Goal: Task Accomplishment & Management: Complete application form

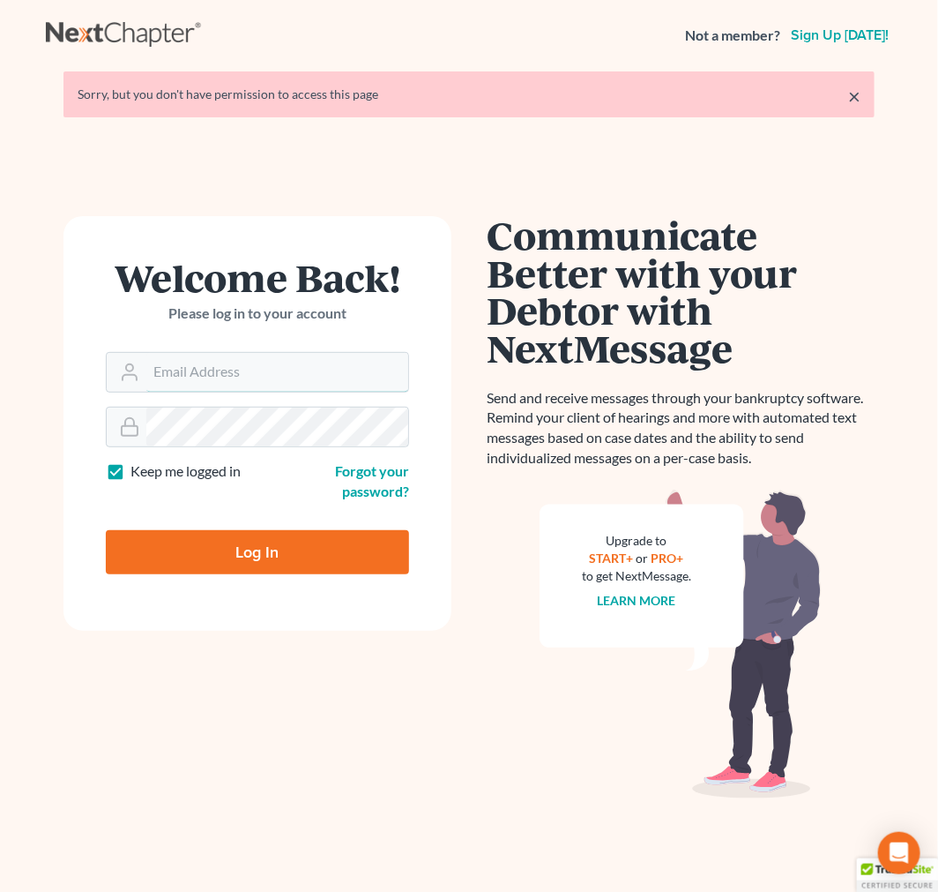
type input "[EMAIL_ADDRESS][DOMAIN_NAME]"
click at [241, 543] on input "Log In" at bounding box center [257, 552] width 303 height 44
type input "Thinking..."
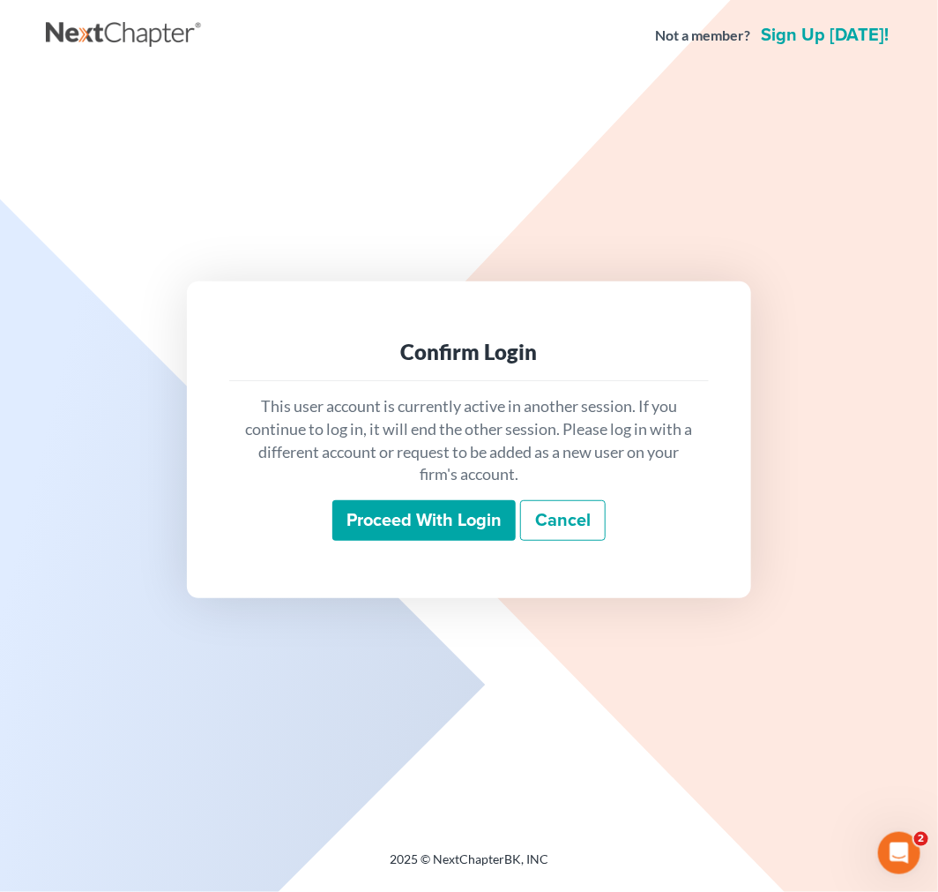
click at [418, 491] on div "This user account is currently active in another session. If you continue to lo…" at bounding box center [469, 468] width 480 height 174
click at [410, 524] on input "Proceed with login" at bounding box center [423, 520] width 183 height 41
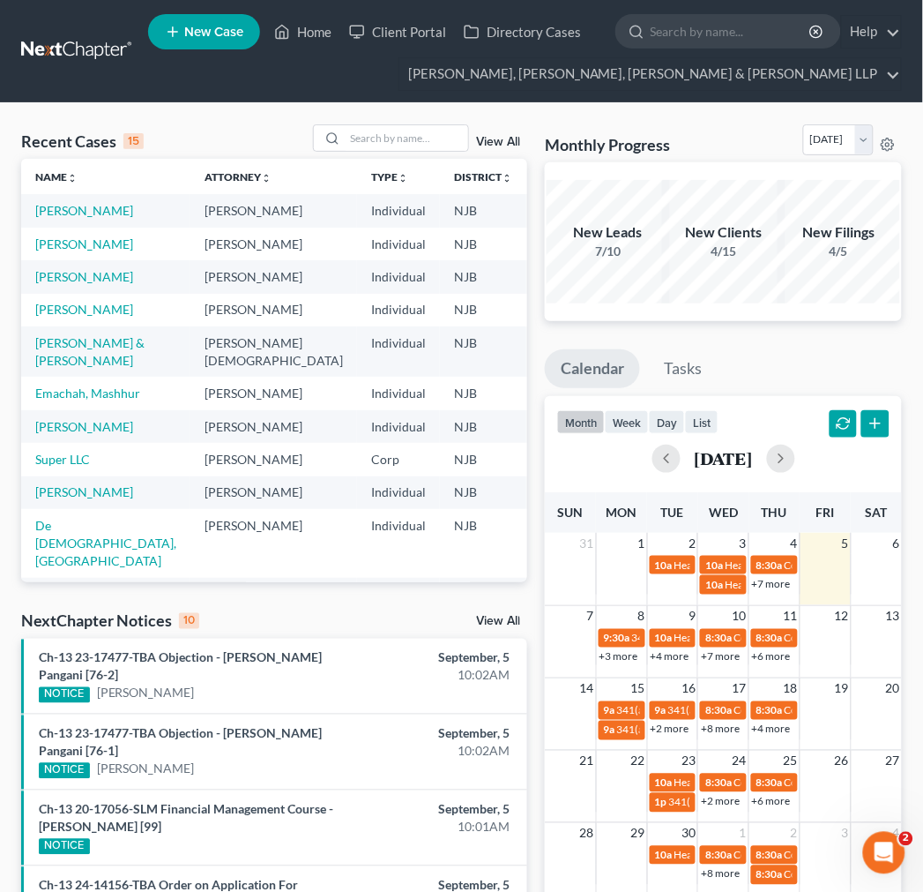
click at [357, 155] on div "Recent Cases 15 View All" at bounding box center [274, 141] width 506 height 34
click at [362, 151] on input "search" at bounding box center [406, 138] width 123 height 26
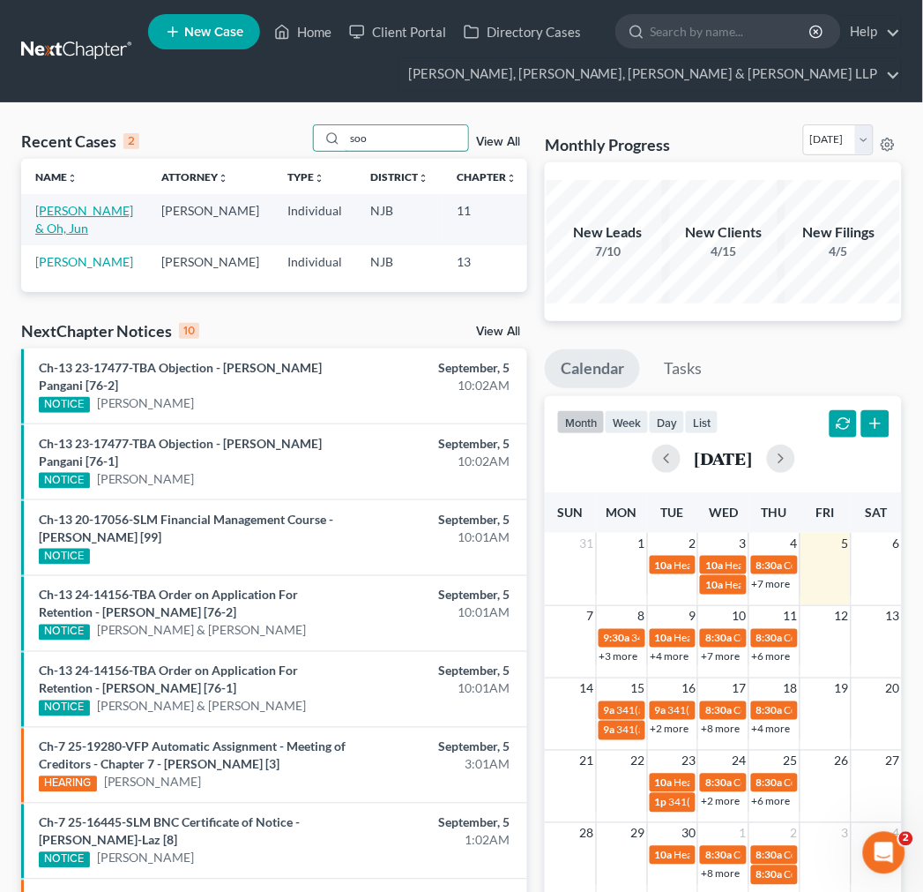
type input "soo"
click at [73, 209] on link "[PERSON_NAME] & Oh, Jun" at bounding box center [84, 219] width 98 height 33
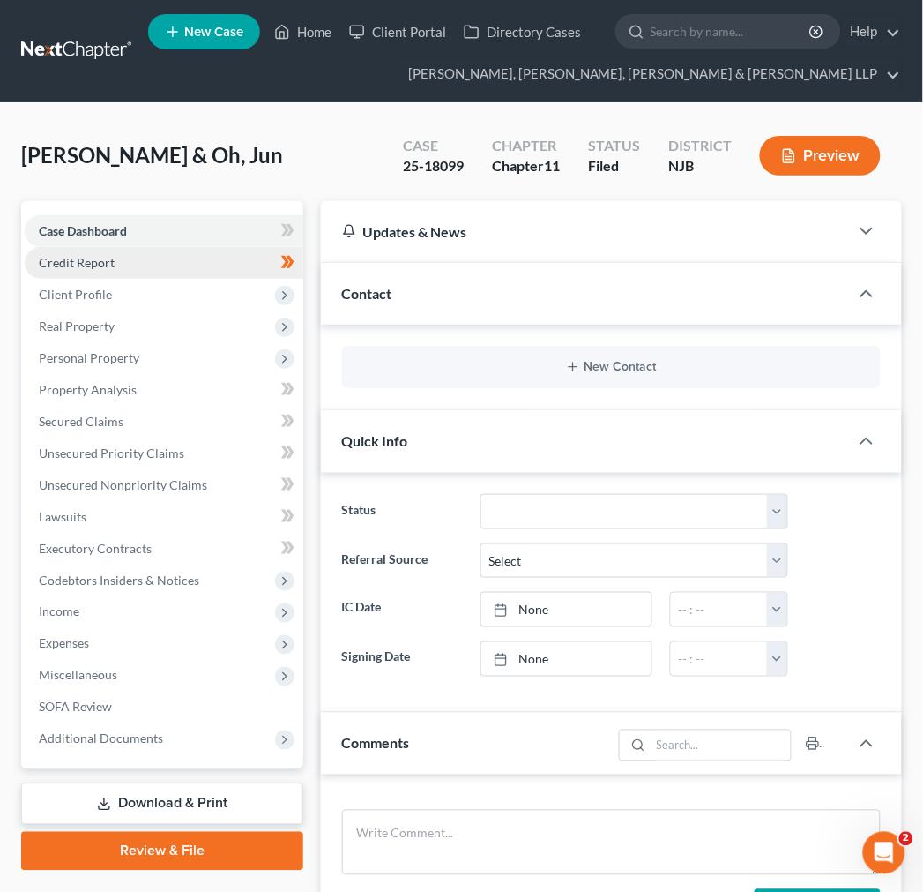
click at [146, 270] on link "Credit Report" at bounding box center [164, 263] width 279 height 32
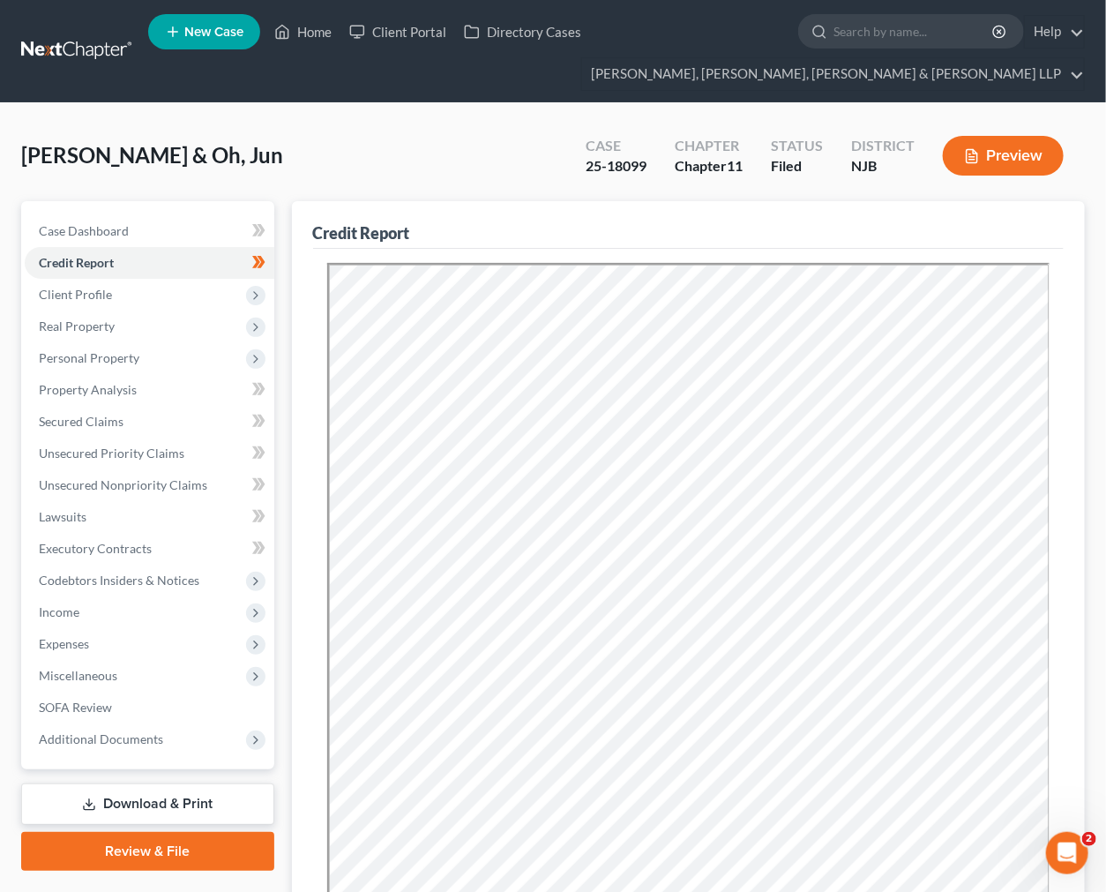
click at [417, 168] on div "Kang, Soo & Oh, Jun Upgraded Case 25-18099 Chapter Chapter 11 Status Filed Dist…" at bounding box center [552, 162] width 1063 height 77
click at [106, 300] on span "Client Profile" at bounding box center [75, 294] width 73 height 15
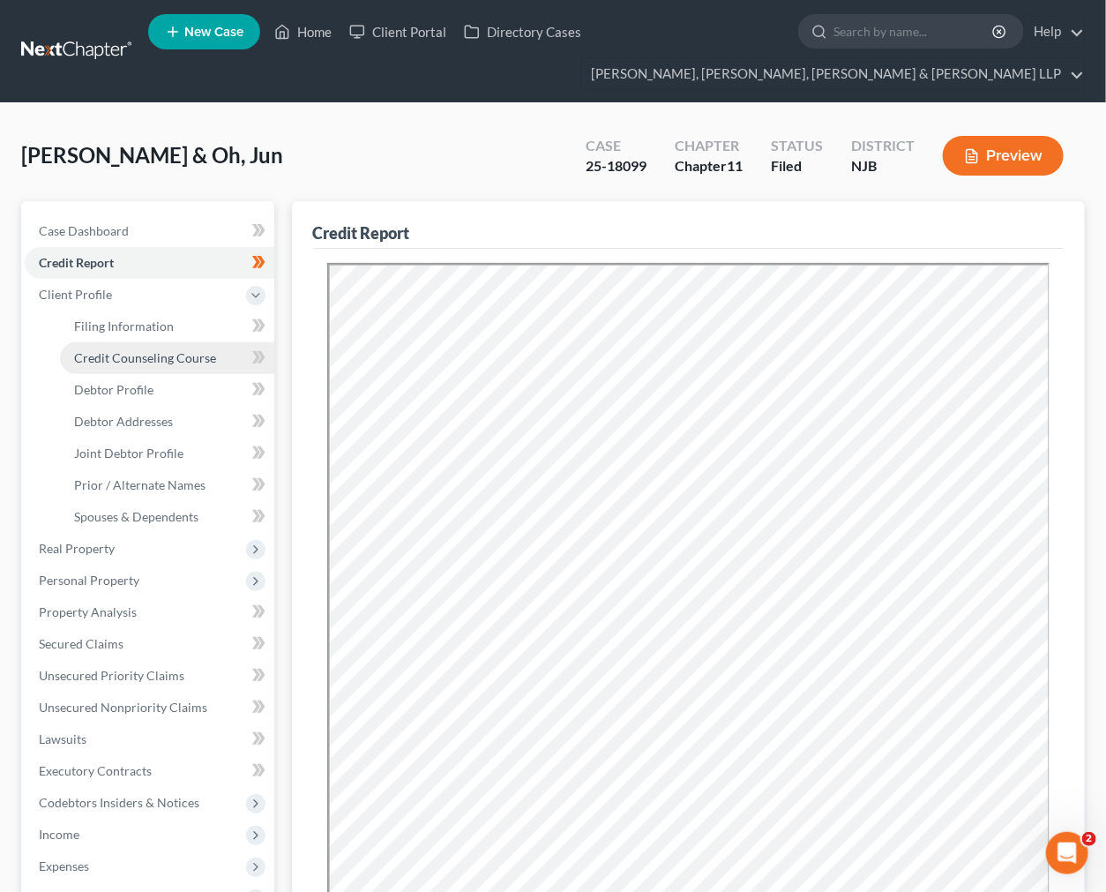
click at [129, 355] on span "Credit Counseling Course" at bounding box center [145, 357] width 142 height 15
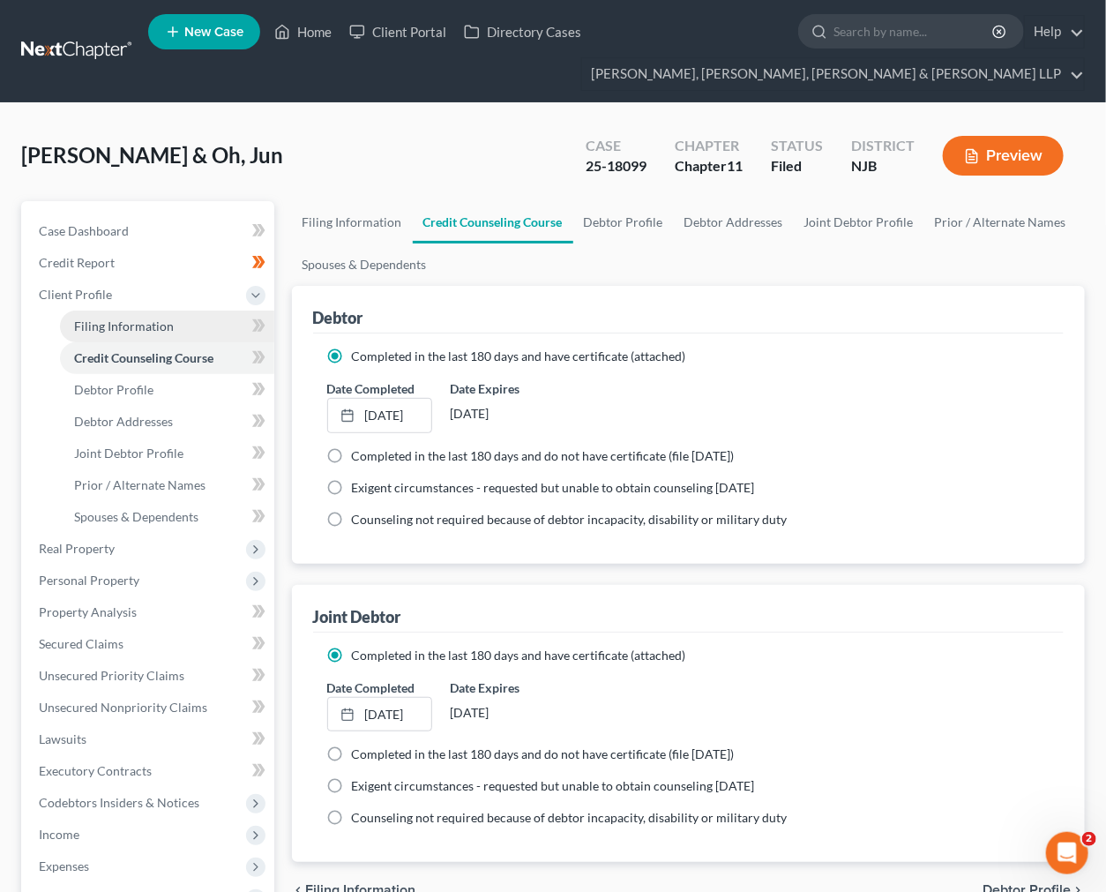
click at [130, 332] on span "Filing Information" at bounding box center [124, 325] width 100 height 15
select select "1"
select select "51"
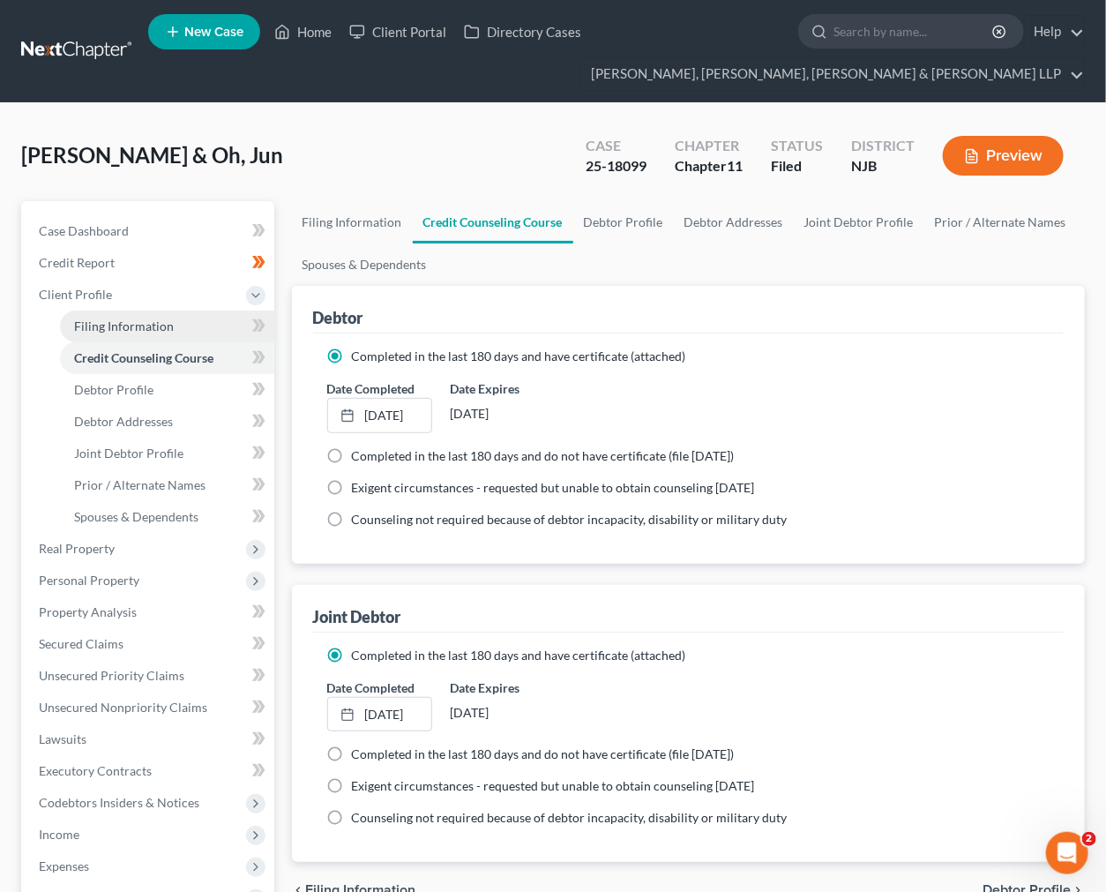
select select "0"
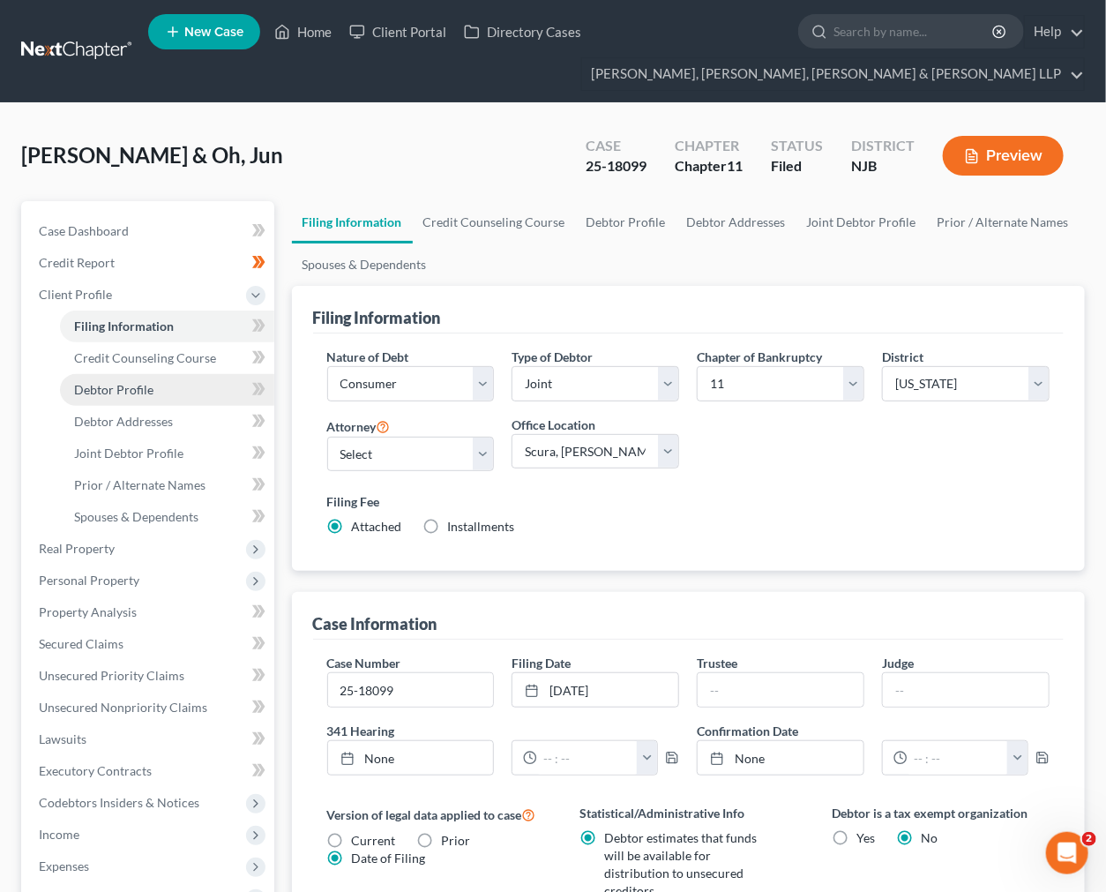
click at [161, 399] on link "Debtor Profile" at bounding box center [167, 390] width 214 height 32
select select "1"
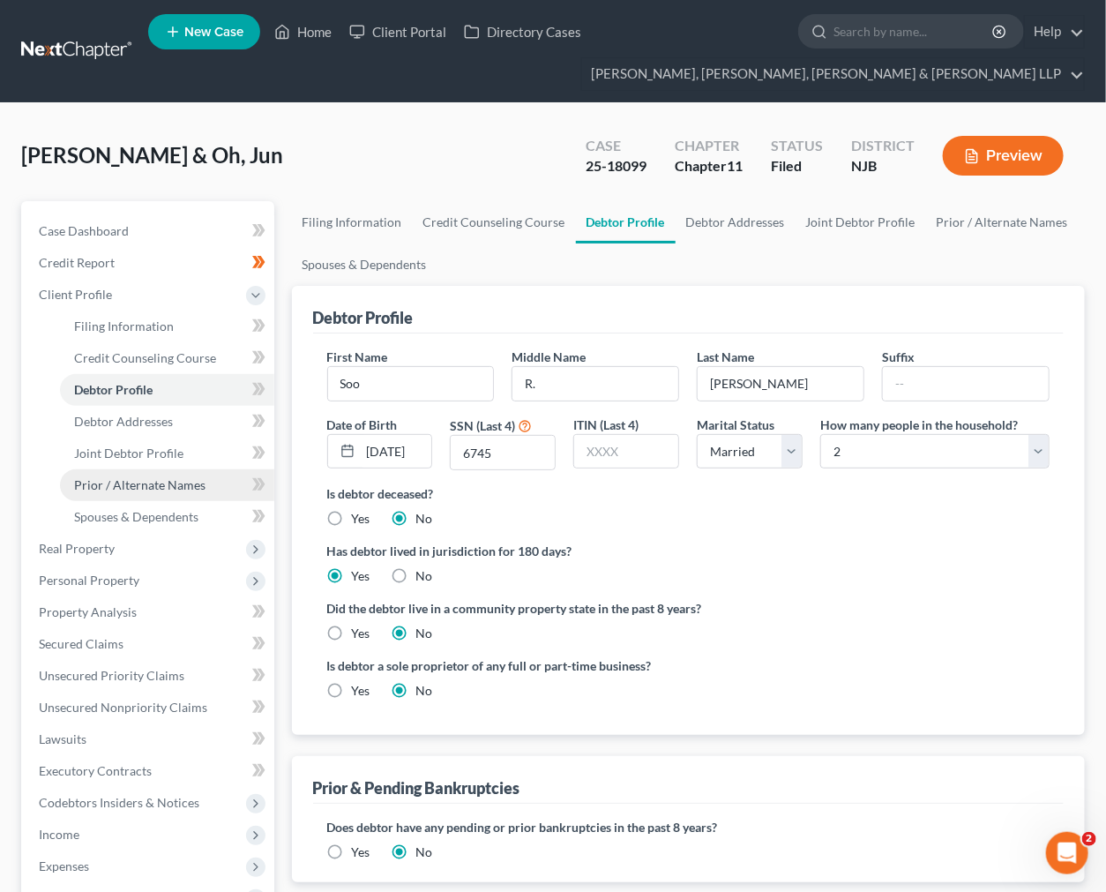
click at [157, 489] on span "Prior / Alternate Names" at bounding box center [139, 484] width 131 height 15
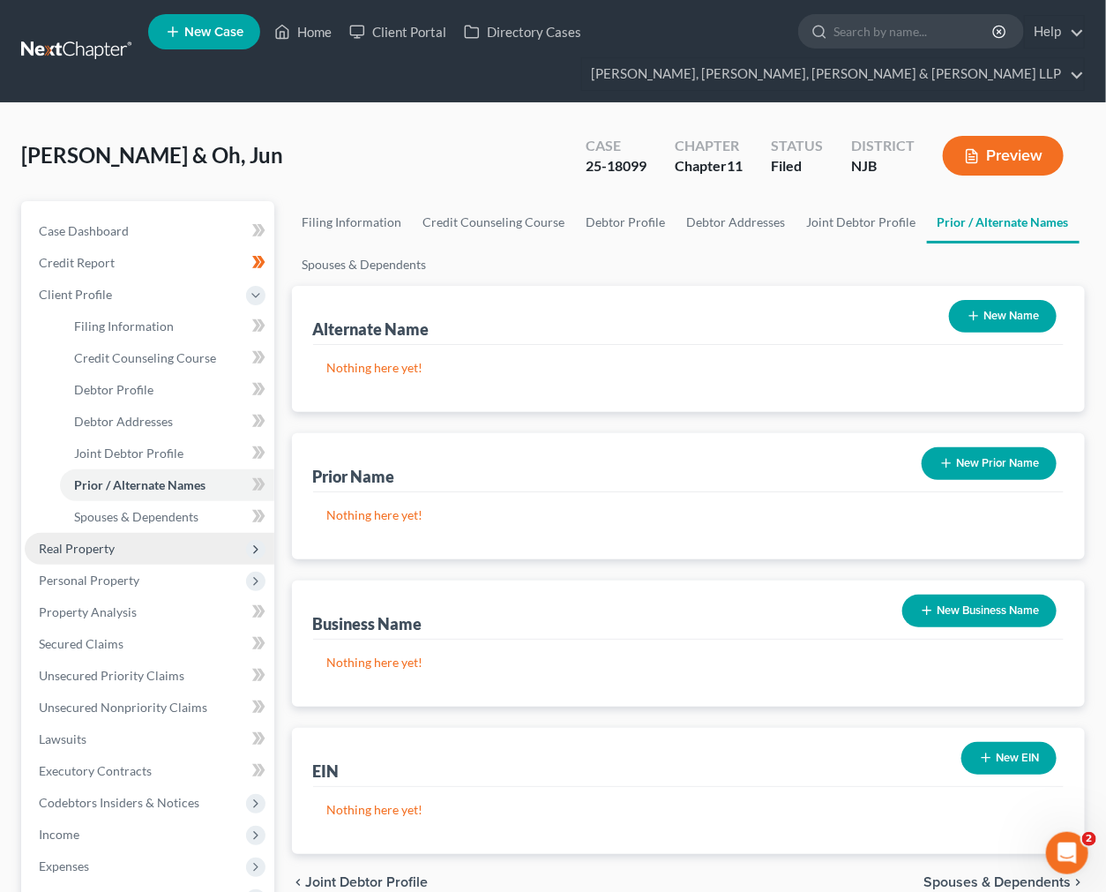
click at [162, 538] on span "Real Property" at bounding box center [150, 549] width 250 height 32
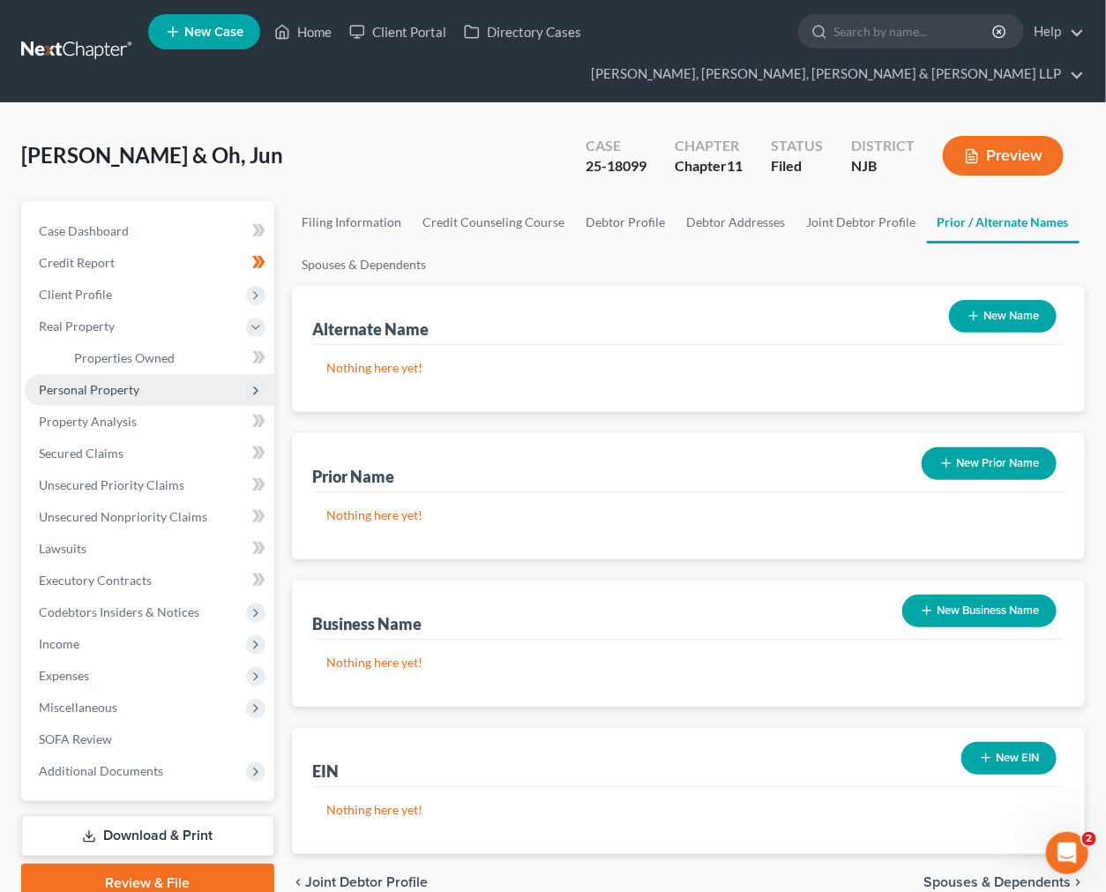
click at [146, 374] on span "Personal Property" at bounding box center [150, 390] width 250 height 32
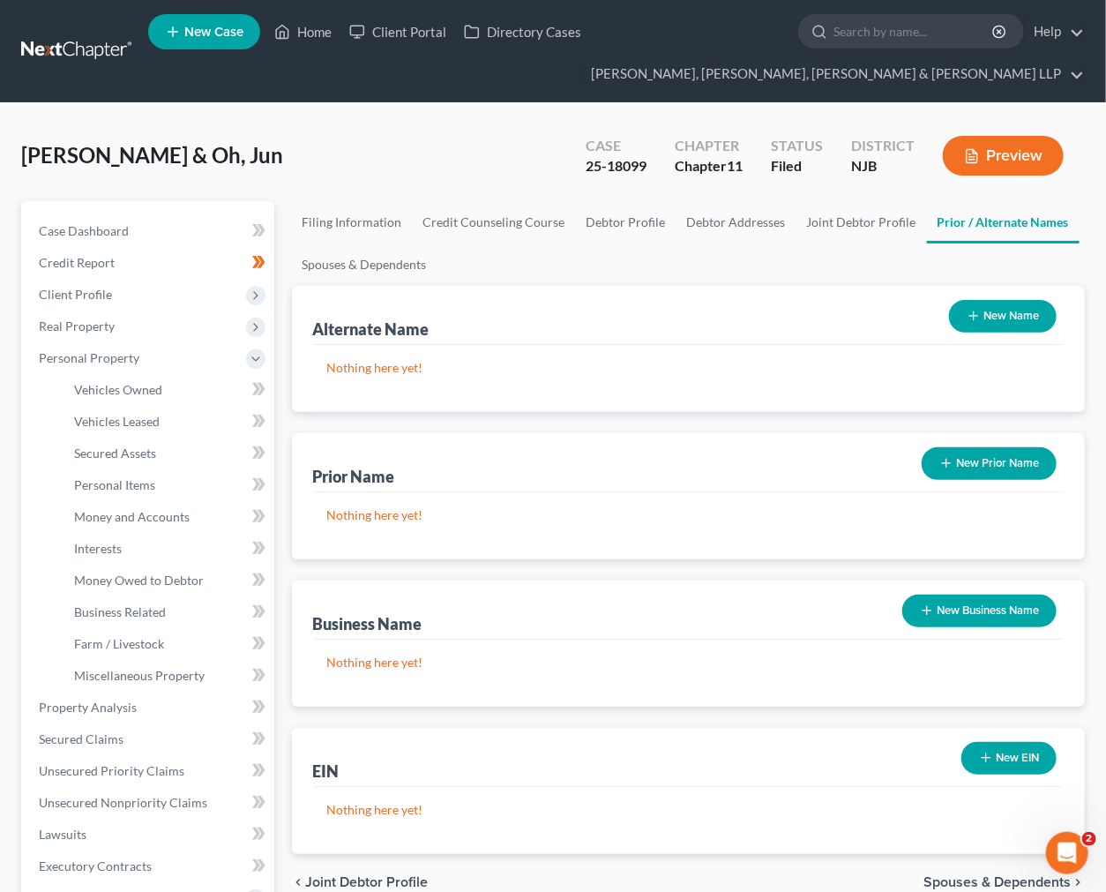
click at [146, 359] on ul "Case Dashboard Payments Invoices Payments Payments Credit Report Client Profile" at bounding box center [150, 643] width 250 height 857
click at [146, 393] on span "Vehicles Owned" at bounding box center [118, 389] width 88 height 15
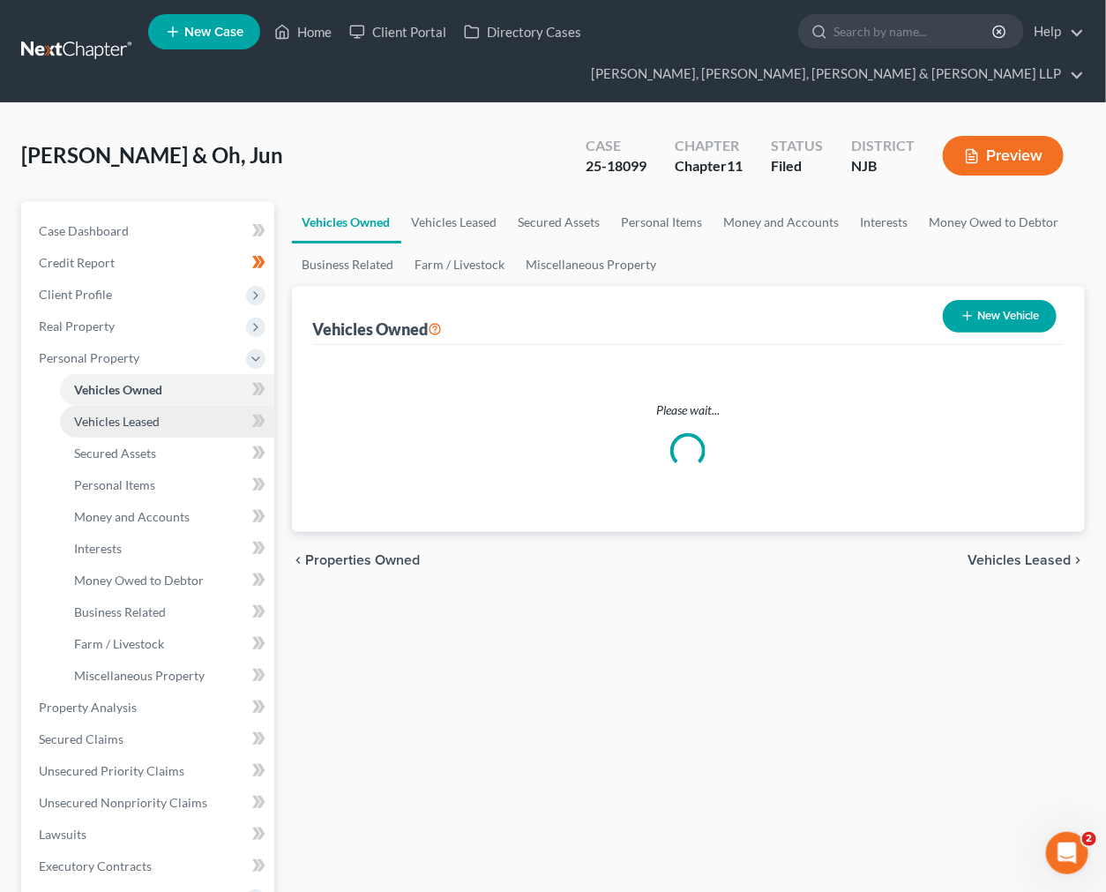
click at [159, 433] on link "Vehicles Leased" at bounding box center [167, 422] width 214 height 32
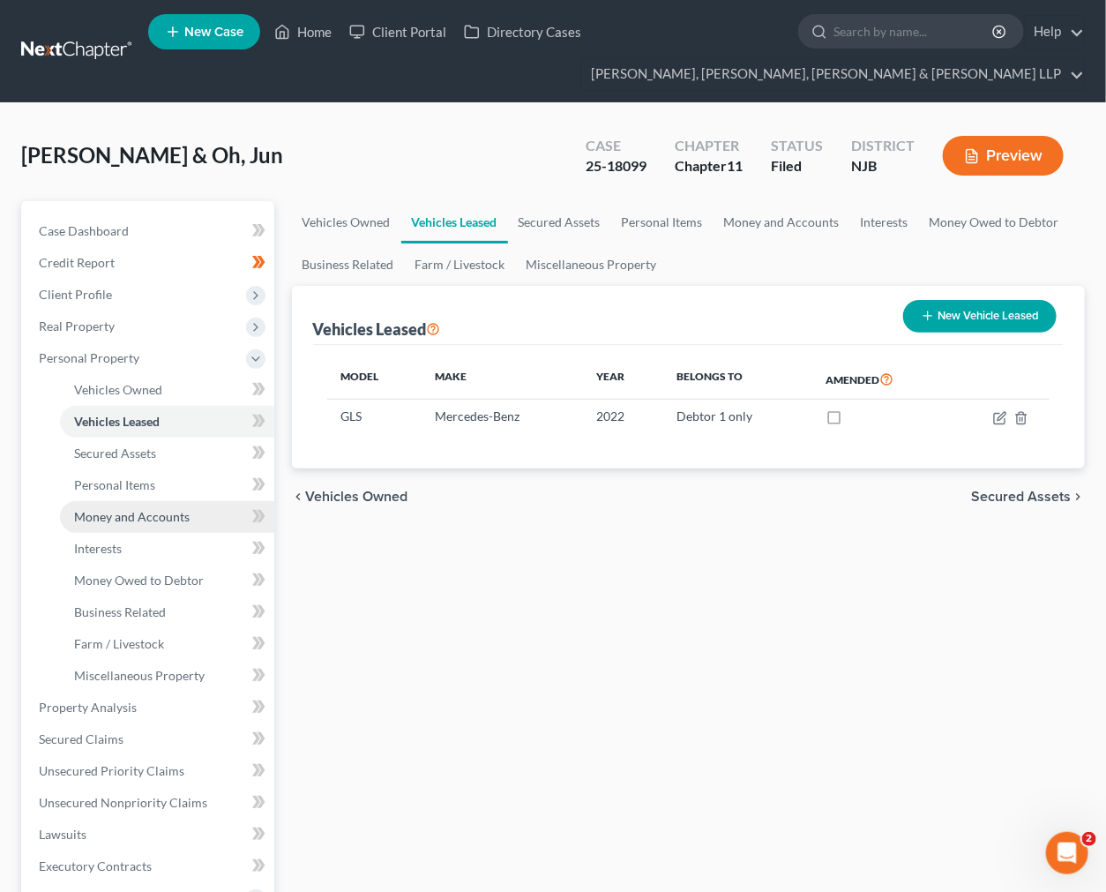
click at [159, 501] on link "Money and Accounts" at bounding box center [167, 517] width 214 height 32
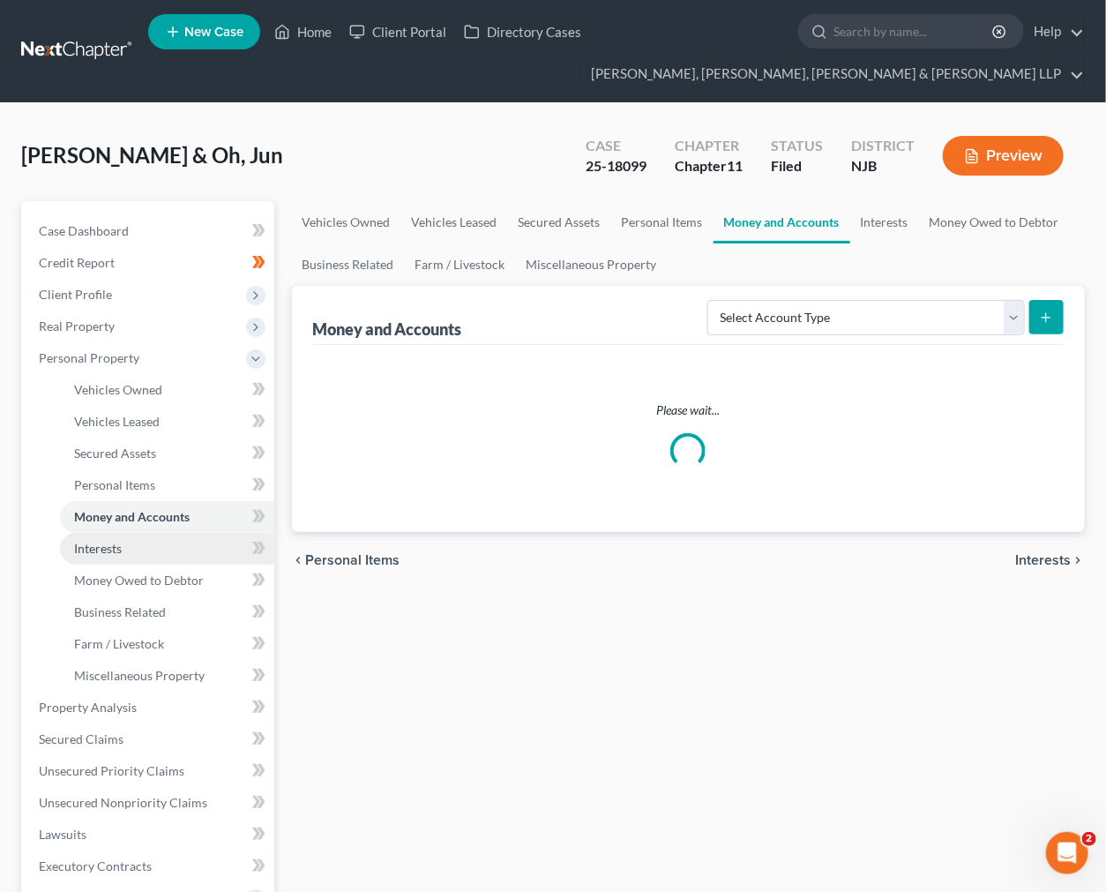
drag, startPoint x: 164, startPoint y: 550, endPoint x: 170, endPoint y: 593, distance: 42.8
click at [164, 551] on link "Interests" at bounding box center [167, 549] width 214 height 32
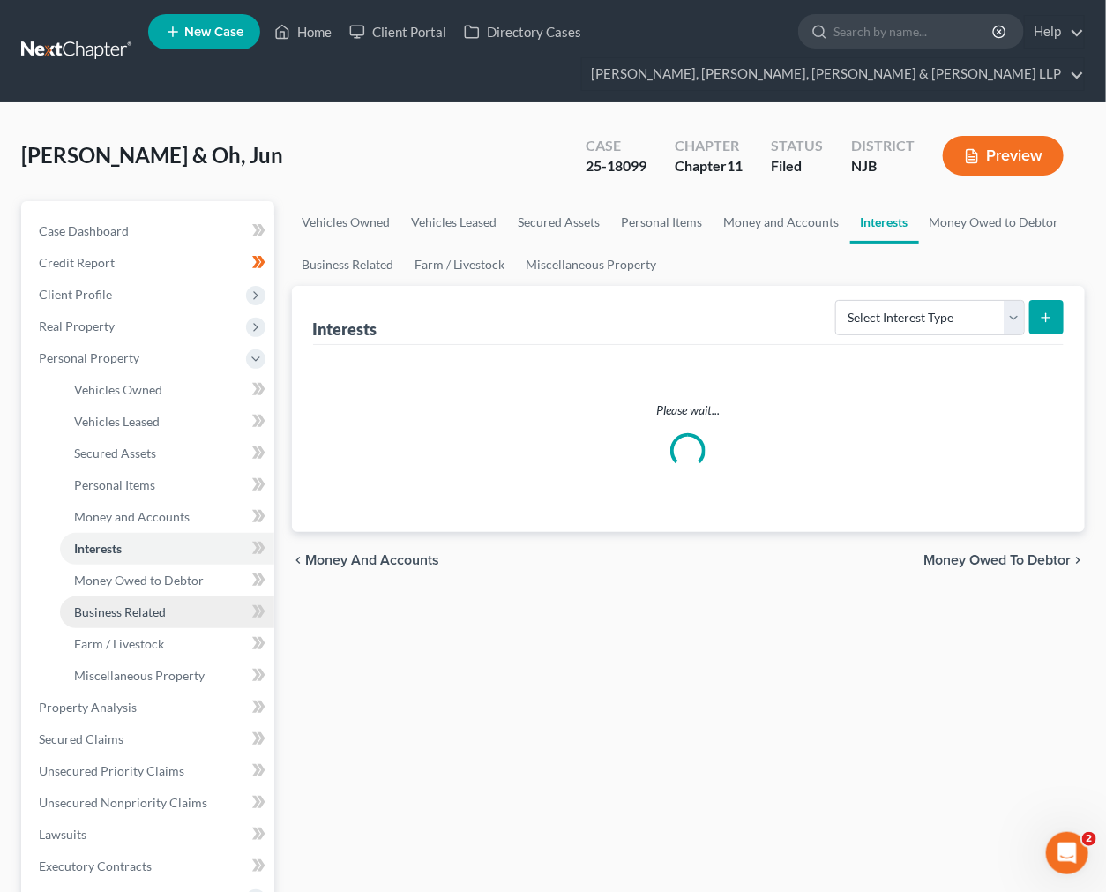
click at [175, 623] on link "Business Related" at bounding box center [167, 612] width 214 height 32
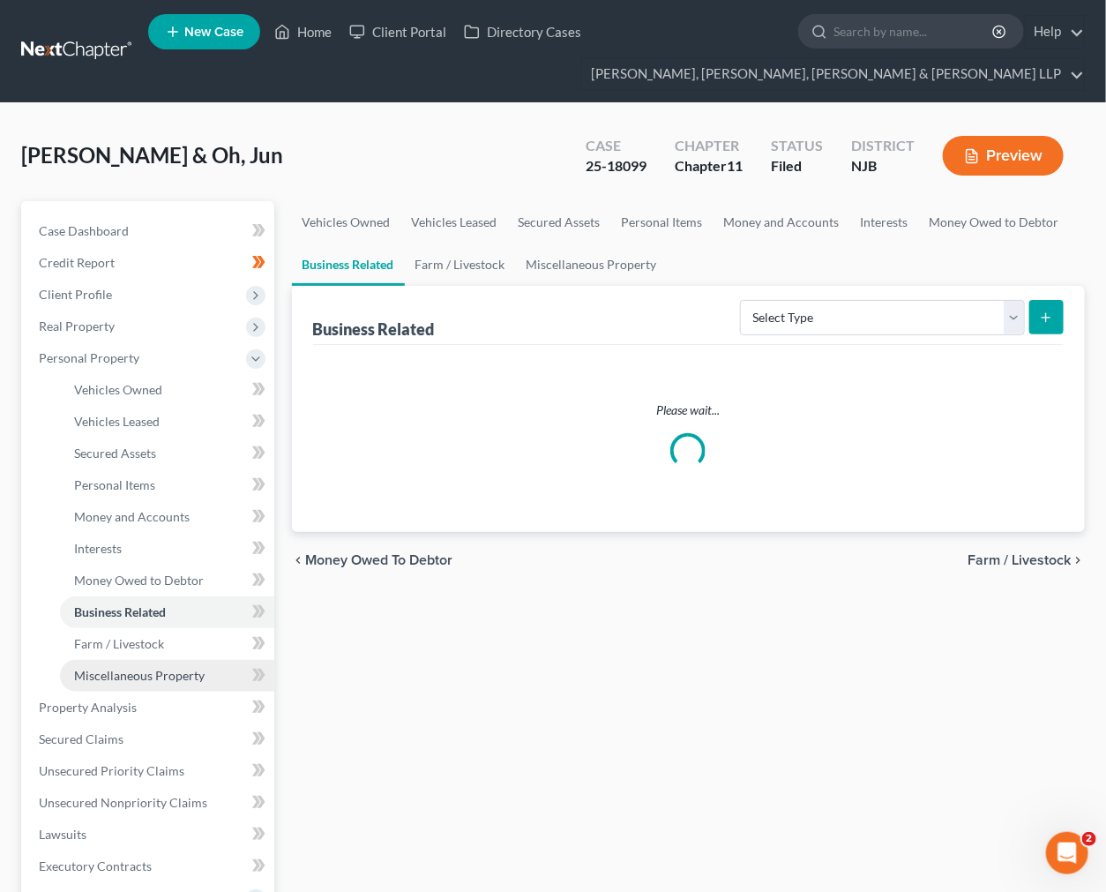
click at [191, 676] on span "Miscellaneous Property" at bounding box center [139, 675] width 131 height 15
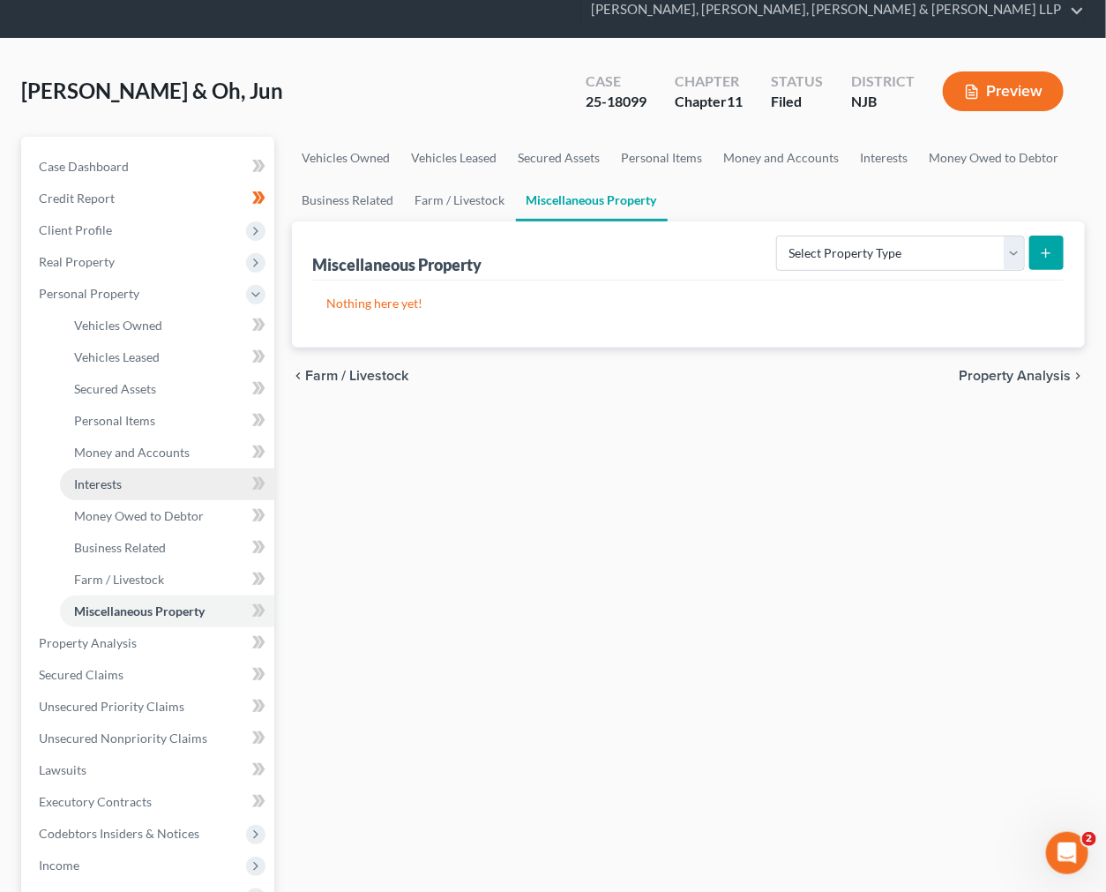
scroll to position [196, 0]
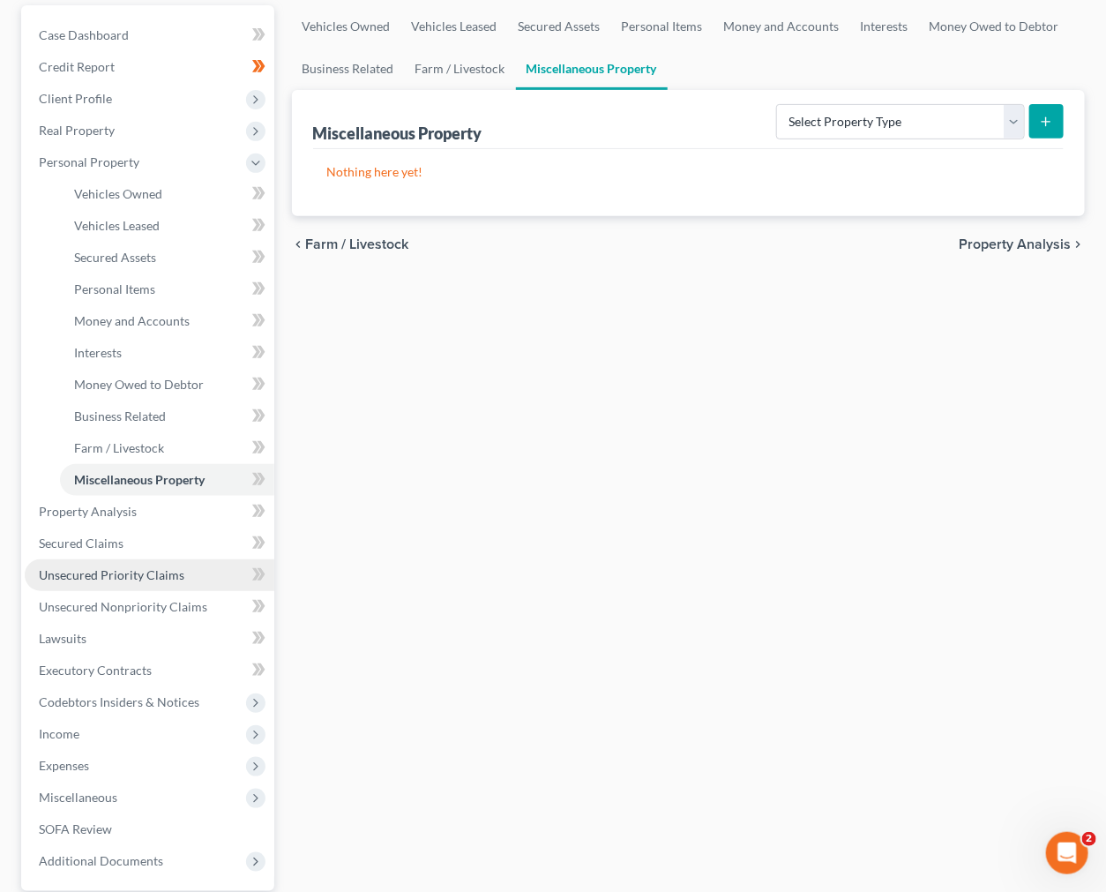
click at [173, 585] on link "Unsecured Priority Claims" at bounding box center [150, 575] width 250 height 32
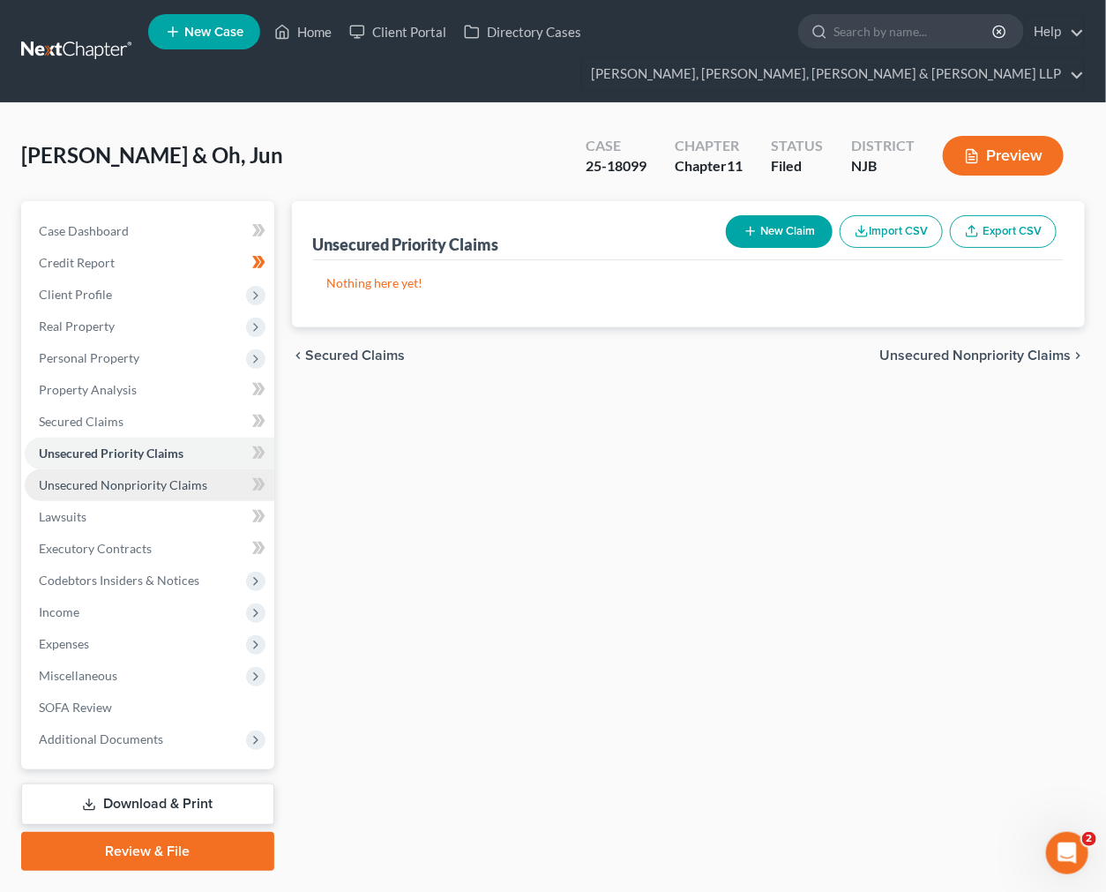
click at [139, 483] on span "Unsecured Nonpriority Claims" at bounding box center [123, 484] width 168 height 15
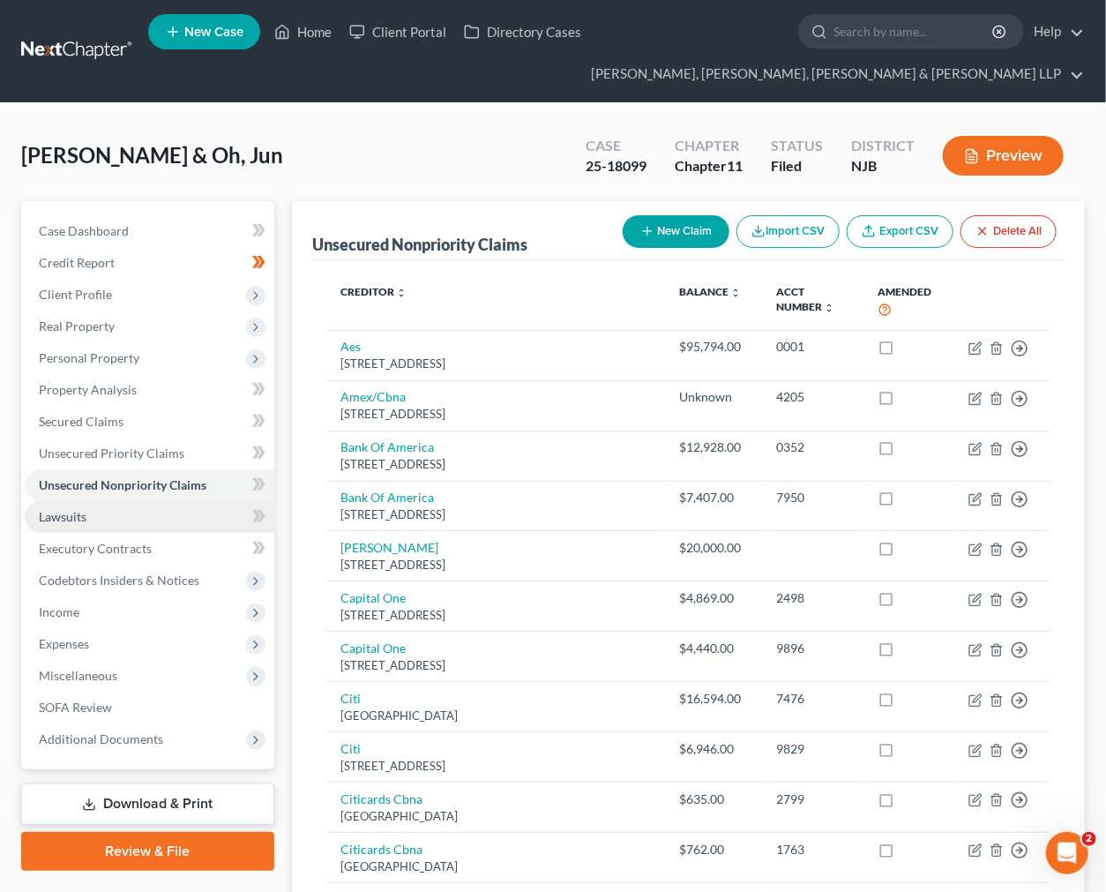
click at [117, 511] on link "Lawsuits" at bounding box center [150, 517] width 250 height 32
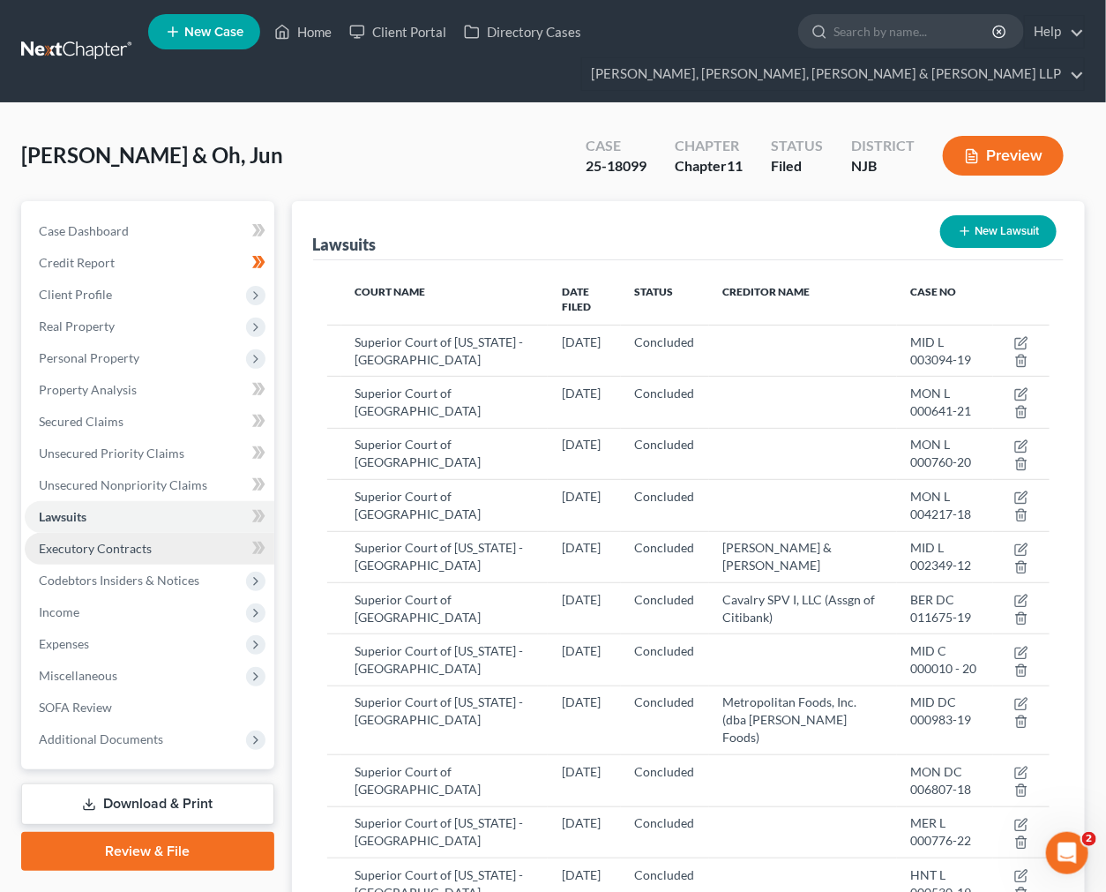
click at [120, 560] on link "Executory Contracts" at bounding box center [150, 549] width 250 height 32
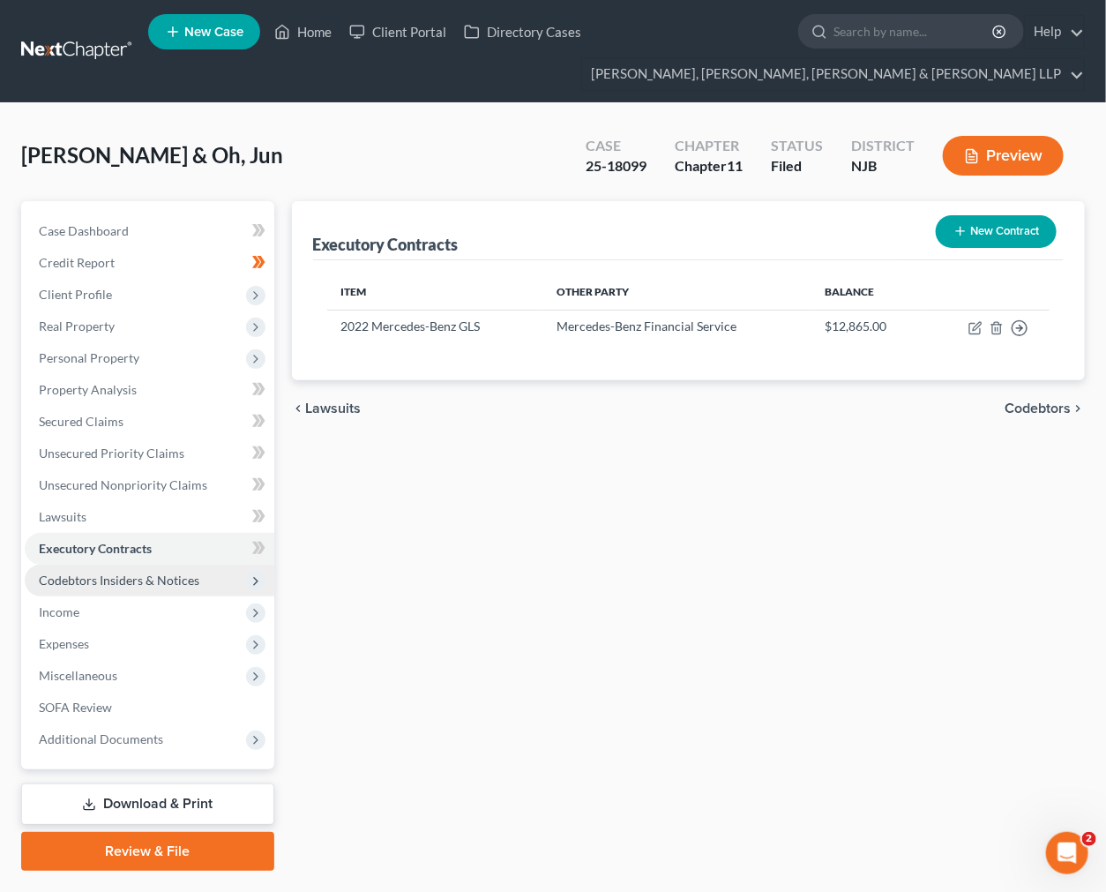
click at [125, 575] on span "Codebtors Insiders & Notices" at bounding box center [119, 579] width 160 height 15
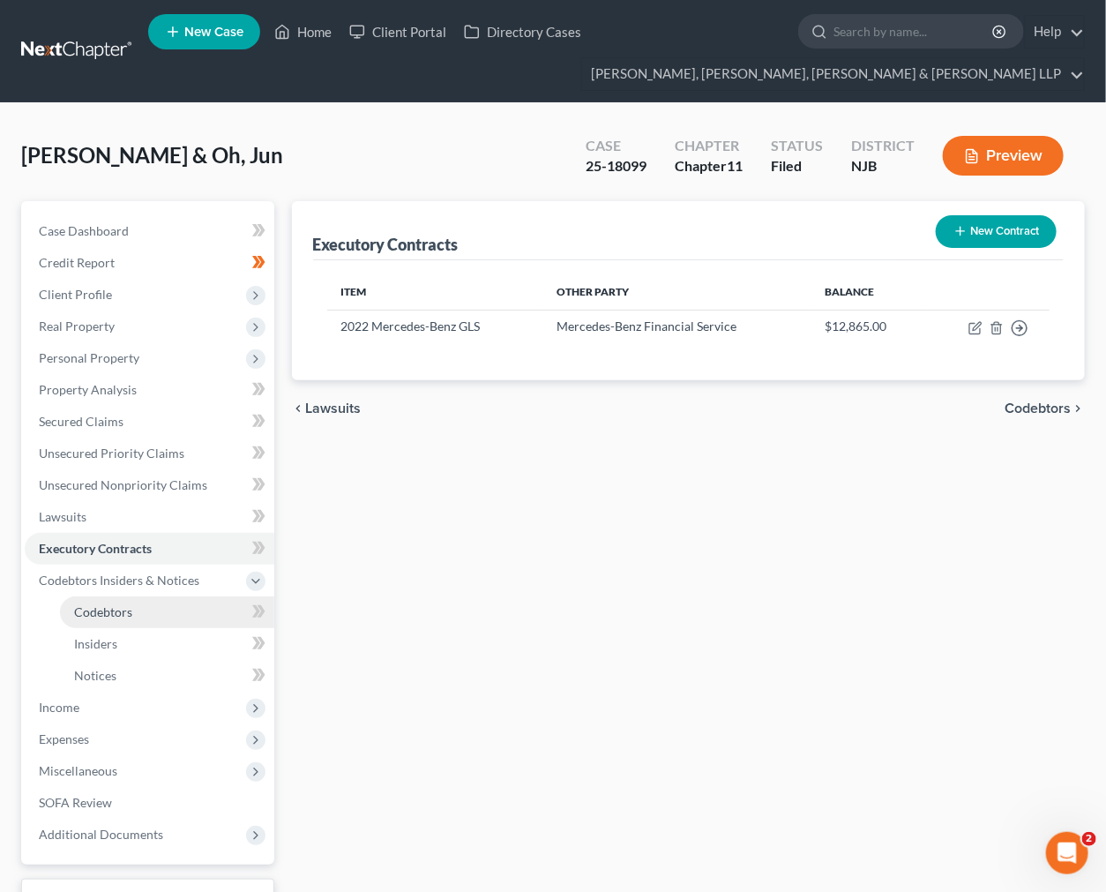
click at [134, 607] on link "Codebtors" at bounding box center [167, 612] width 214 height 32
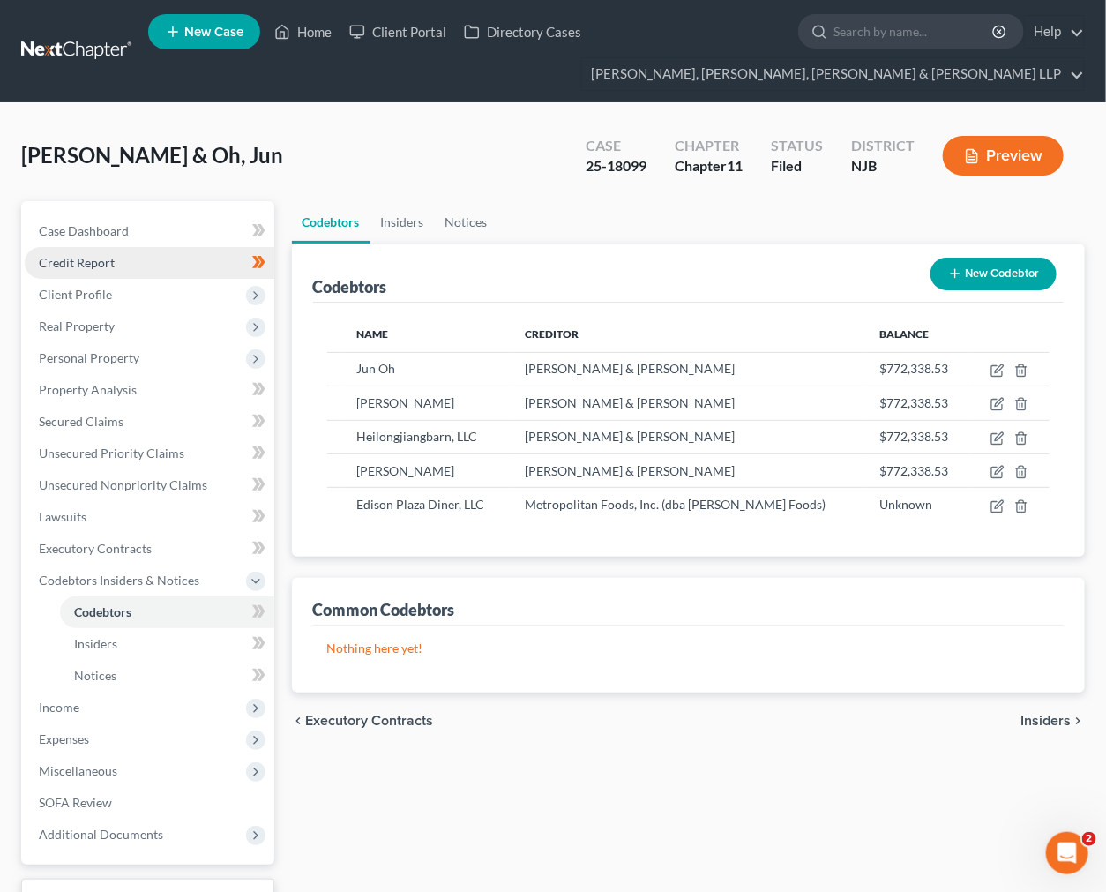
click at [121, 273] on link "Credit Report" at bounding box center [150, 263] width 250 height 32
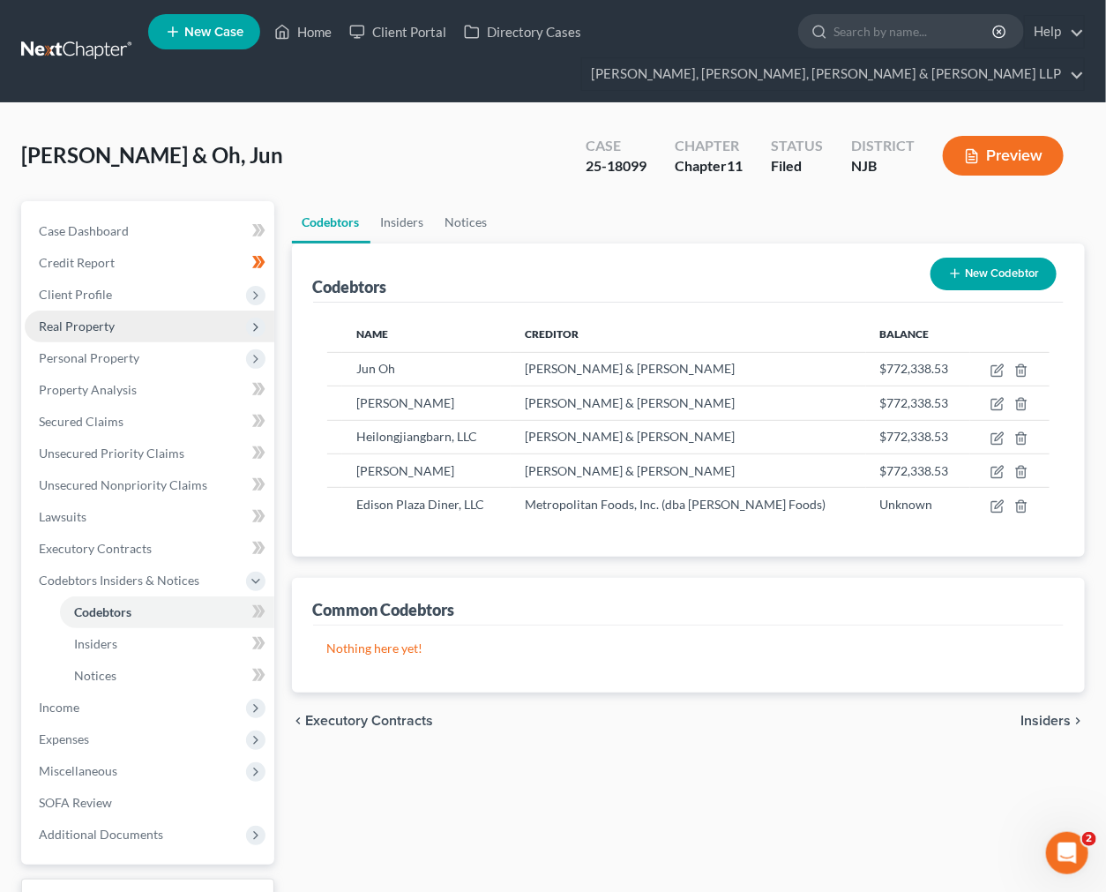
click at [119, 331] on span "Real Property" at bounding box center [150, 326] width 250 height 32
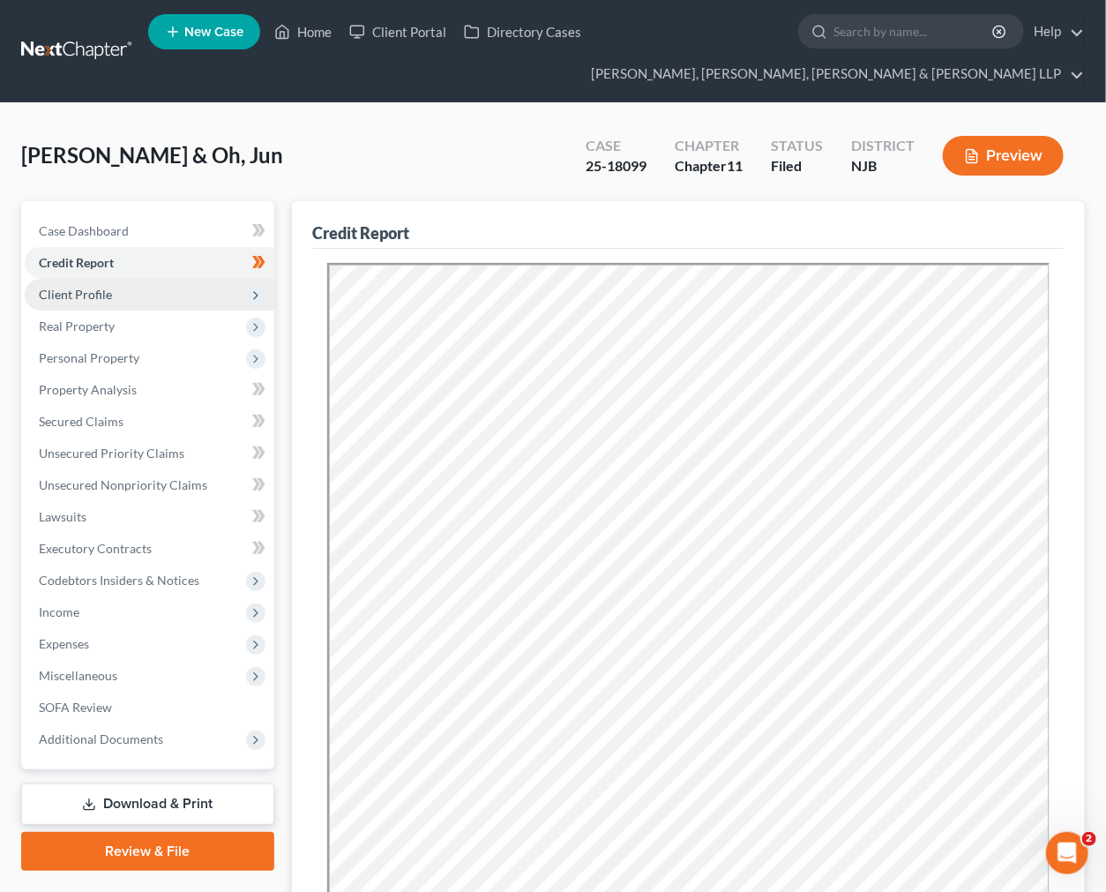
click at [115, 297] on span "Client Profile" at bounding box center [150, 295] width 250 height 32
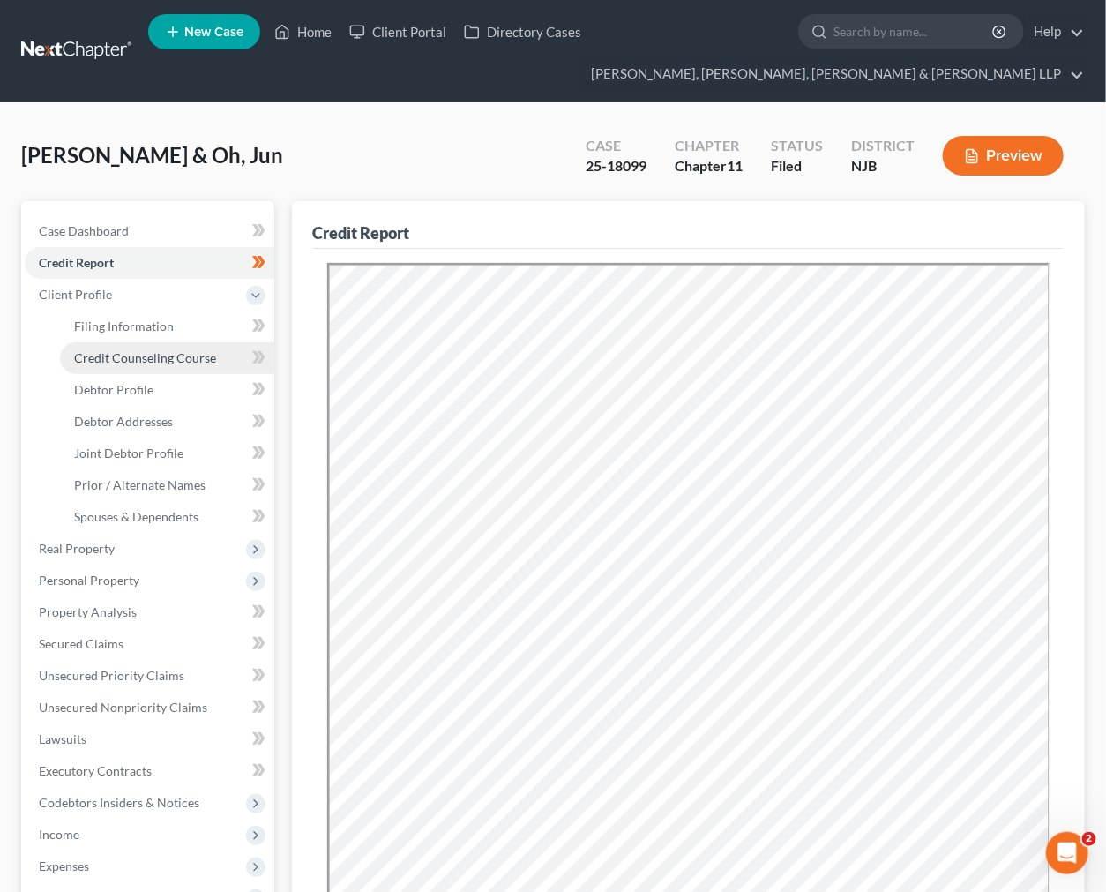
click at [119, 342] on link "Credit Counseling Course" at bounding box center [167, 358] width 214 height 32
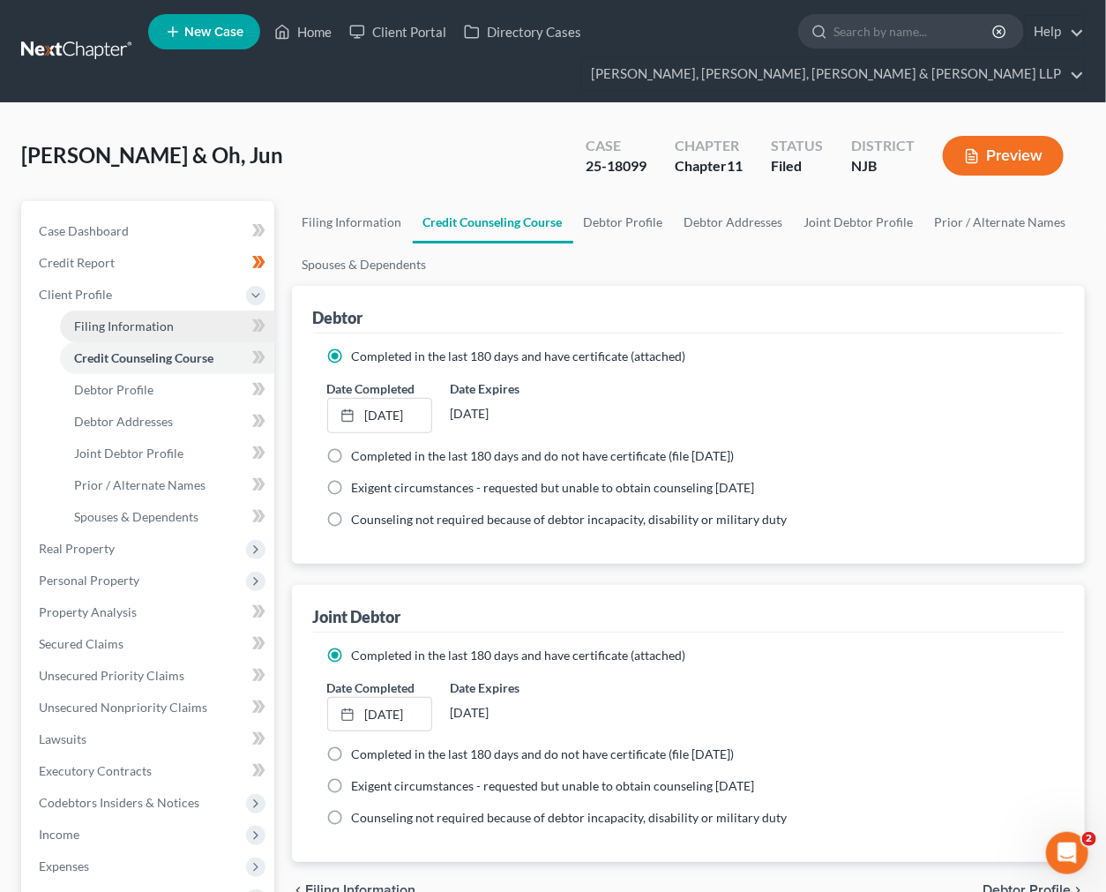
click at [118, 327] on span "Filing Information" at bounding box center [124, 325] width 100 height 15
select select "1"
select select "51"
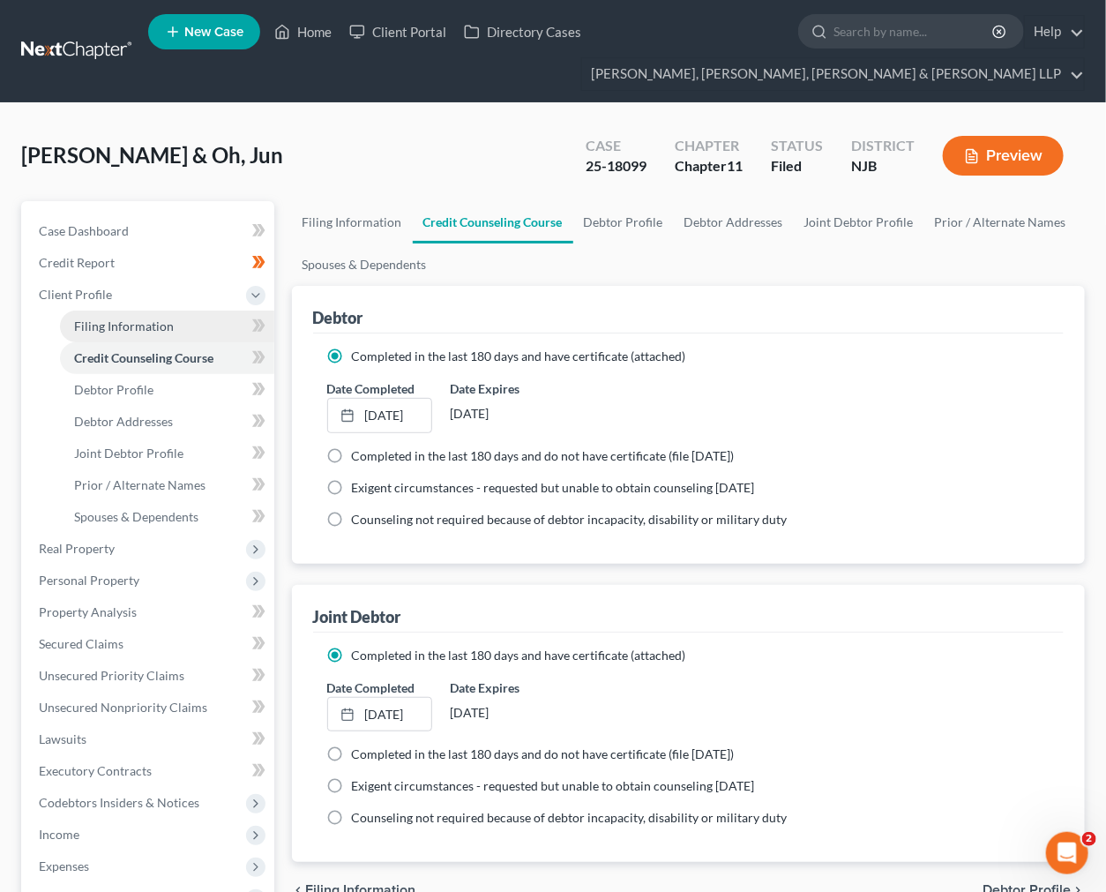
select select "0"
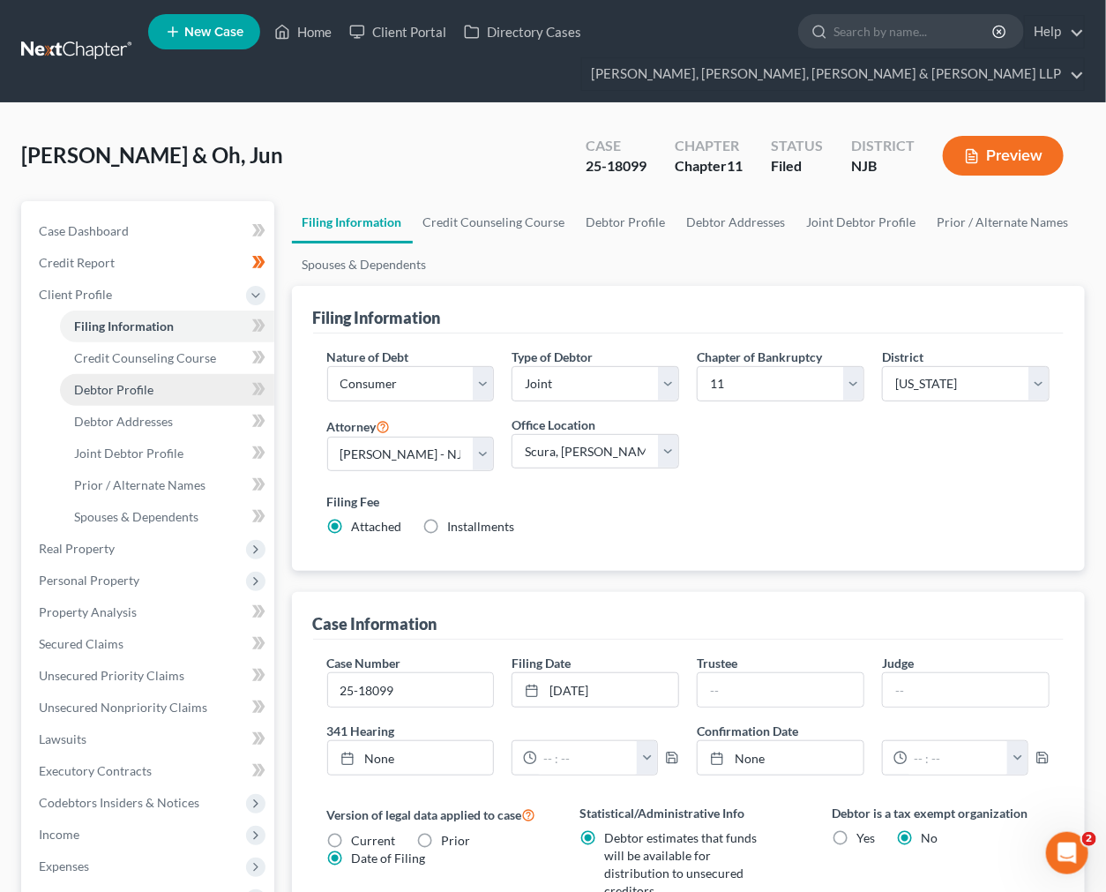
click at [139, 399] on link "Debtor Profile" at bounding box center [167, 390] width 214 height 32
select select "1"
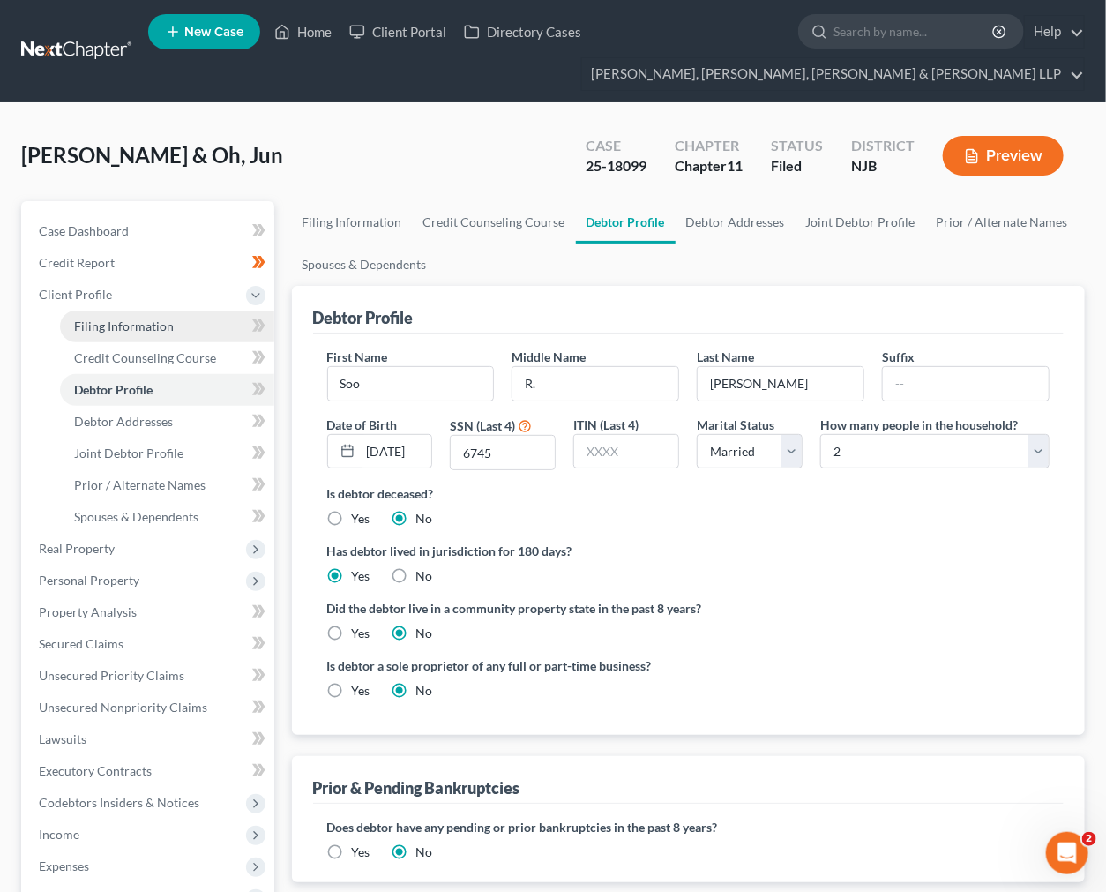
click at [121, 311] on link "Filing Information" at bounding box center [167, 326] width 214 height 32
select select "1"
select select "51"
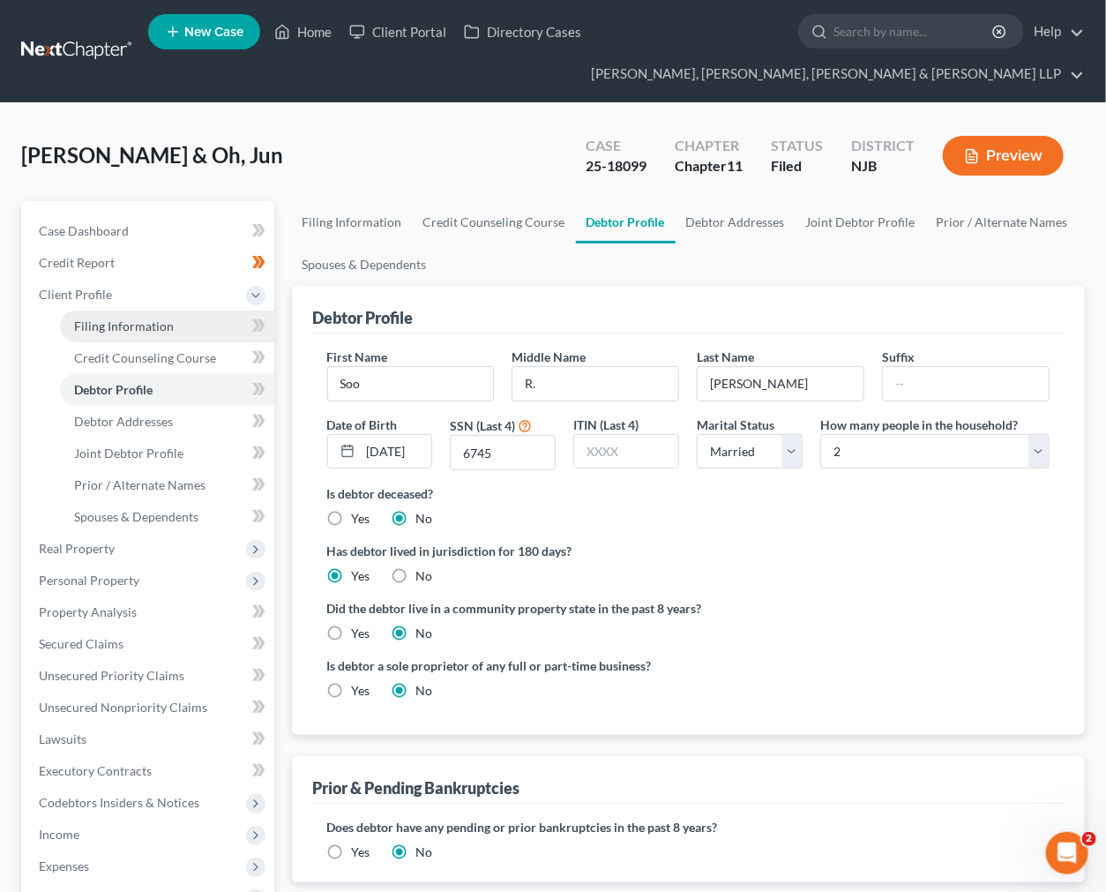
select select "0"
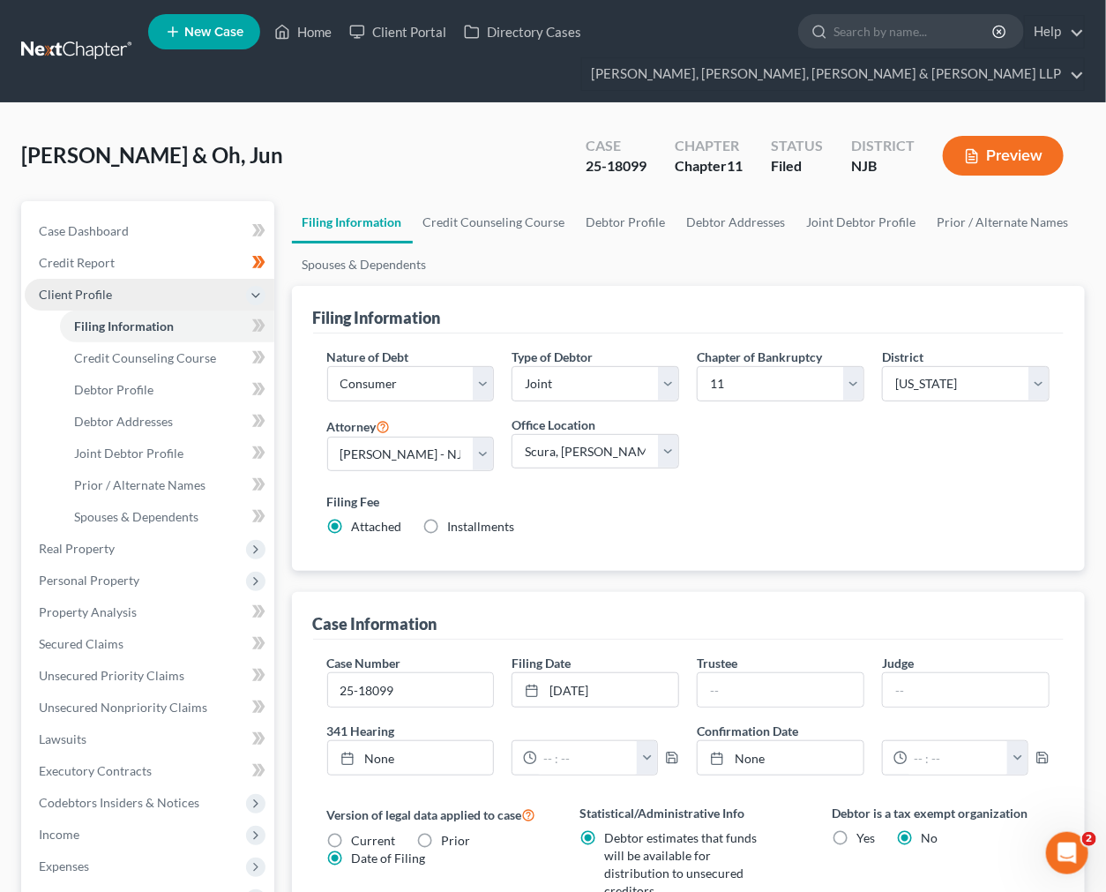
click at [116, 292] on span "Client Profile" at bounding box center [150, 295] width 250 height 32
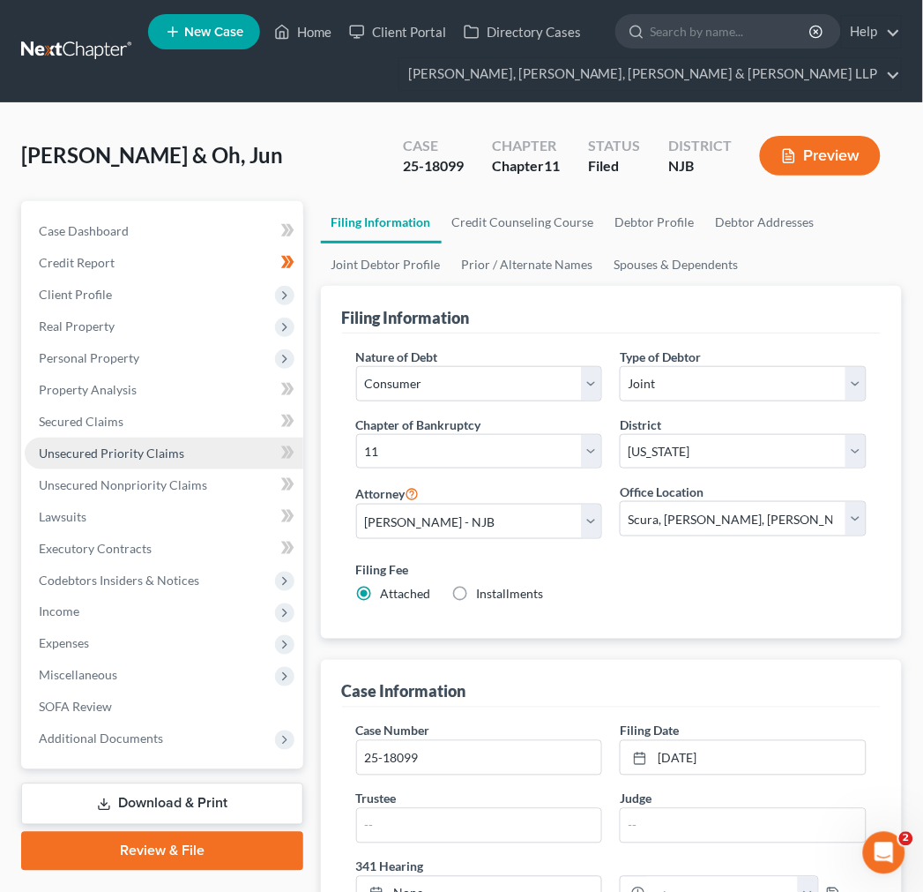
click at [203, 444] on link "Unsecured Priority Claims" at bounding box center [164, 453] width 279 height 32
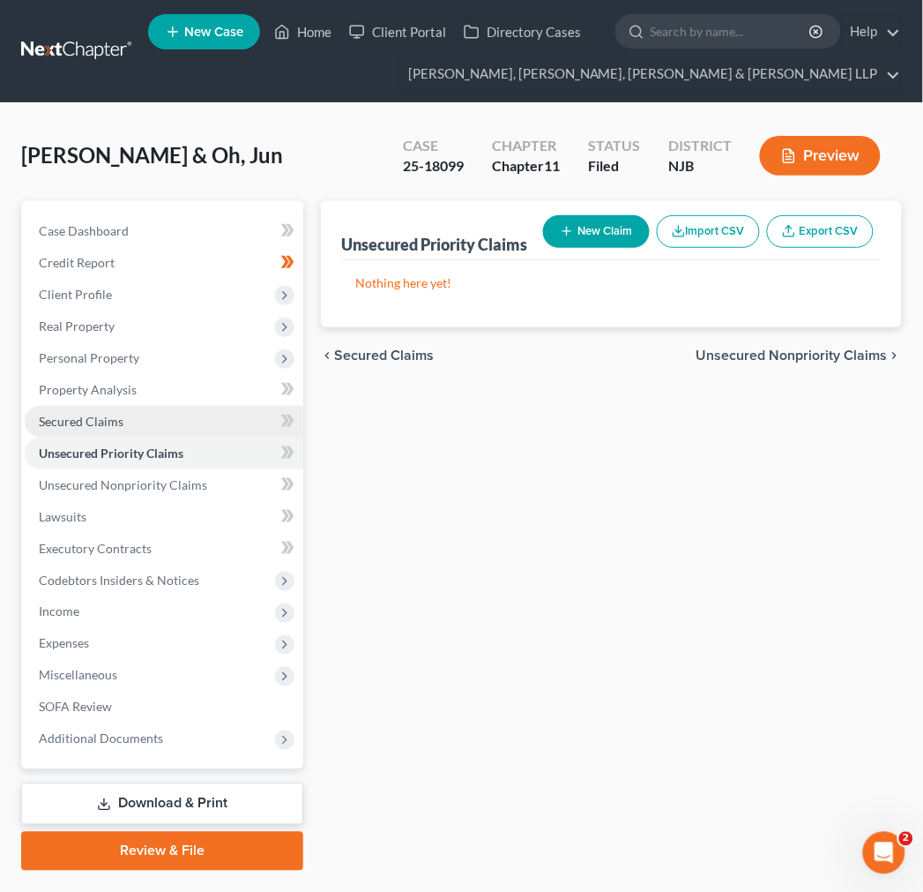
click at [197, 415] on link "Secured Claims" at bounding box center [164, 422] width 279 height 32
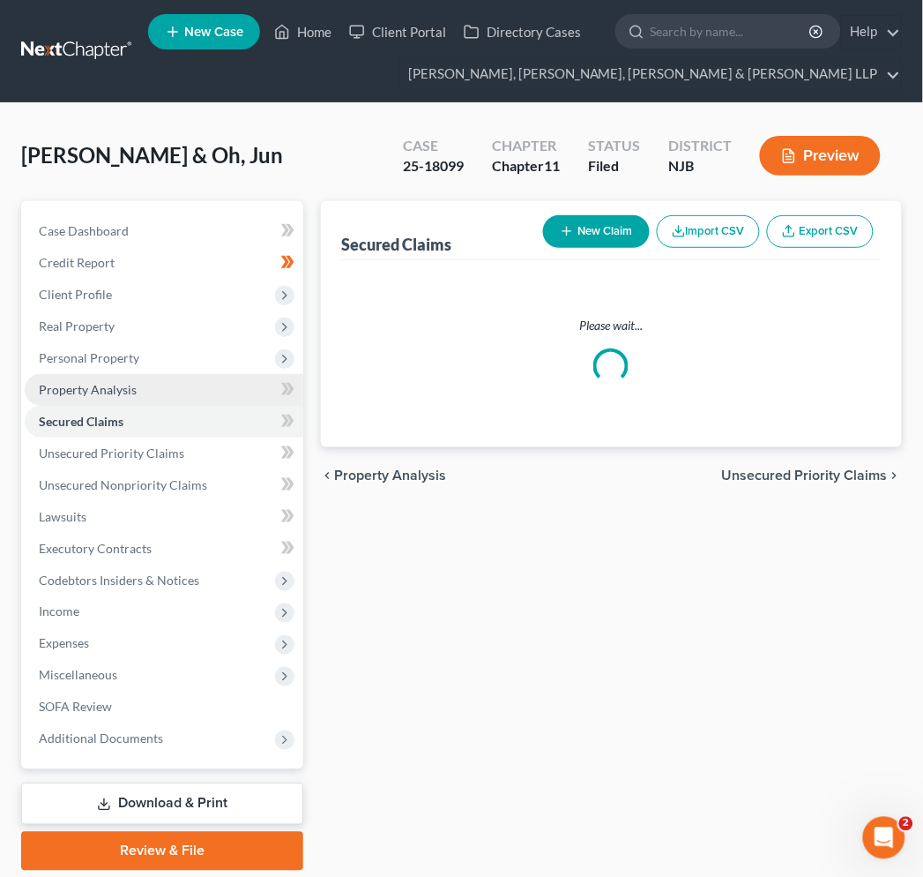
click at [192, 385] on link "Property Analysis" at bounding box center [164, 390] width 279 height 32
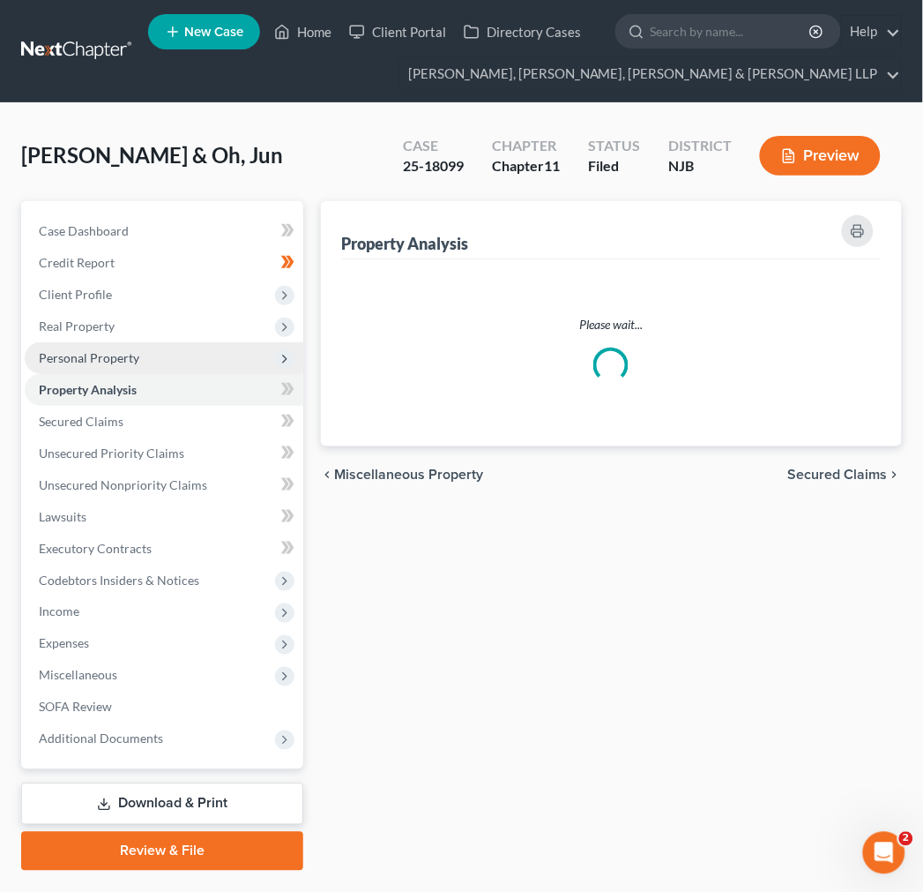
click at [190, 363] on span "Personal Property" at bounding box center [164, 358] width 279 height 32
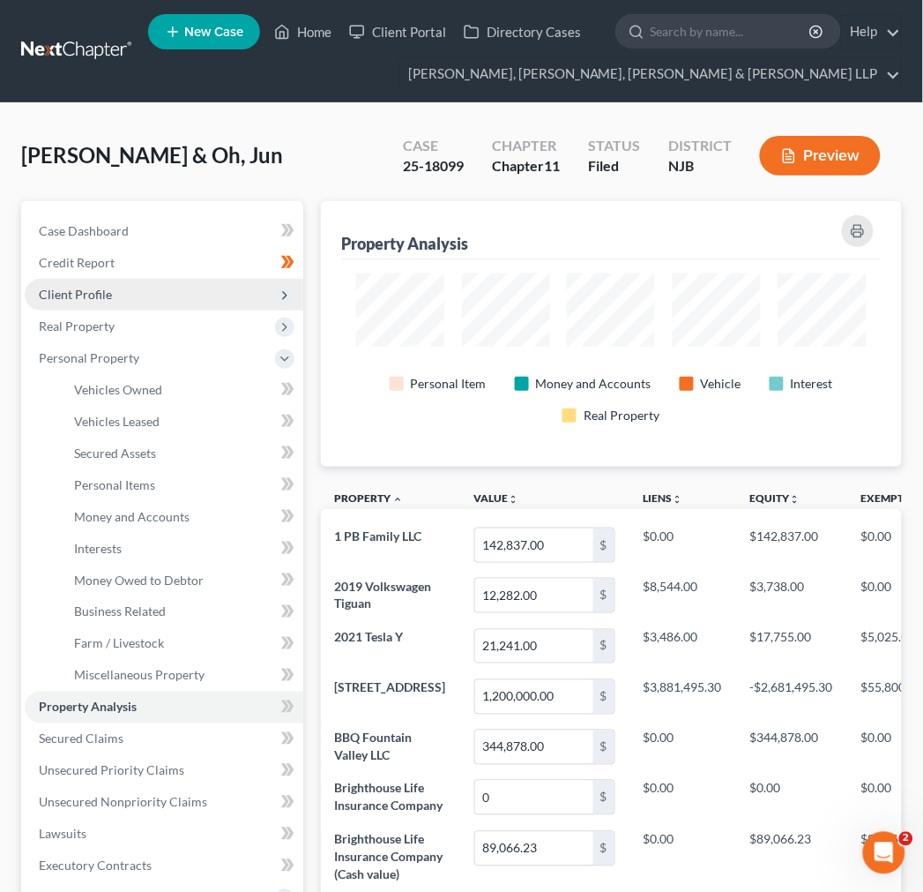
scroll to position [265, 582]
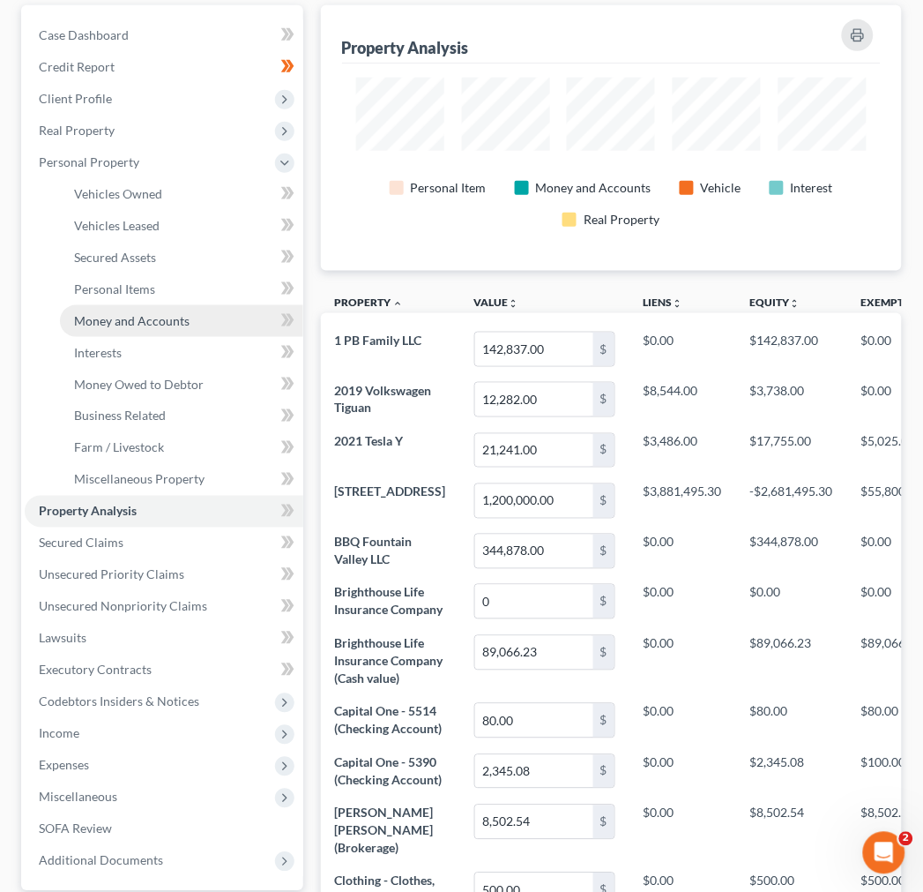
click at [180, 328] on link "Money and Accounts" at bounding box center [181, 321] width 243 height 32
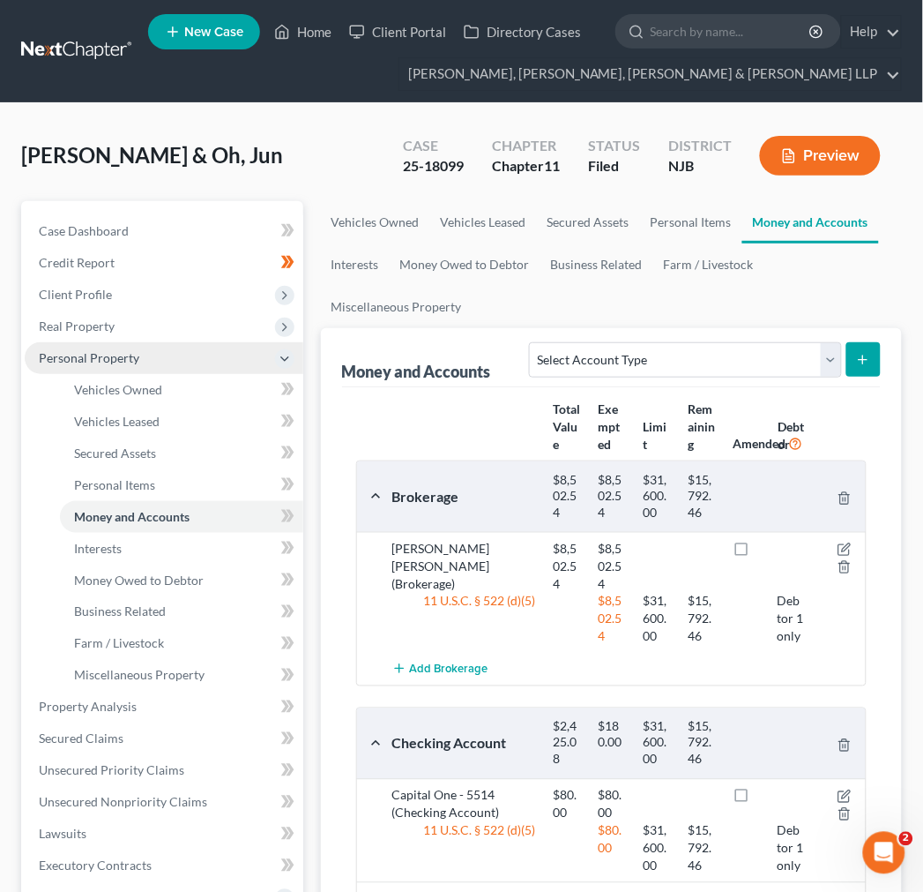
click at [155, 366] on span "Personal Property" at bounding box center [164, 358] width 279 height 32
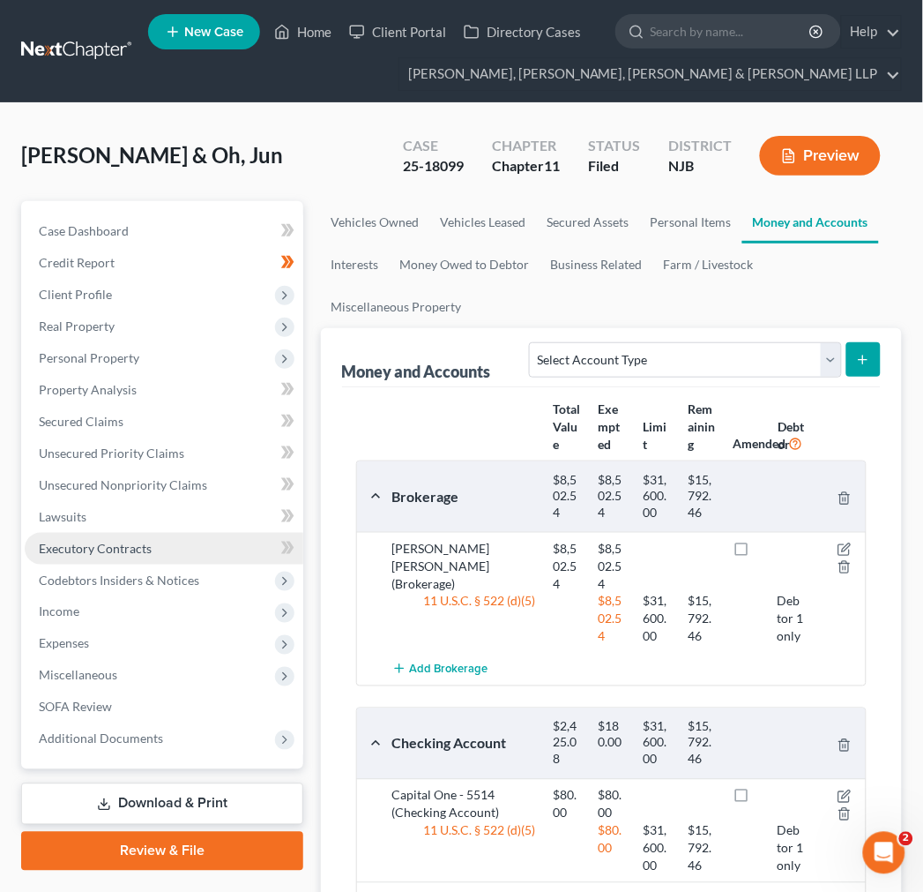
click at [172, 560] on link "Executory Contracts" at bounding box center [164, 549] width 279 height 32
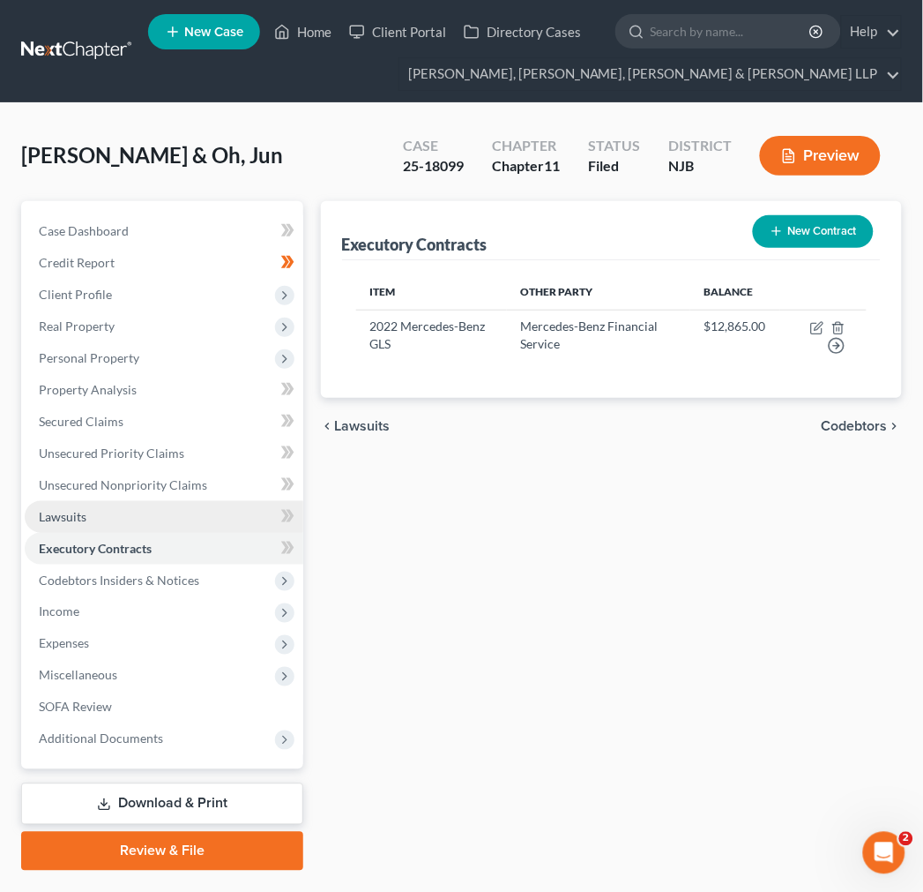
click at [156, 503] on link "Lawsuits" at bounding box center [164, 517] width 279 height 32
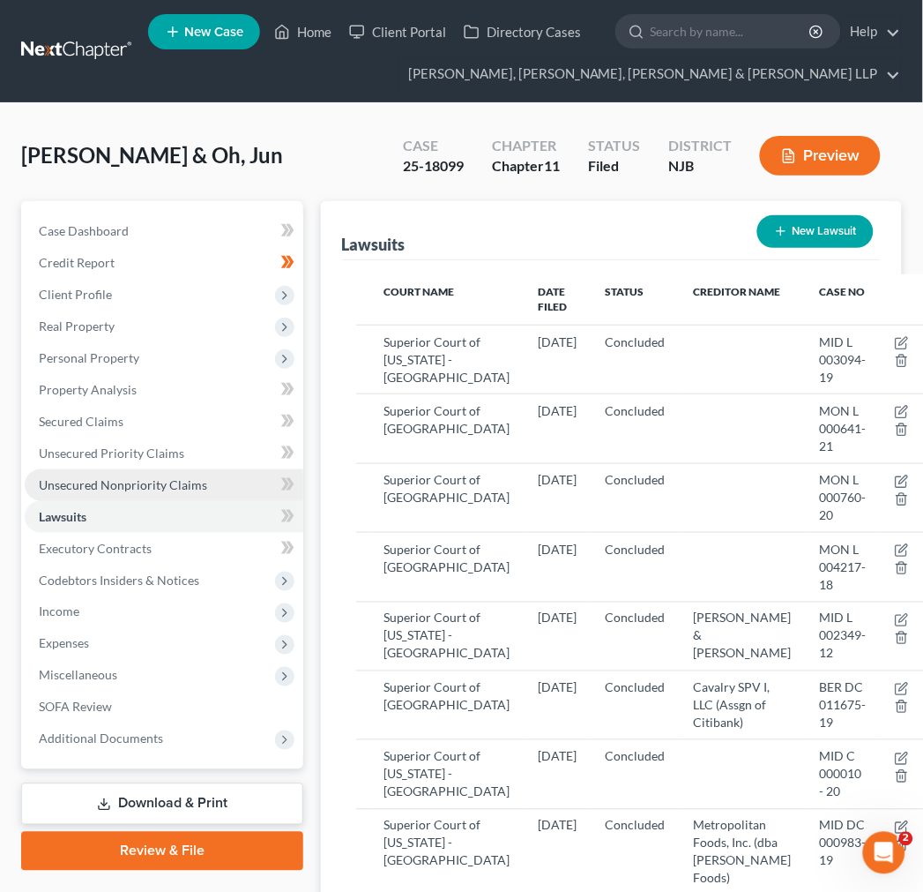
click at [156, 478] on span "Unsecured Nonpriority Claims" at bounding box center [123, 484] width 168 height 15
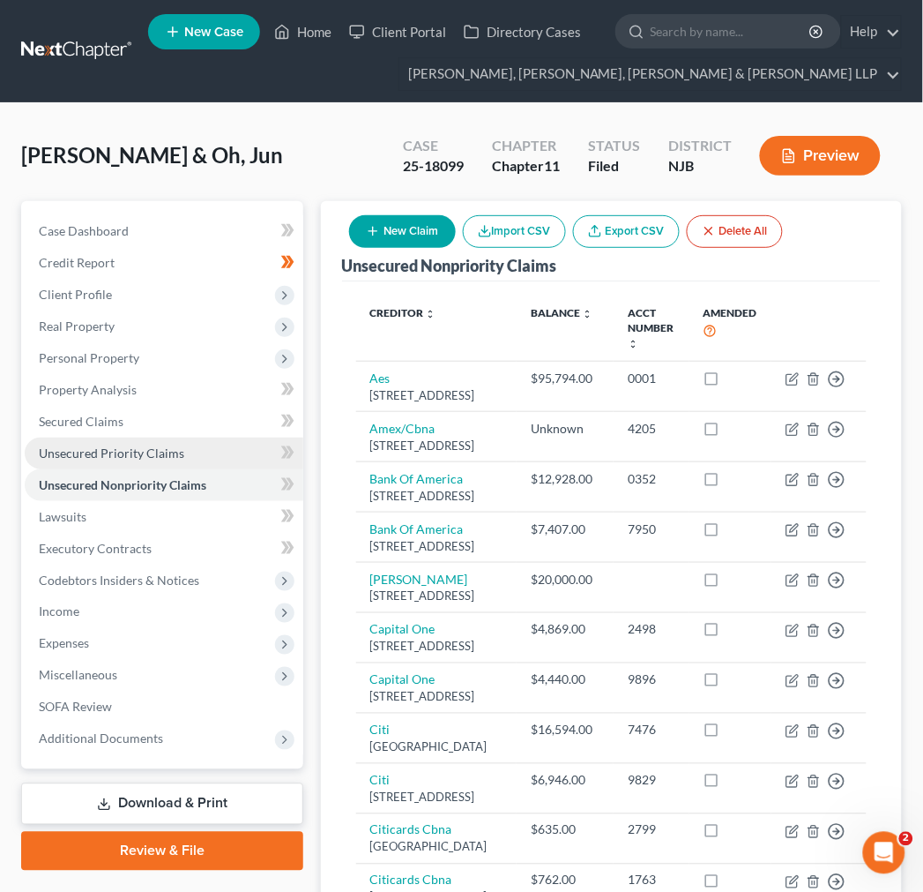
click at [151, 456] on span "Unsecured Priority Claims" at bounding box center [112, 452] width 146 height 15
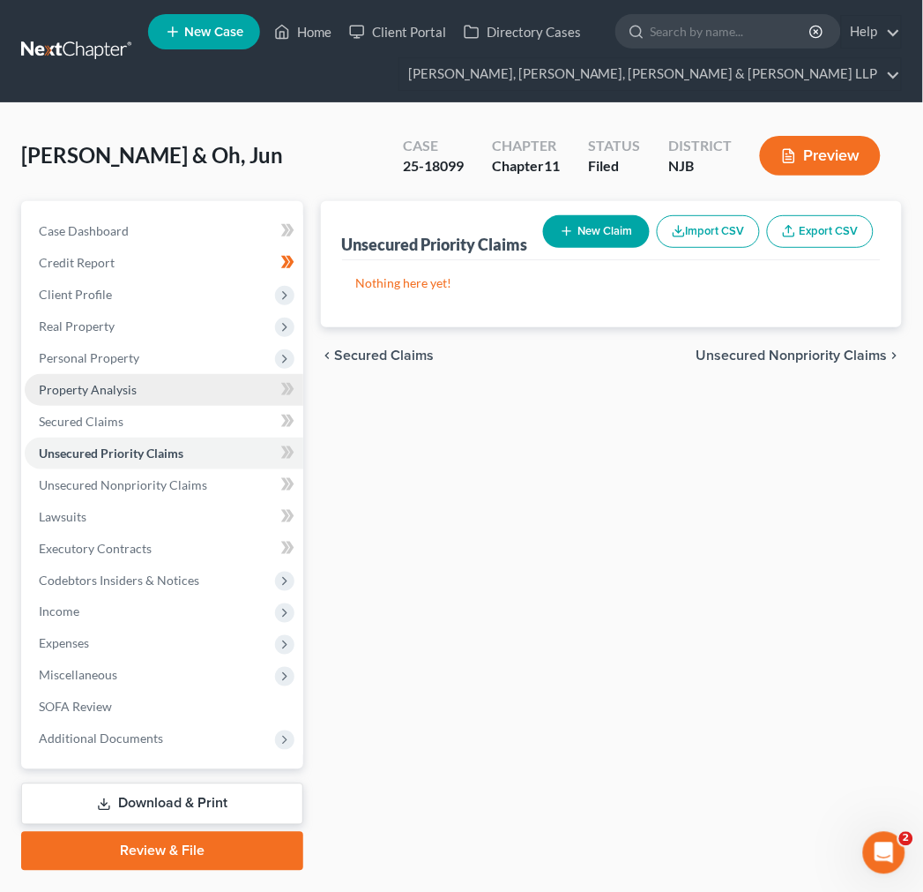
click at [136, 398] on link "Property Analysis" at bounding box center [164, 390] width 279 height 32
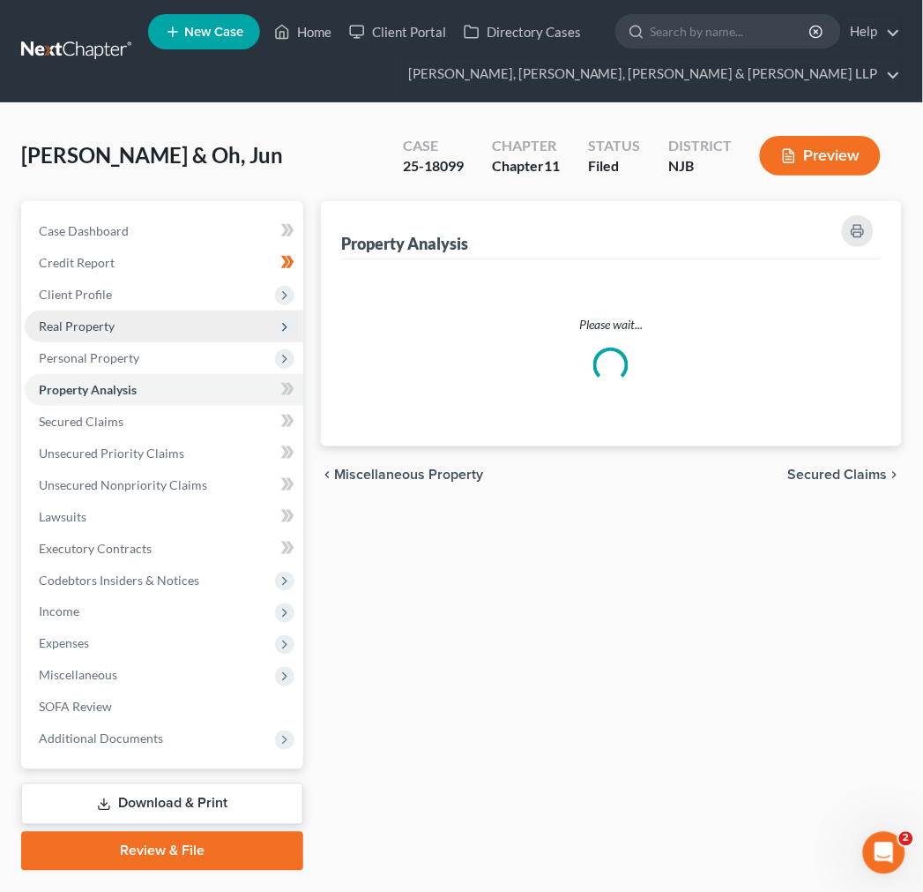
click at [122, 318] on span "Real Property" at bounding box center [164, 326] width 279 height 32
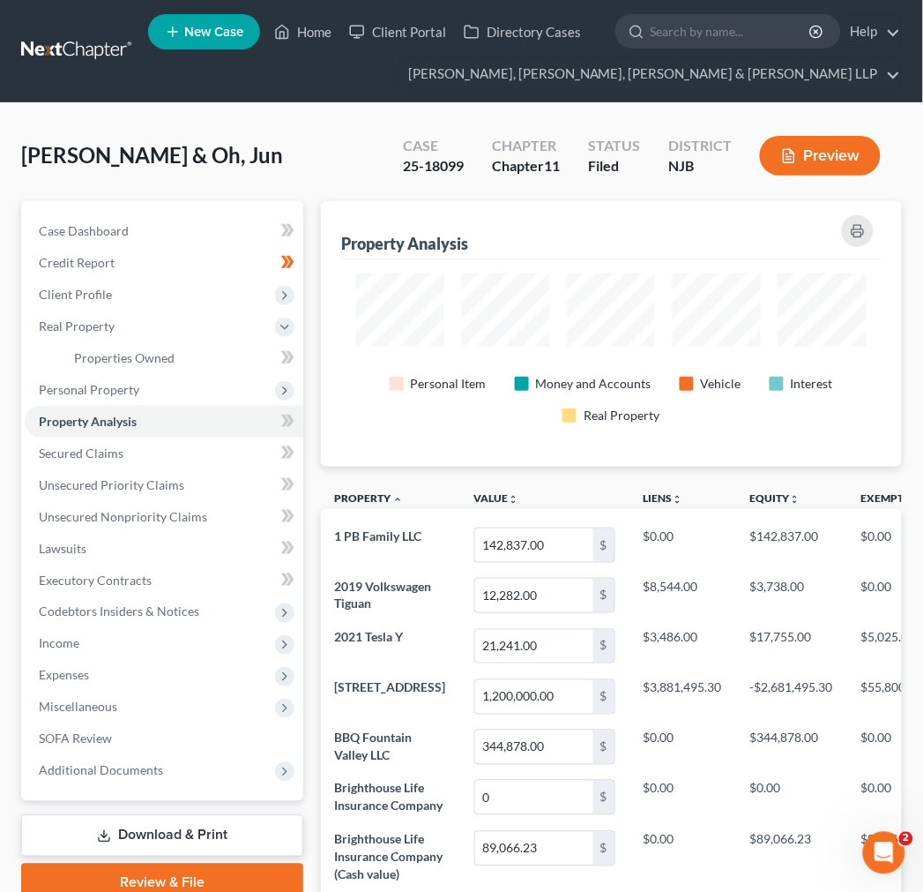
scroll to position [265, 582]
click at [54, 36] on link at bounding box center [77, 51] width 113 height 32
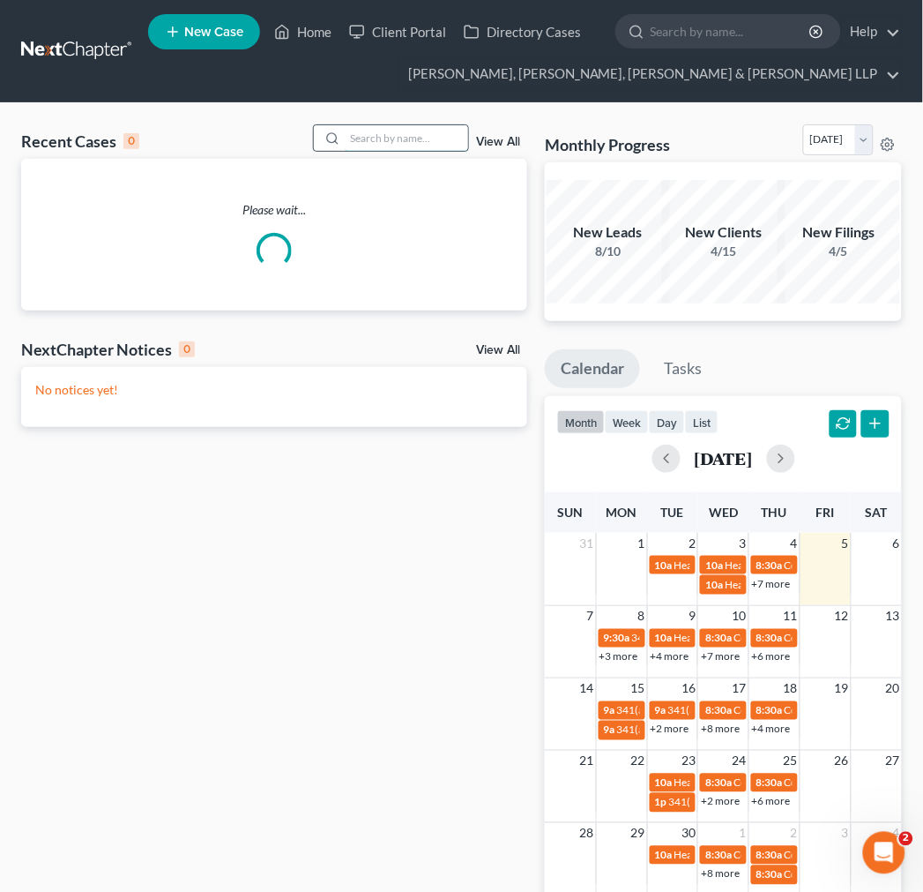
click at [415, 131] on input "search" at bounding box center [406, 138] width 123 height 26
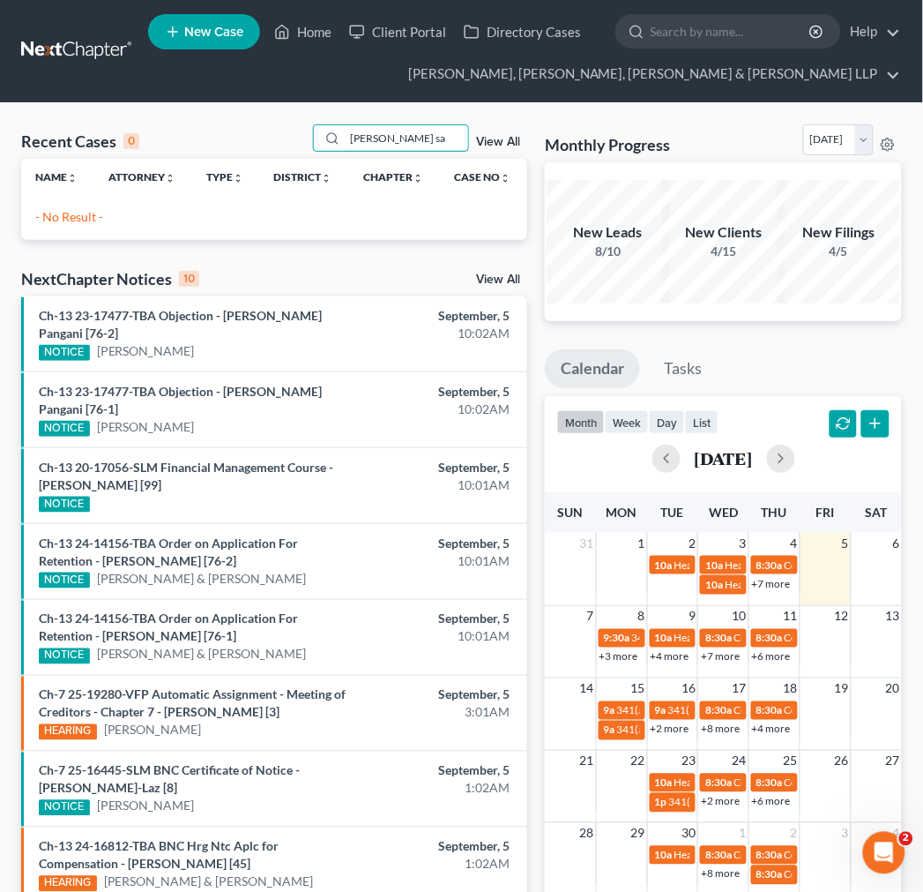
drag, startPoint x: 425, startPoint y: 141, endPoint x: 49, endPoint y: 89, distance: 379.2
click at [49, 89] on div "Home New Case Client Portal Directory Cases Scura Wigfield, Heyer, Stevens & Ca…" at bounding box center [461, 567] width 923 height 1135
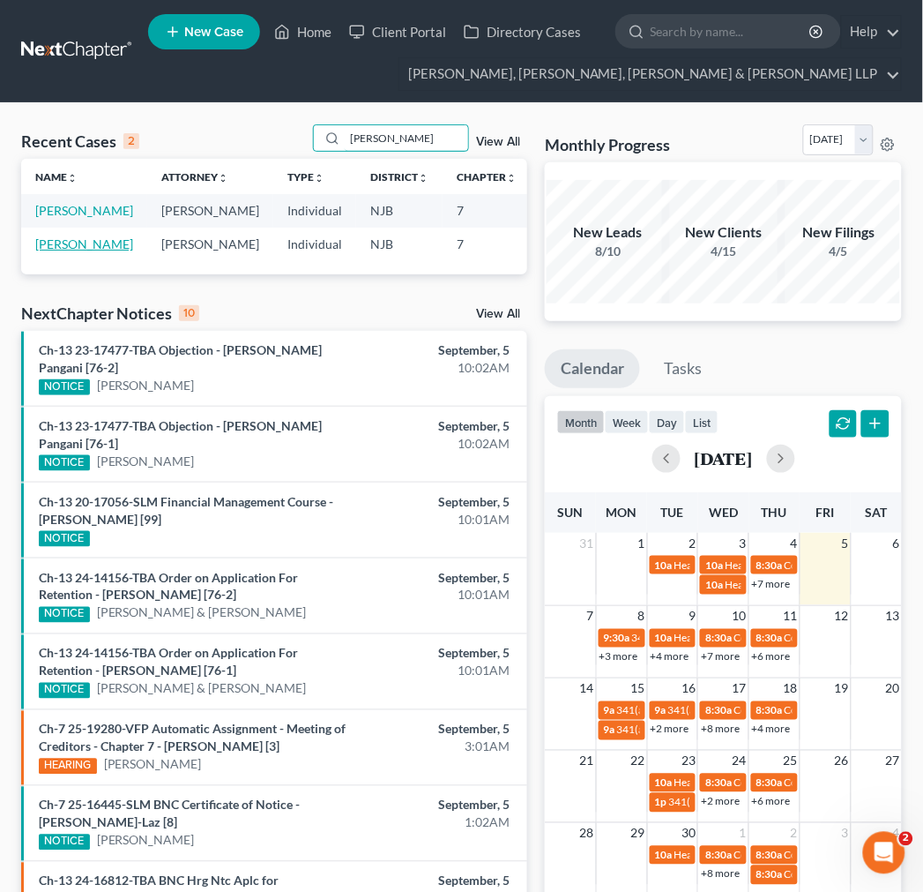
type input "samuels"
click at [46, 251] on link "Samuels, Michael" at bounding box center [84, 243] width 98 height 15
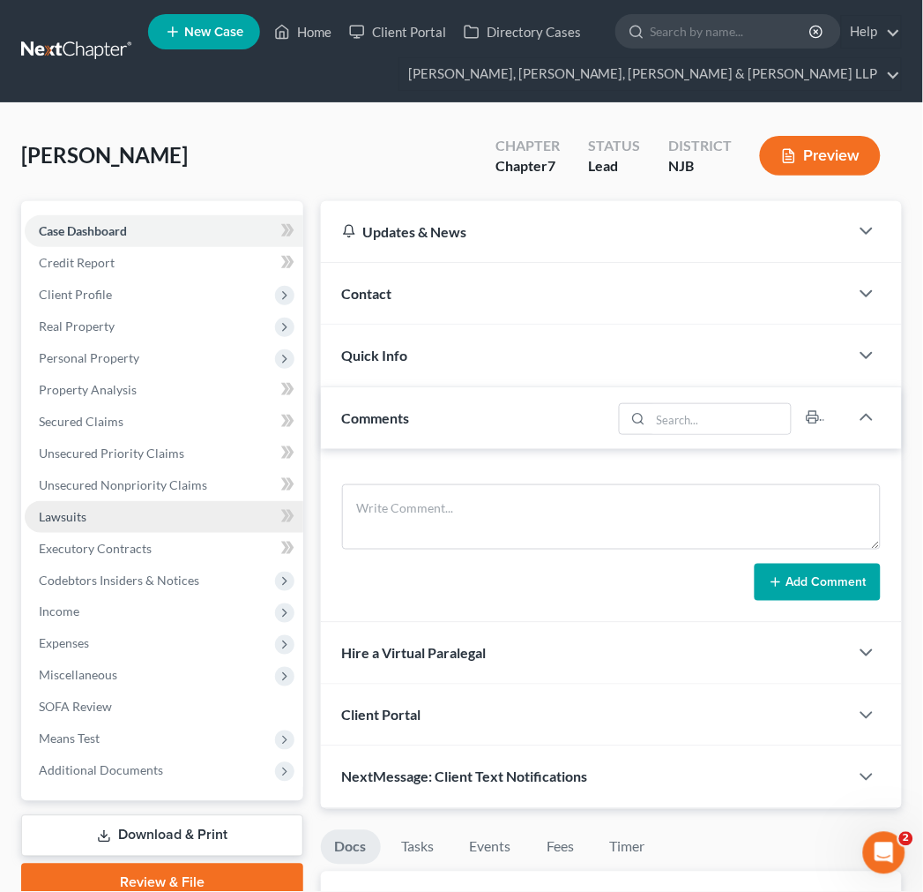
click at [170, 505] on link "Lawsuits" at bounding box center [164, 517] width 279 height 32
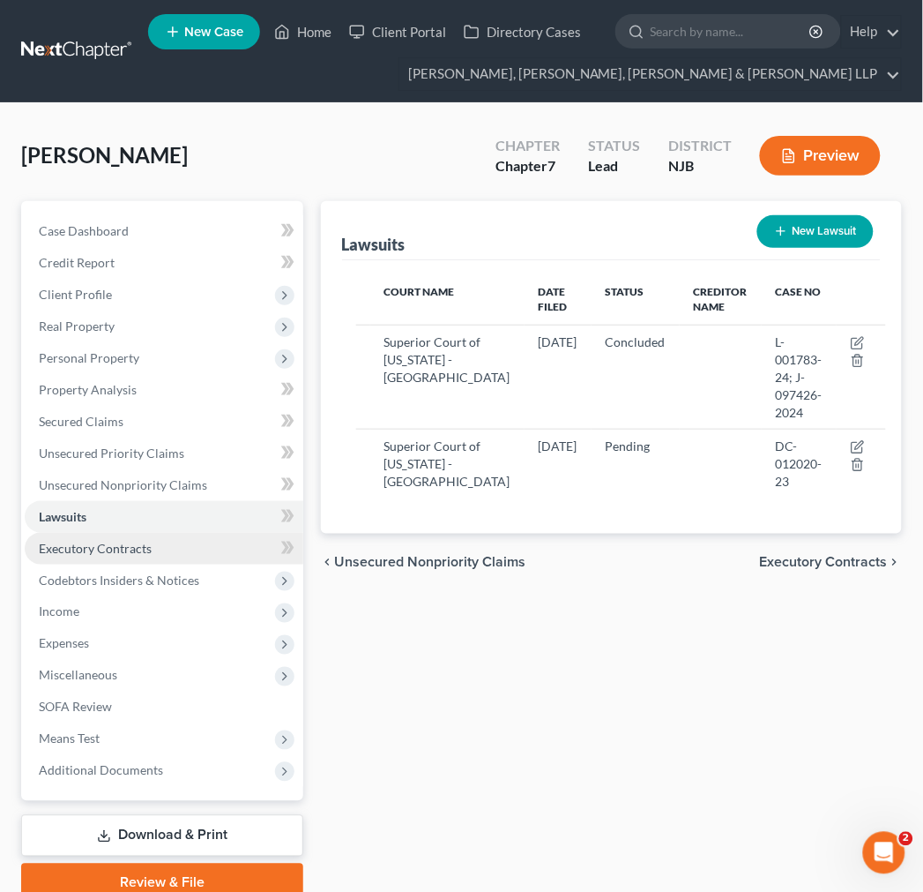
click at [133, 556] on link "Executory Contracts" at bounding box center [164, 549] width 279 height 32
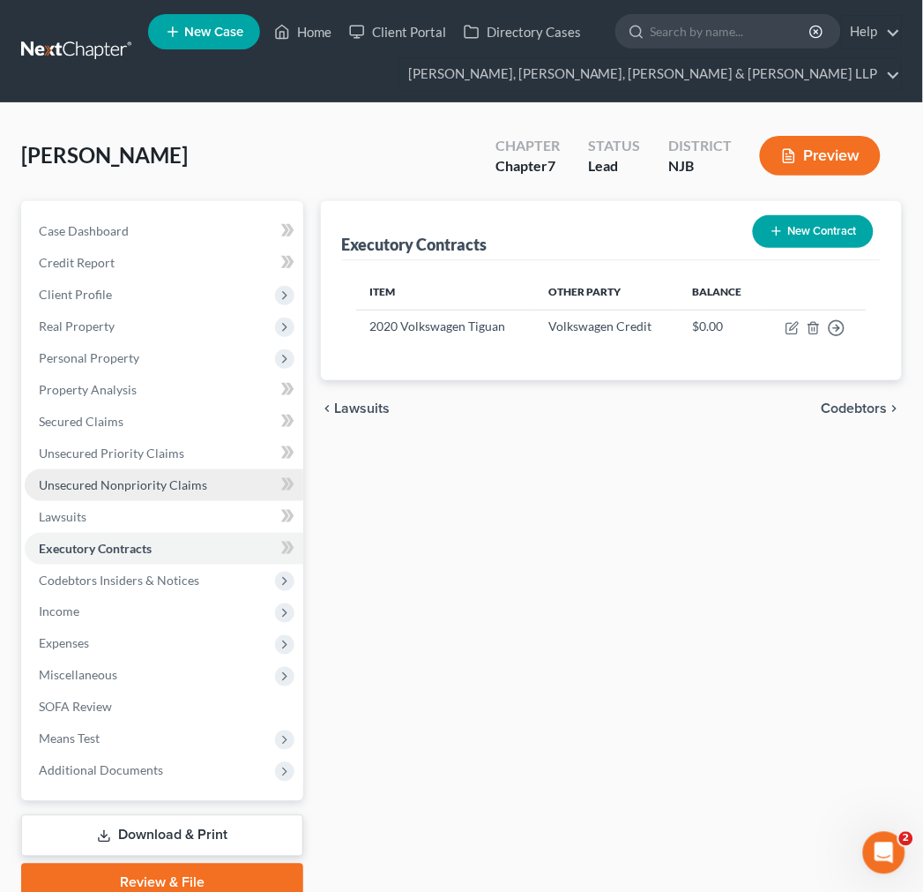
click at [153, 486] on span "Unsecured Nonpriority Claims" at bounding box center [123, 484] width 168 height 15
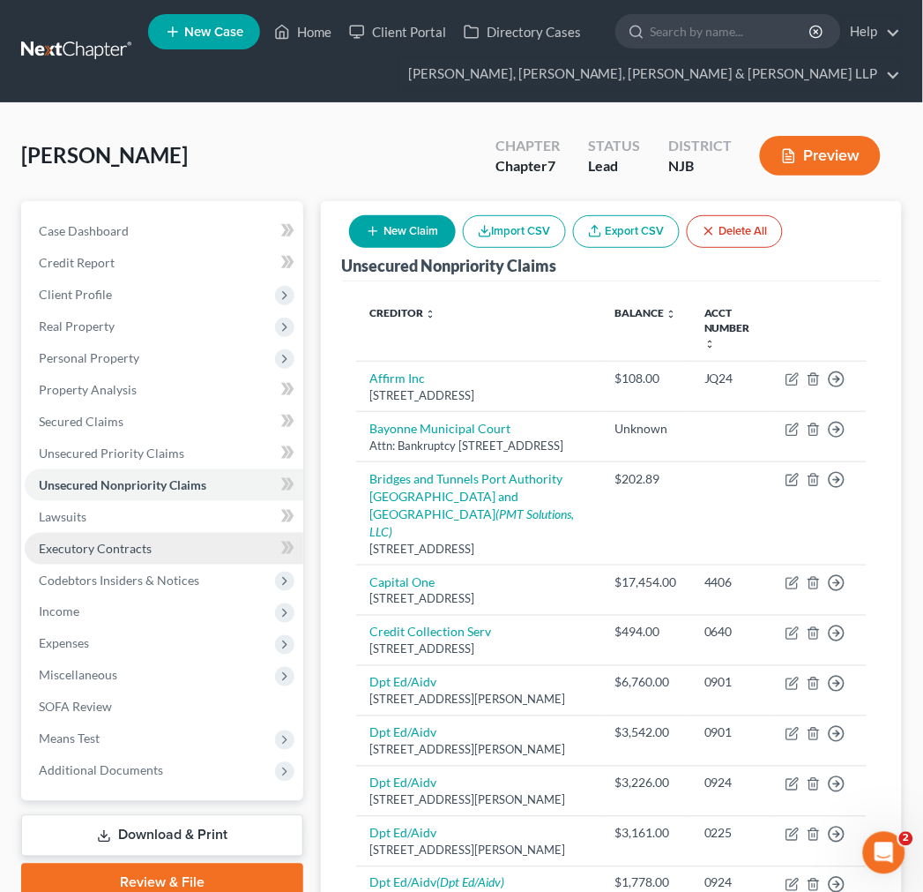
click at [191, 560] on link "Executory Contracts" at bounding box center [164, 549] width 279 height 32
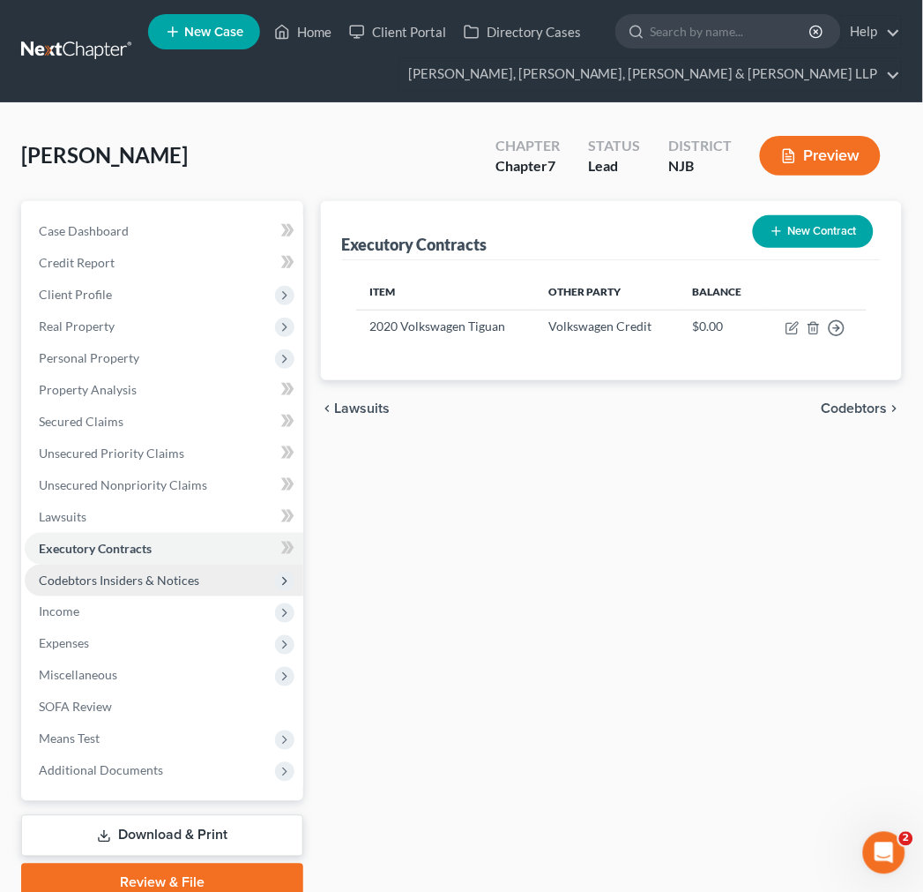
click at [191, 579] on span "Codebtors Insiders & Notices" at bounding box center [119, 579] width 160 height 15
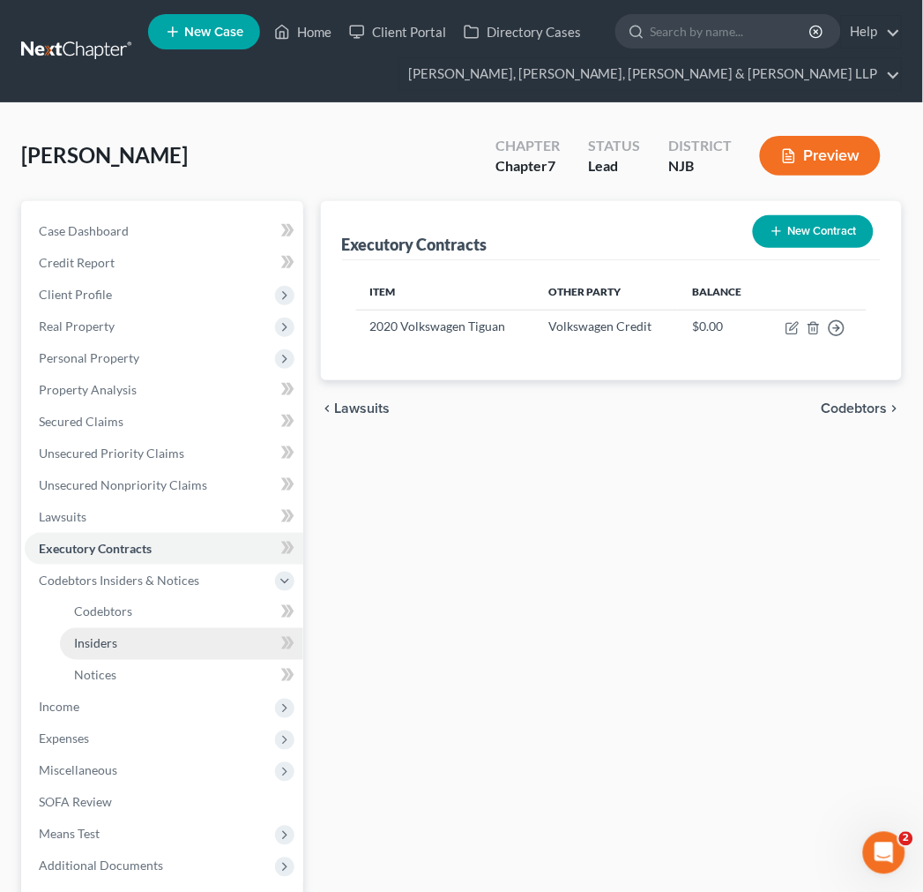
click at [200, 654] on link "Insiders" at bounding box center [181, 644] width 243 height 32
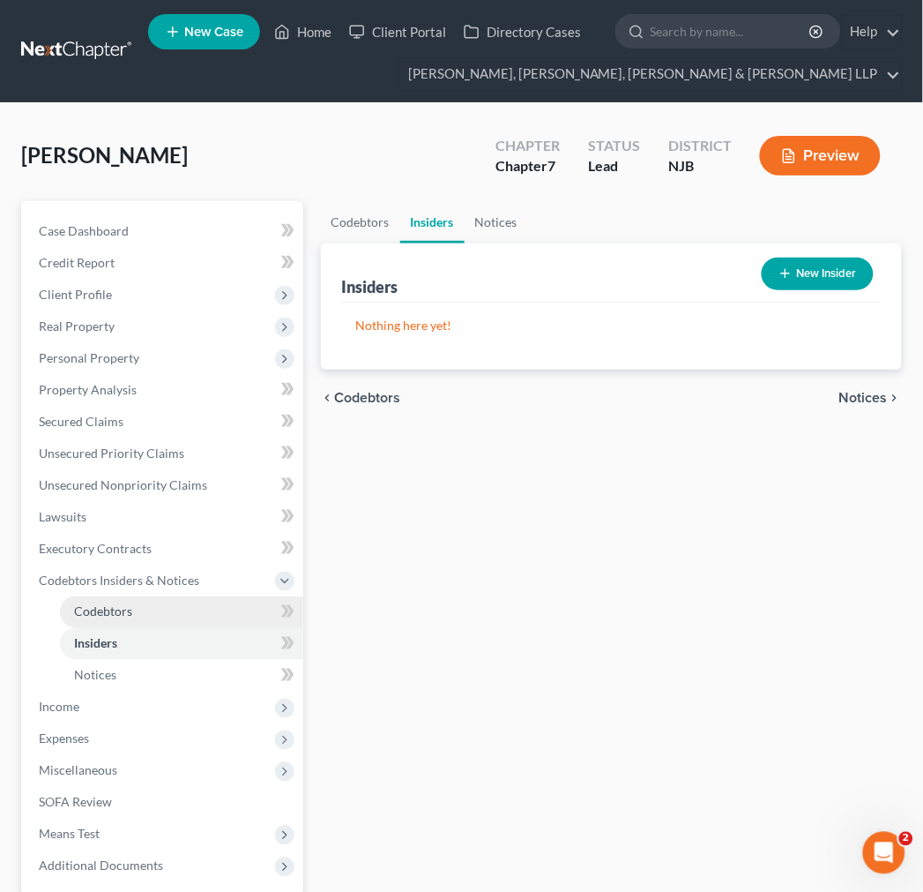
click at [187, 623] on link "Codebtors" at bounding box center [181, 612] width 243 height 32
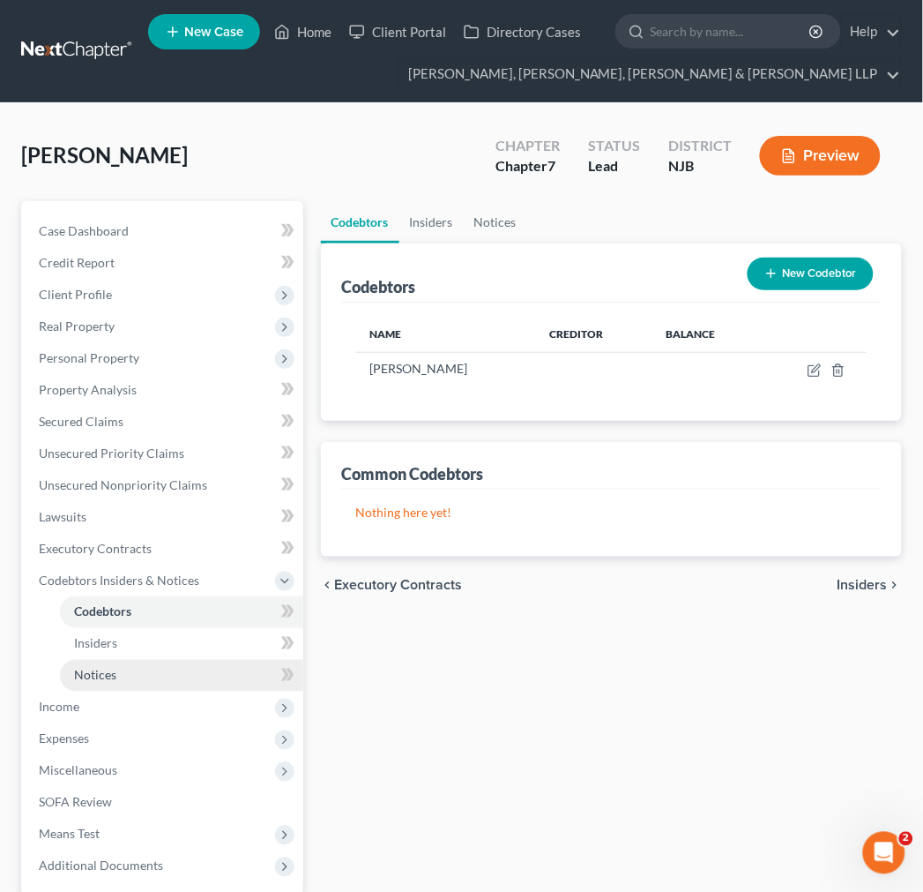
click at [195, 673] on link "Notices" at bounding box center [181, 676] width 243 height 32
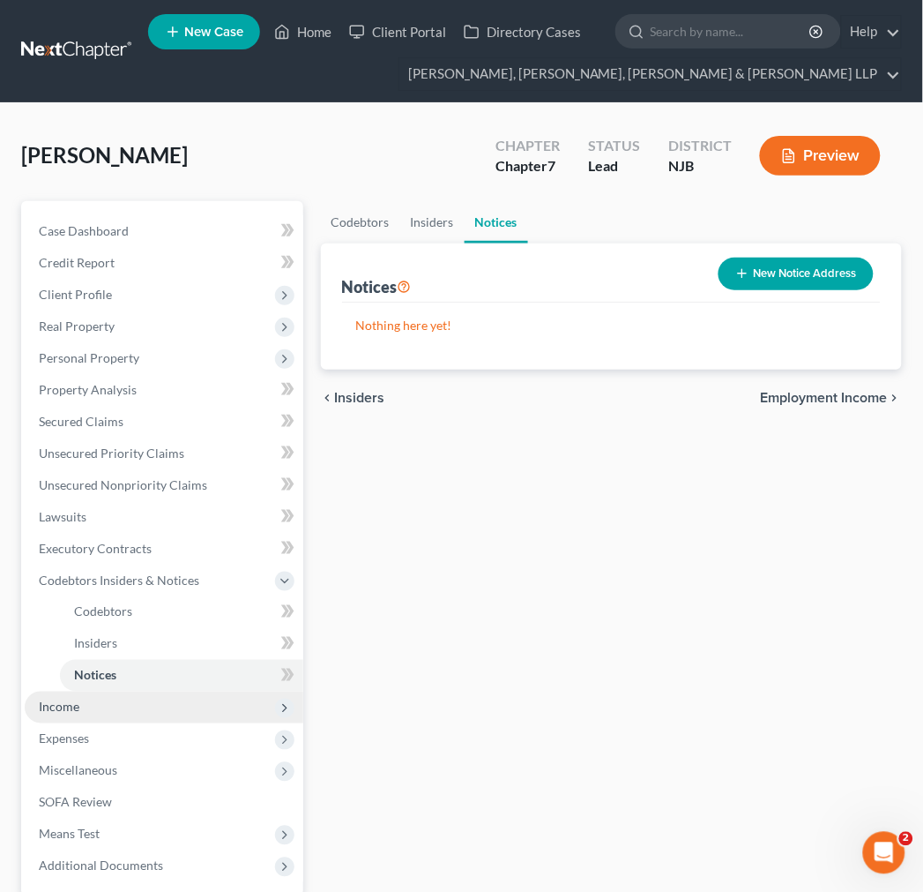
click at [197, 703] on span "Income" at bounding box center [164, 707] width 279 height 32
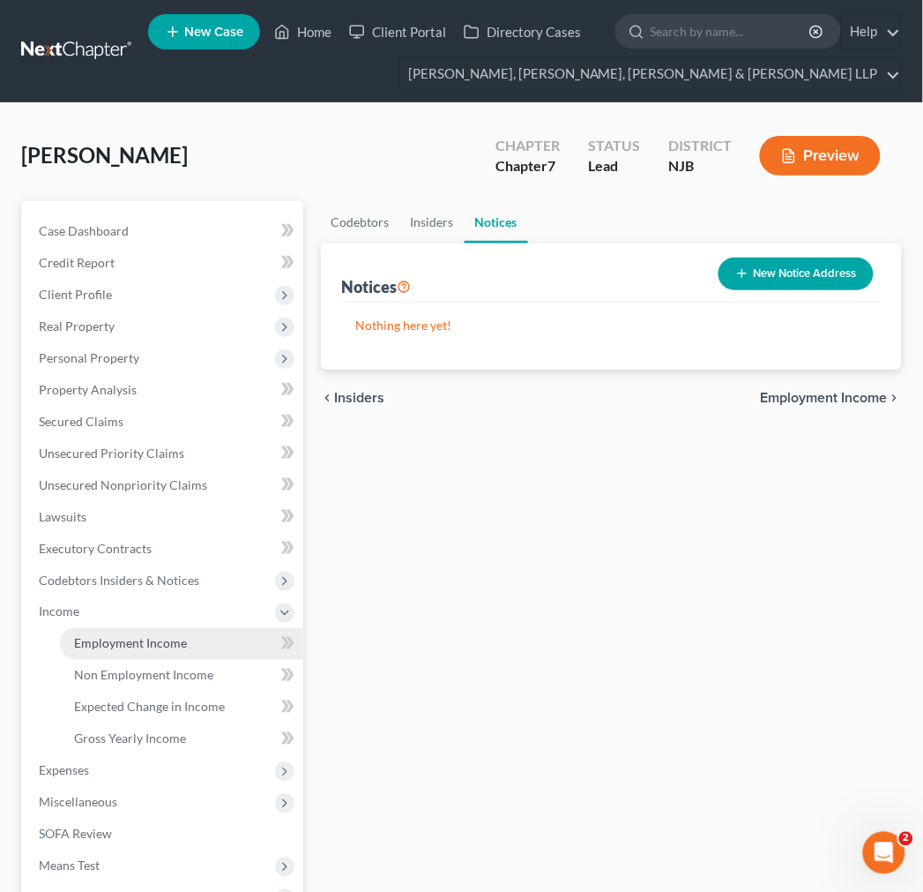
click at [179, 639] on span "Employment Income" at bounding box center [130, 643] width 113 height 15
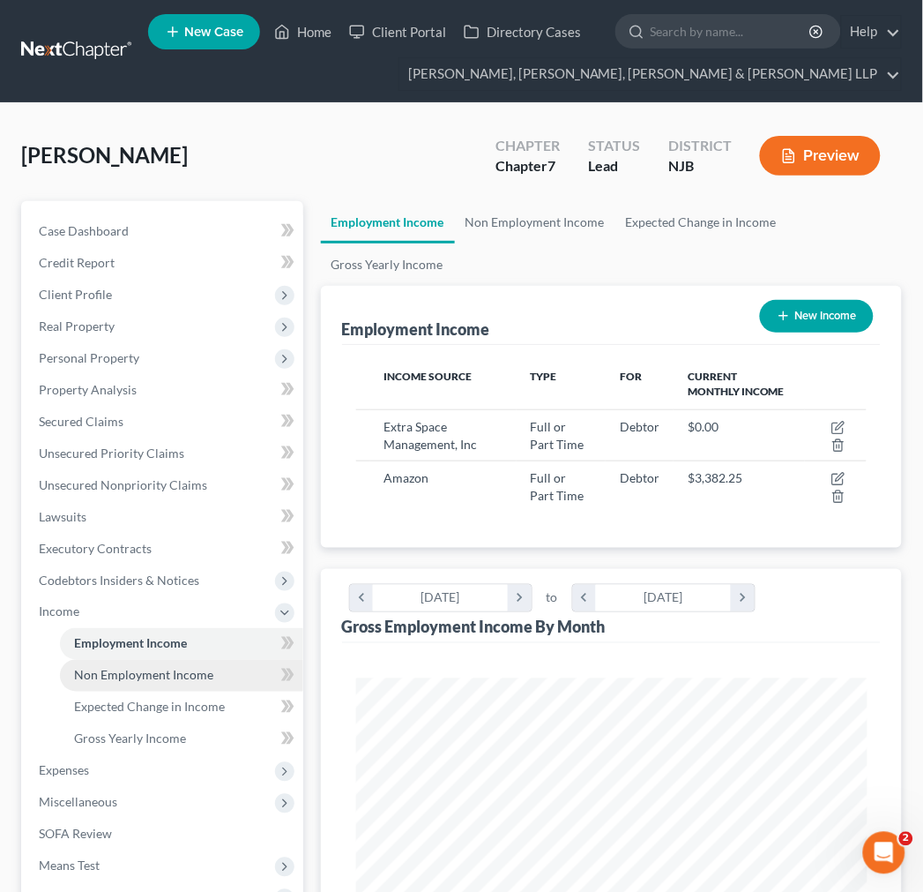
scroll to position [256, 547]
click at [183, 668] on span "Non Employment Income" at bounding box center [143, 675] width 139 height 15
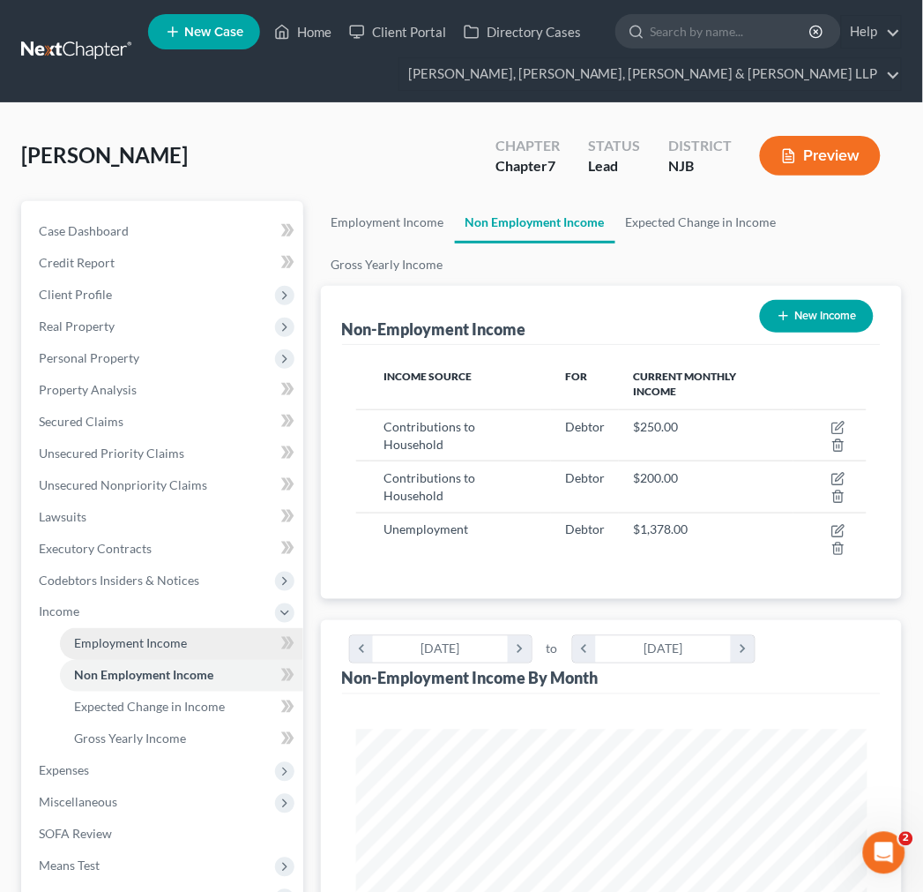
scroll to position [256, 547]
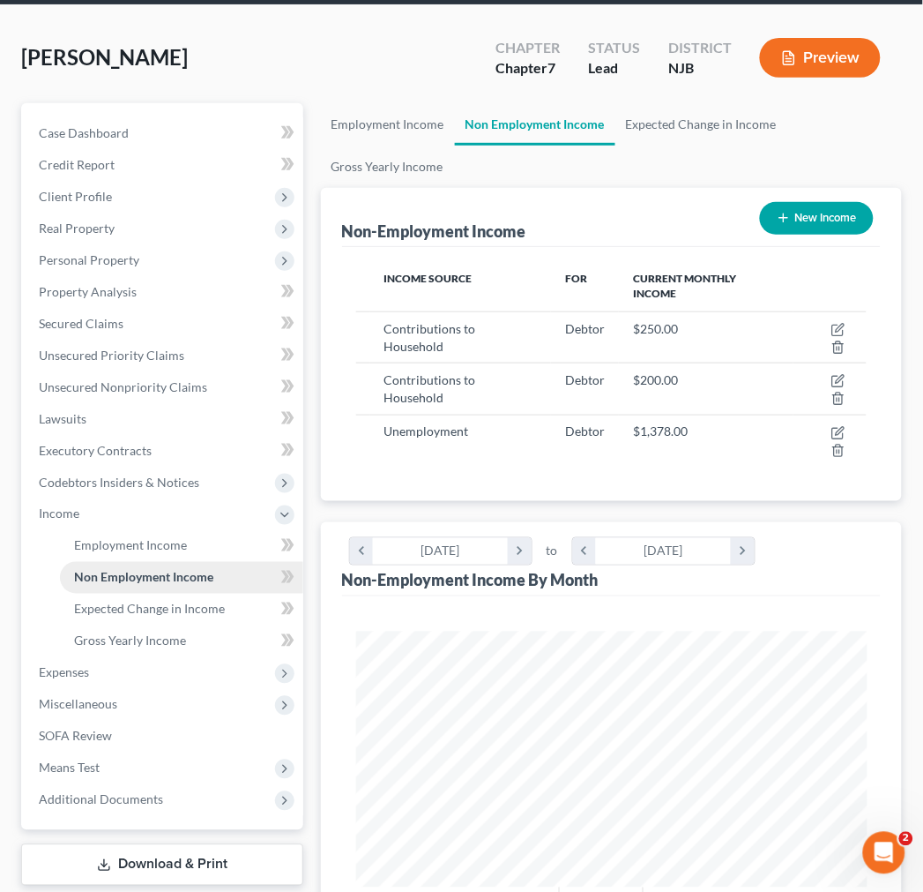
click at [175, 588] on link "Non Employment Income" at bounding box center [181, 578] width 243 height 32
click at [175, 633] on span "Gross Yearly Income" at bounding box center [130, 640] width 112 height 15
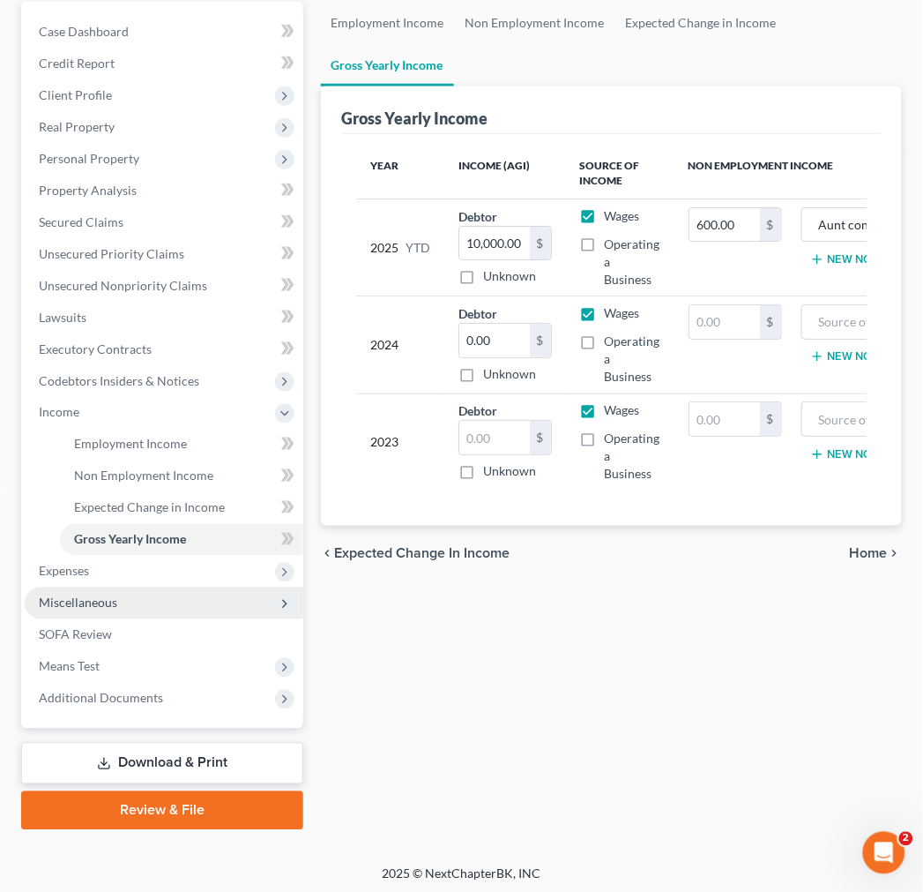
scroll to position [203, 0]
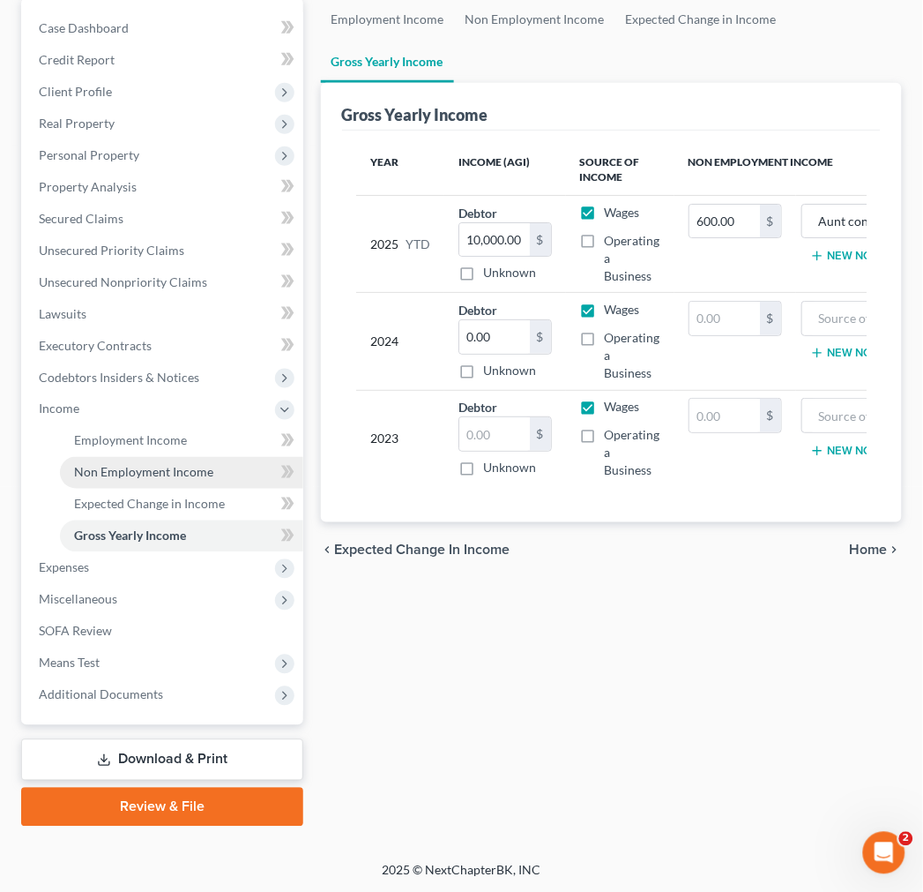
click at [210, 476] on link "Non Employment Income" at bounding box center [181, 473] width 243 height 32
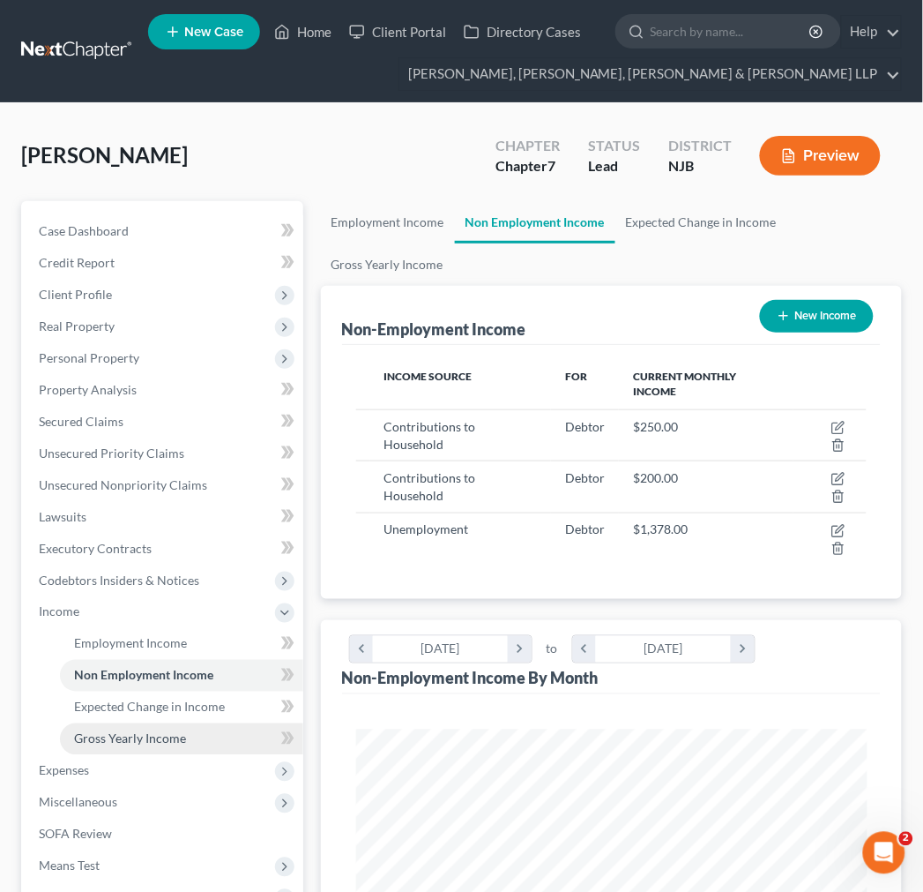
scroll to position [256, 547]
click at [752, 219] on link "Expected Change in Income" at bounding box center [702, 222] width 172 height 42
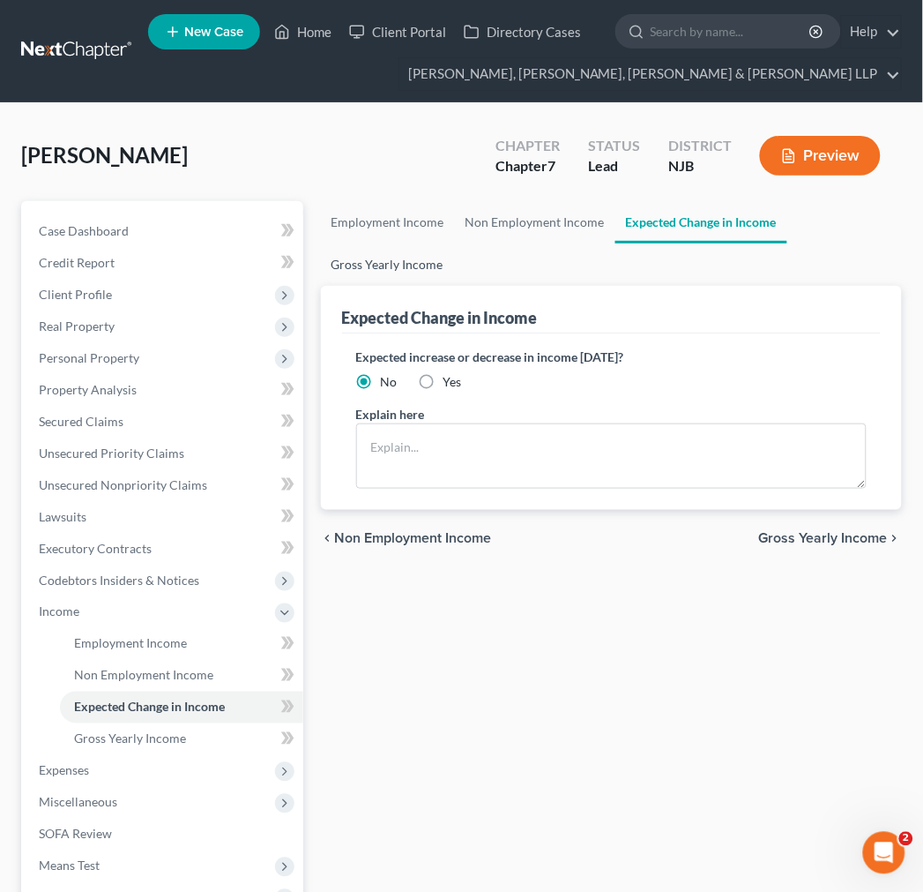
click at [432, 282] on link "Gross Yearly Income" at bounding box center [387, 264] width 133 height 42
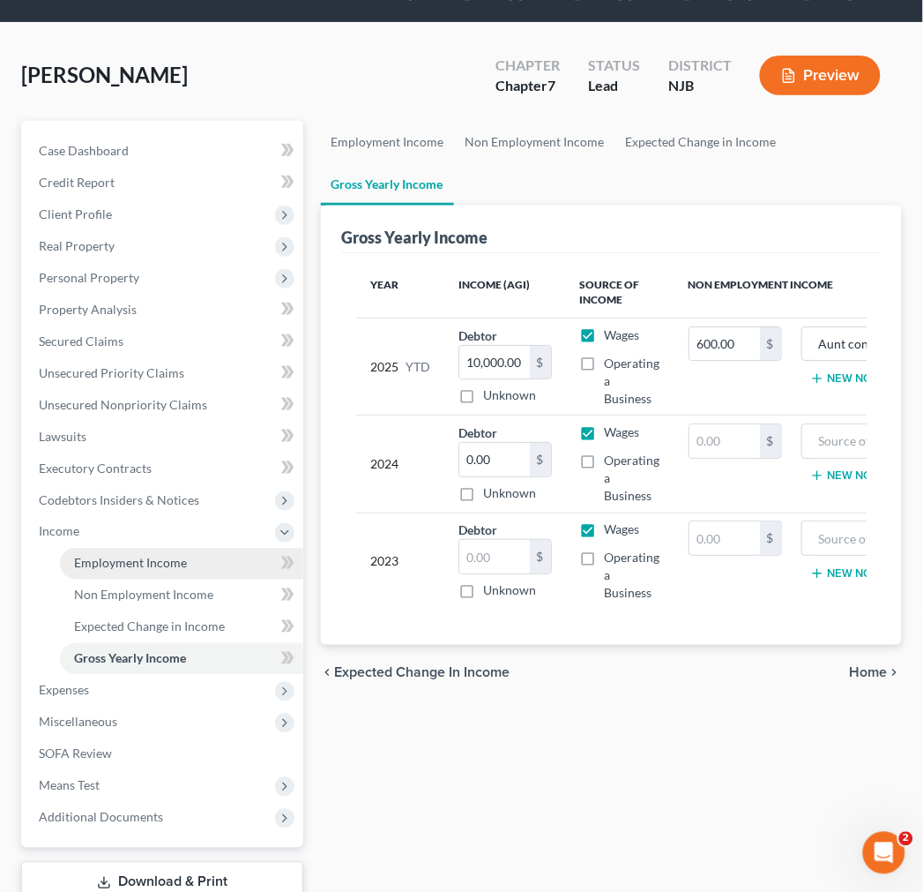
scroll to position [203, 0]
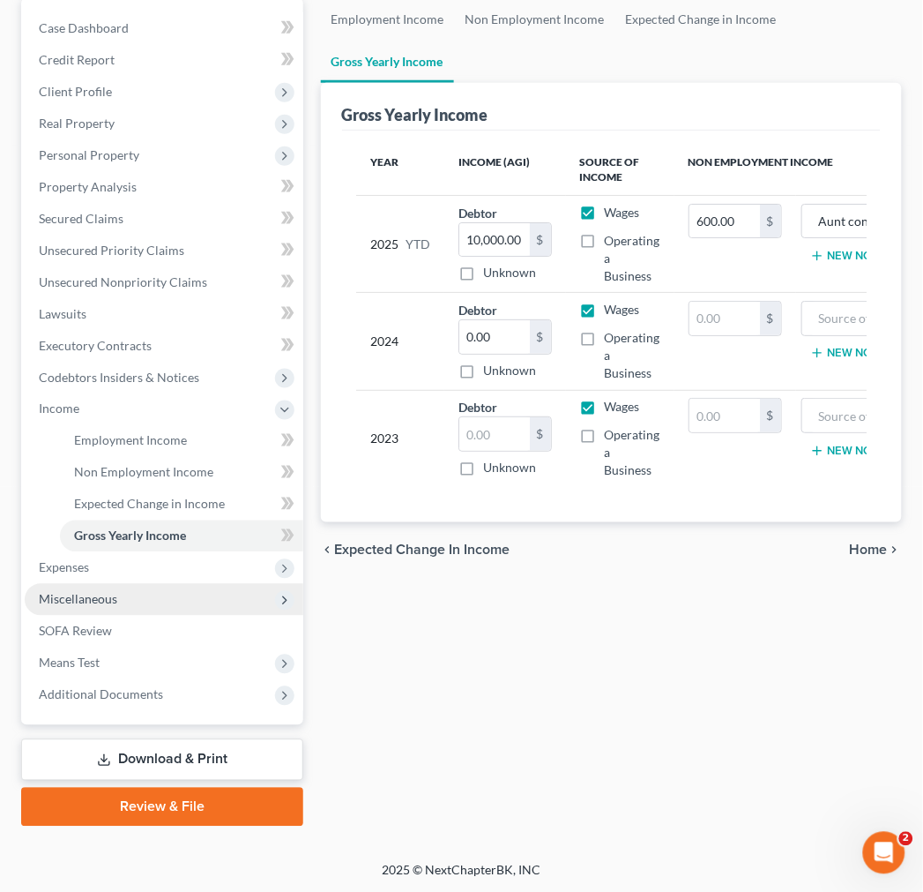
click at [126, 588] on span "Miscellaneous" at bounding box center [164, 600] width 279 height 32
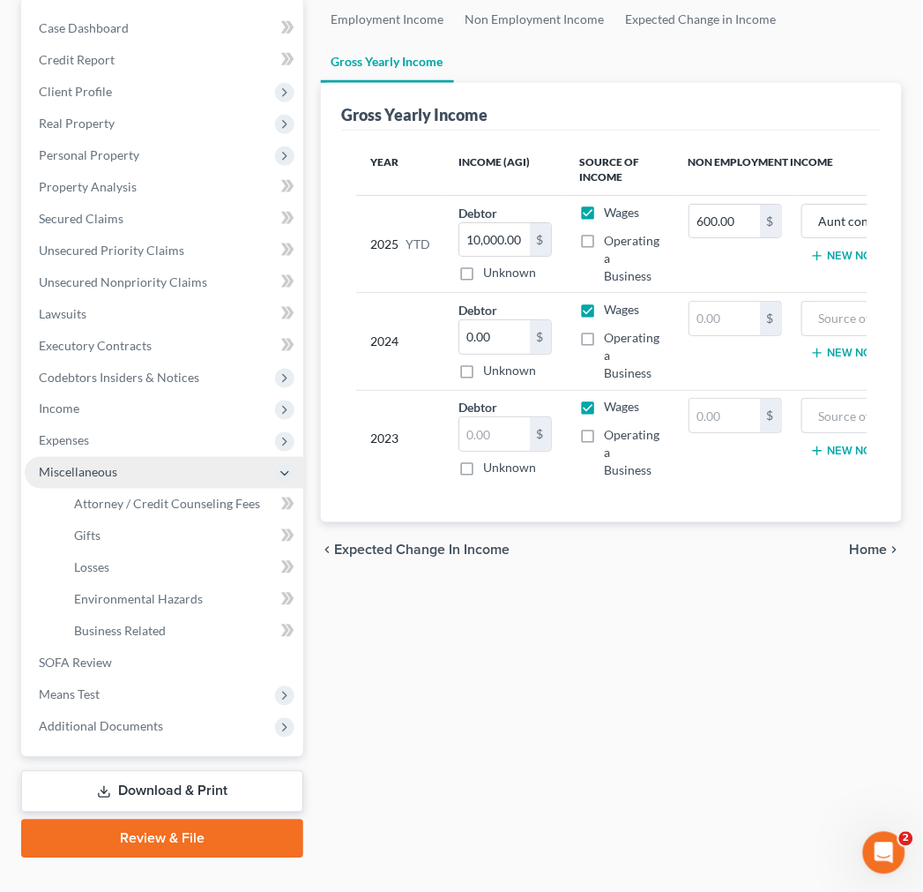
click at [136, 481] on span "Miscellaneous" at bounding box center [164, 473] width 279 height 32
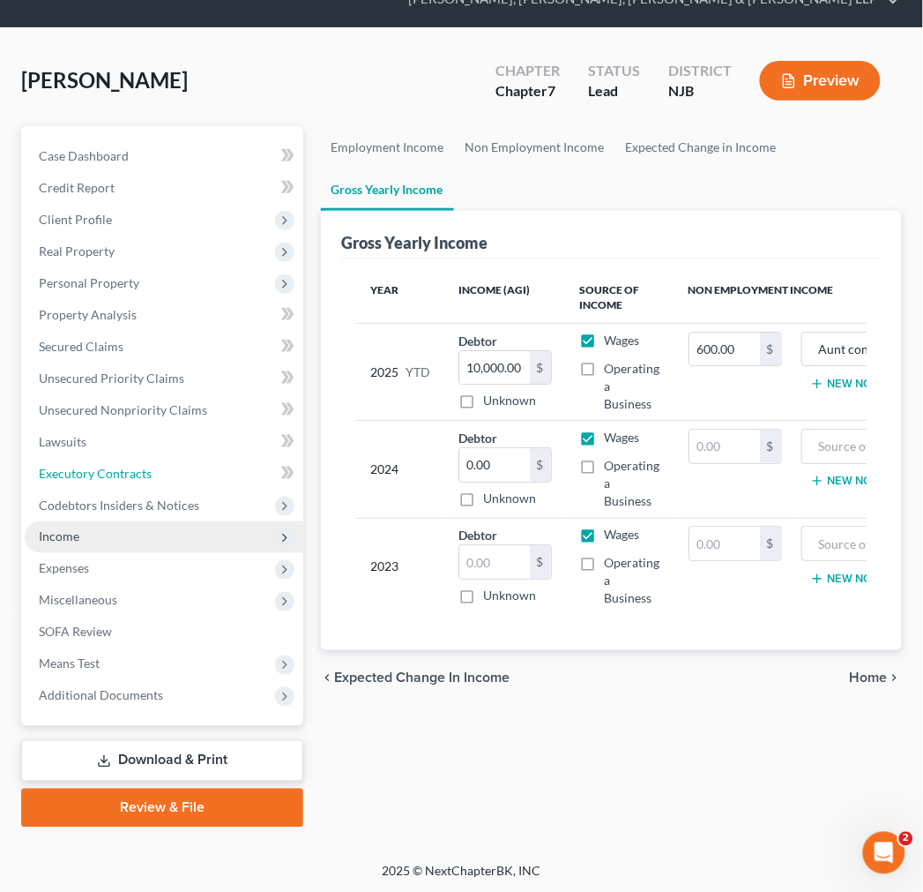
click at [136, 466] on span "Executory Contracts" at bounding box center [95, 473] width 113 height 15
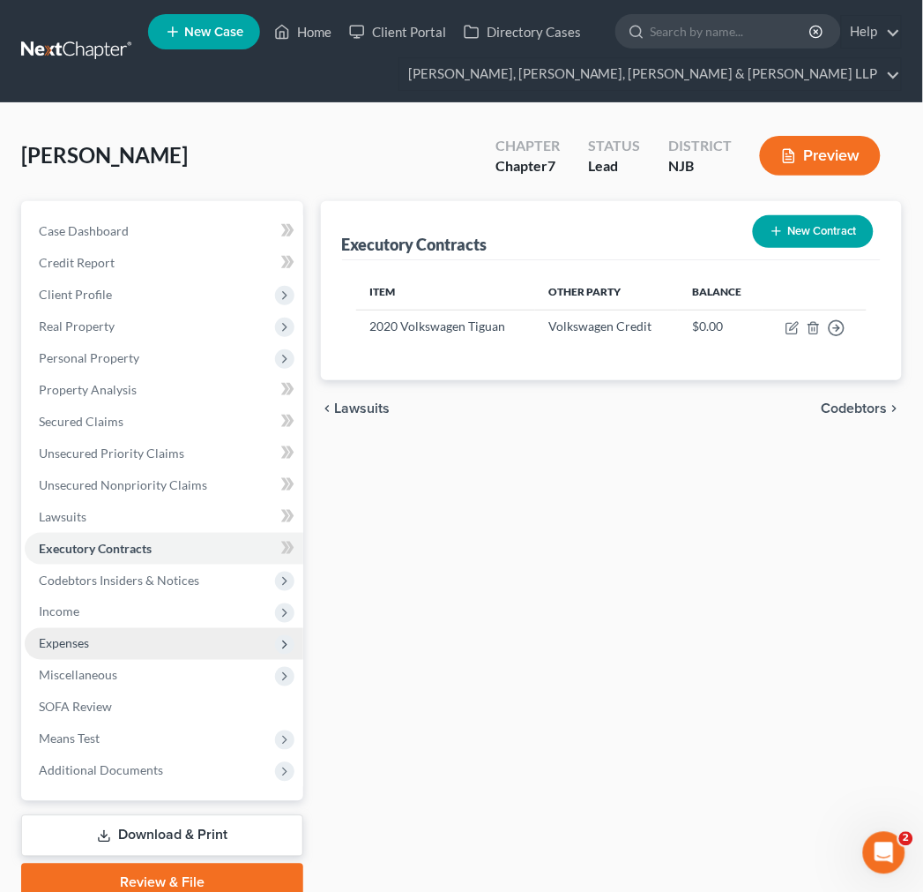
click at [161, 644] on span "Expenses" at bounding box center [164, 644] width 279 height 32
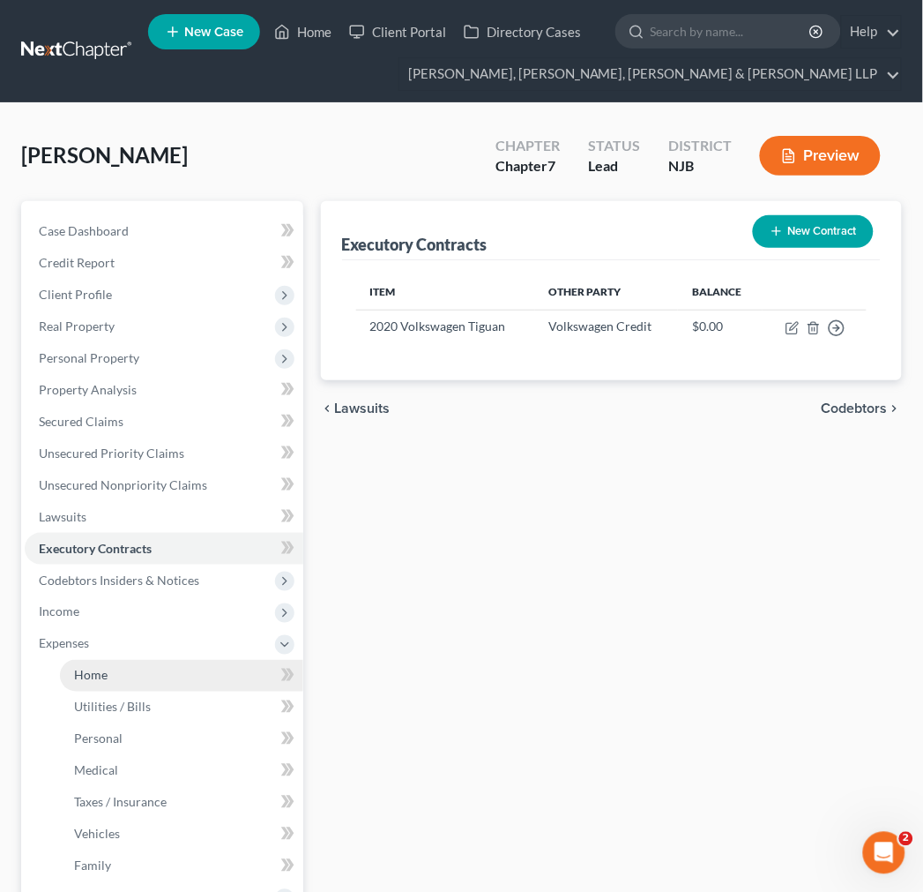
click at [161, 684] on link "Home" at bounding box center [181, 676] width 243 height 32
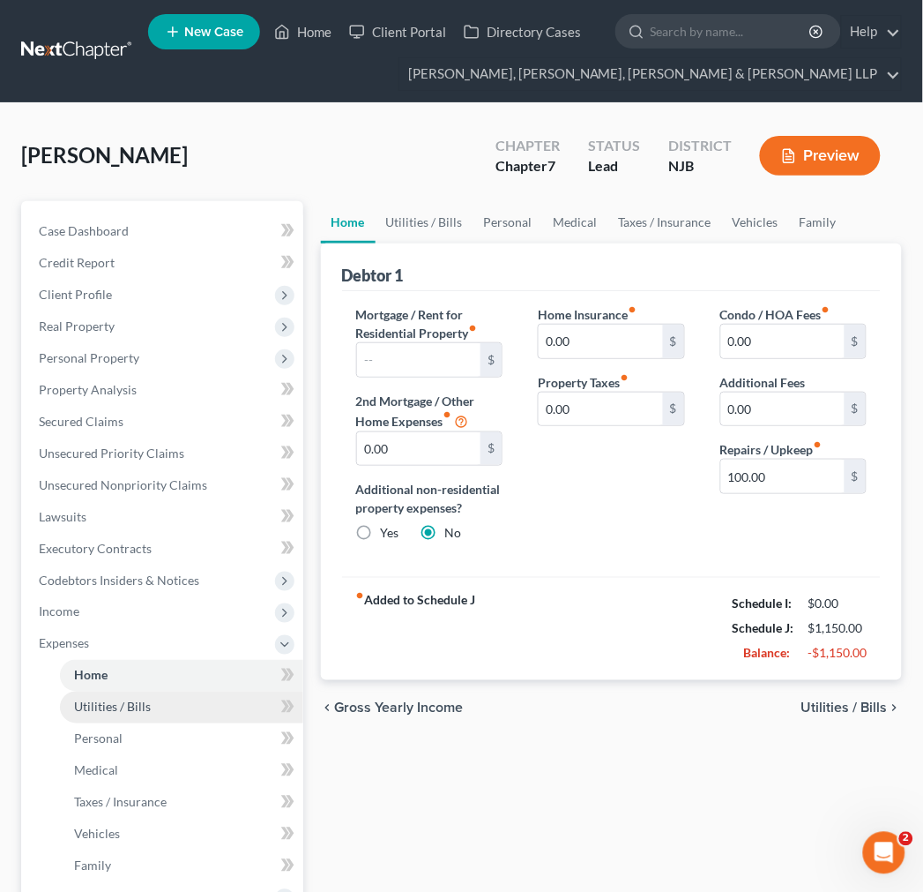
click at [160, 719] on link "Utilities / Bills" at bounding box center [181, 707] width 243 height 32
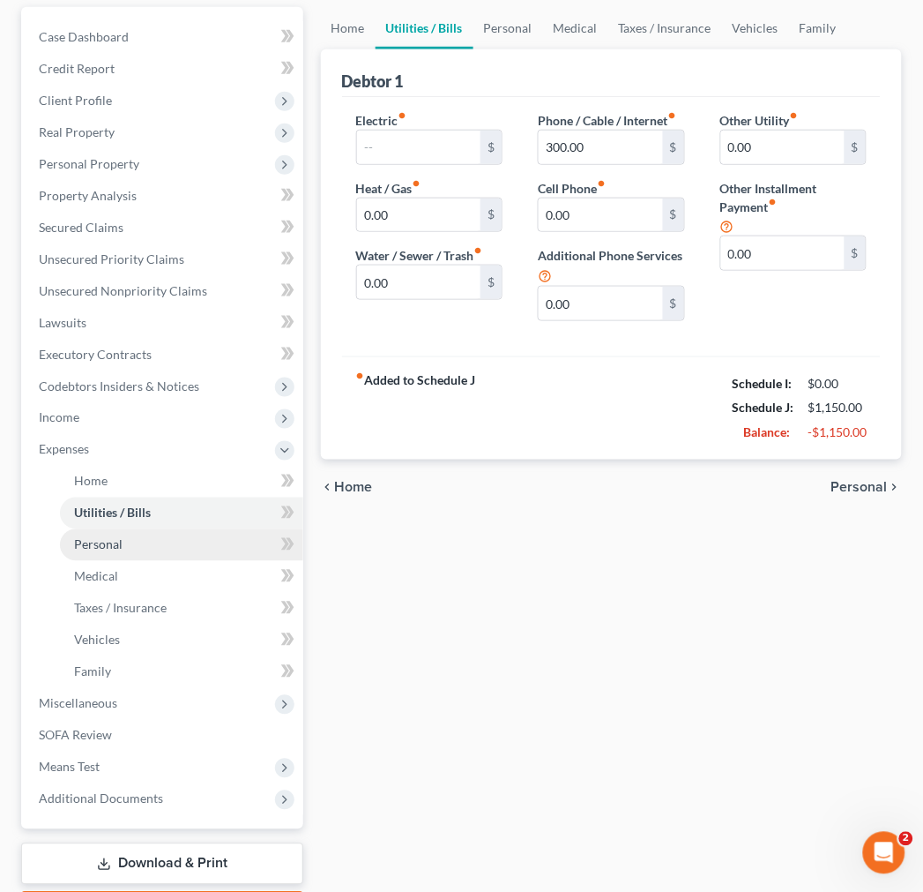
scroll to position [196, 0]
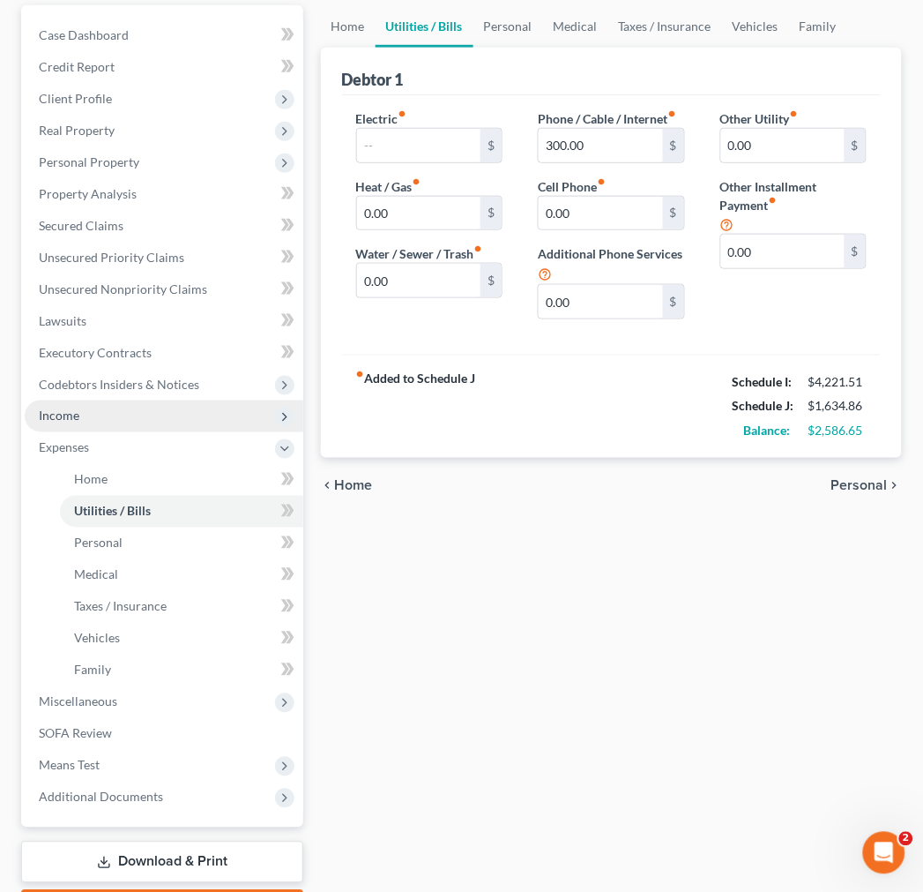
click at [113, 423] on span "Income" at bounding box center [164, 416] width 279 height 32
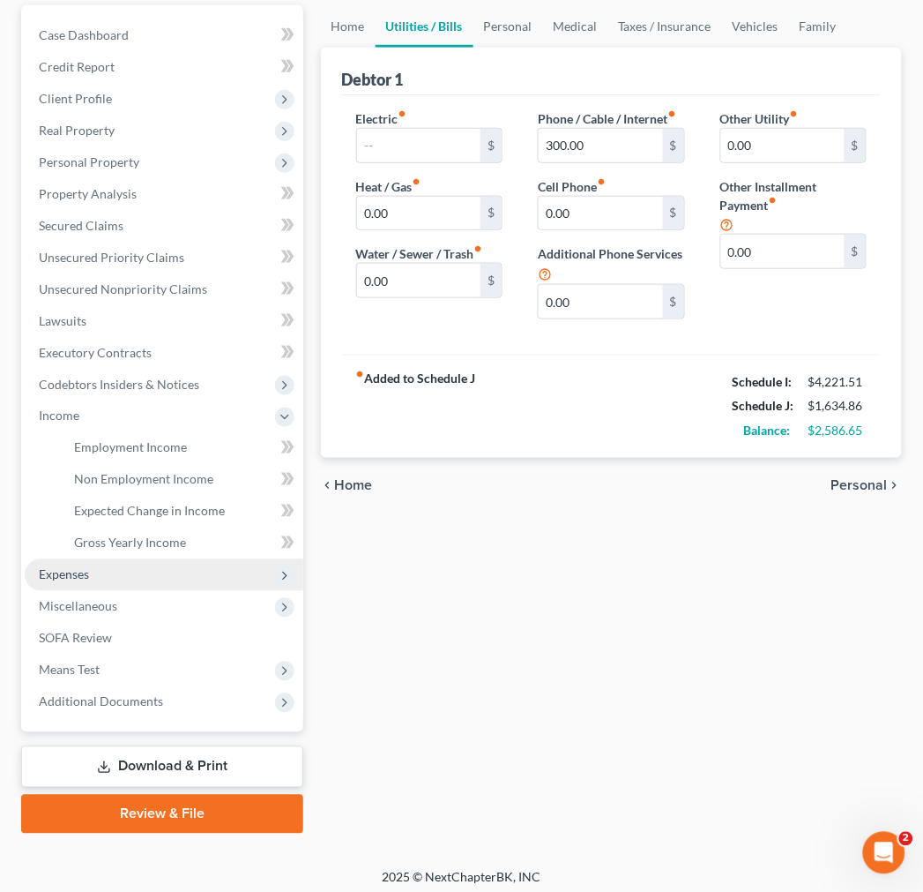
click at [183, 583] on span "Expenses" at bounding box center [164, 575] width 279 height 32
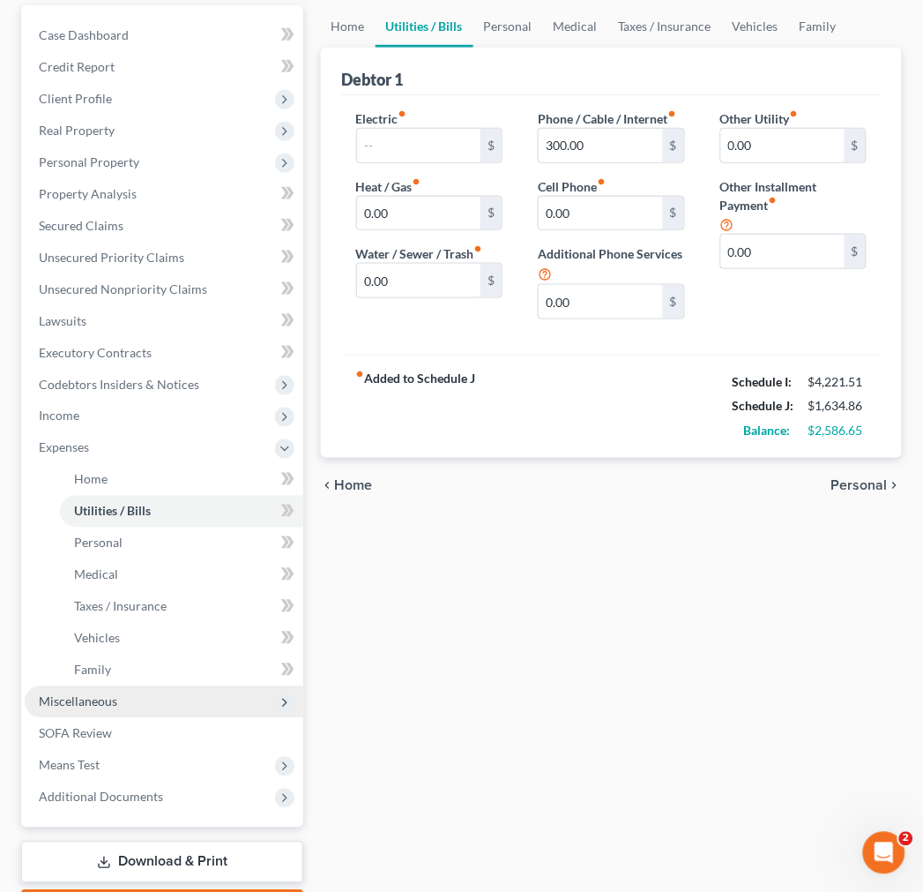
click at [165, 710] on span "Miscellaneous" at bounding box center [164, 702] width 279 height 32
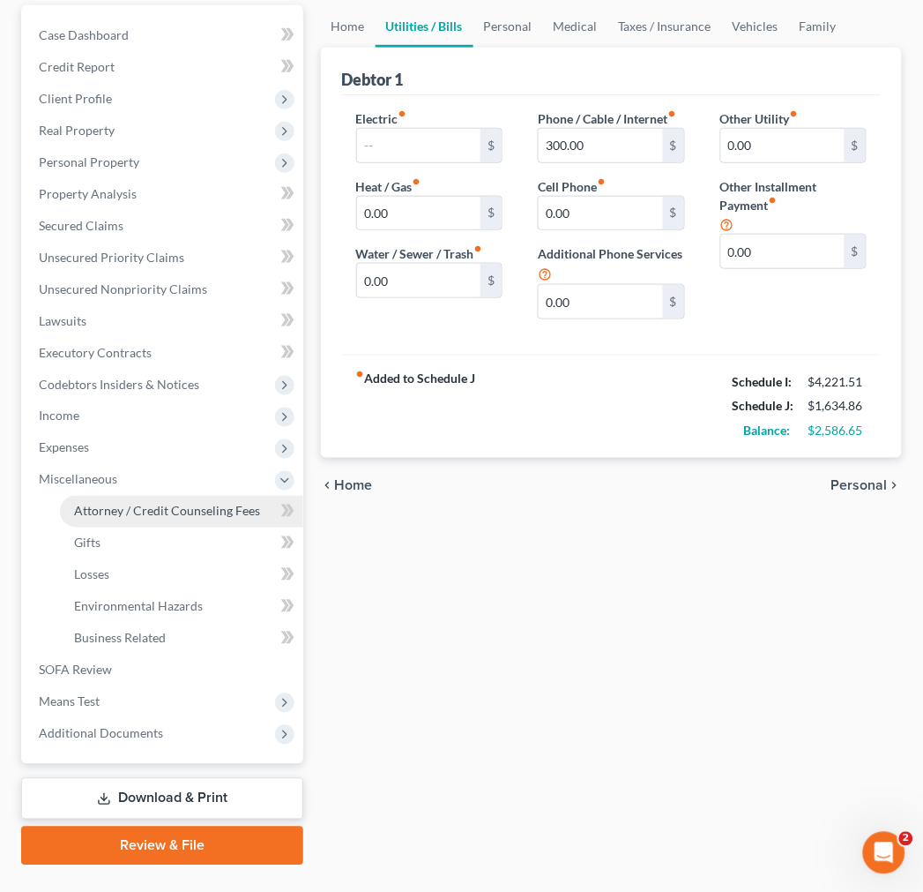
click at [147, 519] on link "Attorney / Credit Counseling Fees" at bounding box center [181, 512] width 243 height 32
select select "1"
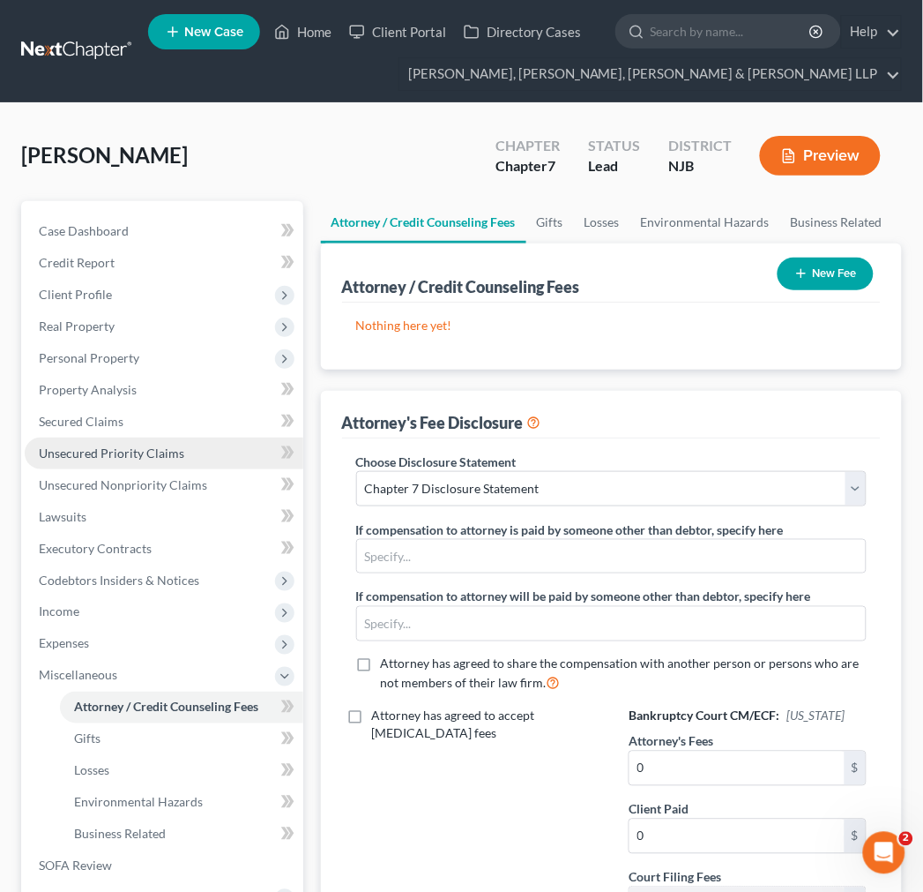
click at [133, 451] on span "Unsecured Priority Claims" at bounding box center [112, 452] width 146 height 15
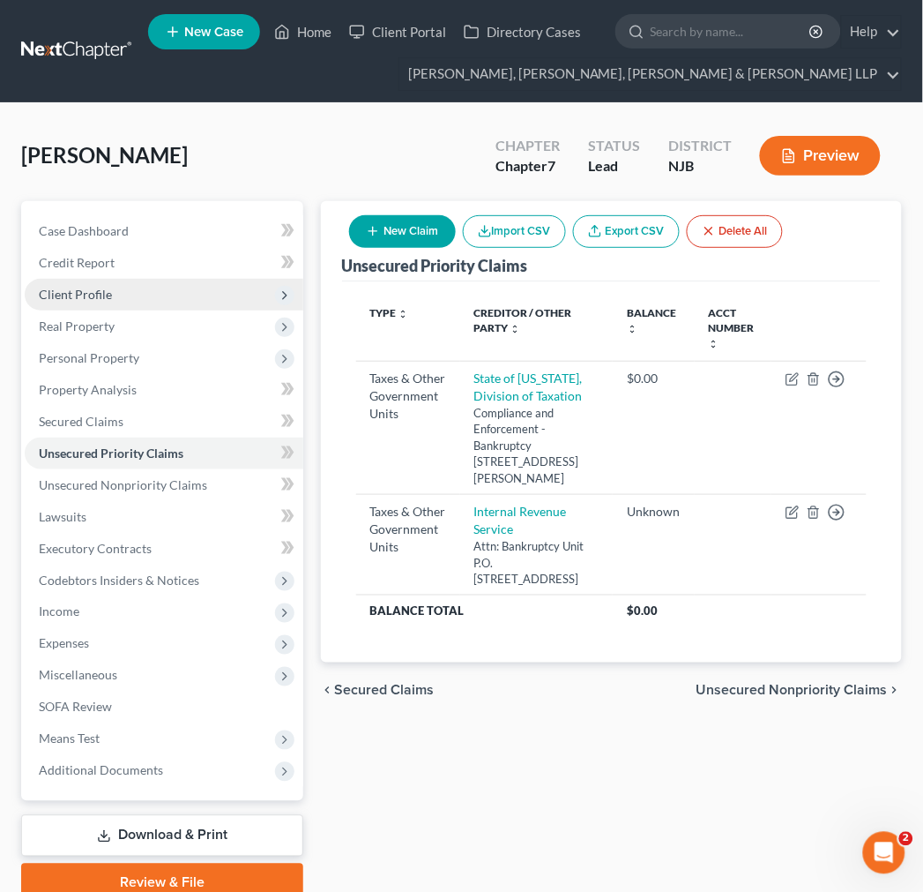
click at [195, 298] on span "Client Profile" at bounding box center [164, 295] width 279 height 32
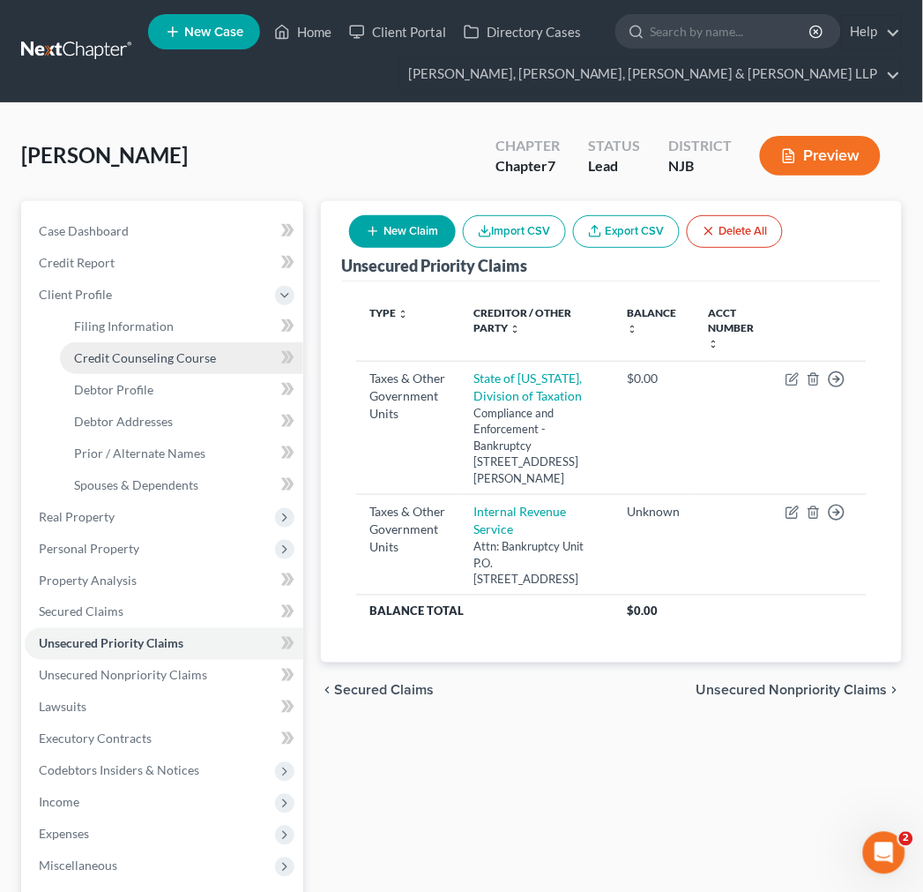
click at [183, 350] on span "Credit Counseling Course" at bounding box center [145, 357] width 142 height 15
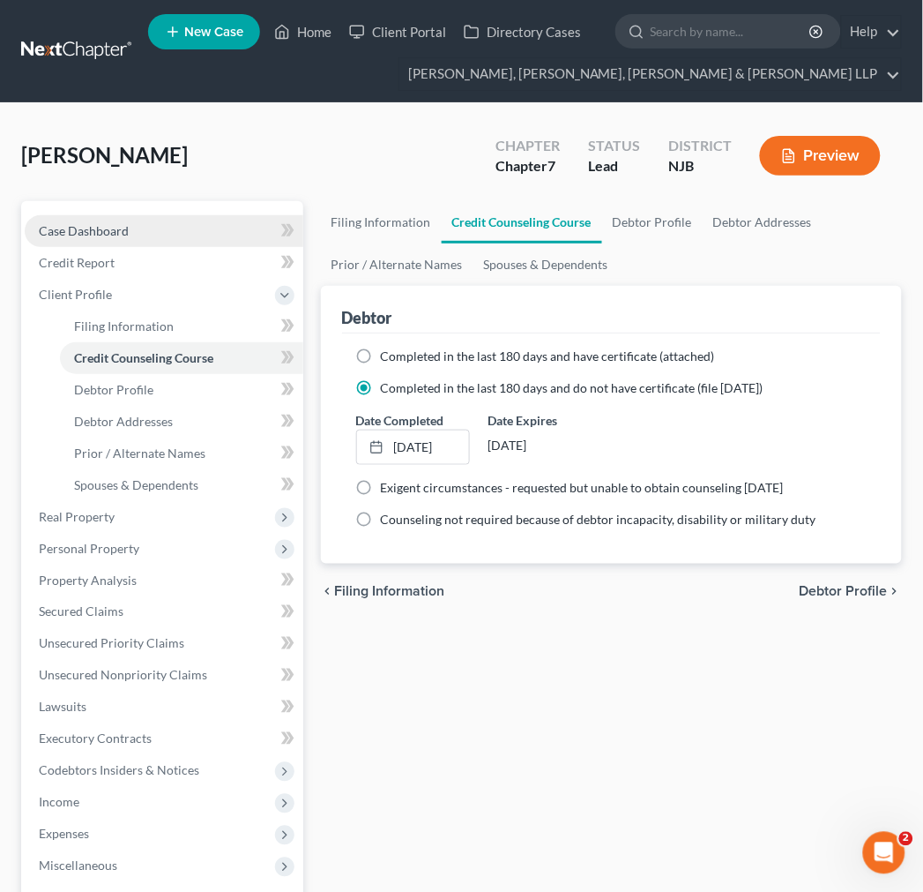
click at [194, 239] on link "Case Dashboard" at bounding box center [164, 231] width 279 height 32
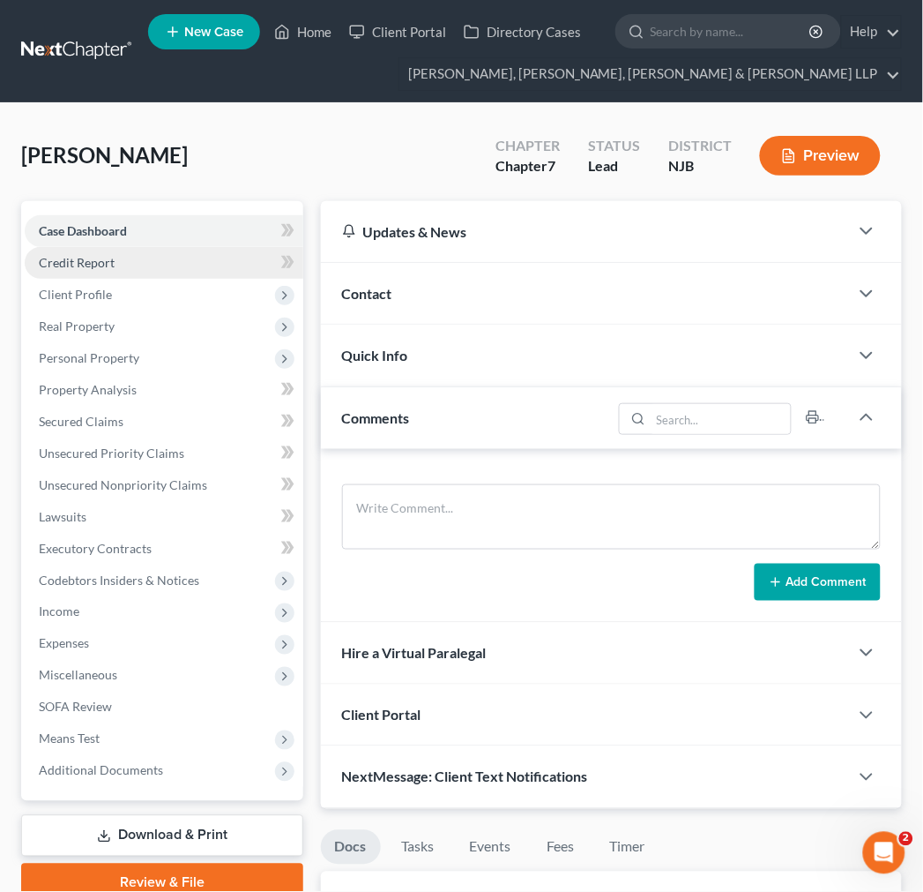
click at [190, 257] on link "Credit Report" at bounding box center [164, 263] width 279 height 32
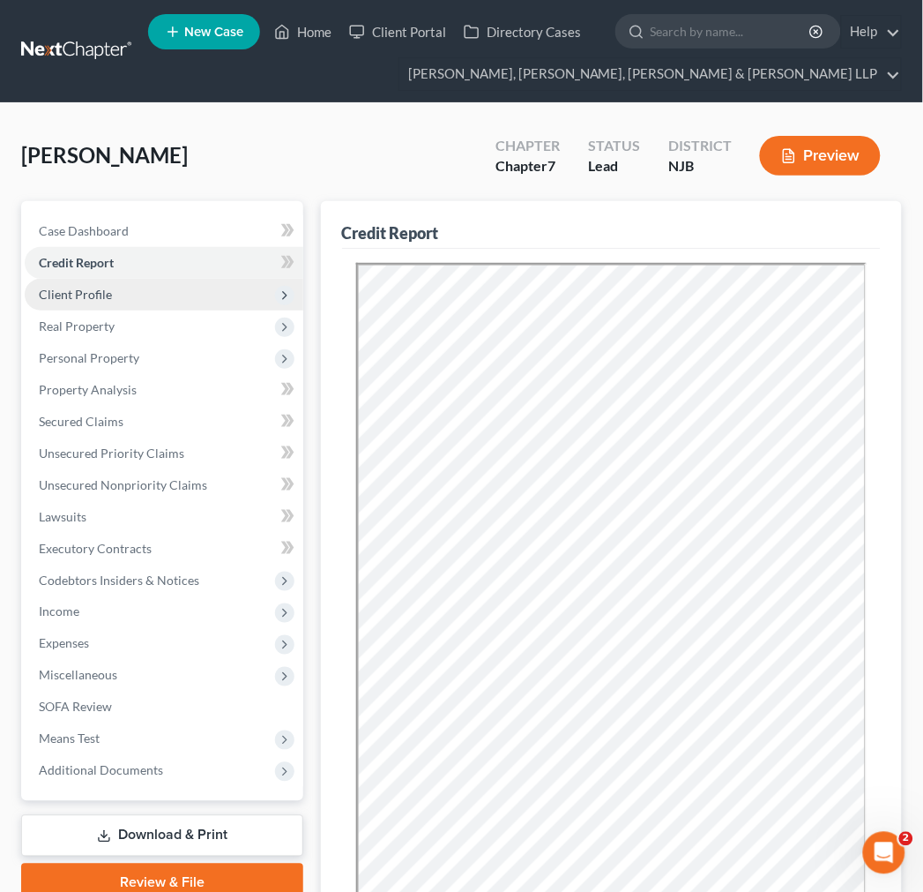
click at [179, 296] on span "Client Profile" at bounding box center [164, 295] width 279 height 32
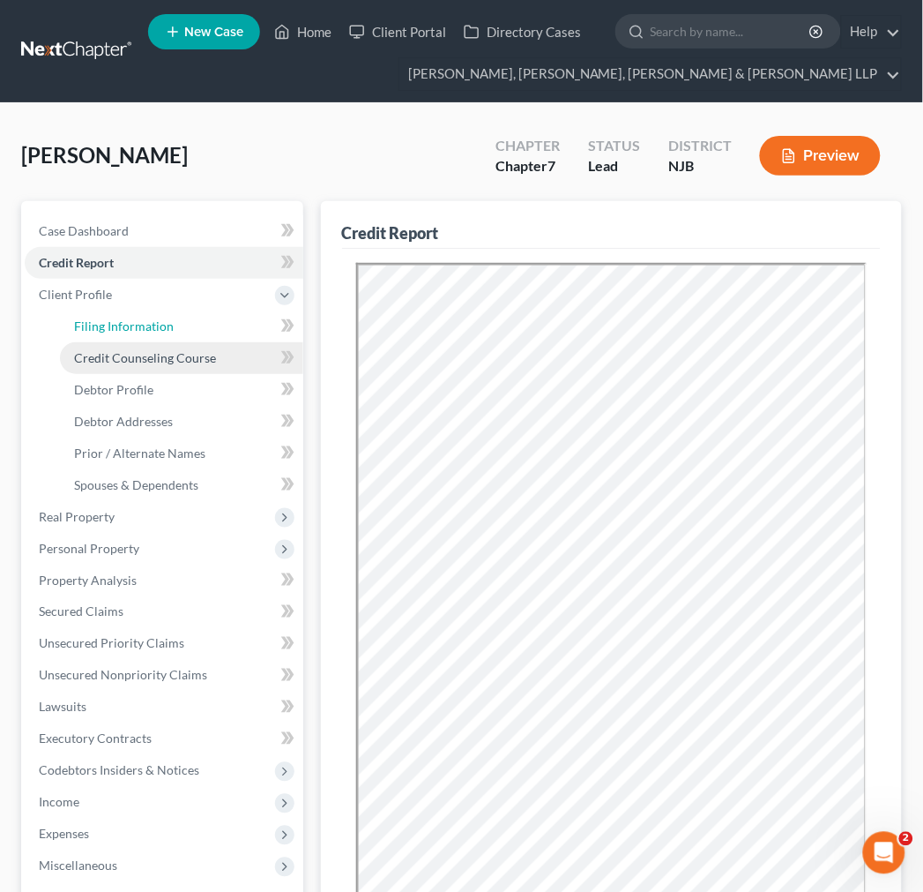
click at [168, 339] on link "Filing Information" at bounding box center [181, 326] width 243 height 32
select select "1"
select select "0"
select select "51"
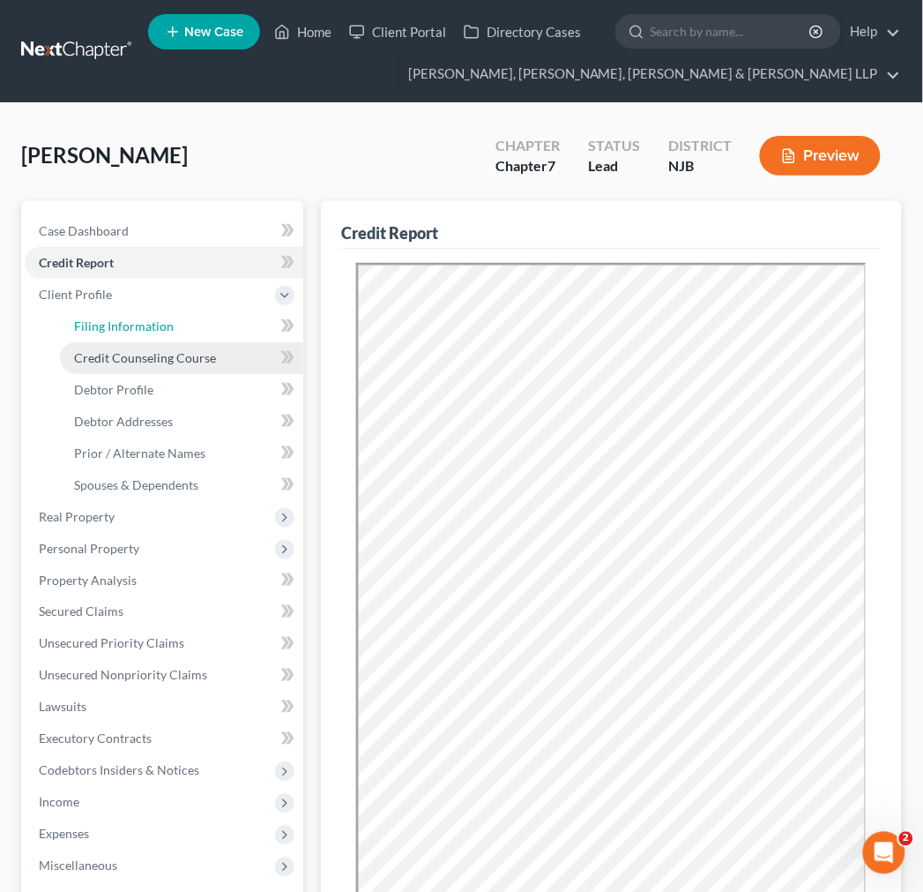
select select "0"
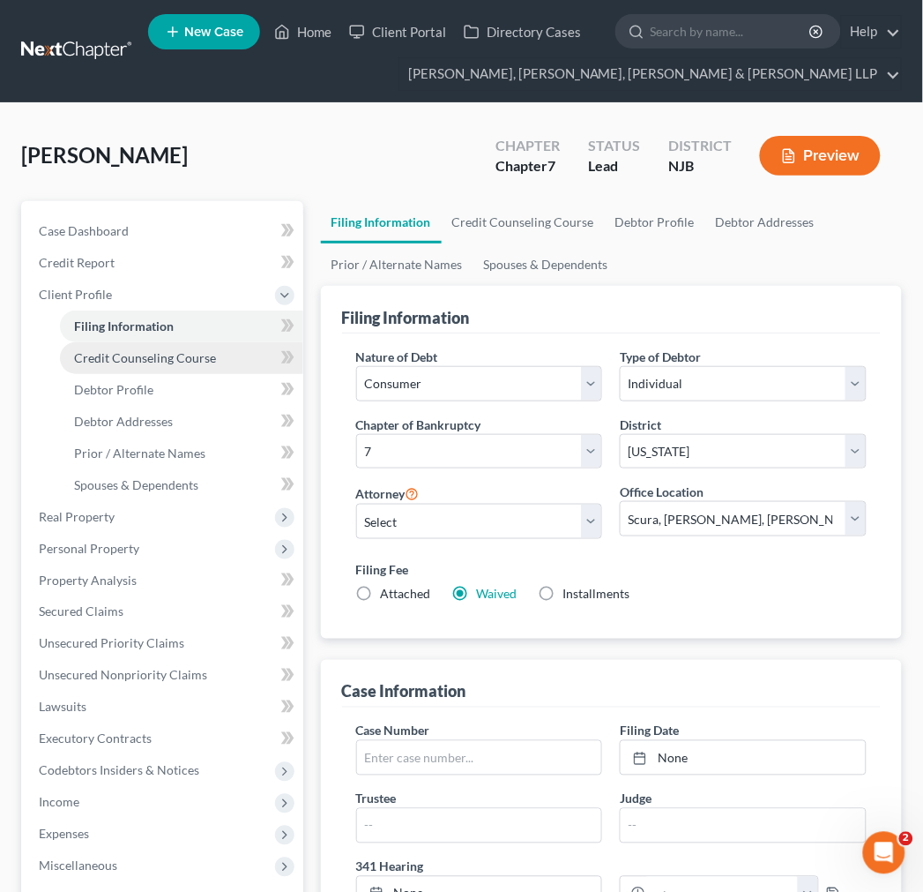
click at [168, 354] on span "Credit Counseling Course" at bounding box center [145, 357] width 142 height 15
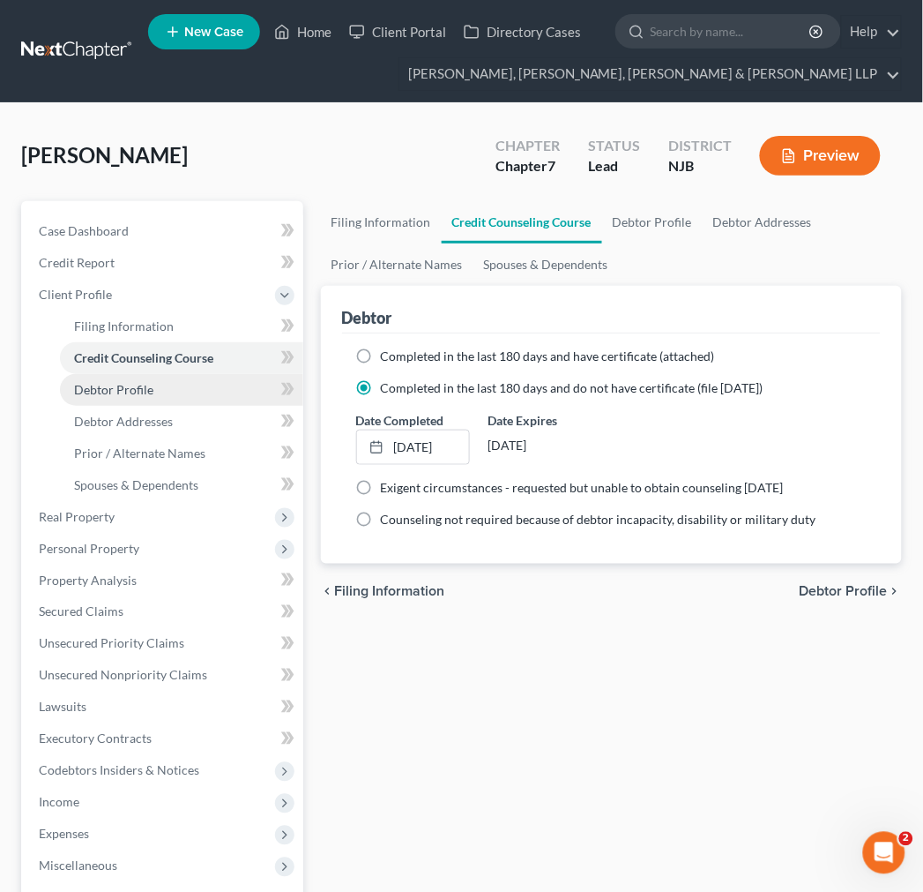
click at [153, 383] on link "Debtor Profile" at bounding box center [181, 390] width 243 height 32
select select "0"
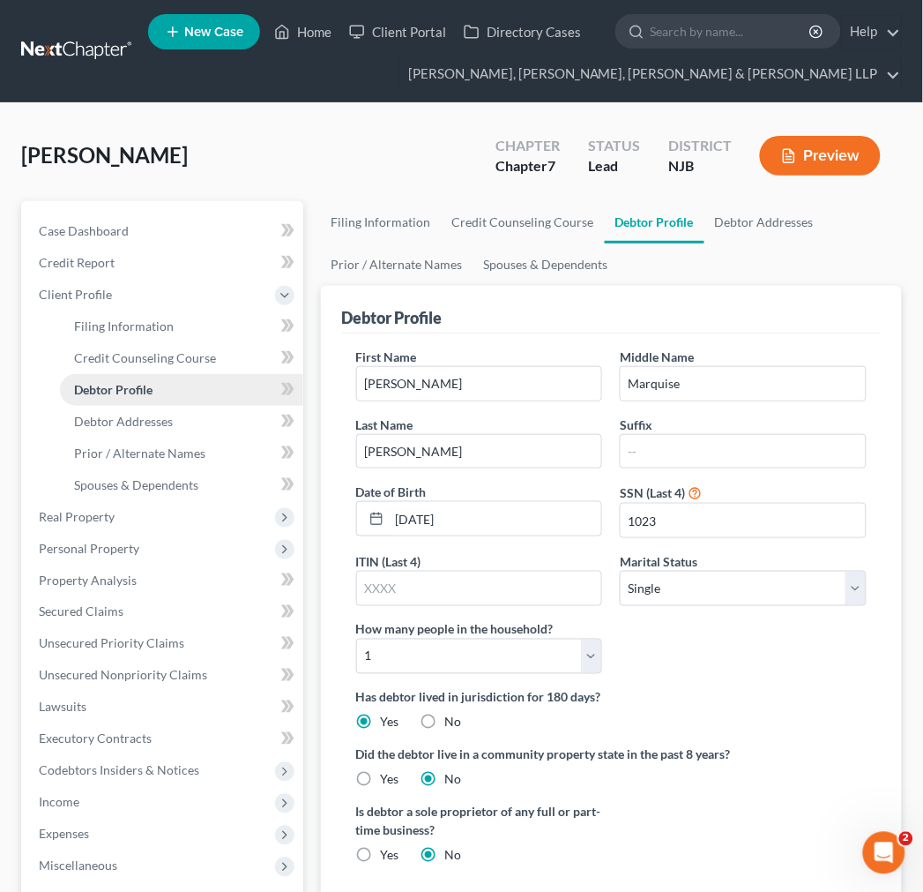
click at [154, 399] on link "Debtor Profile" at bounding box center [181, 390] width 243 height 32
click at [154, 469] on link "Spouses & Dependents" at bounding box center [181, 485] width 243 height 32
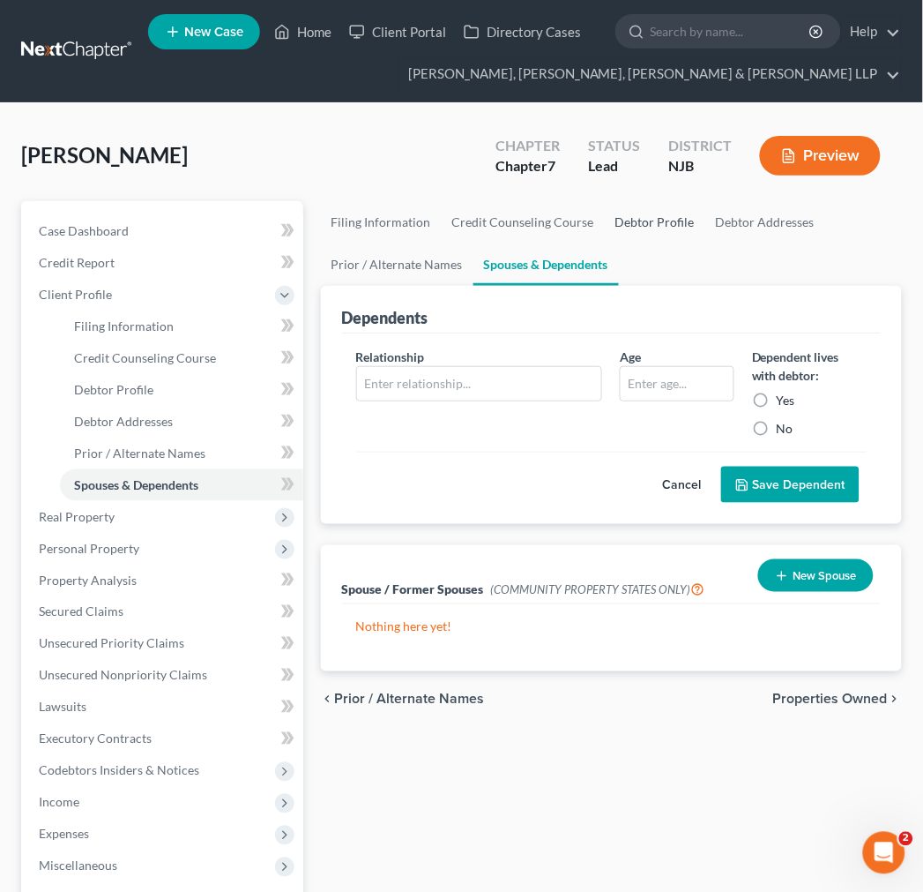
click at [686, 218] on link "Debtor Profile" at bounding box center [655, 222] width 101 height 42
select select "0"
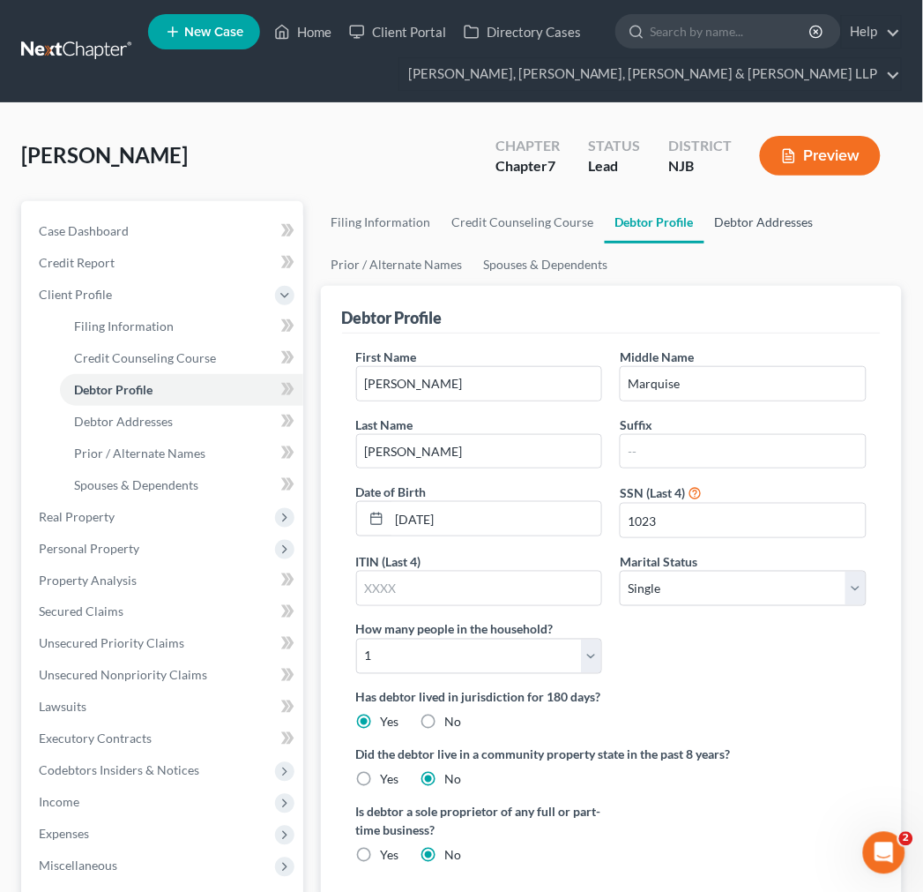
click at [727, 230] on link "Debtor Addresses" at bounding box center [765, 222] width 120 height 42
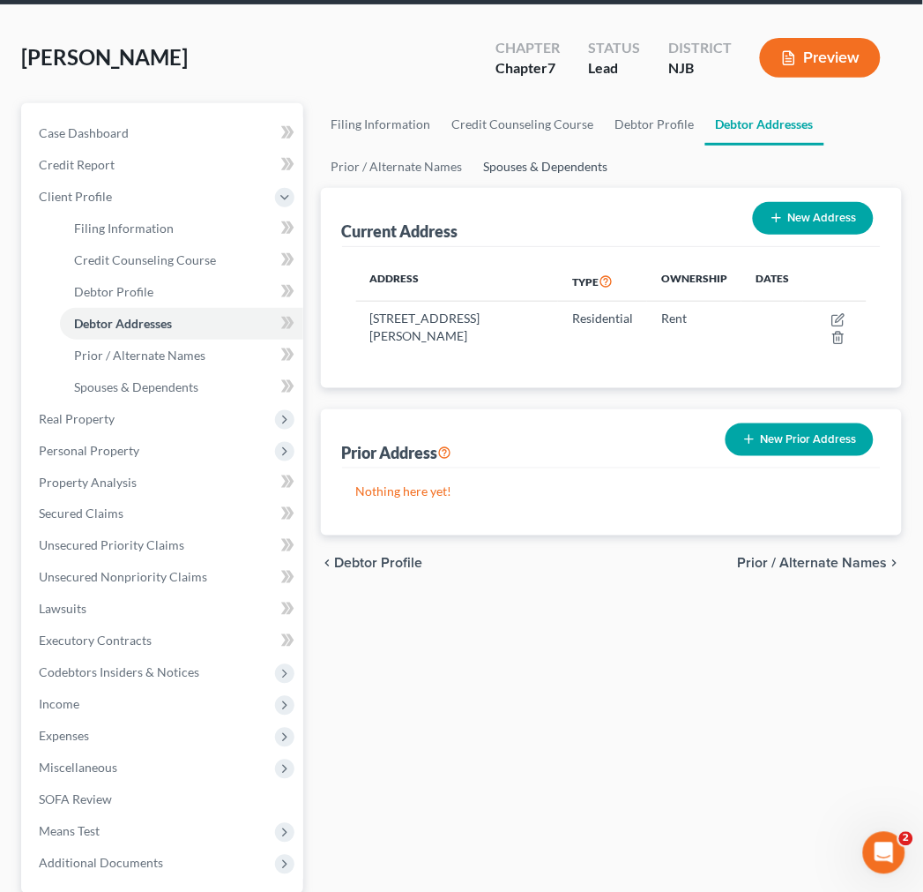
click at [474, 176] on link "Spouses & Dependents" at bounding box center [547, 167] width 146 height 42
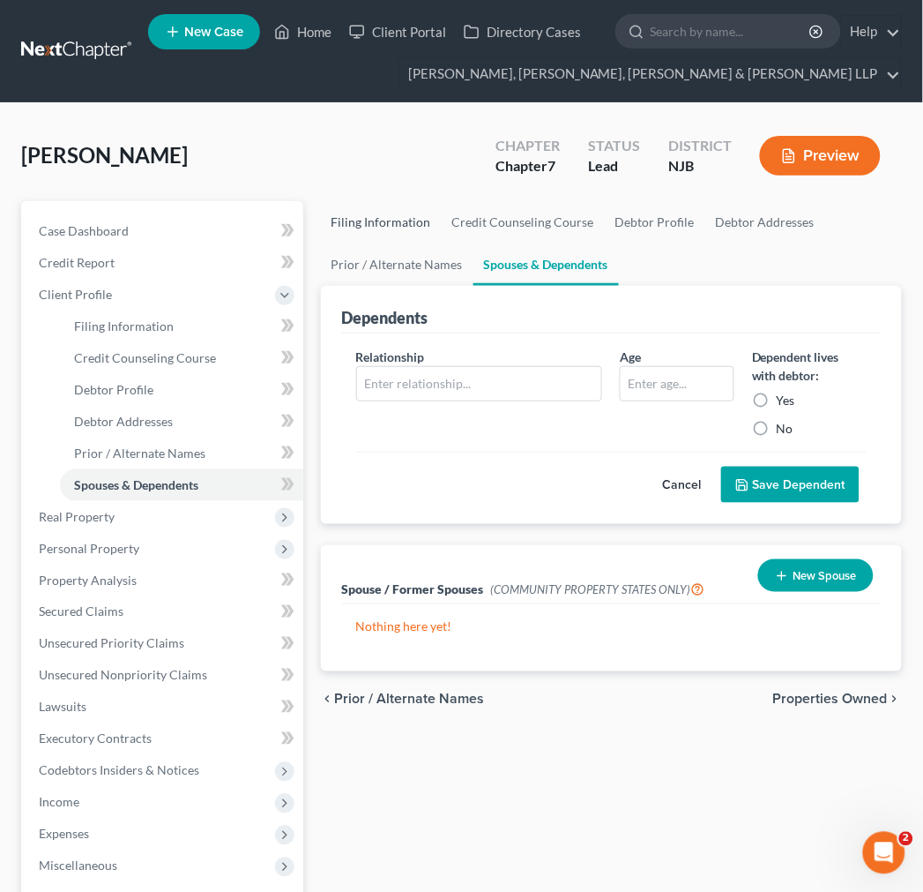
click at [384, 220] on link "Filing Information" at bounding box center [381, 222] width 121 height 42
select select "1"
select select "0"
select select "51"
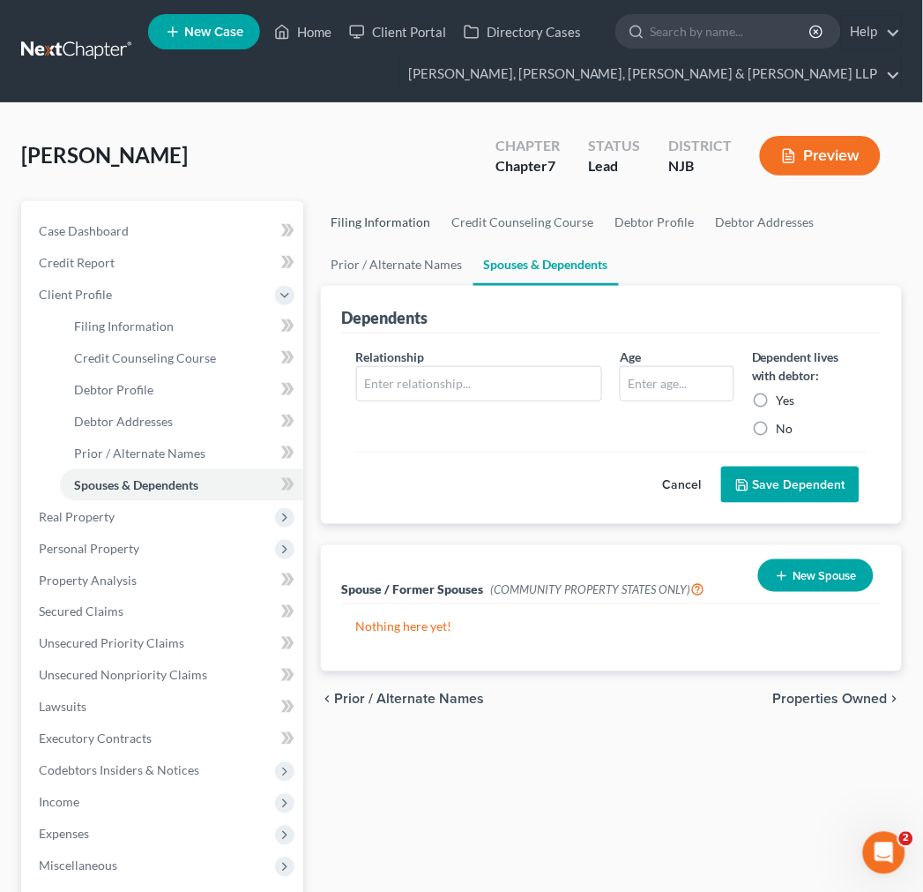
select select "7"
select select "0"
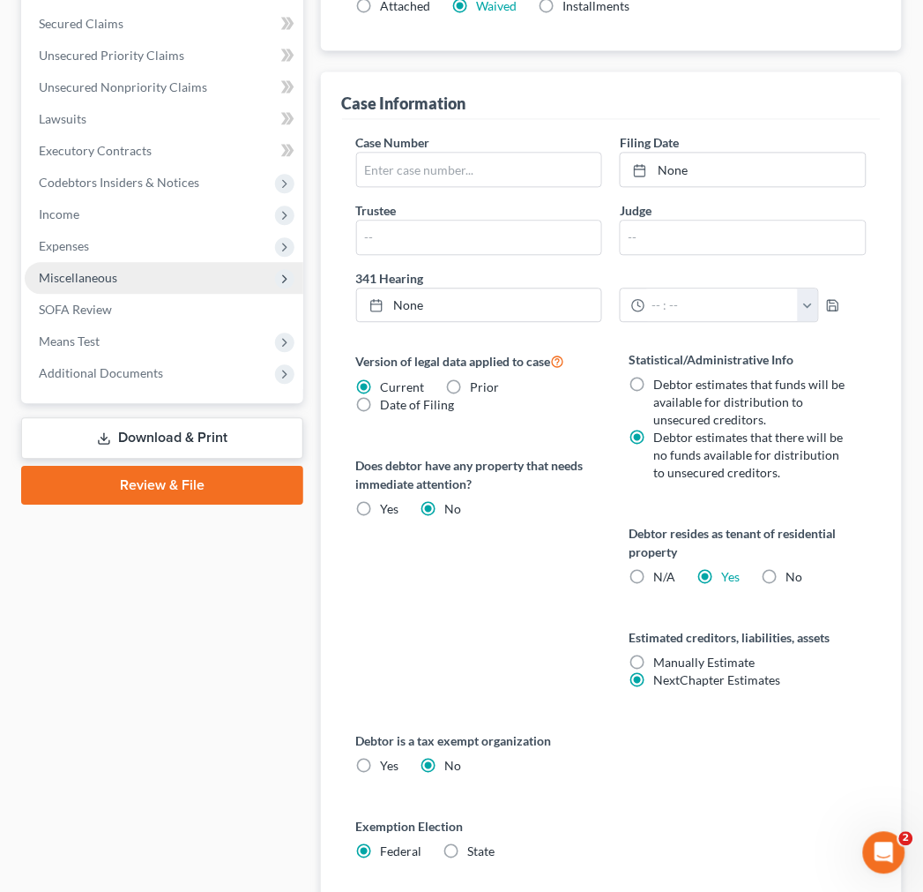
click at [239, 270] on span "Miscellaneous" at bounding box center [164, 279] width 279 height 32
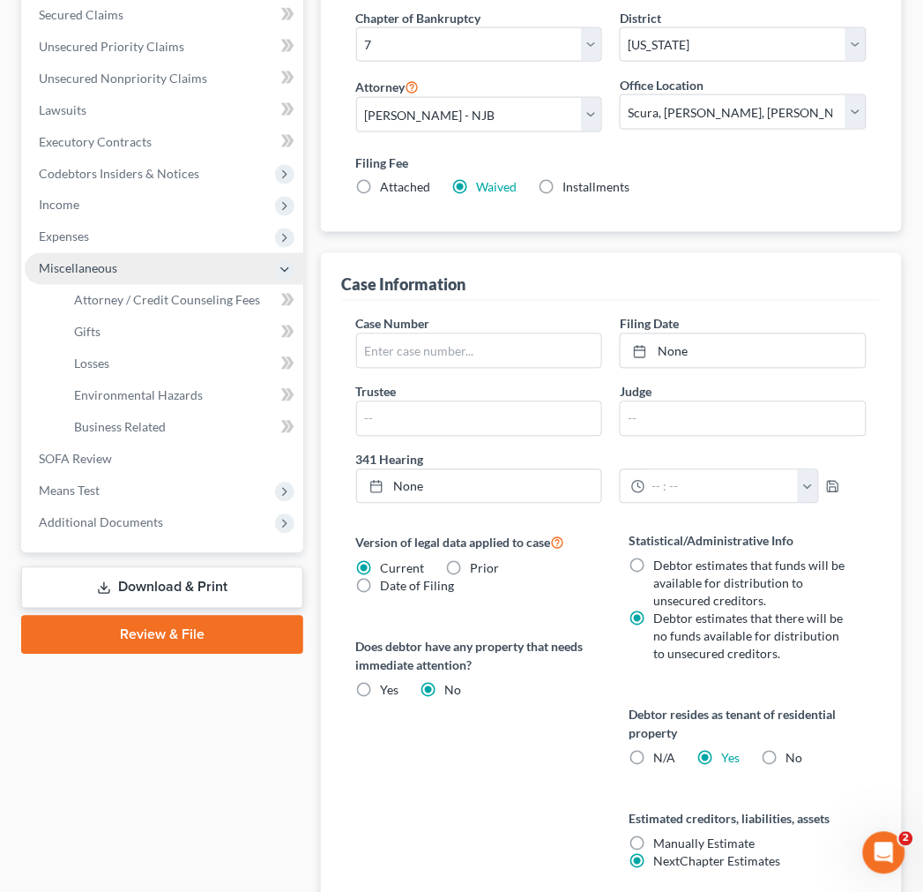
scroll to position [398, 0]
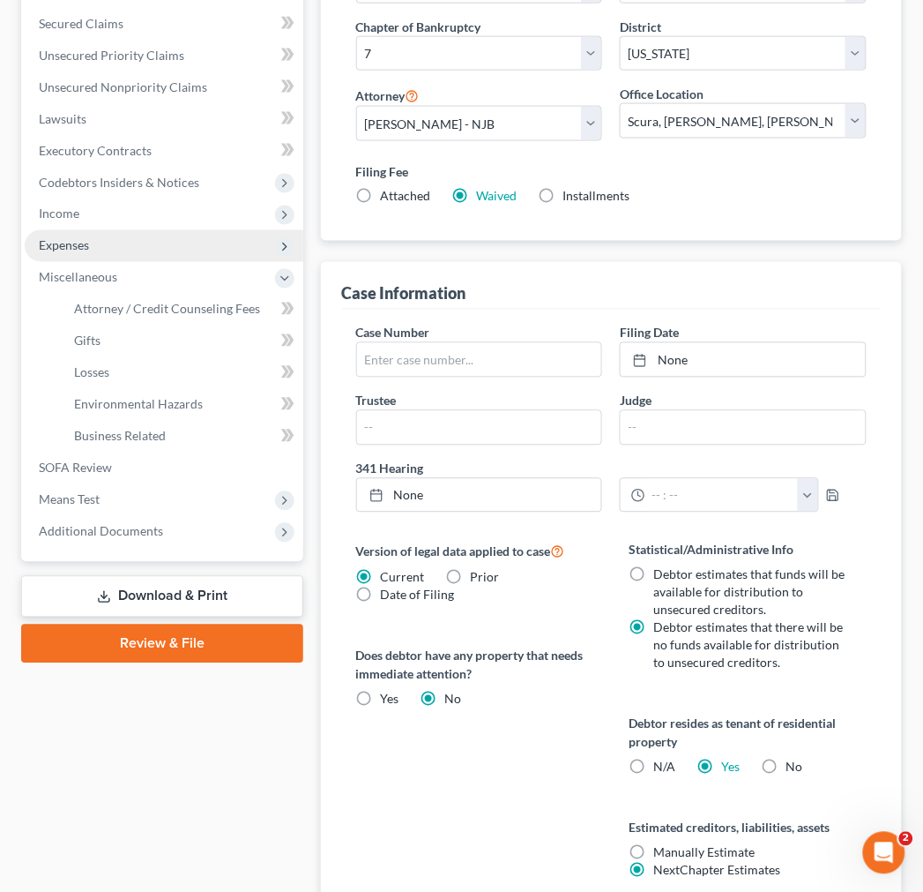
click at [186, 235] on span "Expenses" at bounding box center [164, 246] width 279 height 32
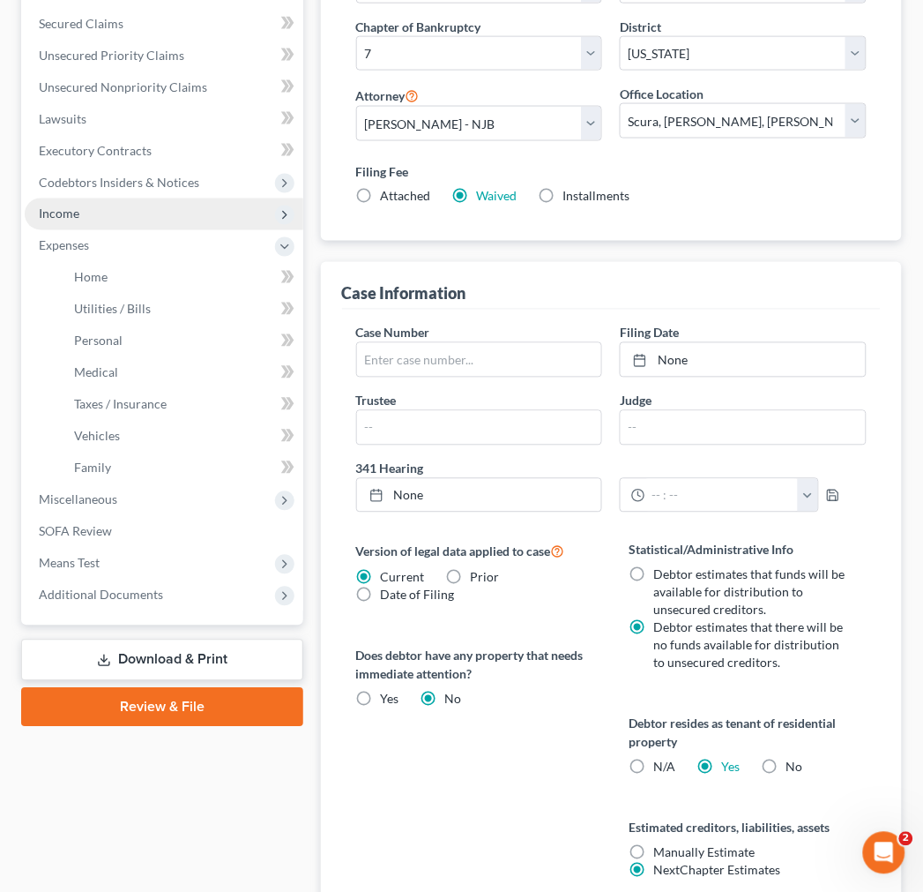
click at [217, 217] on span "Income" at bounding box center [164, 214] width 279 height 32
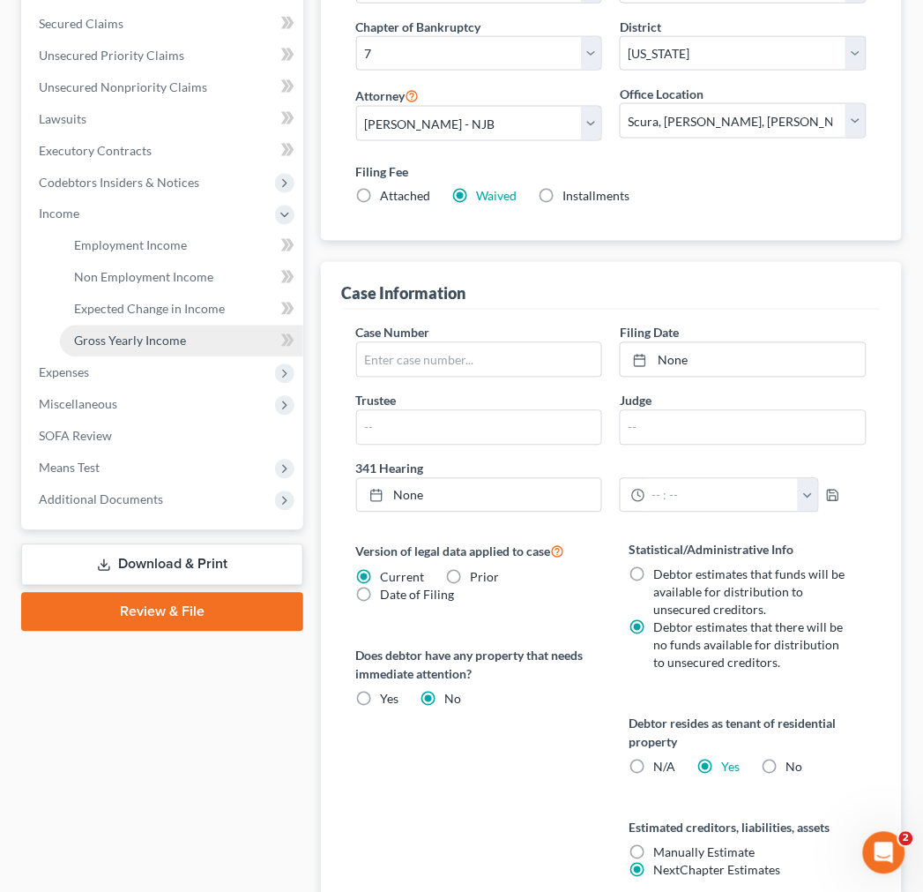
click at [220, 328] on link "Gross Yearly Income" at bounding box center [181, 341] width 243 height 32
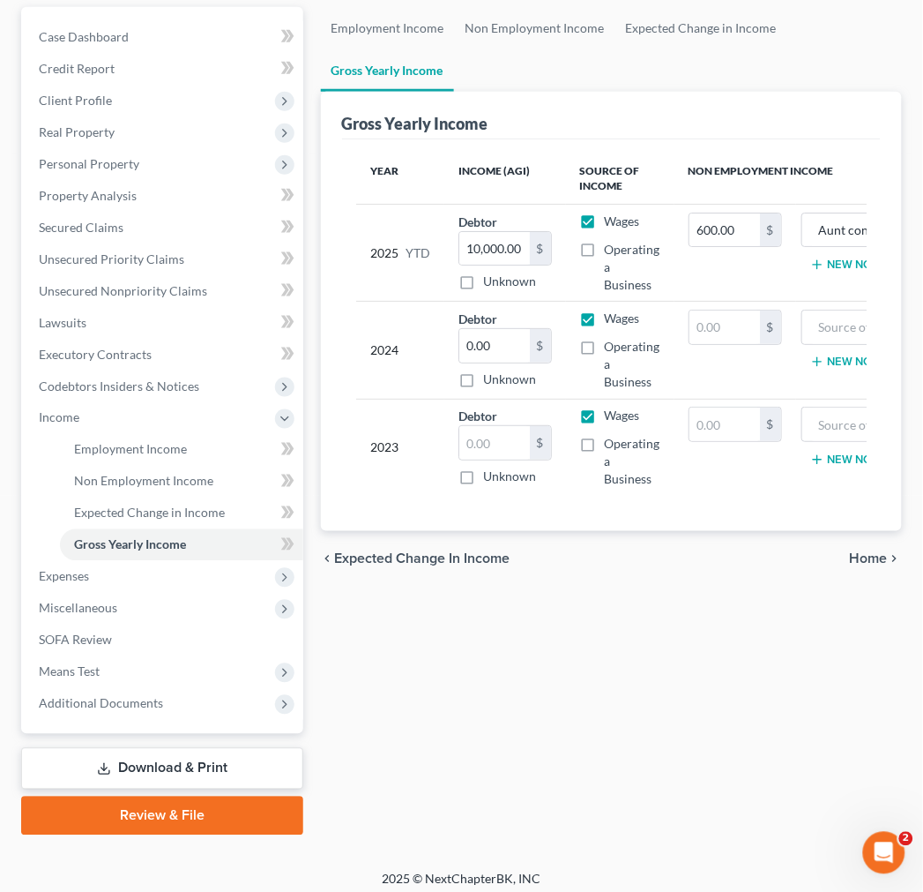
scroll to position [196, 0]
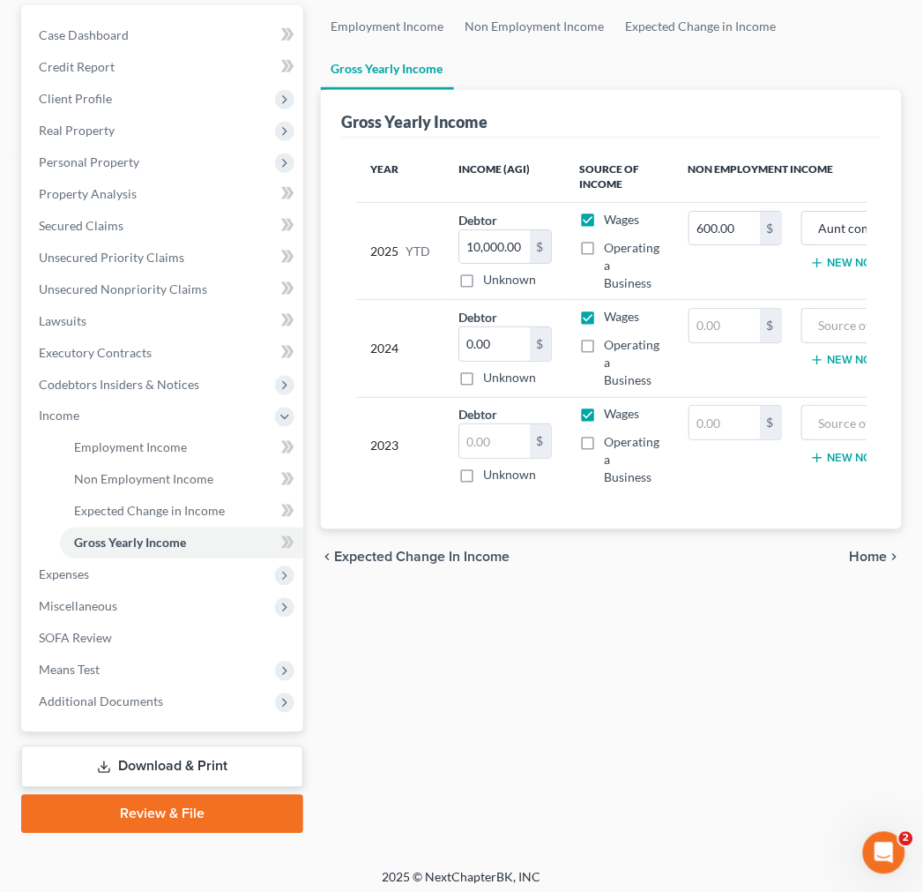
click at [593, 727] on div "Employment Income Non Employment Income Expected Change in Income Gross Yearly …" at bounding box center [611, 419] width 599 height 828
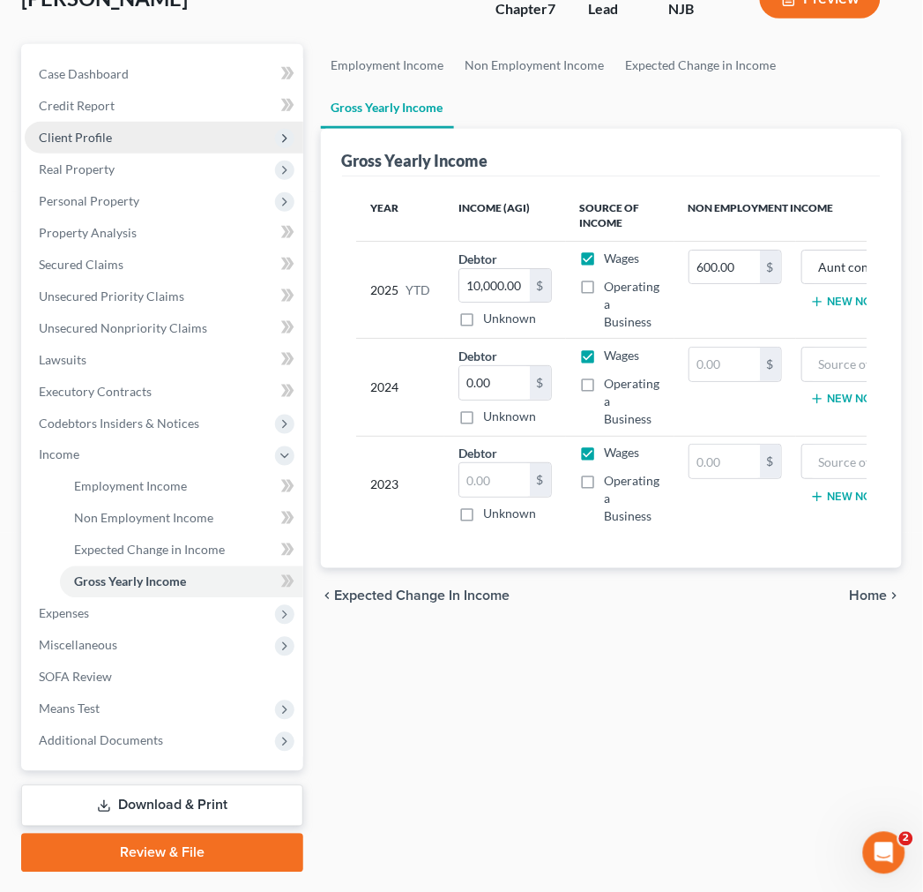
scroll to position [0, 0]
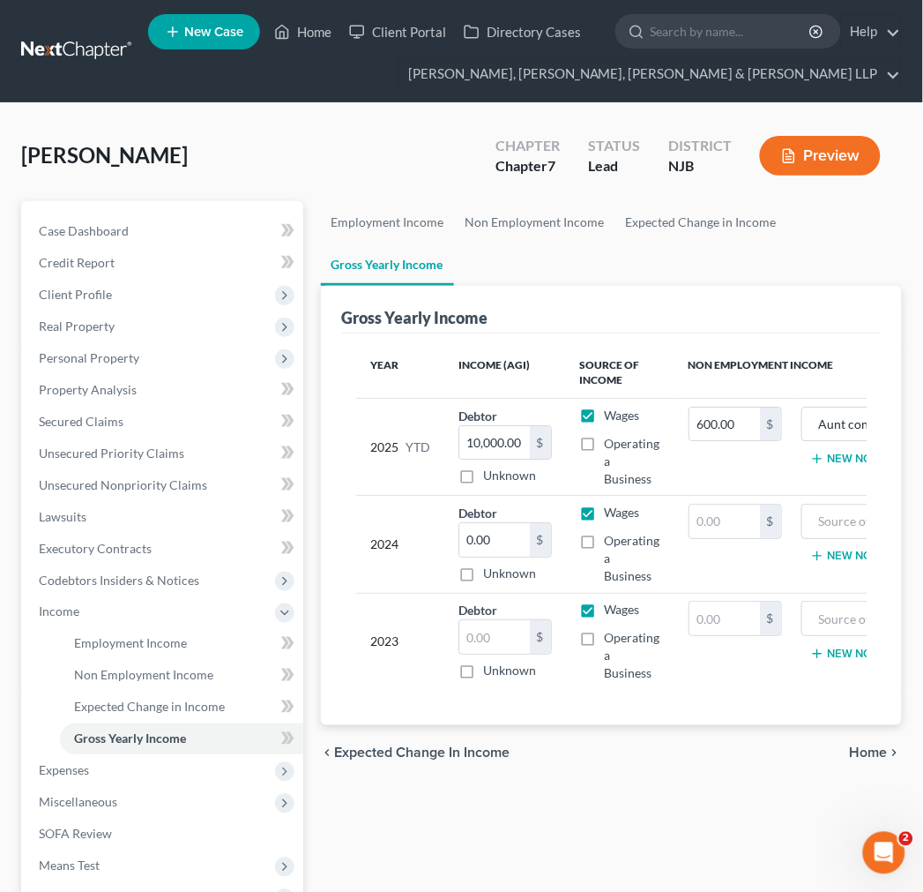
click at [106, 56] on link at bounding box center [77, 51] width 113 height 32
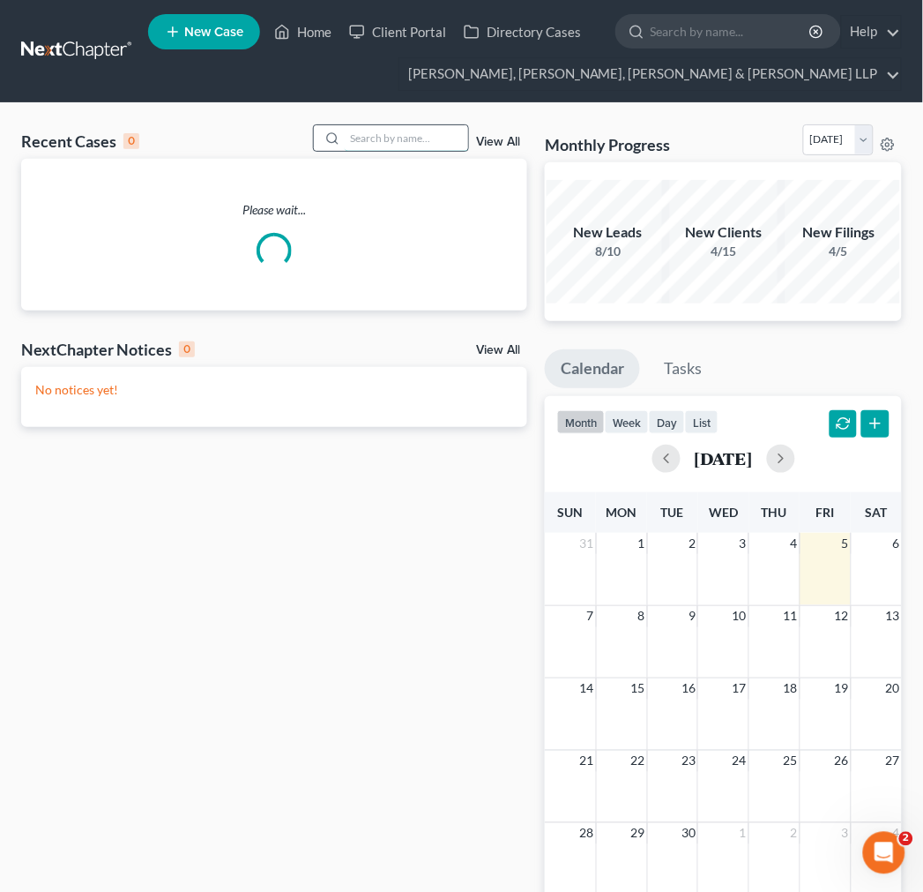
click at [454, 146] on input "search" at bounding box center [406, 138] width 123 height 26
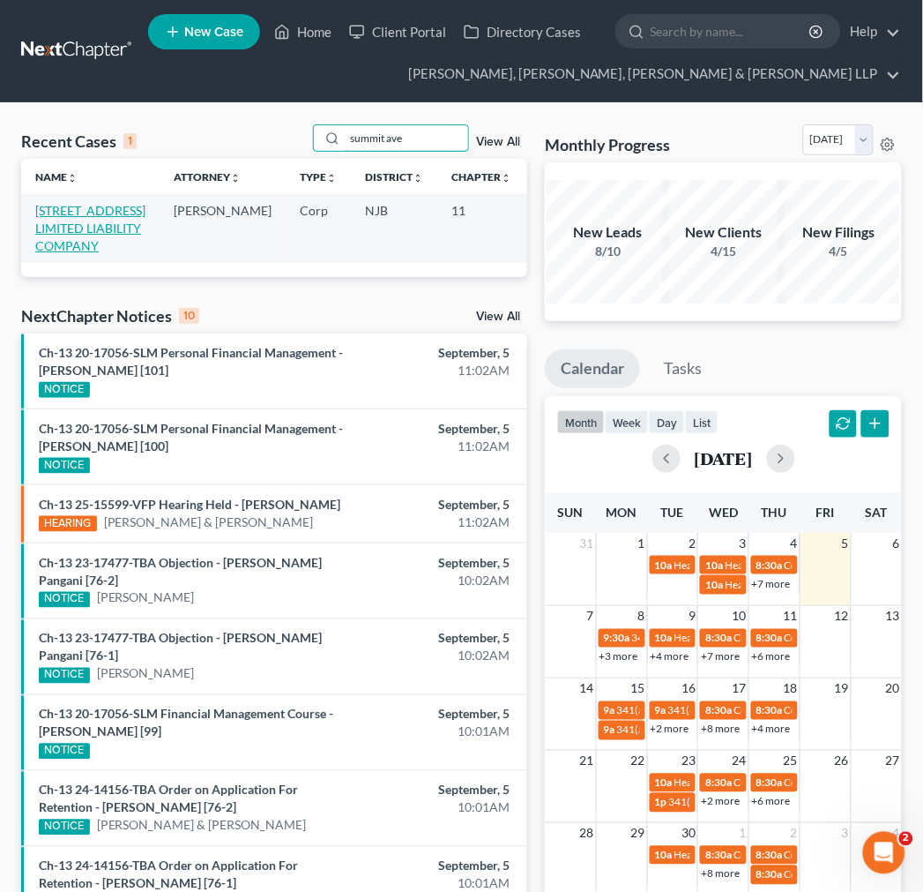
type input "summit ave"
click at [50, 253] on link "[STREET_ADDRESS] LIMITED LIABILITY COMPANY" at bounding box center [90, 228] width 110 height 50
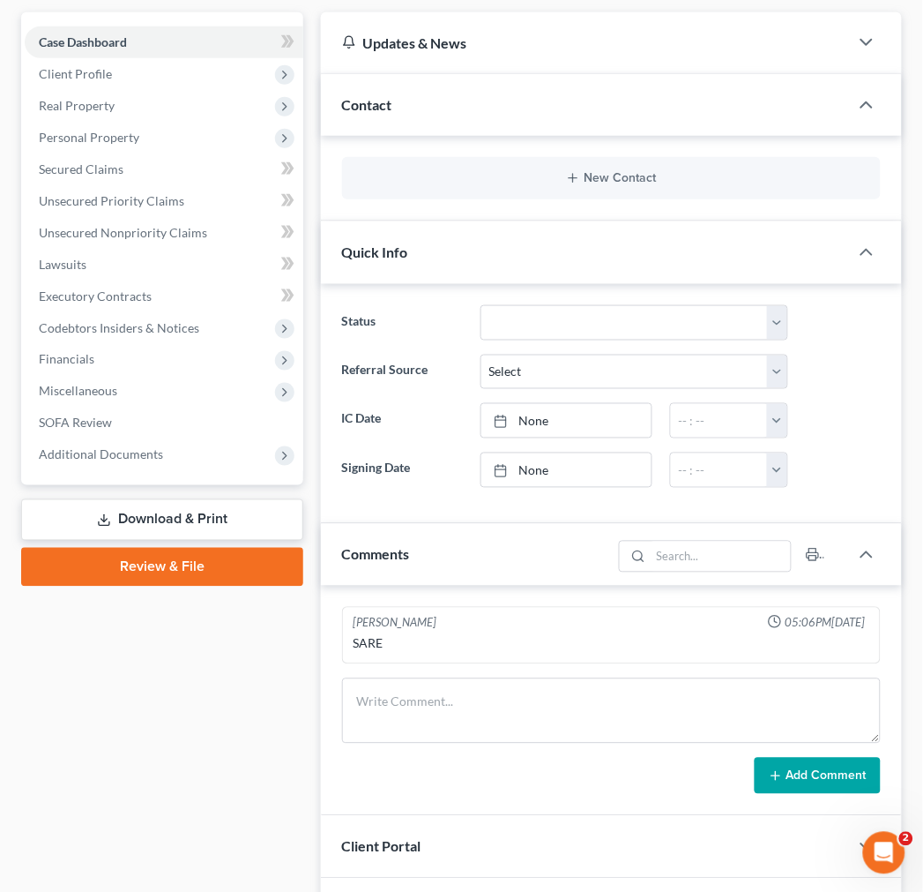
scroll to position [196, 0]
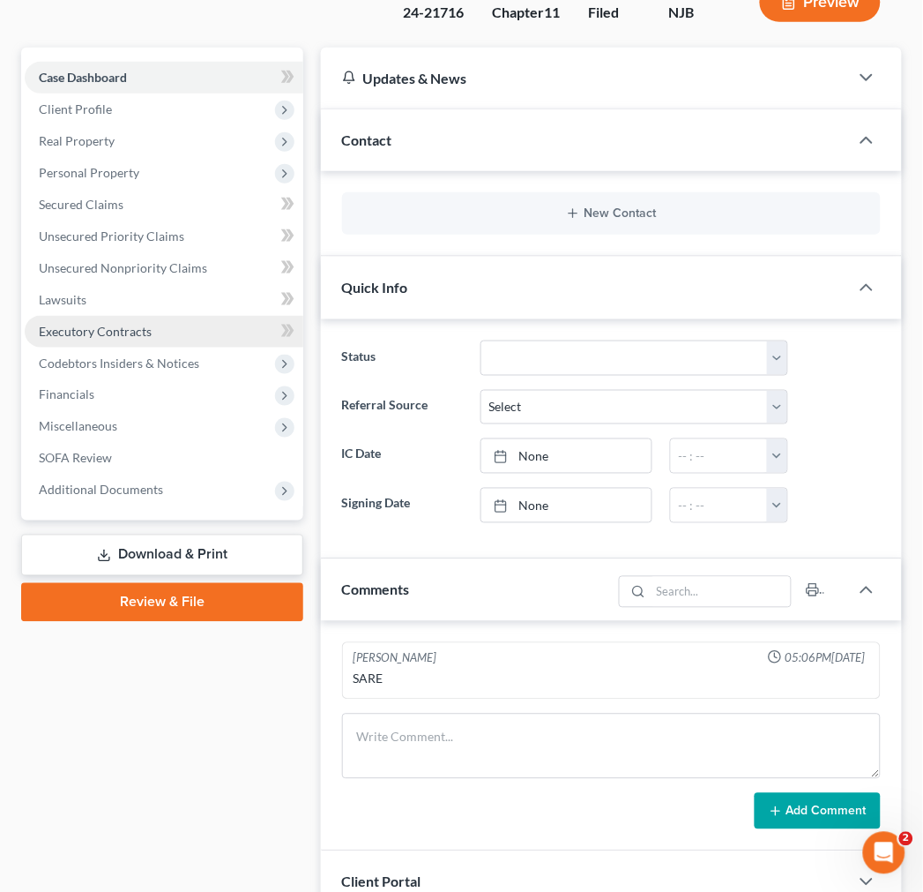
click at [212, 318] on link "Executory Contracts" at bounding box center [164, 332] width 279 height 32
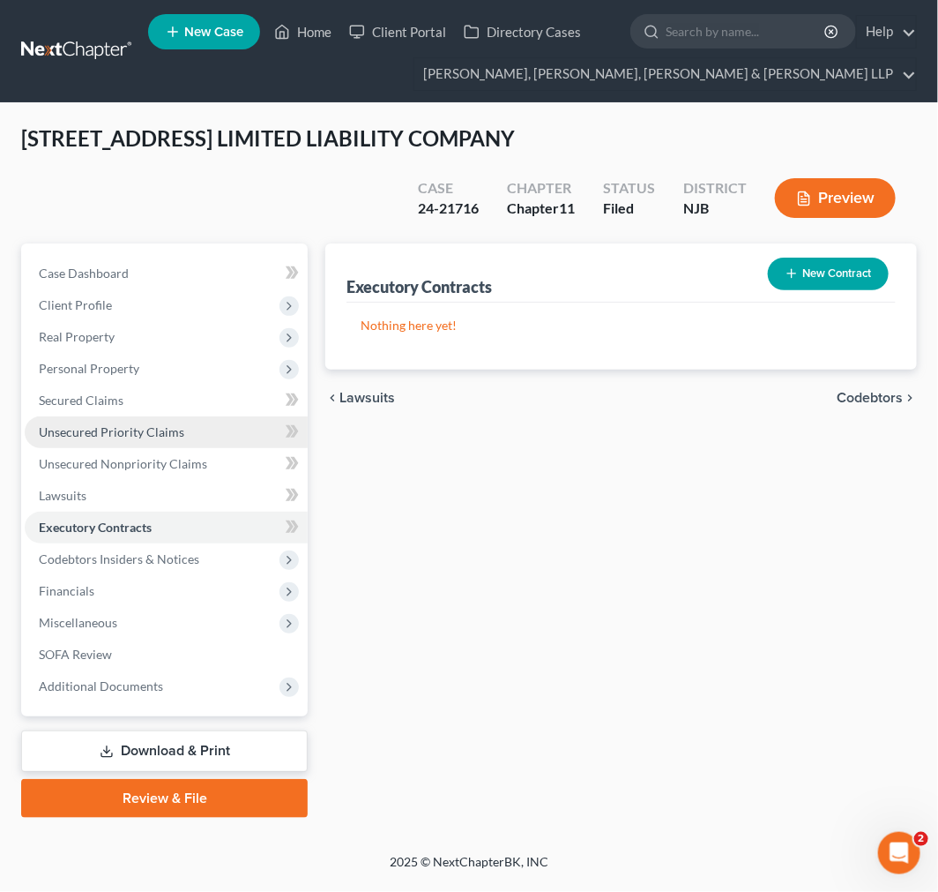
click at [192, 434] on link "Unsecured Priority Claims" at bounding box center [166, 432] width 283 height 32
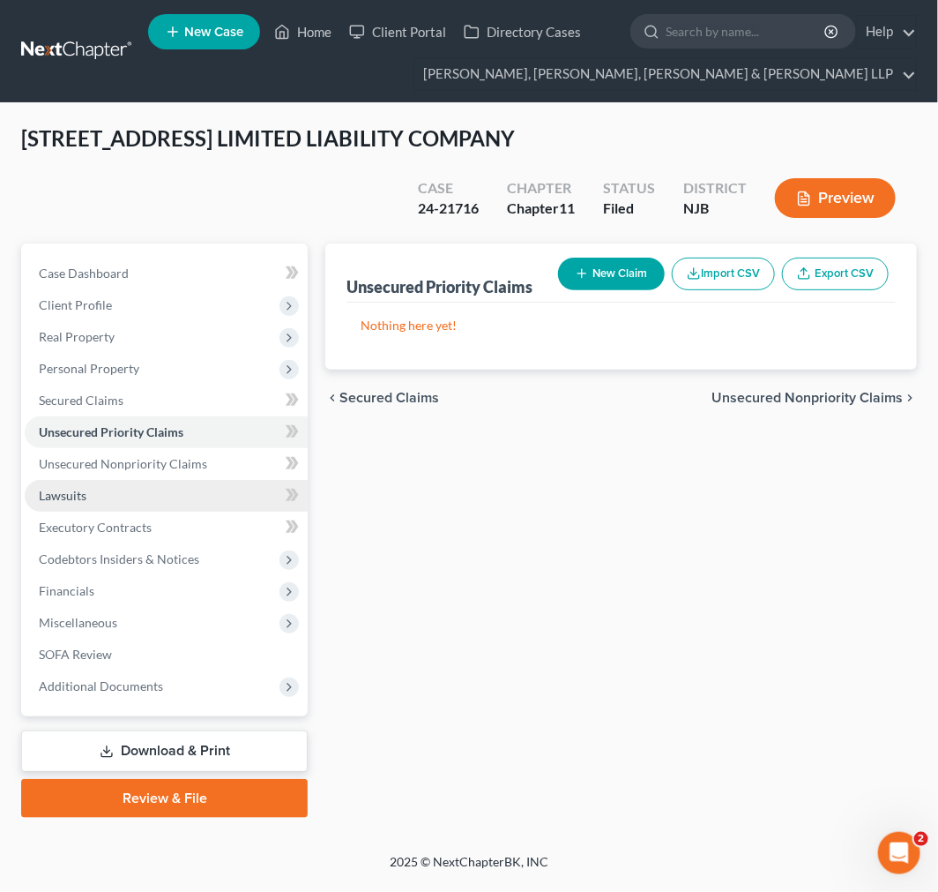
click at [207, 504] on link "Lawsuits" at bounding box center [166, 496] width 283 height 32
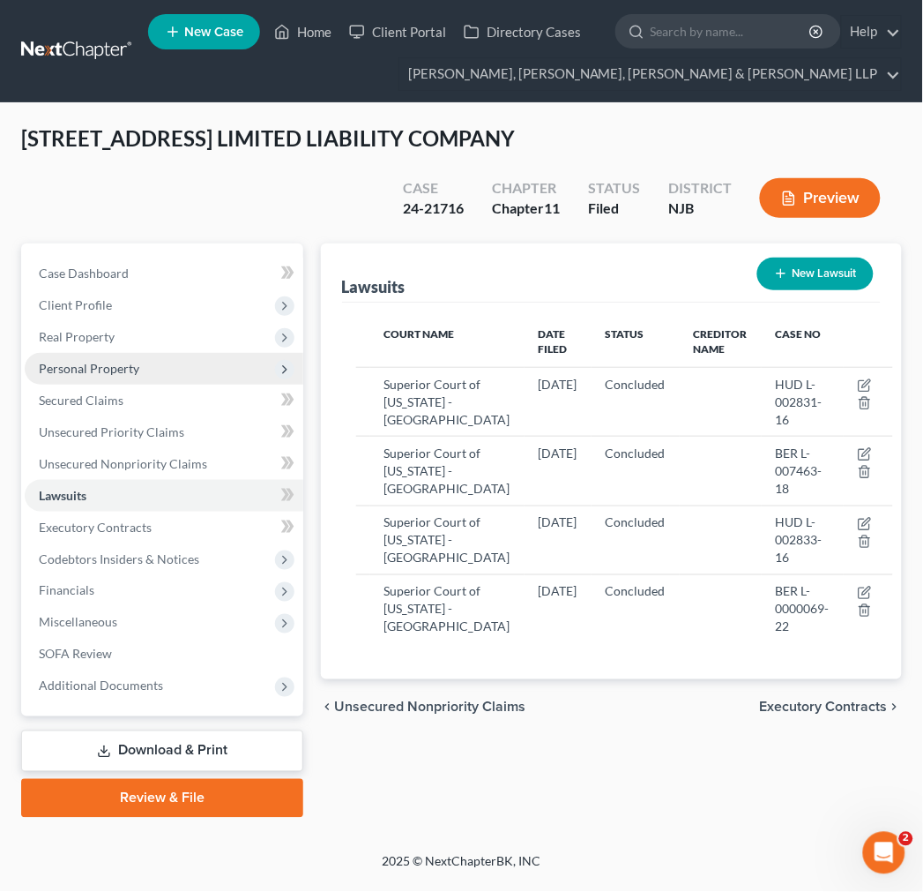
scroll to position [50, 0]
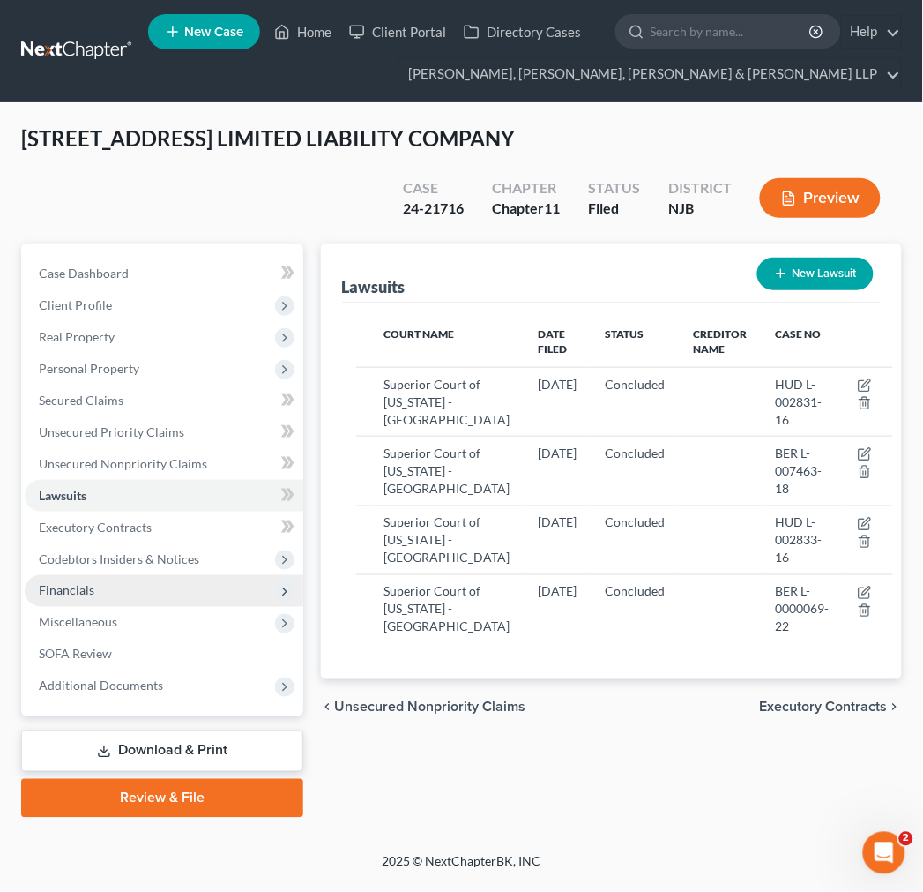
click at [147, 575] on span "Financials" at bounding box center [164, 591] width 279 height 32
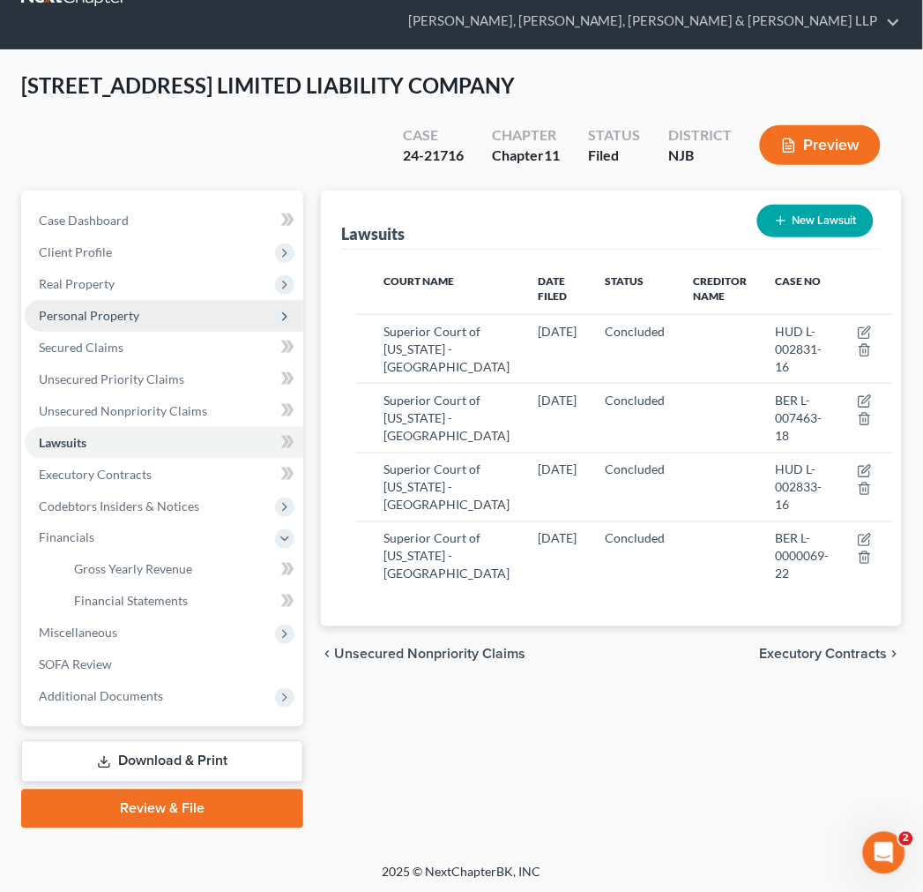
scroll to position [55, 0]
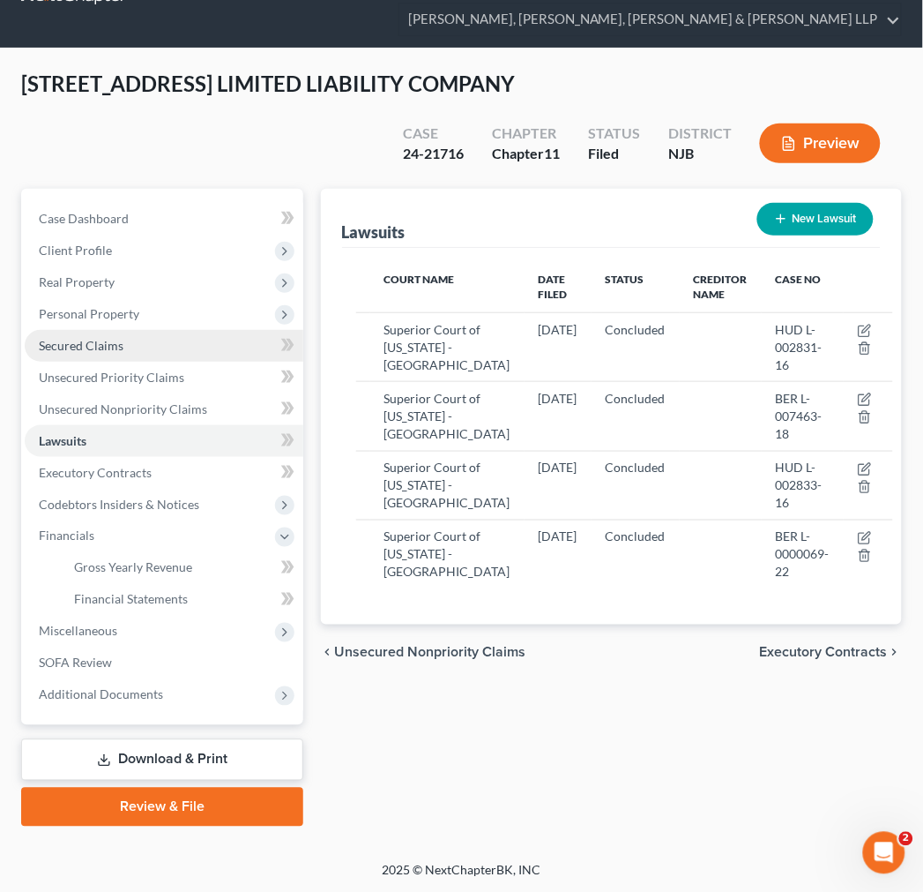
click at [155, 330] on link "Secured Claims" at bounding box center [164, 346] width 279 height 32
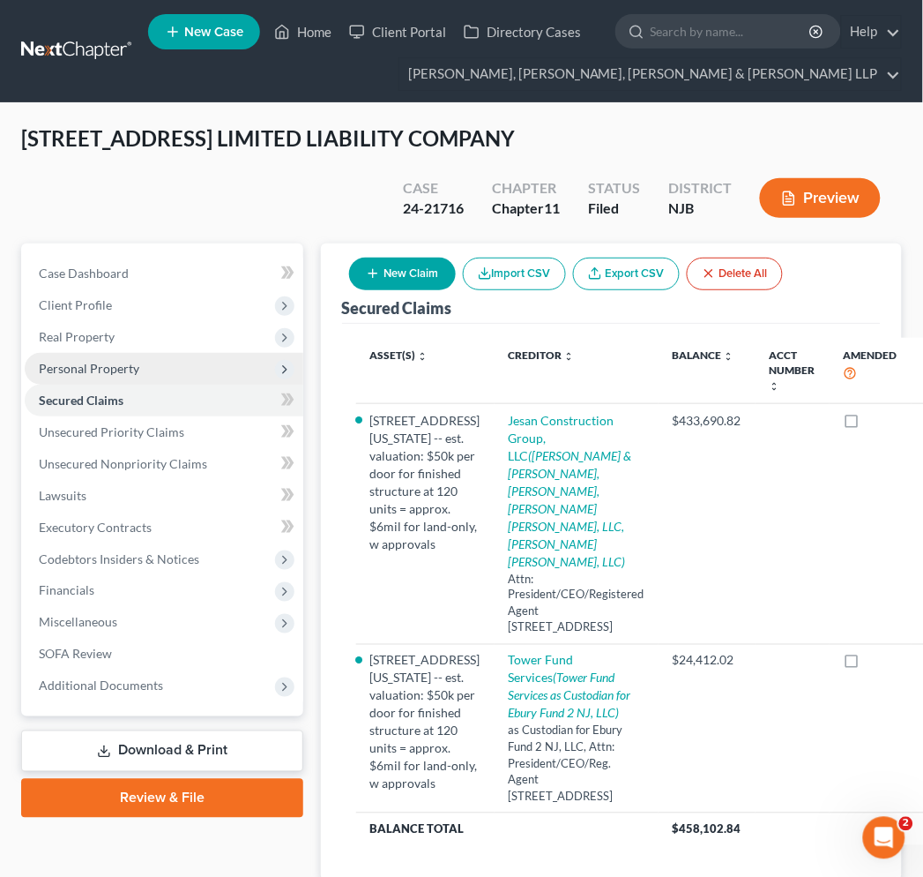
click at [170, 372] on span "Personal Property" at bounding box center [164, 369] width 279 height 32
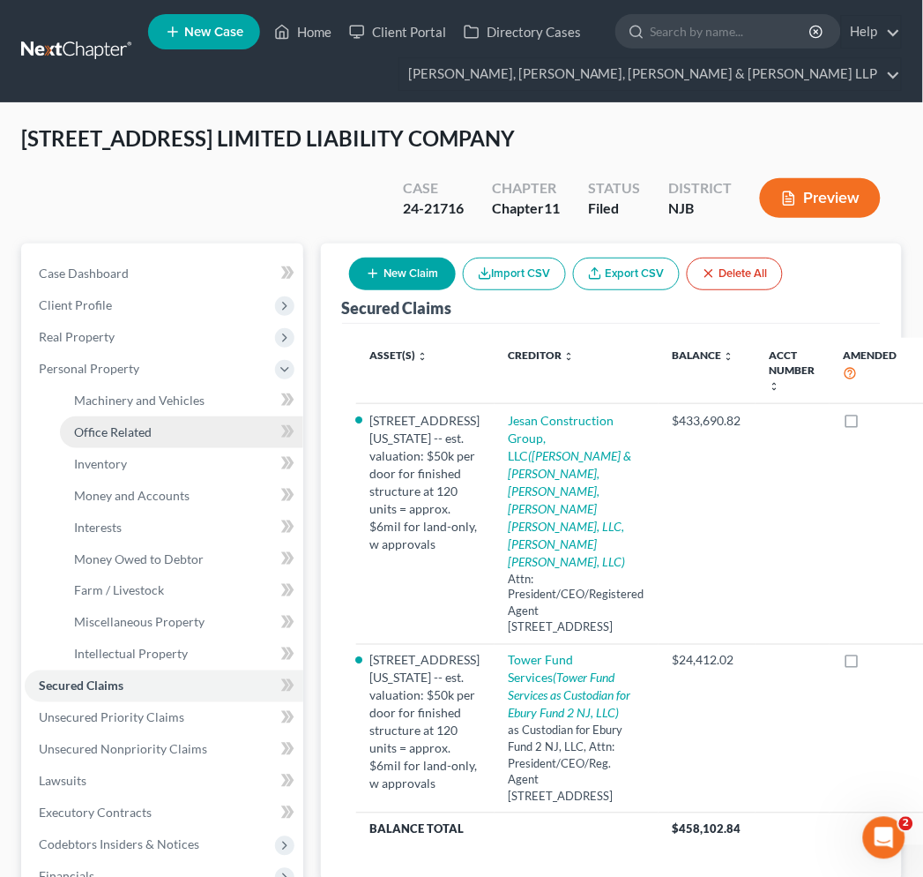
click at [185, 417] on link "Office Related" at bounding box center [181, 432] width 243 height 32
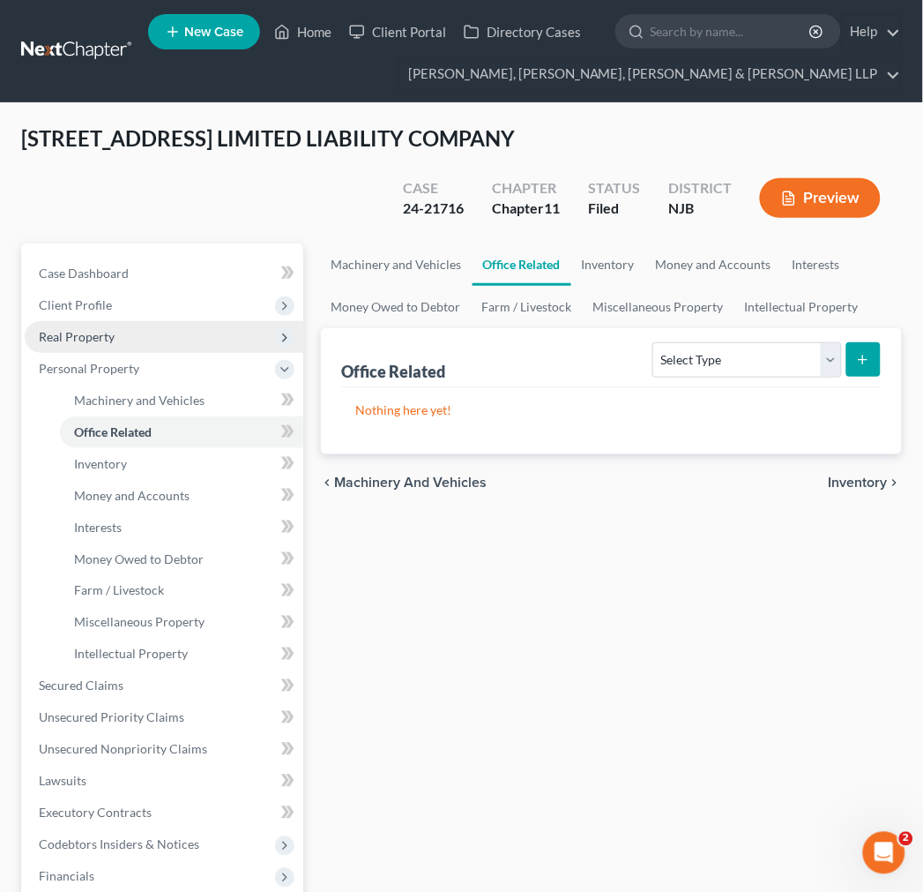
click at [190, 325] on span "Real Property" at bounding box center [164, 337] width 279 height 32
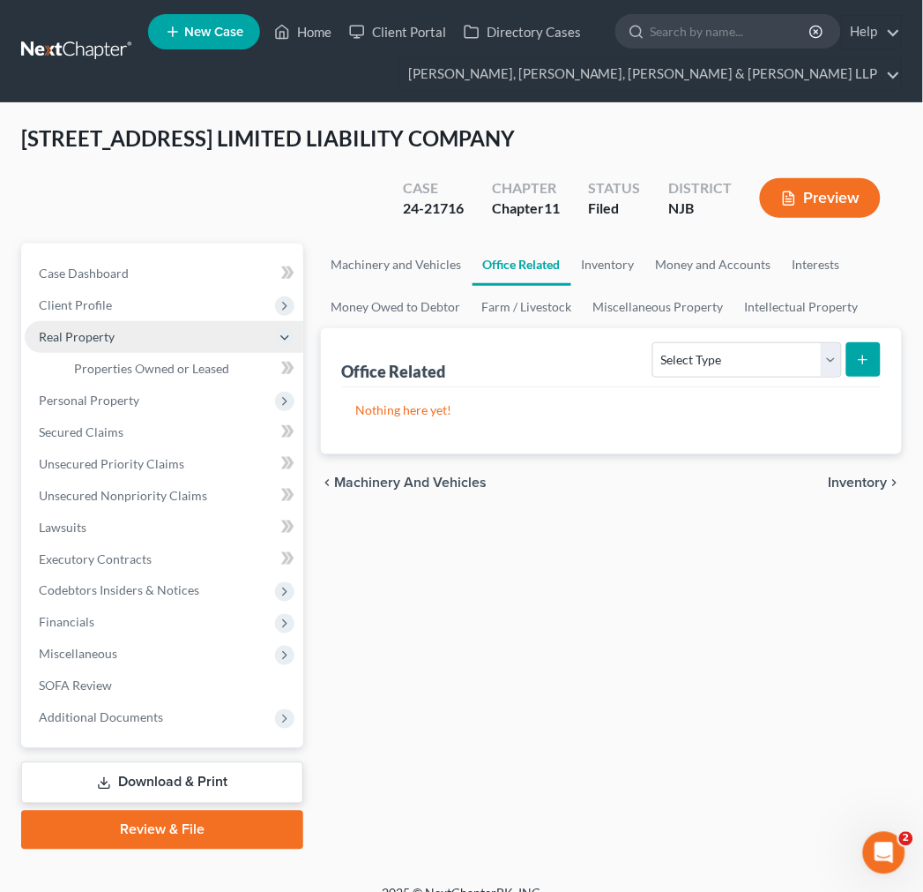
click at [186, 336] on span "Real Property" at bounding box center [164, 337] width 279 height 32
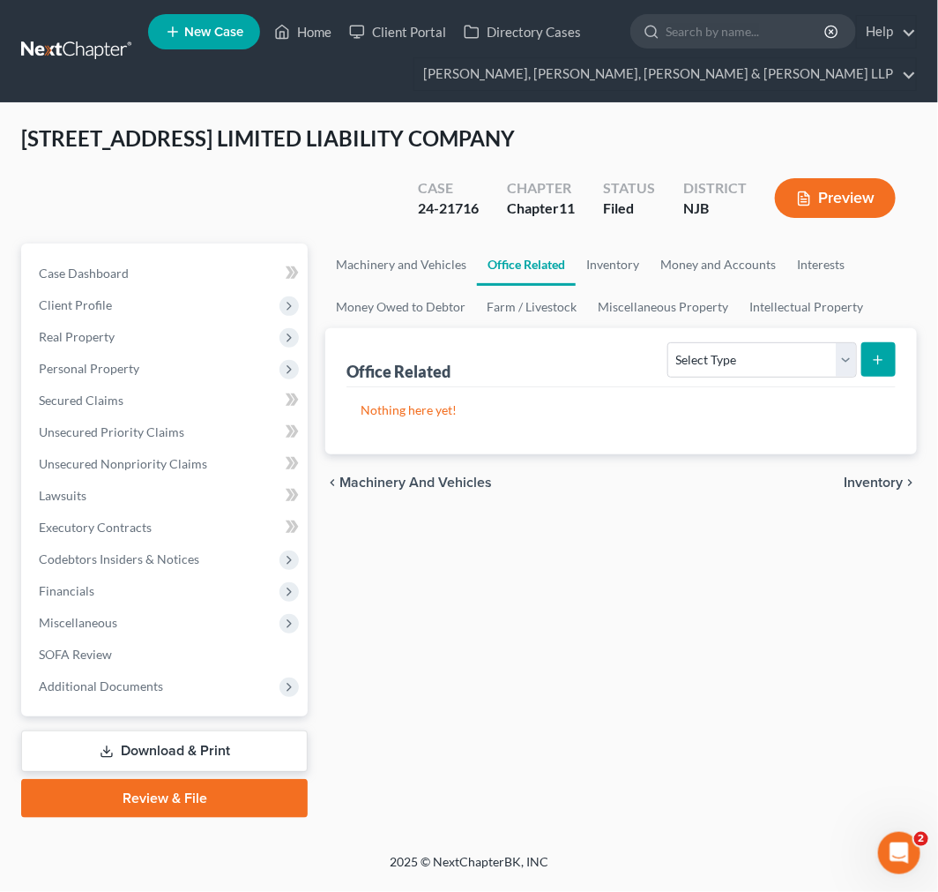
click at [605, 630] on div "Machinery and Vehicles Office Related Inventory Money and Accounts Interests Mo…" at bounding box center [621, 530] width 609 height 574
drag, startPoint x: 116, startPoint y: 55, endPoint x: 153, endPoint y: 55, distance: 37.0
click at [116, 55] on link at bounding box center [77, 51] width 113 height 32
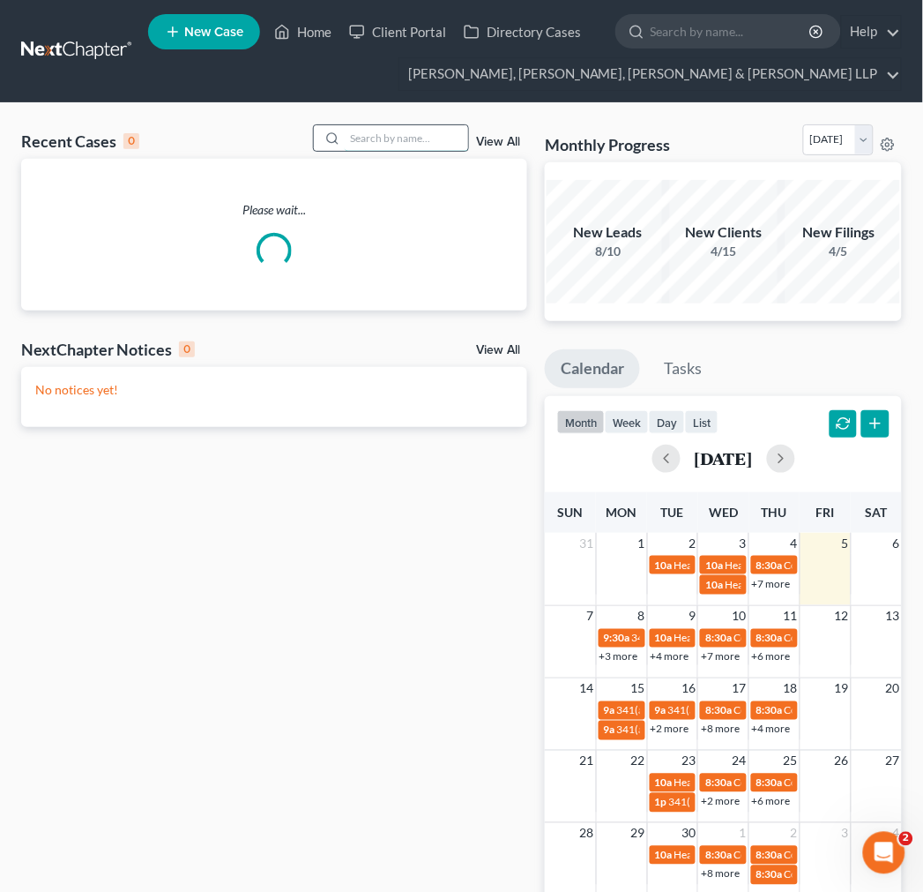
click at [397, 142] on input "search" at bounding box center [406, 138] width 123 height 26
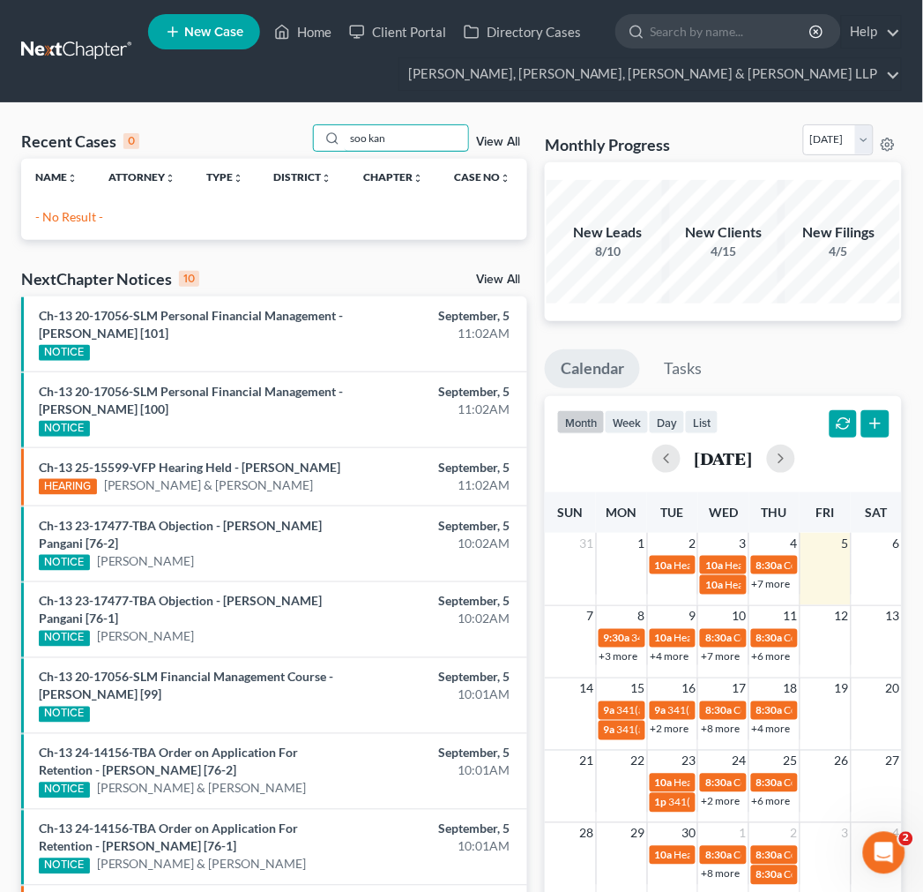
drag, startPoint x: 399, startPoint y: 143, endPoint x: 208, endPoint y: 110, distance: 194.1
click at [208, 110] on div "Recent Cases 0 soo kan View All Name unfold_more expand_more expand_less Attorn…" at bounding box center [461, 594] width 923 height 982
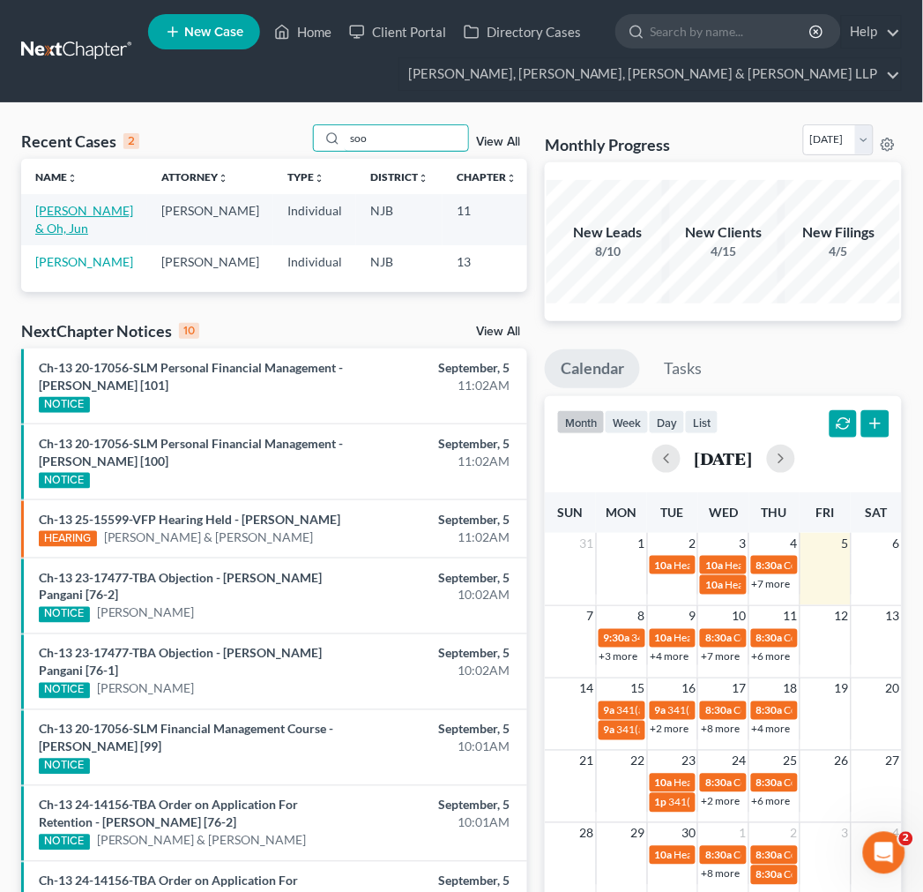
type input "soo"
click at [72, 222] on link "[PERSON_NAME] & Oh, Jun" at bounding box center [84, 219] width 98 height 33
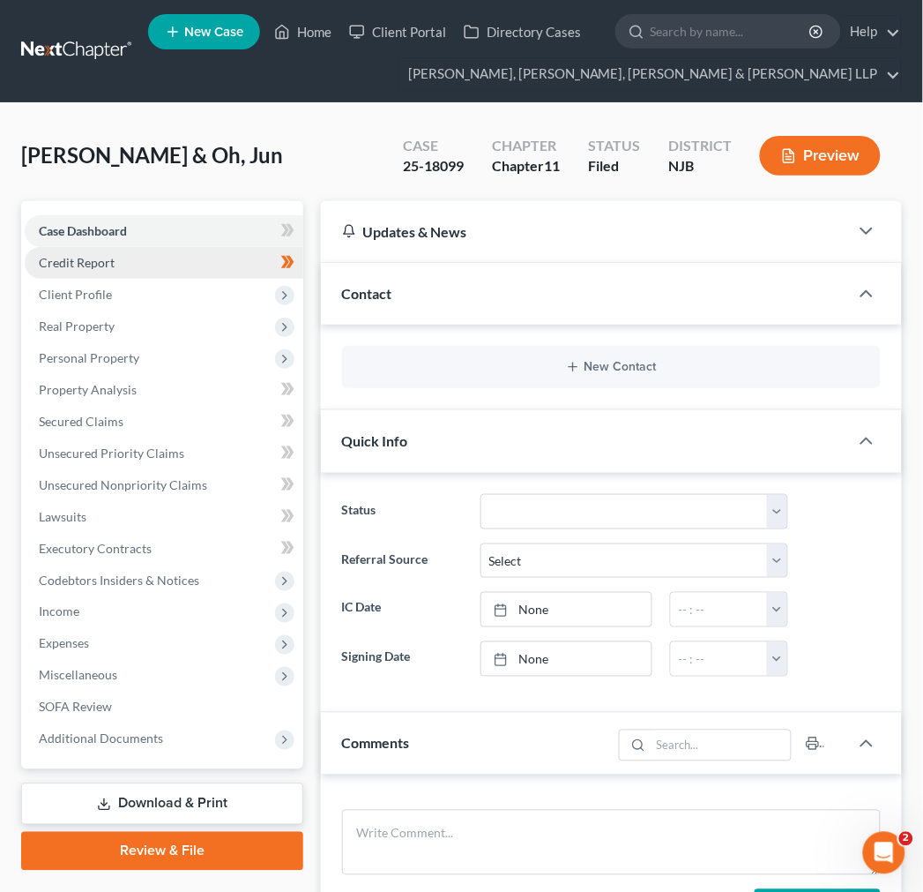
click at [84, 255] on span "Credit Report" at bounding box center [77, 262] width 76 height 15
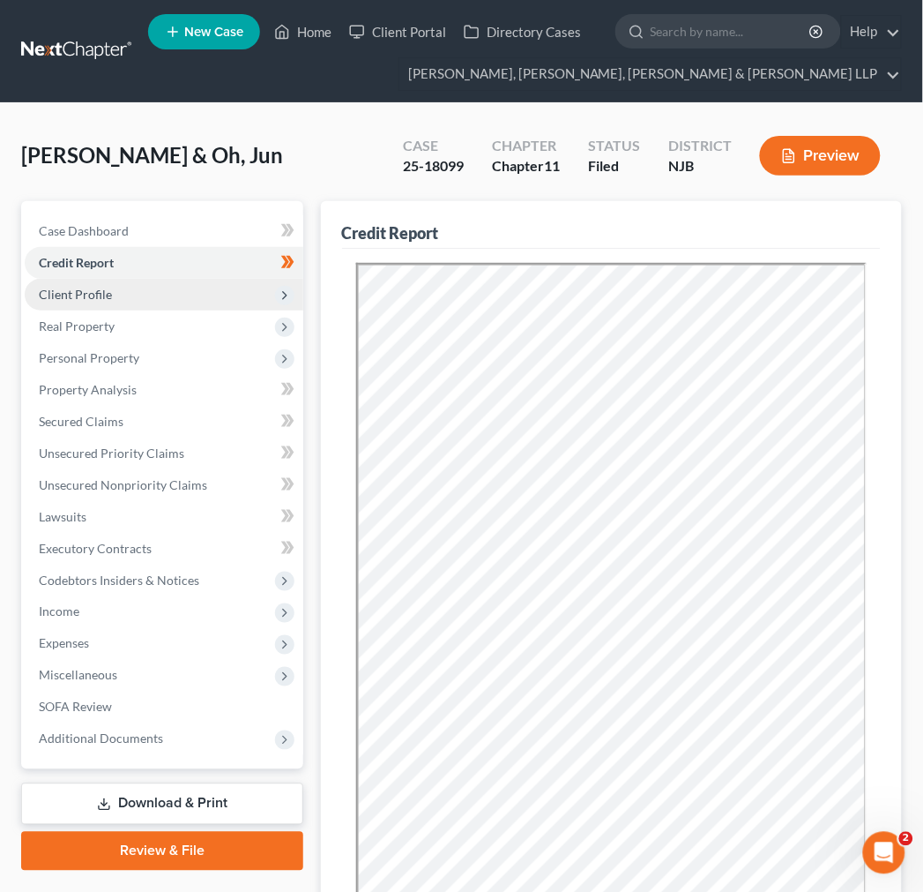
click at [252, 295] on span "Client Profile" at bounding box center [164, 295] width 279 height 32
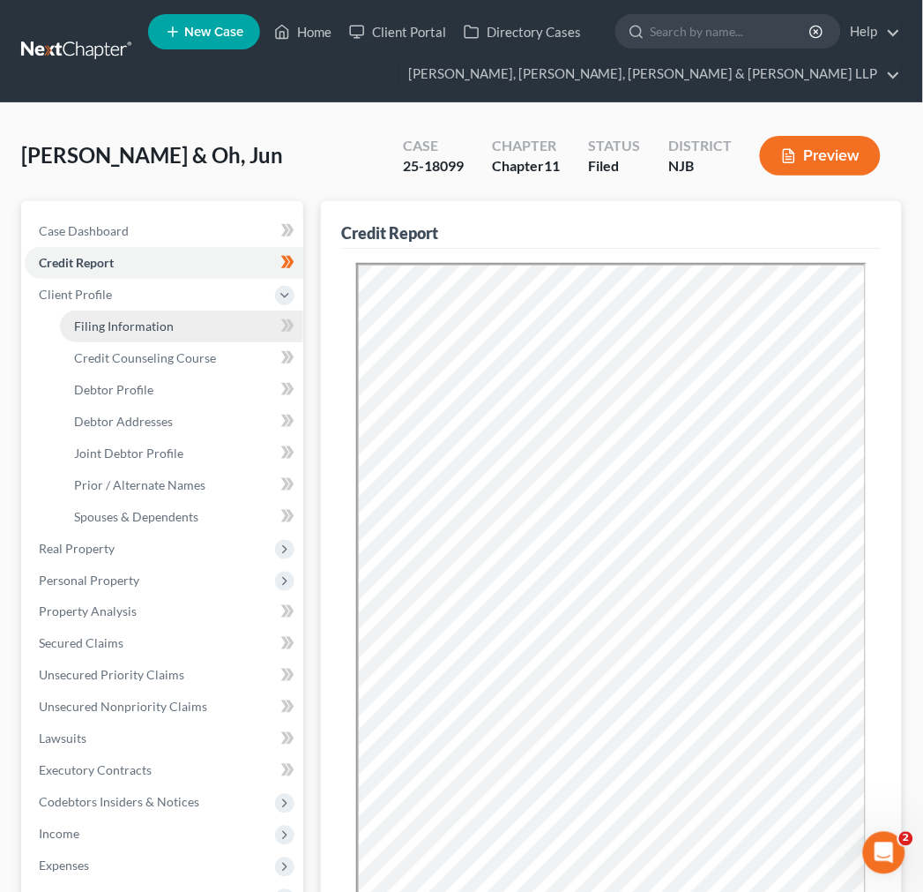
click at [235, 333] on link "Filing Information" at bounding box center [181, 326] width 243 height 32
select select "1"
select select "51"
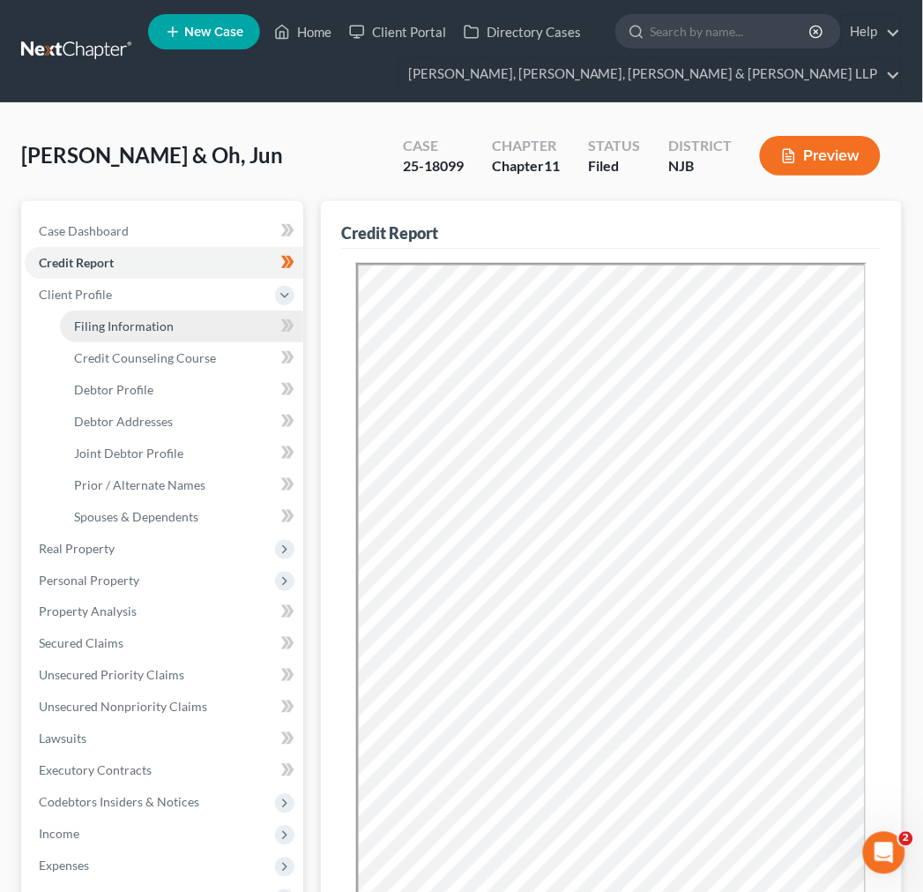
select select "0"
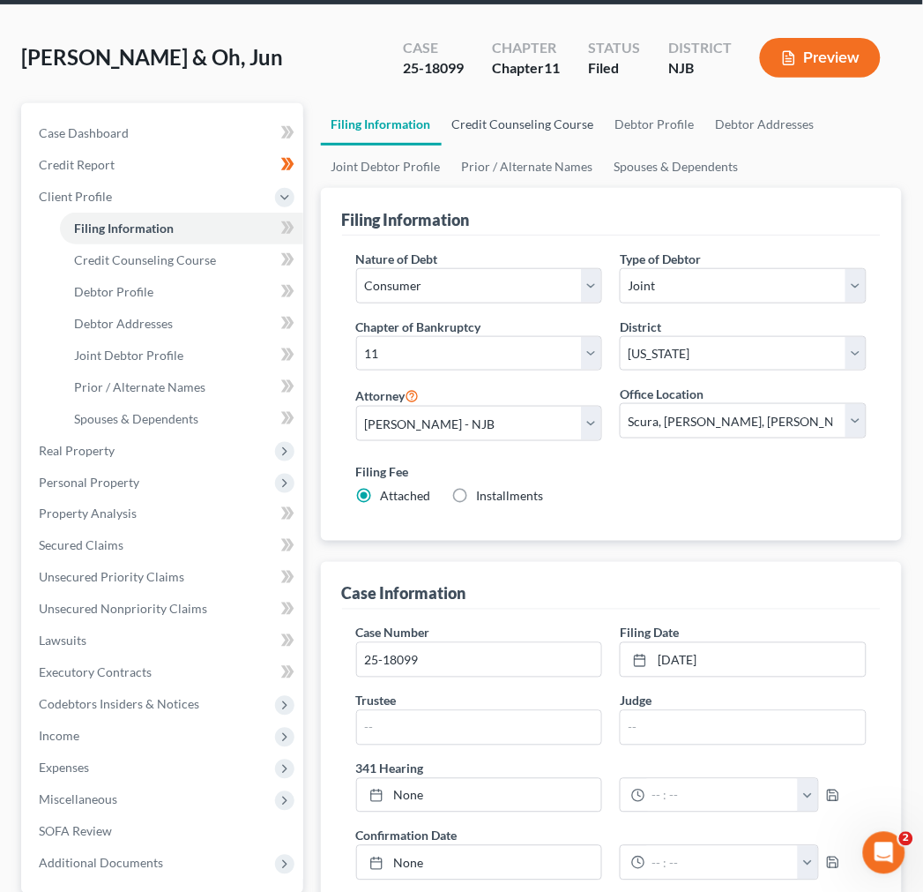
click at [515, 118] on link "Credit Counseling Course" at bounding box center [523, 124] width 163 height 42
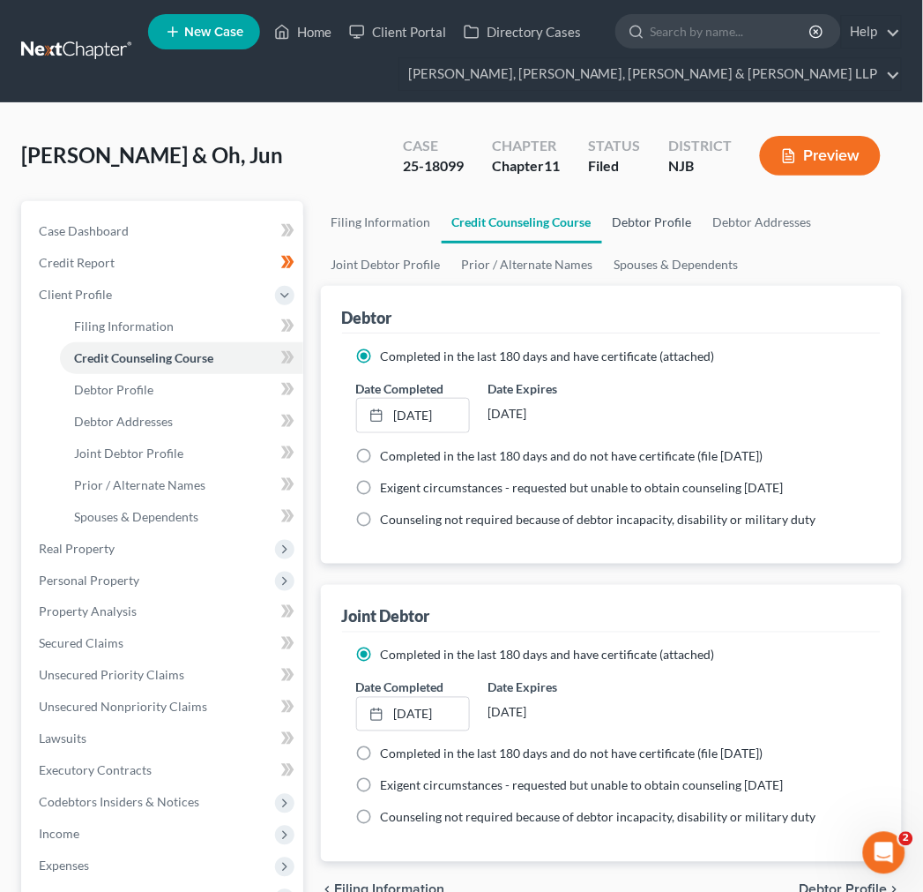
click at [668, 219] on link "Debtor Profile" at bounding box center [652, 222] width 101 height 42
select select "1"
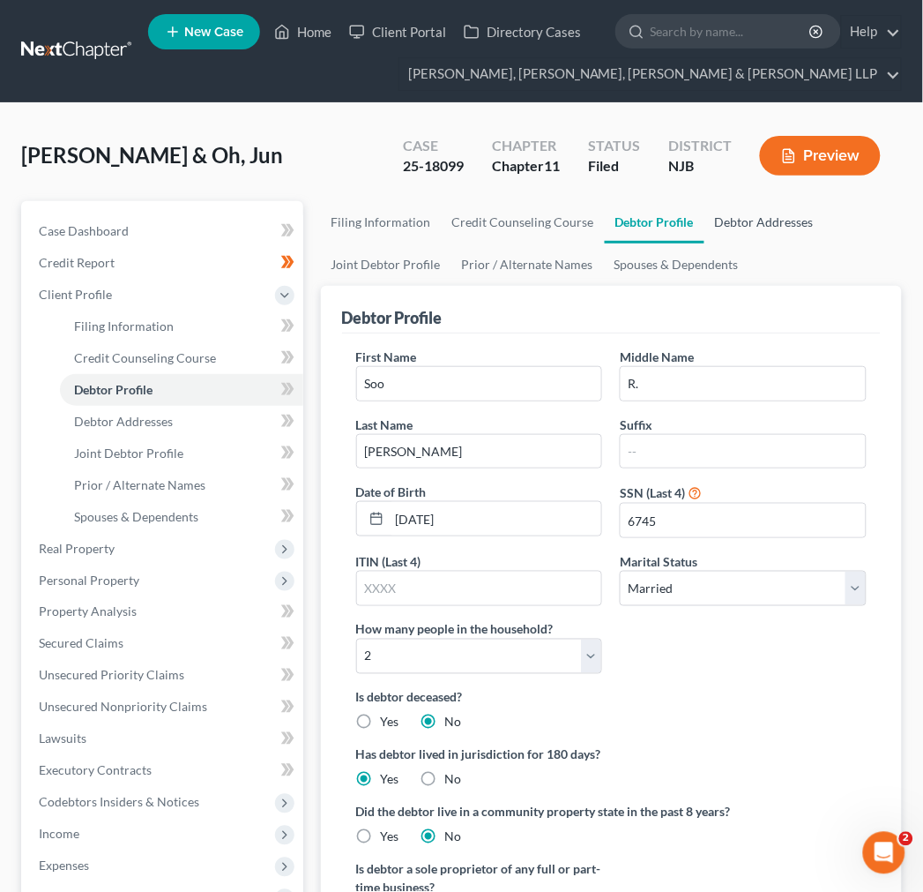
click at [757, 229] on link "Debtor Addresses" at bounding box center [765, 222] width 120 height 42
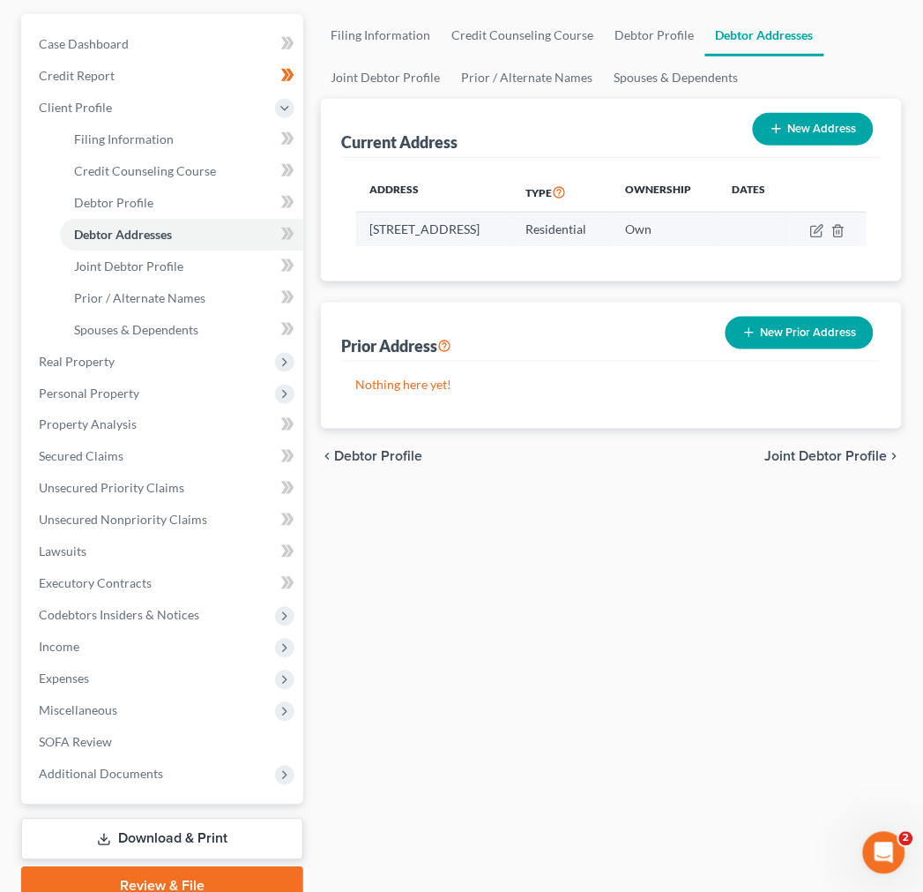
scroll to position [196, 0]
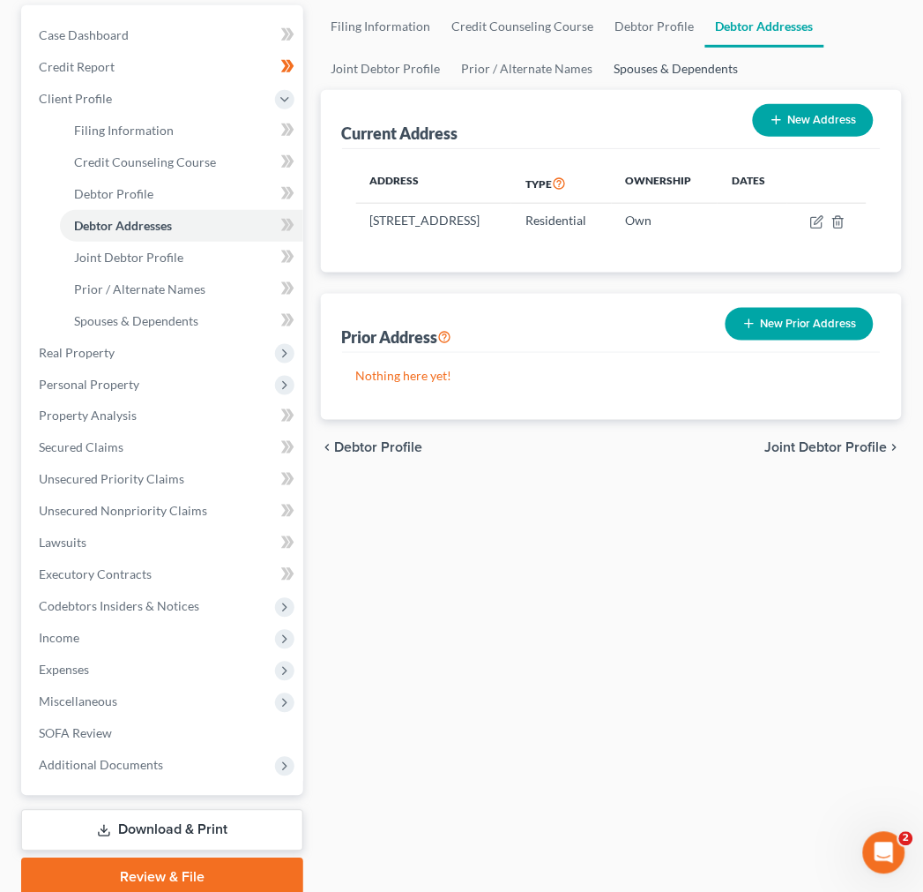
click at [679, 58] on link "Spouses & Dependents" at bounding box center [677, 69] width 146 height 42
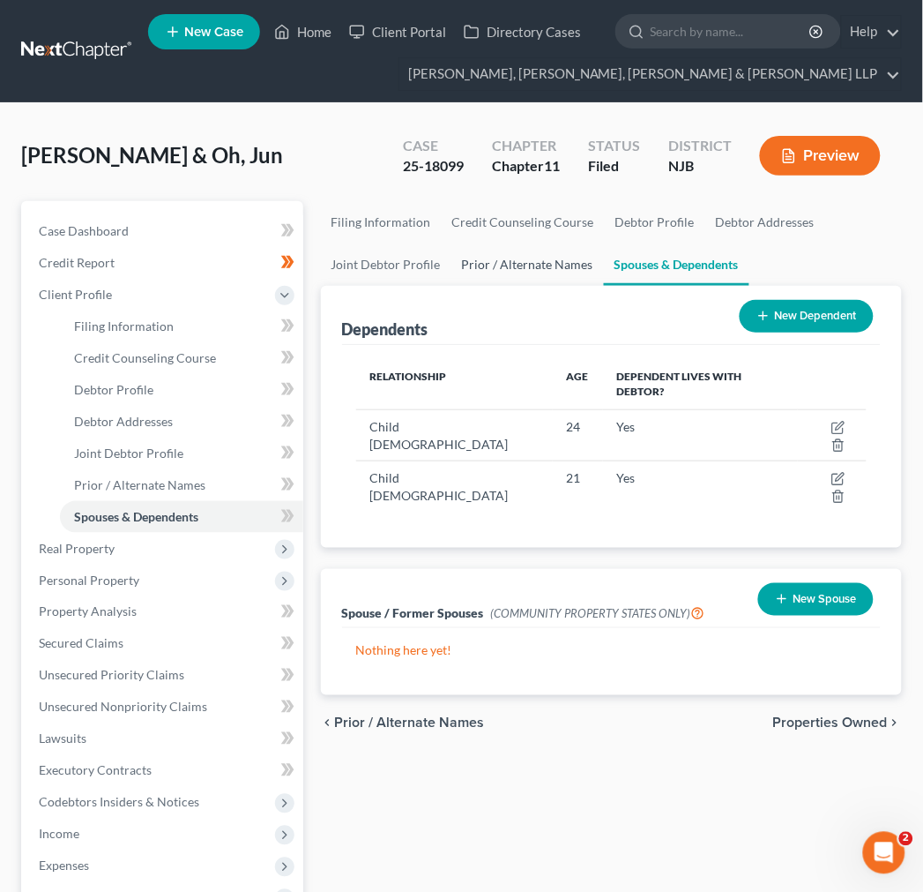
click at [489, 276] on link "Prior / Alternate Names" at bounding box center [527, 264] width 153 height 42
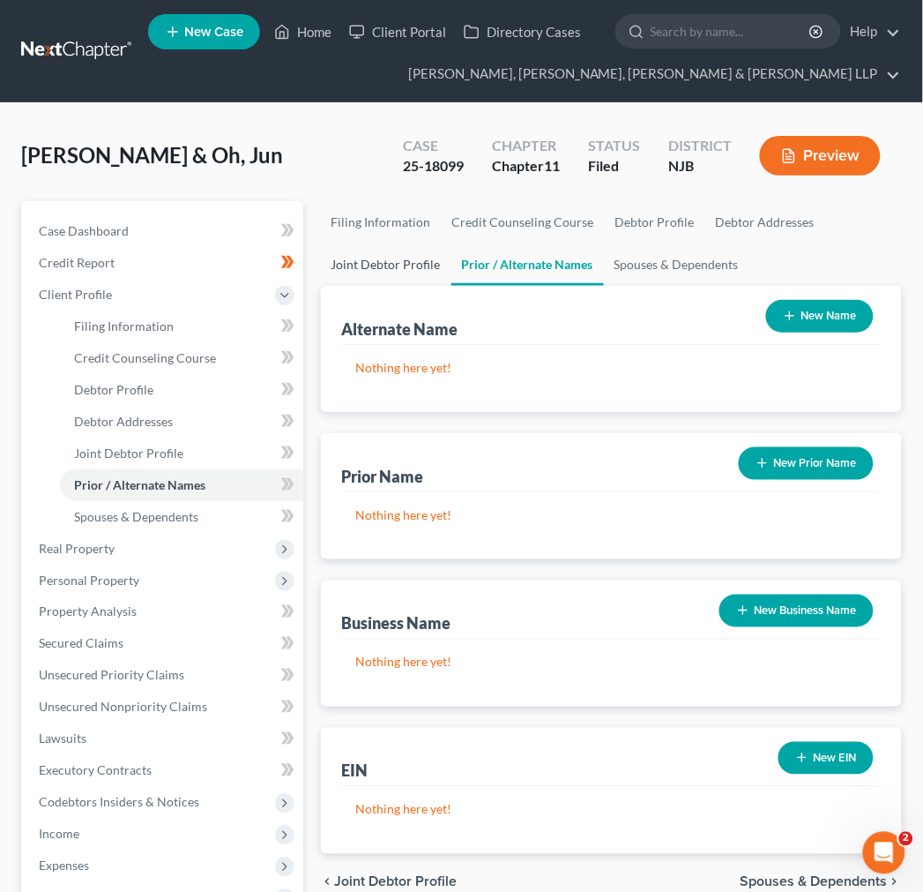
click at [393, 272] on link "Joint Debtor Profile" at bounding box center [386, 264] width 131 height 42
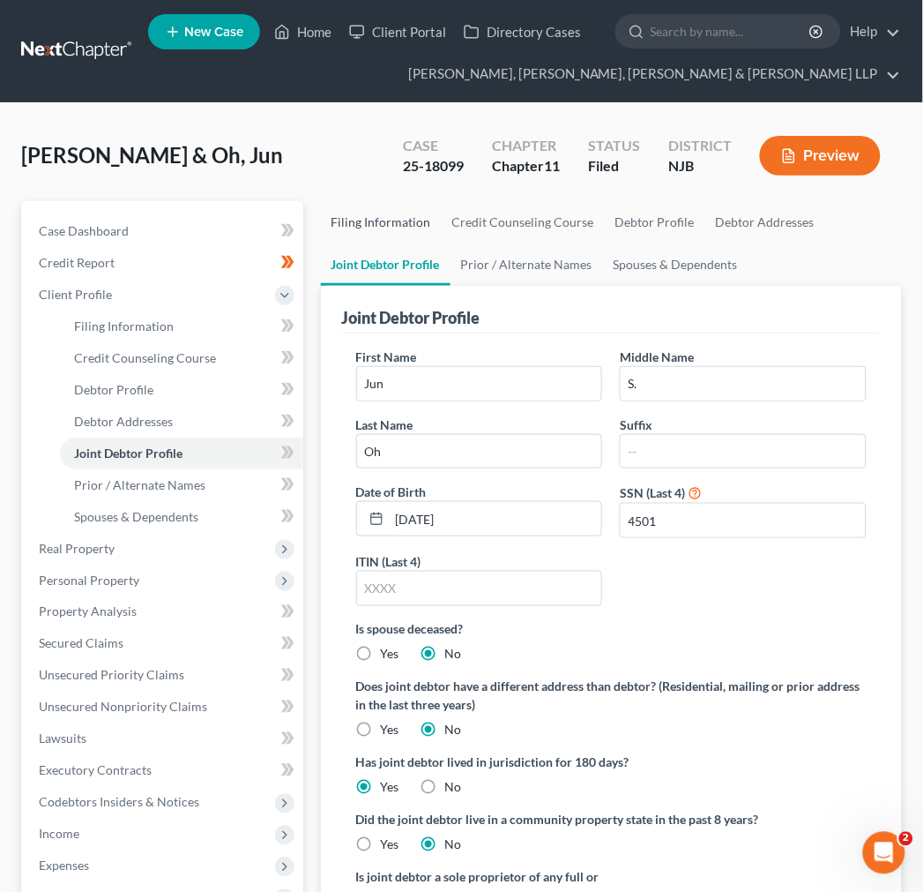
click at [426, 220] on link "Filing Information" at bounding box center [381, 222] width 121 height 42
select select "1"
select select "51"
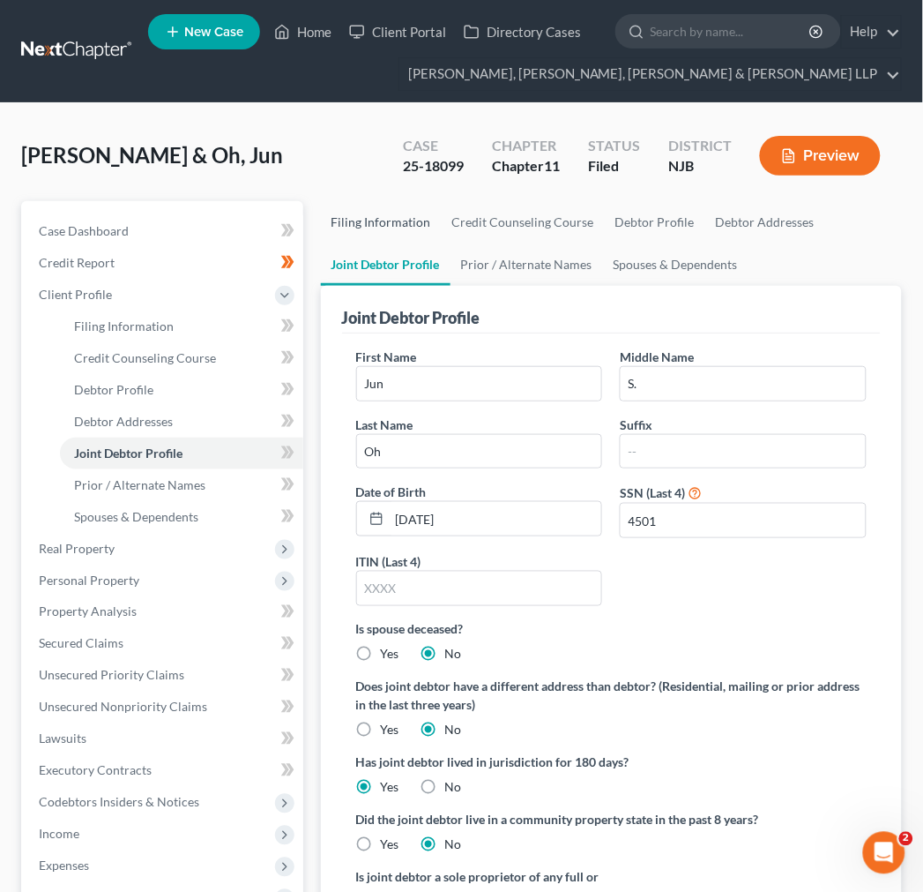
select select "0"
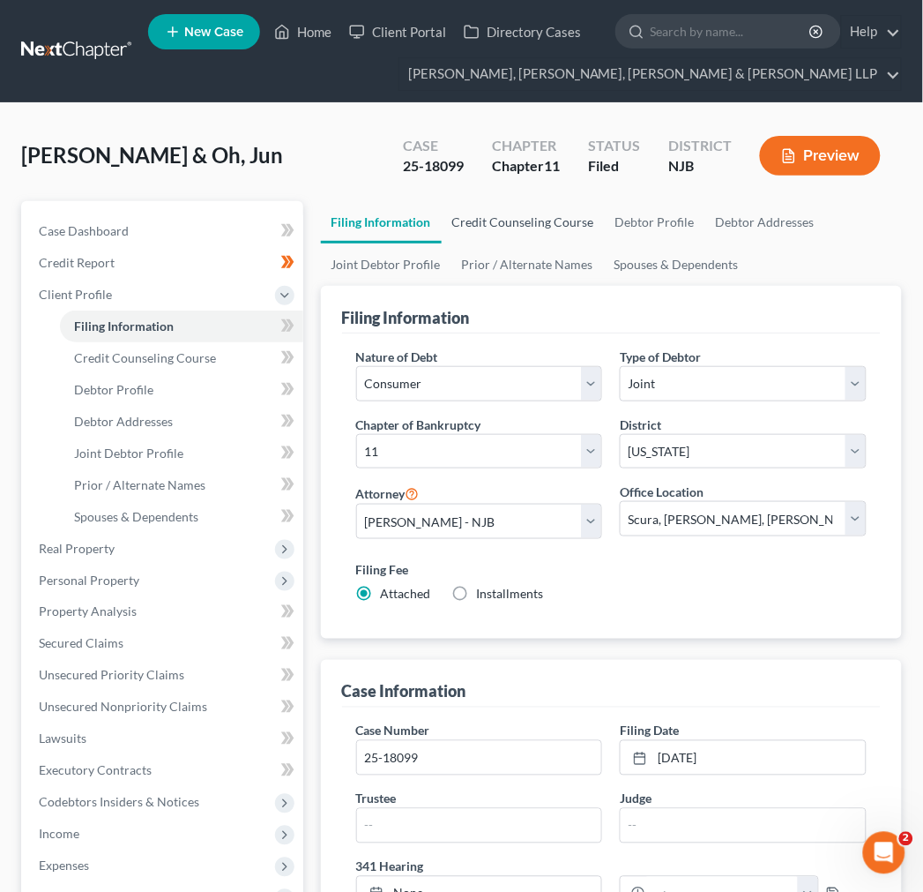
click at [526, 219] on link "Credit Counseling Course" at bounding box center [523, 222] width 163 height 42
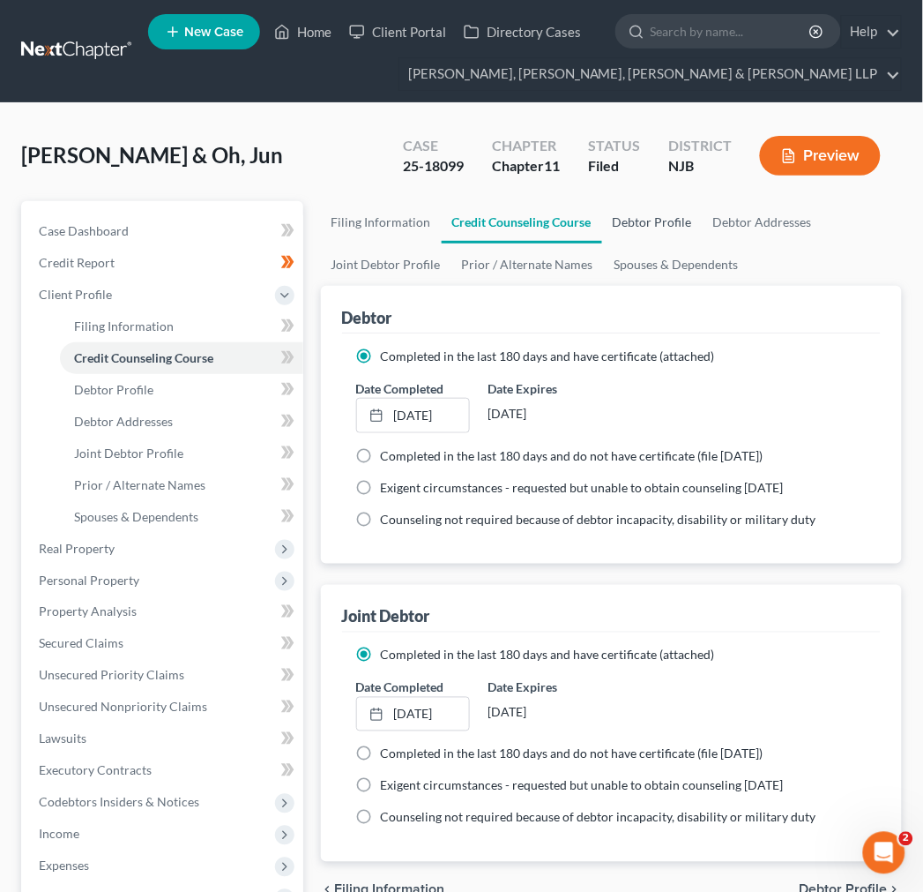
click at [633, 225] on link "Debtor Profile" at bounding box center [652, 222] width 101 height 42
select select "1"
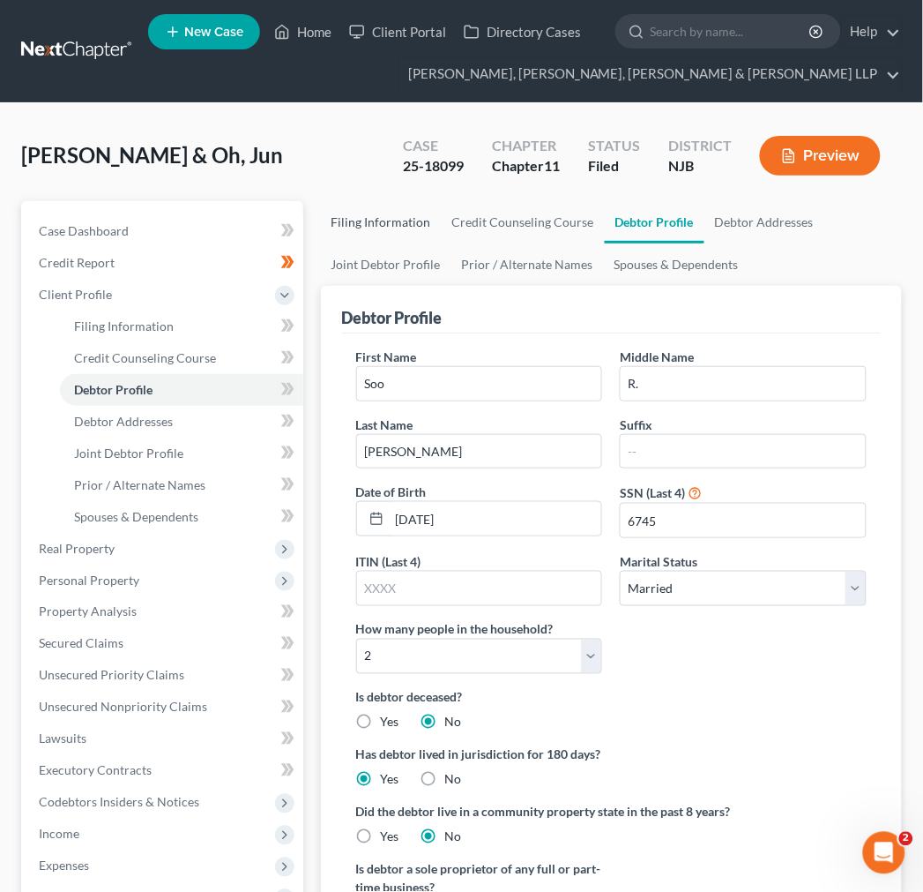
click at [411, 232] on link "Filing Information" at bounding box center [381, 222] width 121 height 42
select select "1"
select select "51"
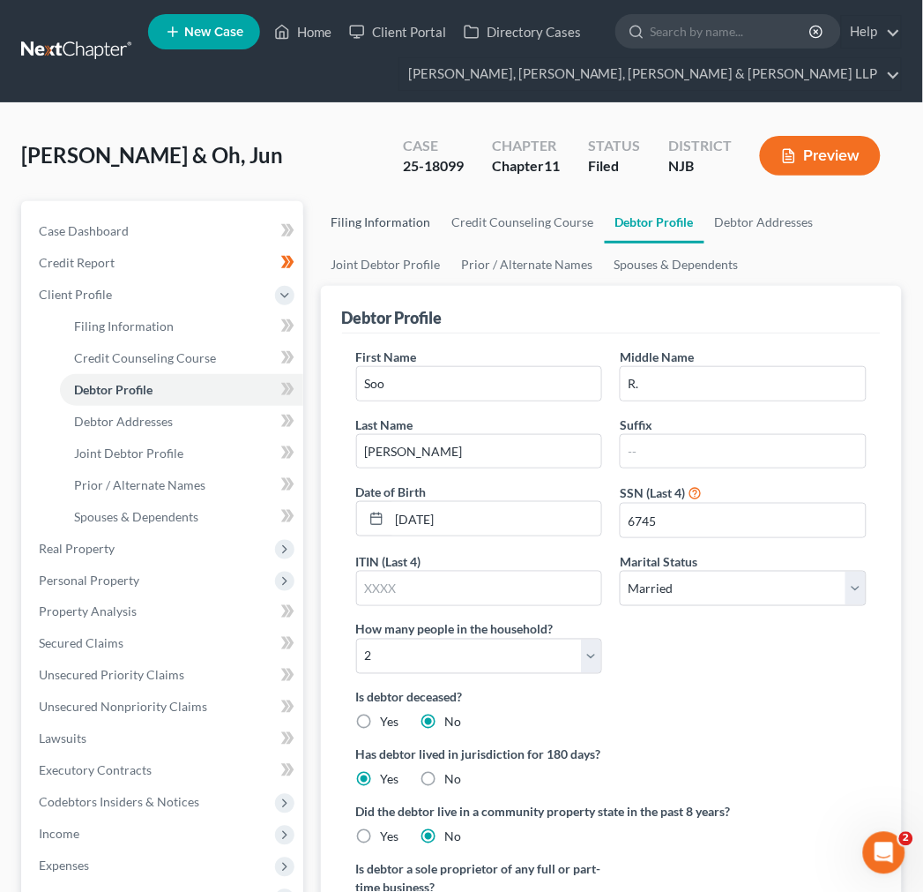
select select "0"
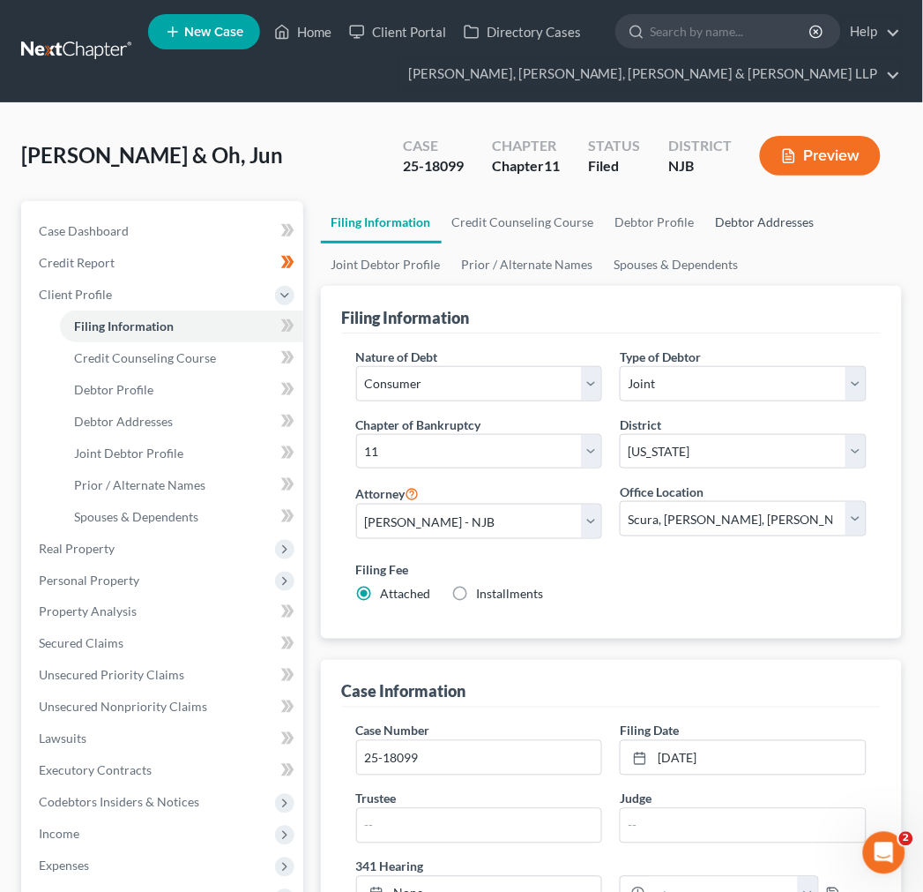
click at [792, 212] on link "Debtor Addresses" at bounding box center [765, 222] width 120 height 42
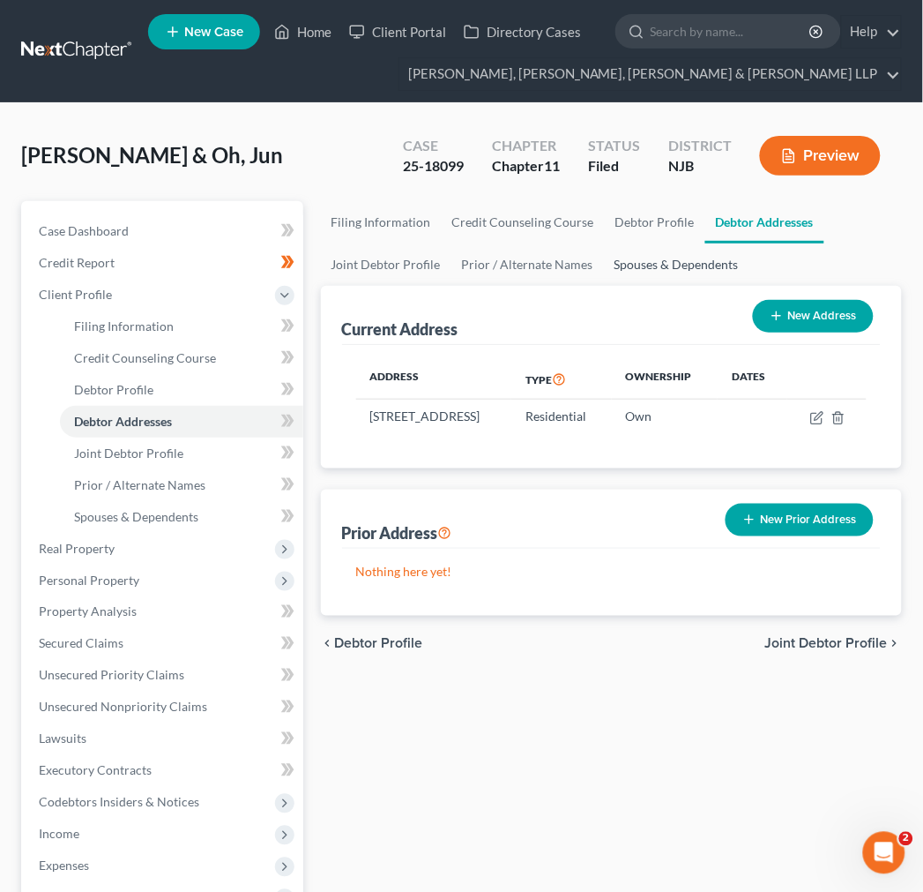
click at [674, 260] on link "Spouses & Dependents" at bounding box center [677, 264] width 146 height 42
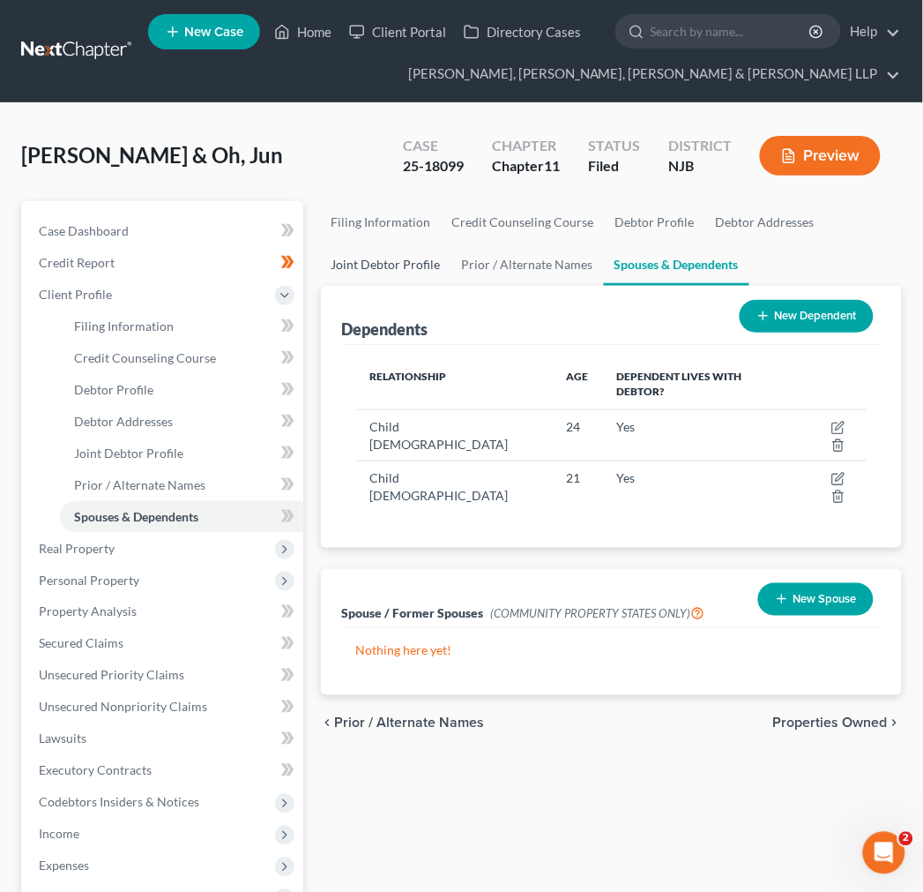
click at [426, 271] on link "Joint Debtor Profile" at bounding box center [386, 264] width 131 height 42
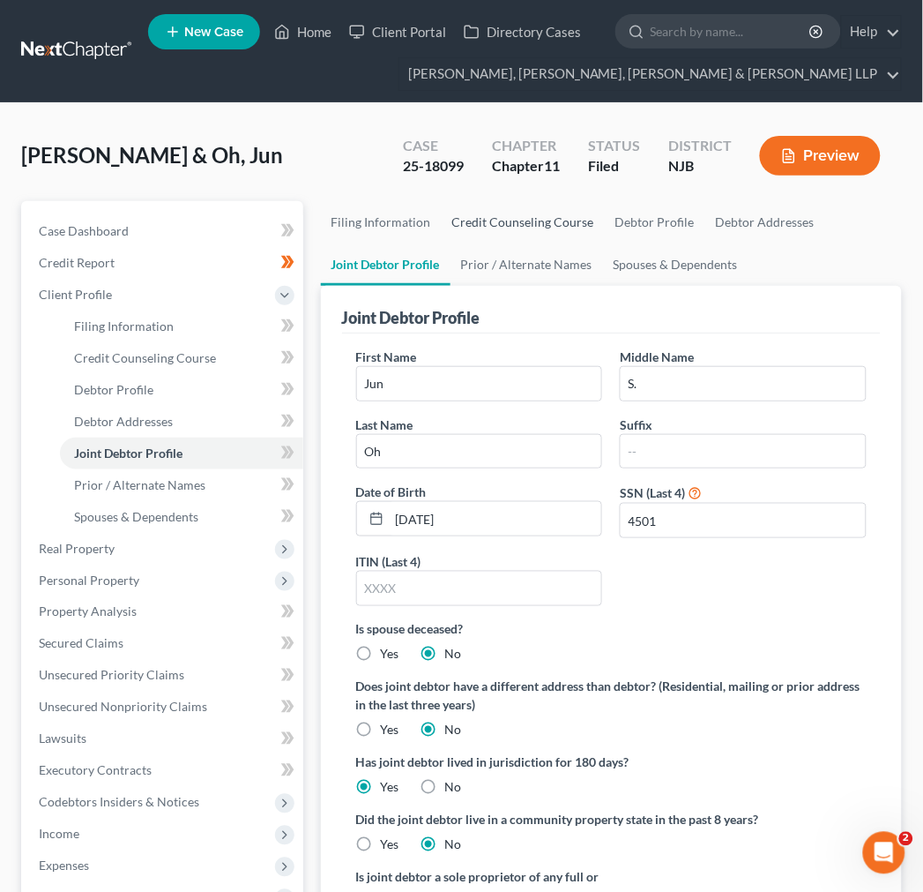
click at [497, 235] on link "Credit Counseling Course" at bounding box center [523, 222] width 163 height 42
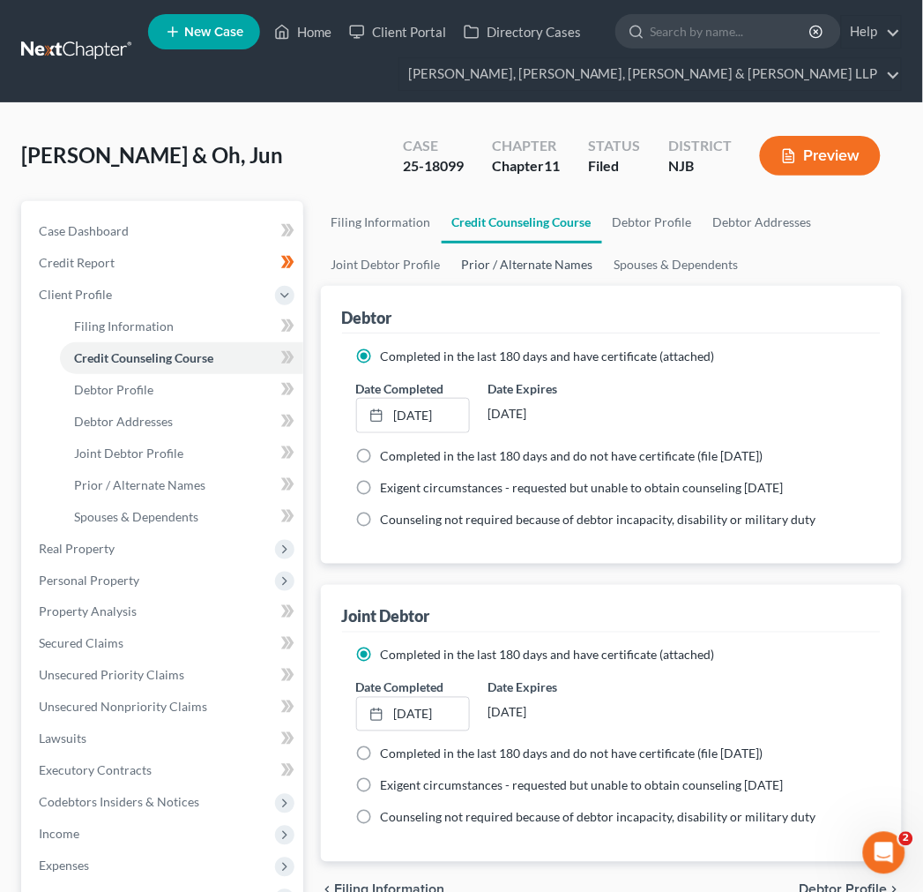
click at [498, 265] on link "Prior / Alternate Names" at bounding box center [527, 264] width 153 height 42
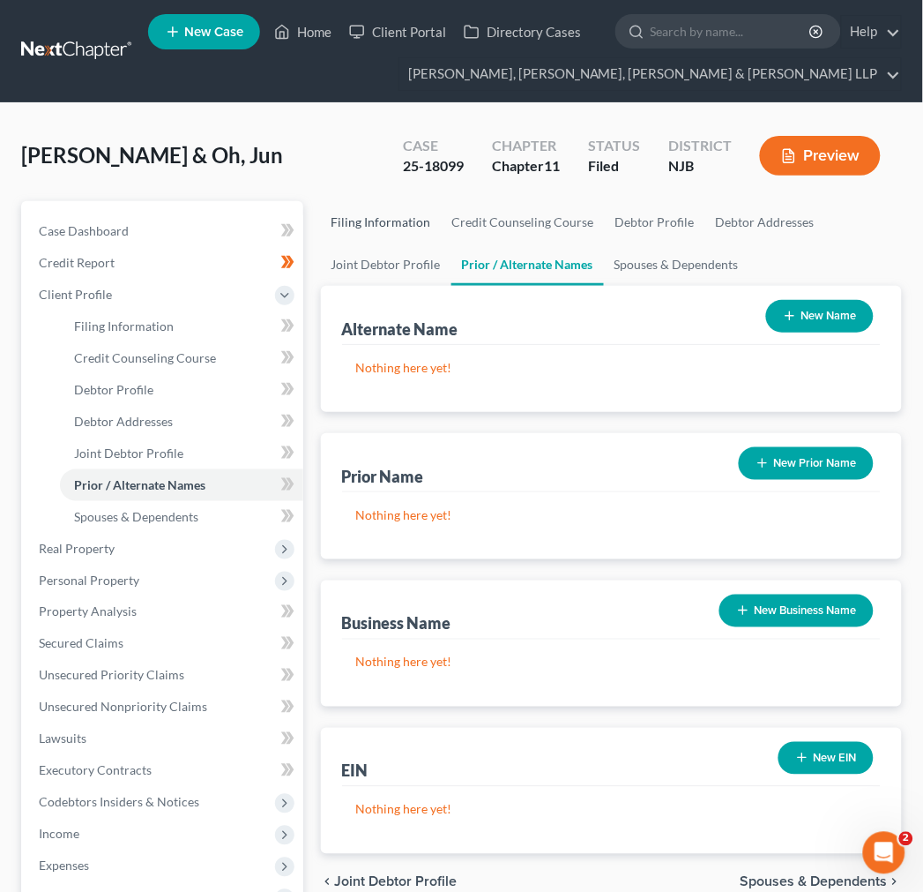
click at [419, 214] on link "Filing Information" at bounding box center [381, 222] width 121 height 42
select select "1"
select select "51"
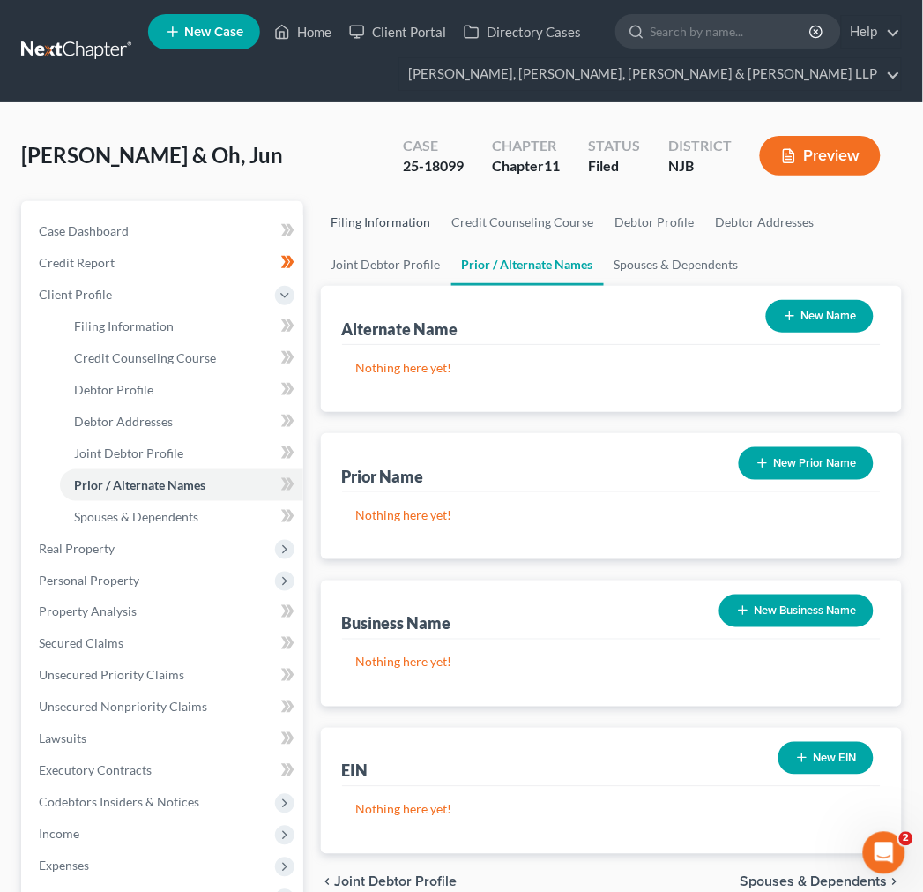
select select "0"
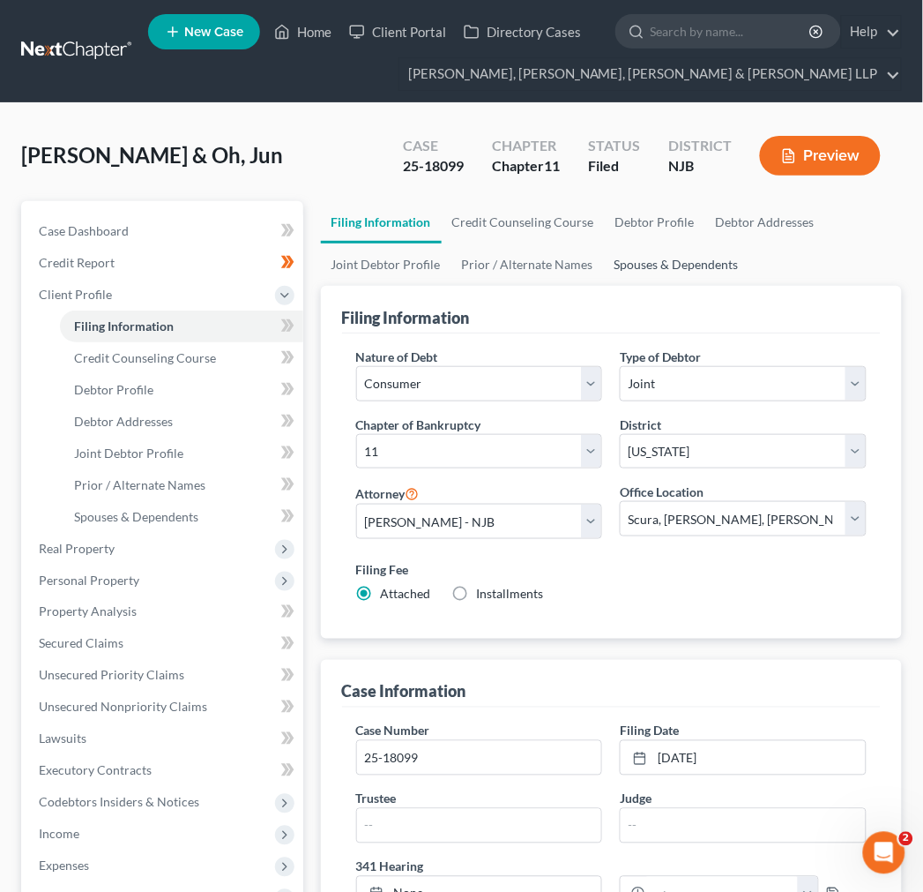
click at [701, 261] on link "Spouses & Dependents" at bounding box center [677, 264] width 146 height 42
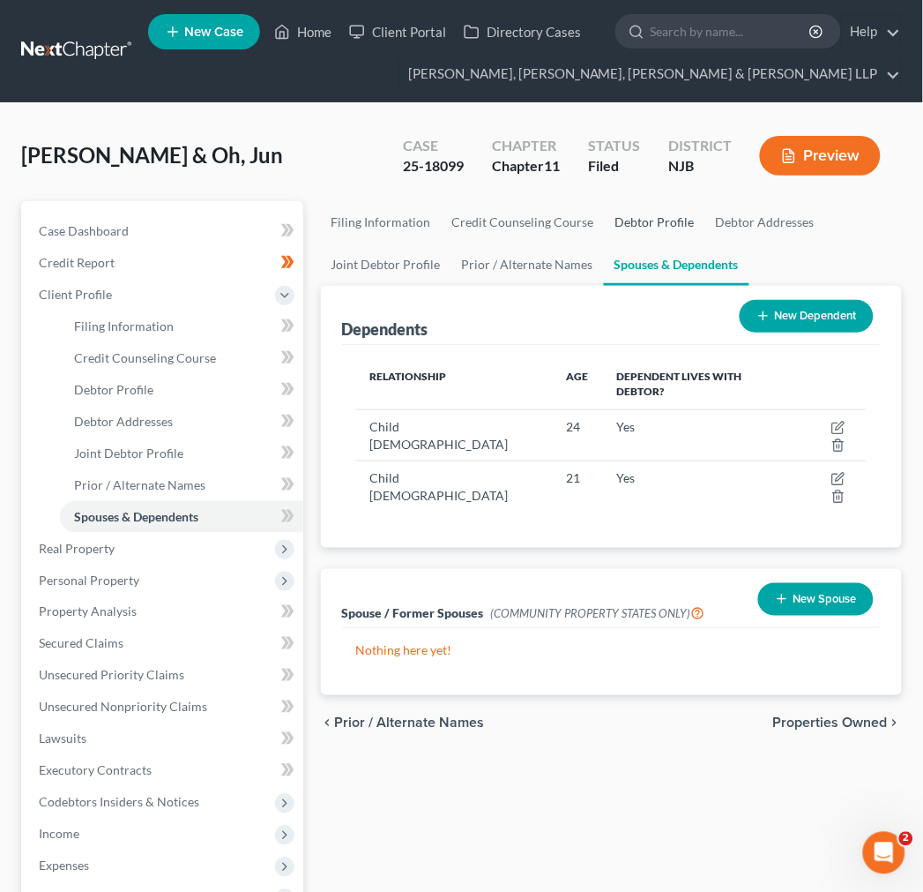
click at [668, 226] on link "Debtor Profile" at bounding box center [655, 222] width 101 height 42
select select "1"
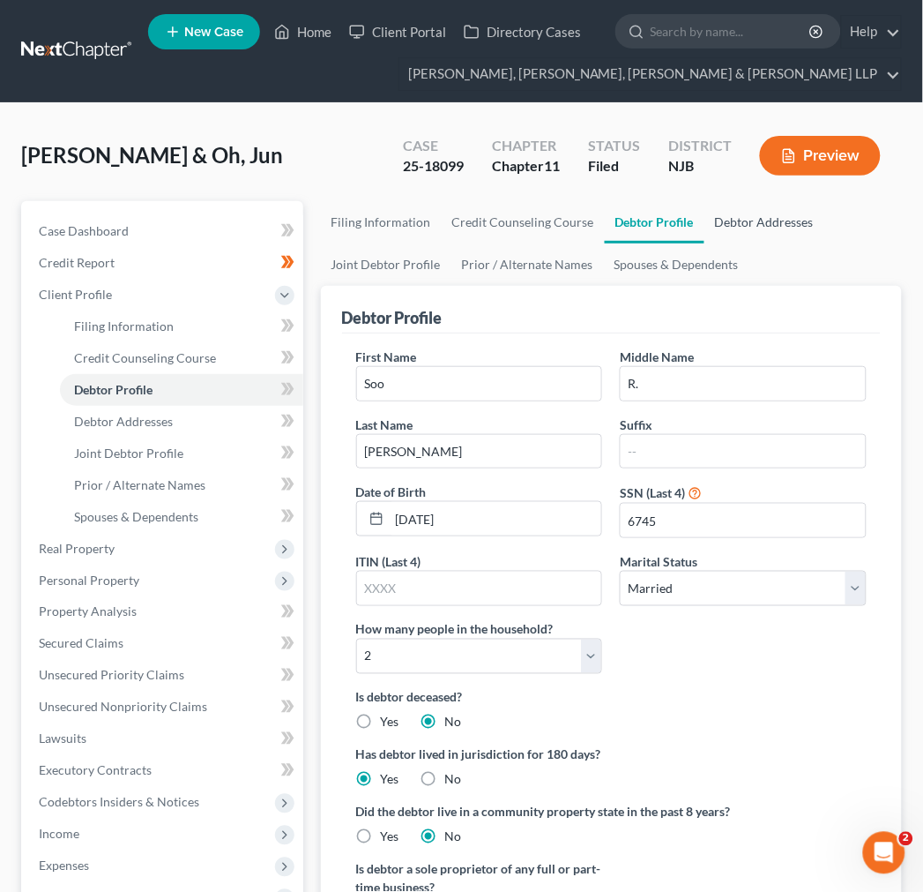
click at [708, 215] on link "Debtor Addresses" at bounding box center [765, 222] width 120 height 42
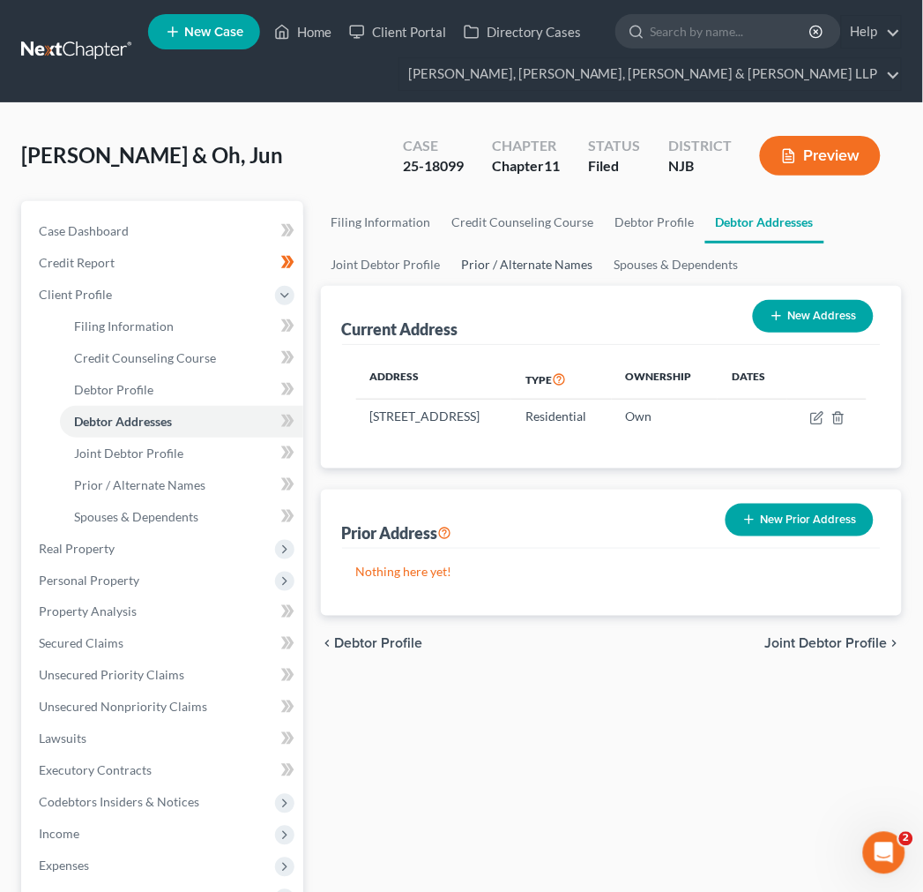
click at [595, 261] on link "Prior / Alternate Names" at bounding box center [527, 264] width 153 height 42
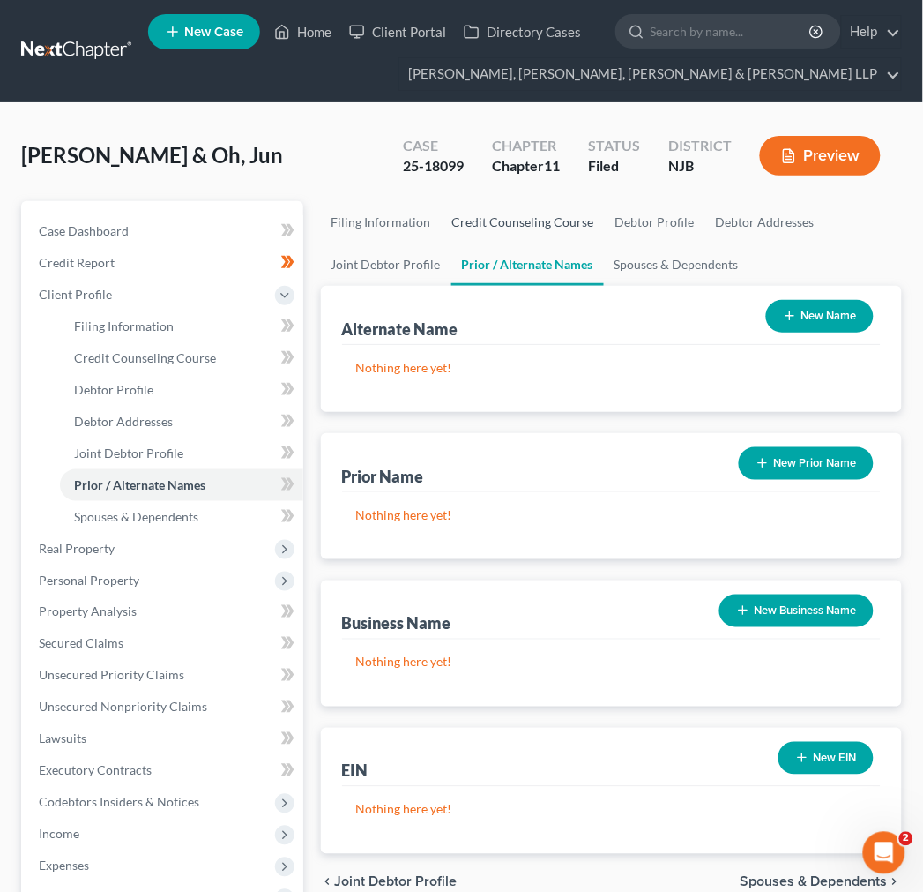
drag, startPoint x: 559, startPoint y: 239, endPoint x: 488, endPoint y: 257, distance: 73.6
click at [558, 239] on link "Credit Counseling Course" at bounding box center [523, 222] width 163 height 42
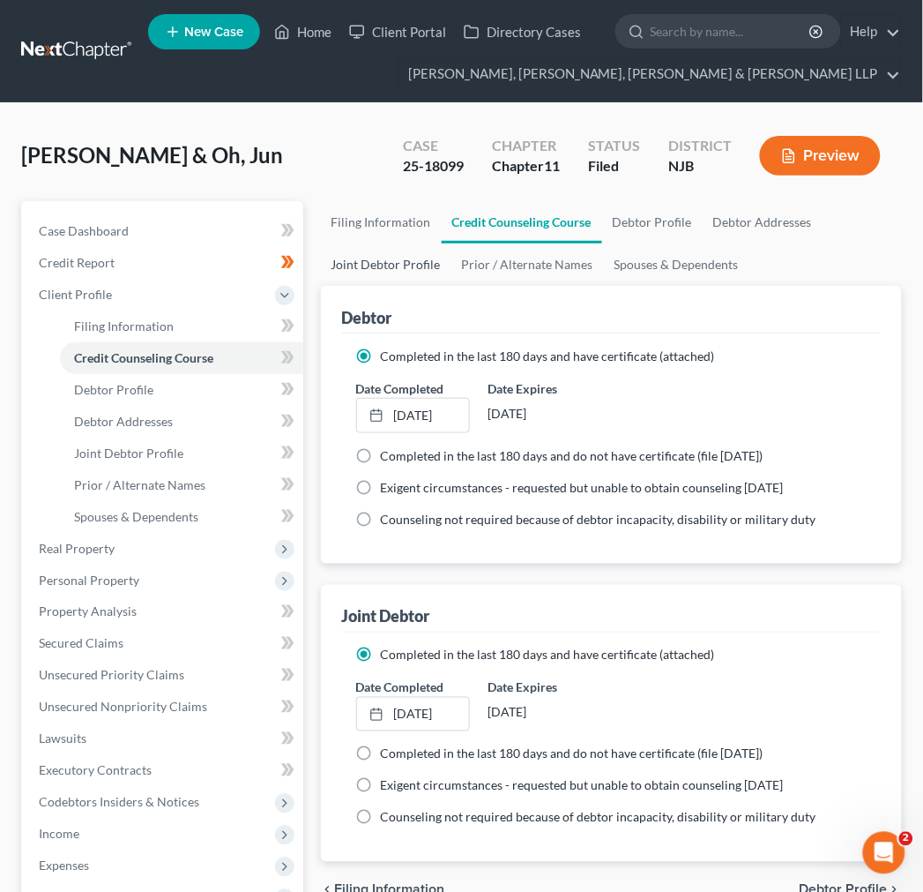
click at [442, 268] on link "Joint Debtor Profile" at bounding box center [386, 264] width 131 height 42
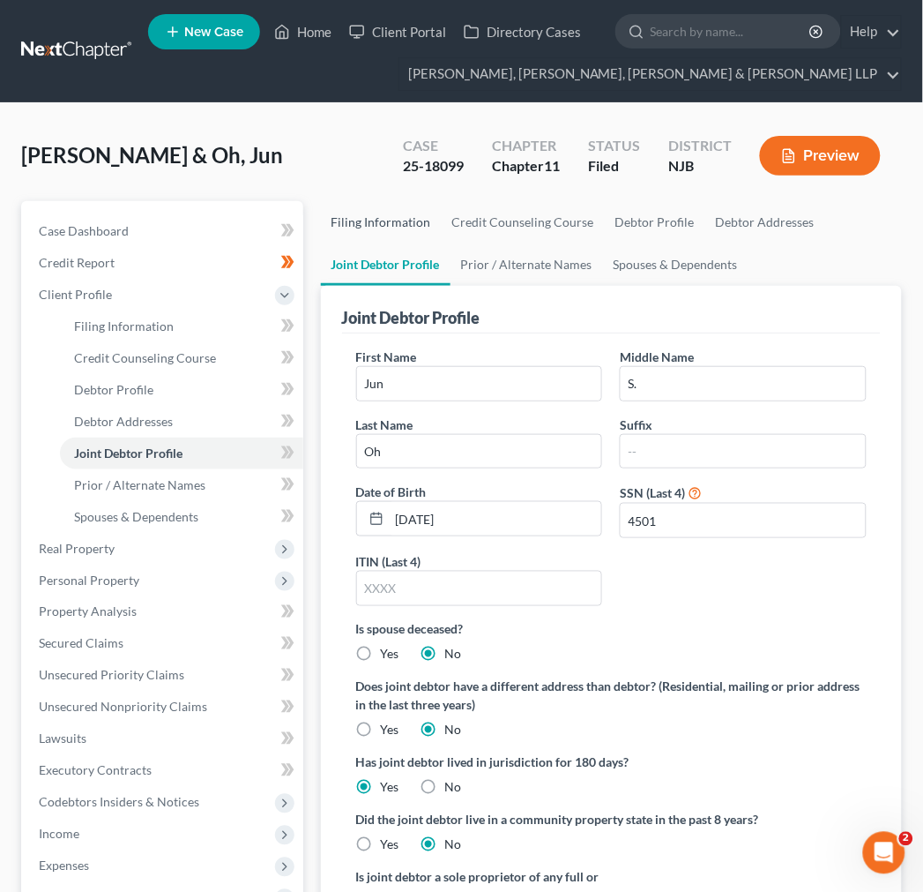
click at [393, 230] on link "Filing Information" at bounding box center [381, 222] width 121 height 42
select select "1"
select select "51"
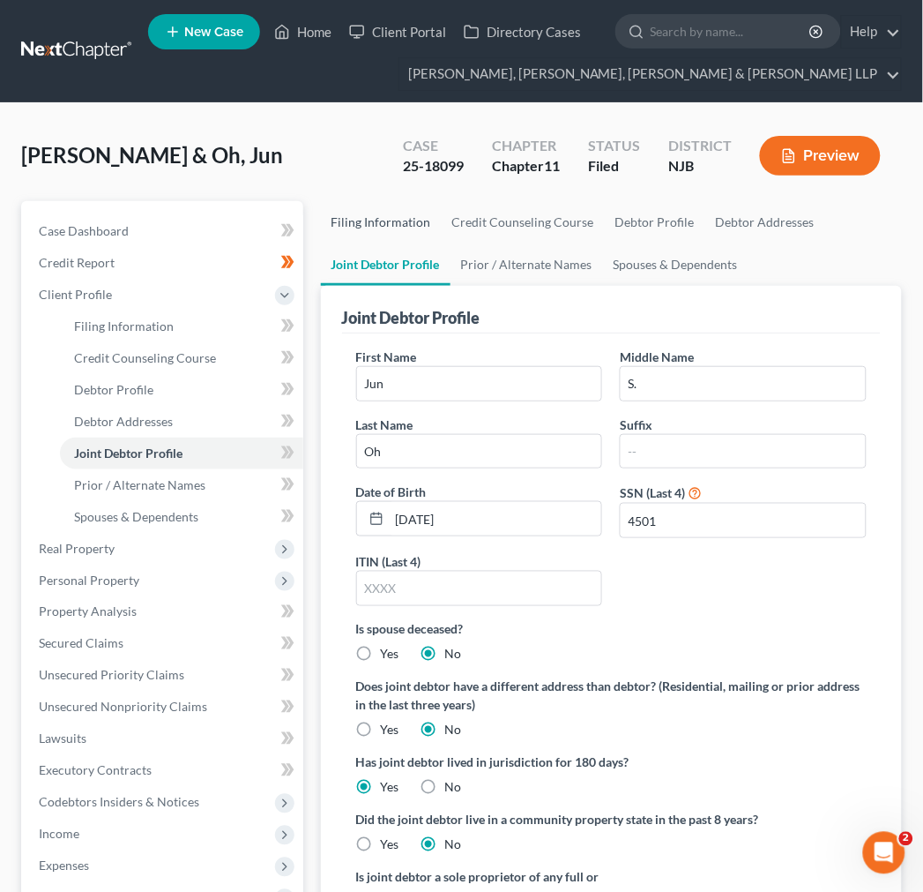
select select "0"
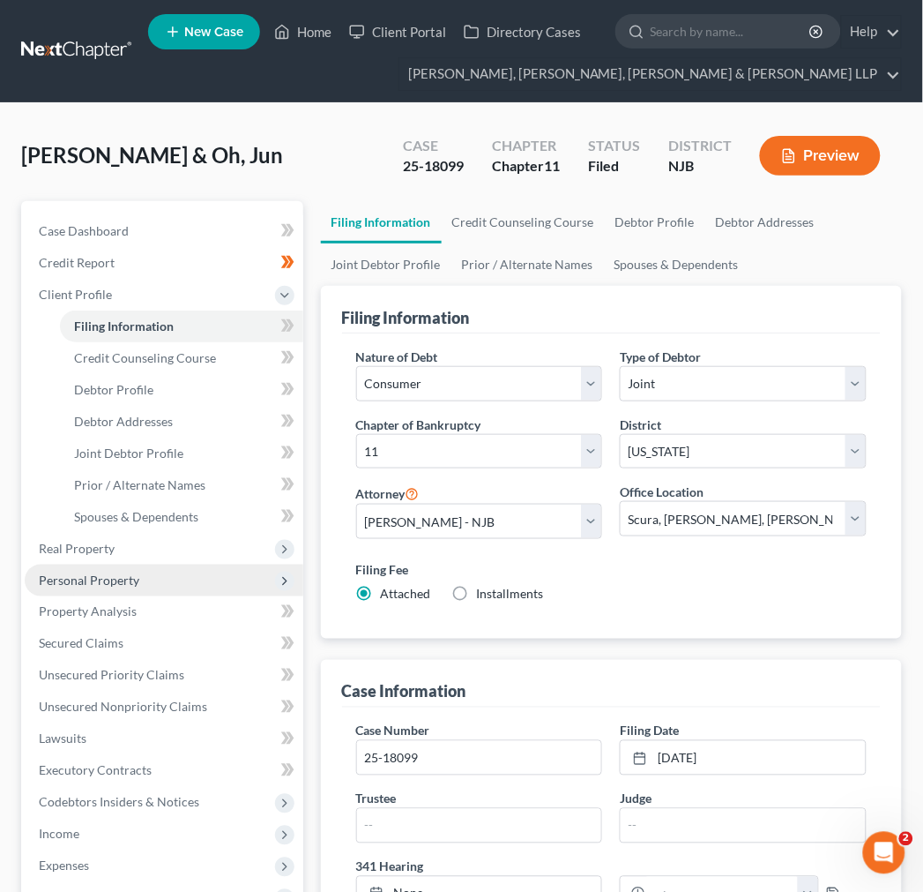
click at [141, 571] on span "Personal Property" at bounding box center [164, 580] width 279 height 32
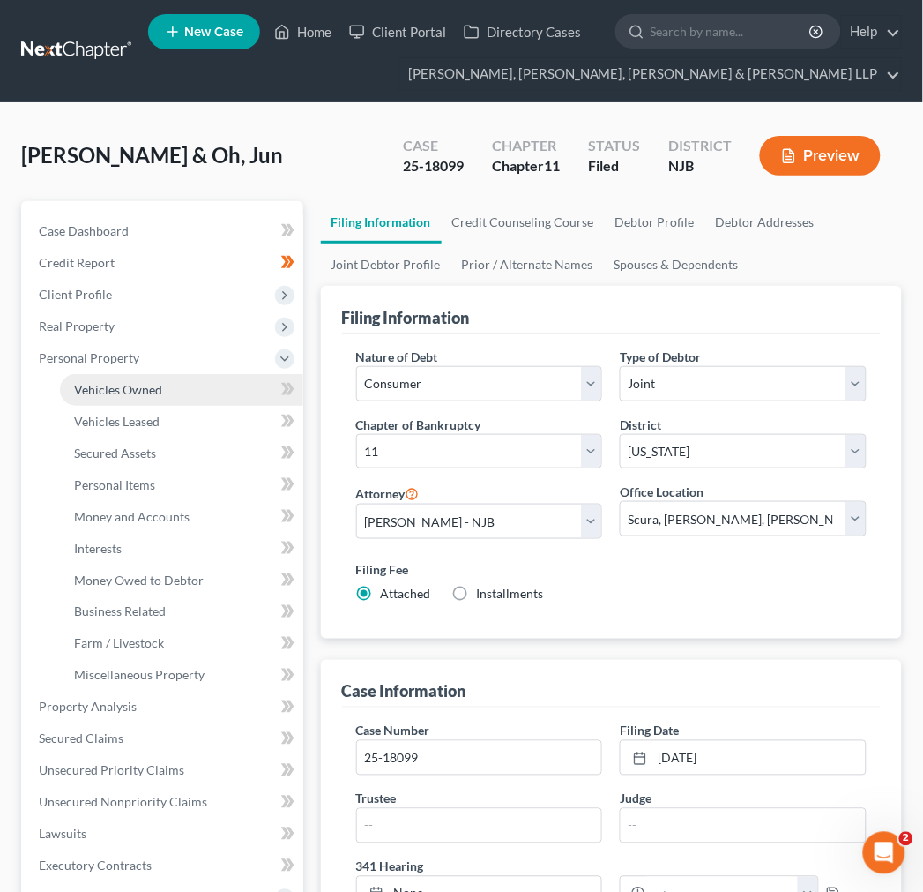
click at [131, 402] on link "Vehicles Owned" at bounding box center [181, 390] width 243 height 32
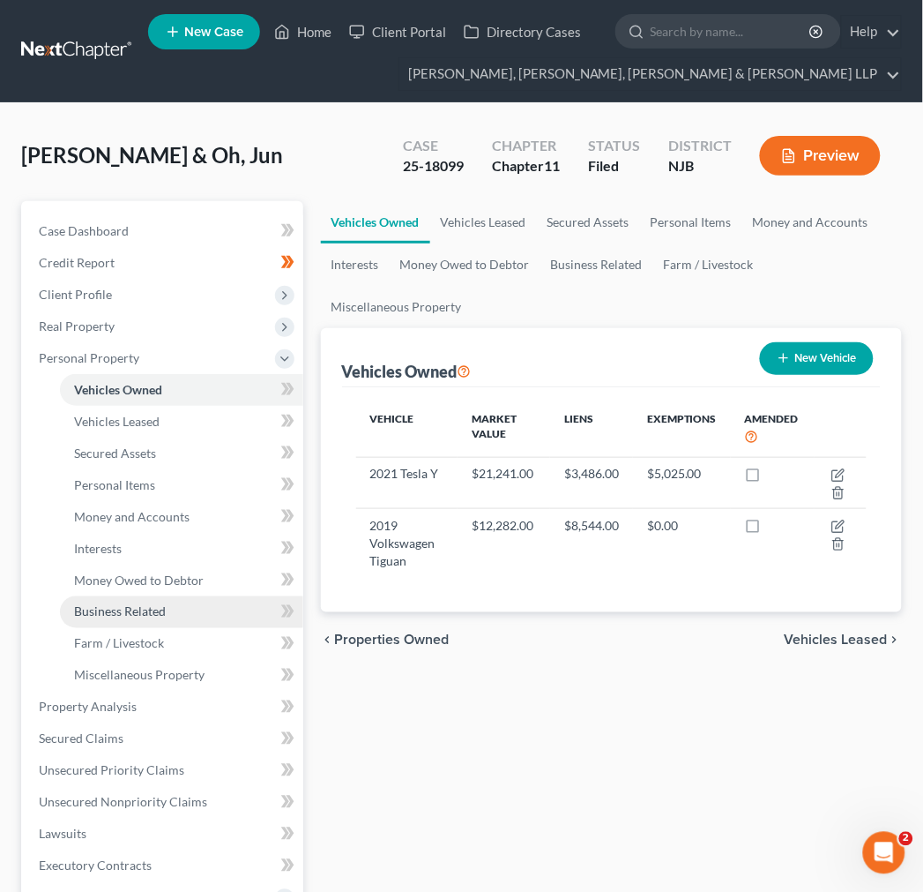
click at [171, 620] on link "Business Related" at bounding box center [181, 612] width 243 height 32
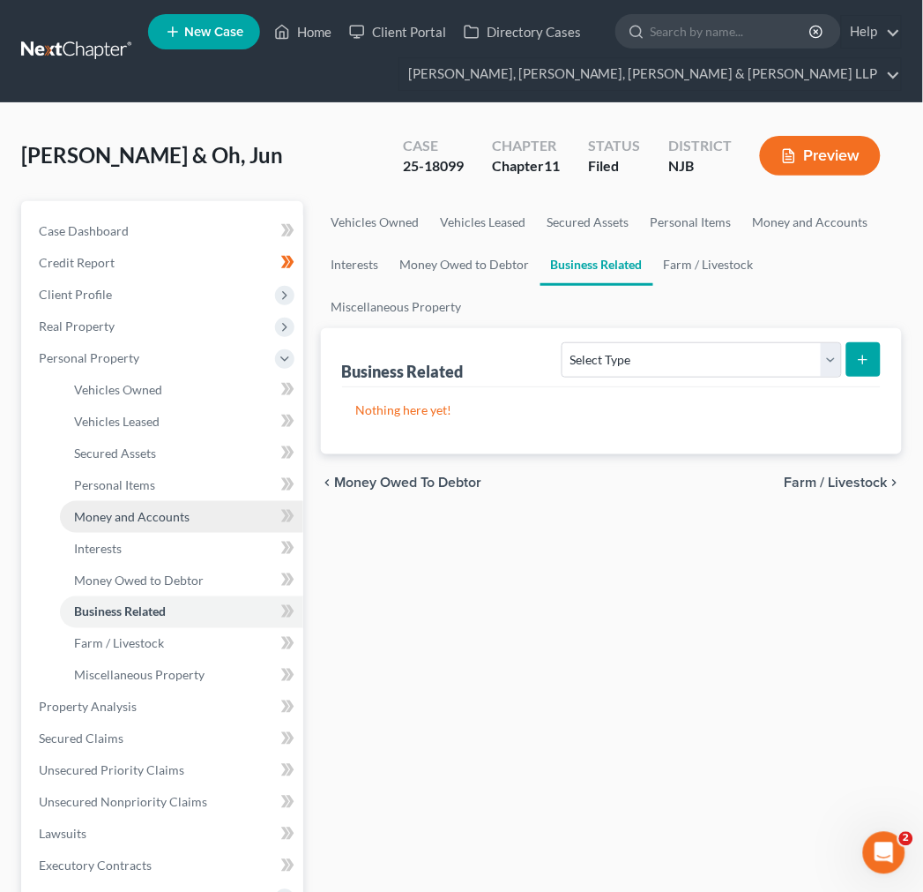
click at [157, 504] on link "Money and Accounts" at bounding box center [181, 517] width 243 height 32
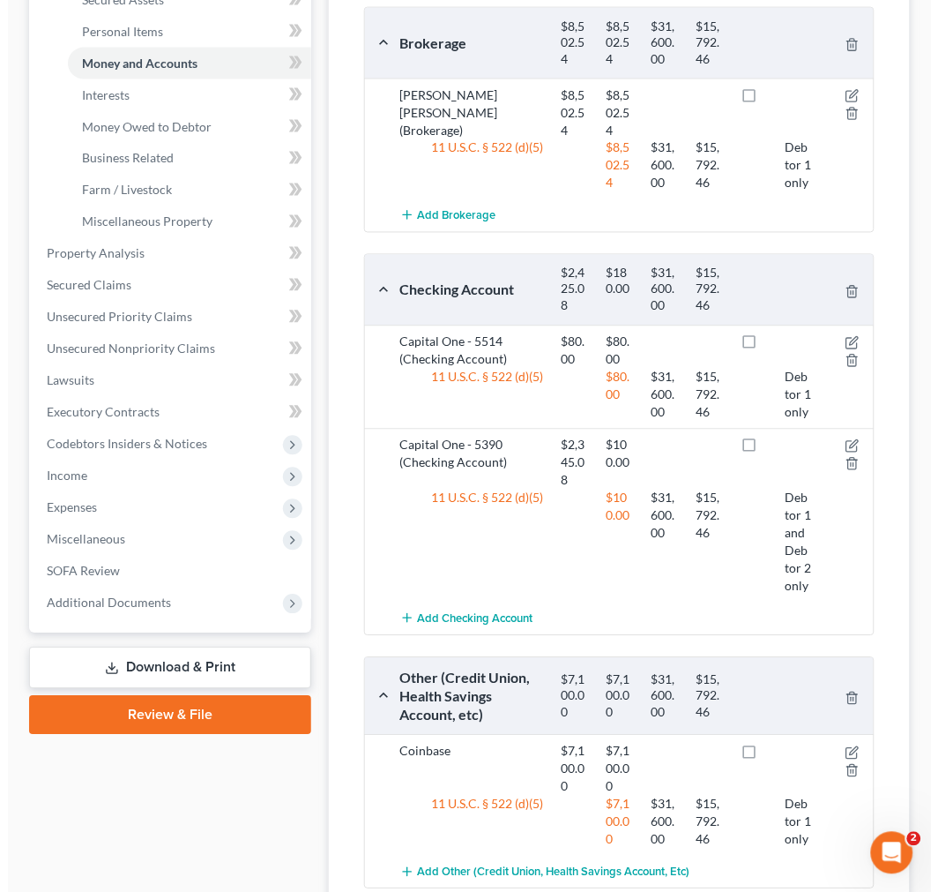
scroll to position [489, 0]
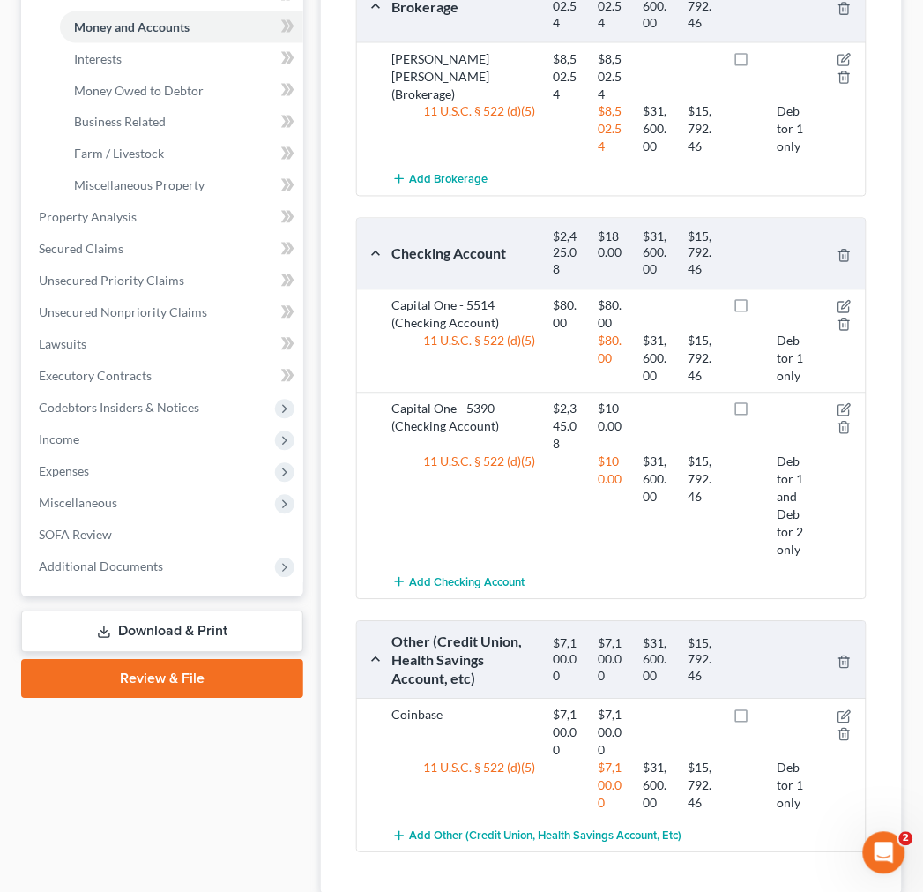
click at [757, 310] on label at bounding box center [757, 310] width 0 height 0
click at [765, 309] on input "checkbox" at bounding box center [770, 302] width 11 height 11
checkbox input "true"
click at [757, 414] on label at bounding box center [757, 414] width 0 height 0
click at [765, 412] on input "checkbox" at bounding box center [770, 405] width 11 height 11
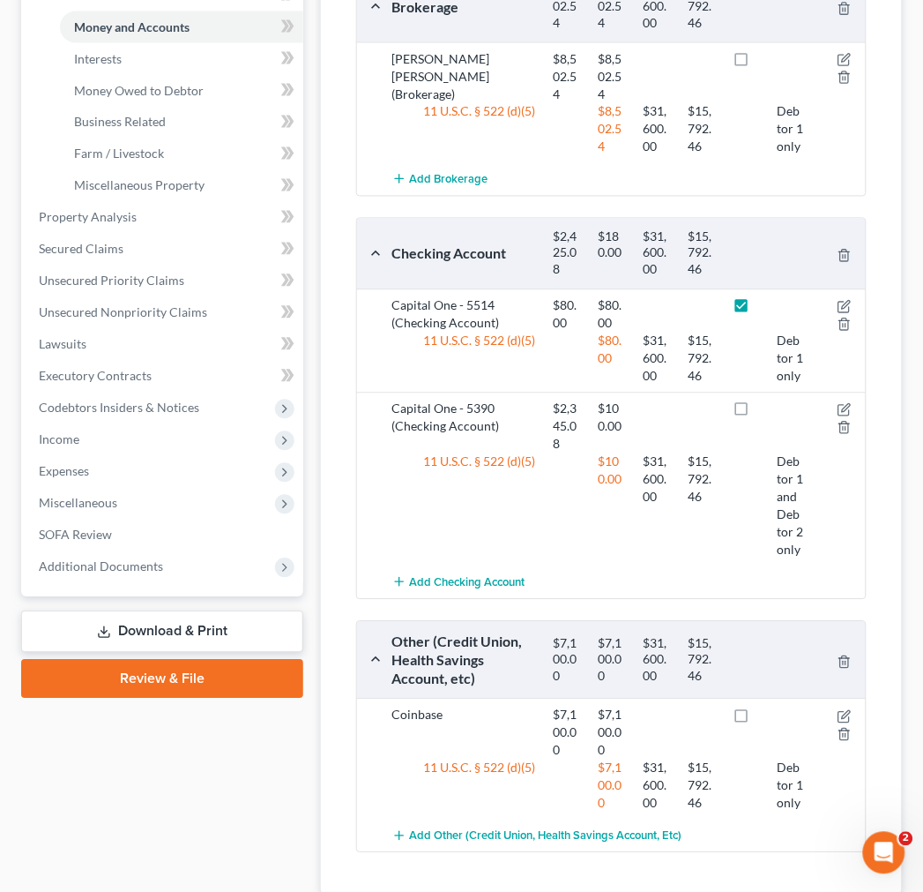
checkbox input "true"
click at [847, 263] on icon "button" at bounding box center [845, 256] width 14 height 14
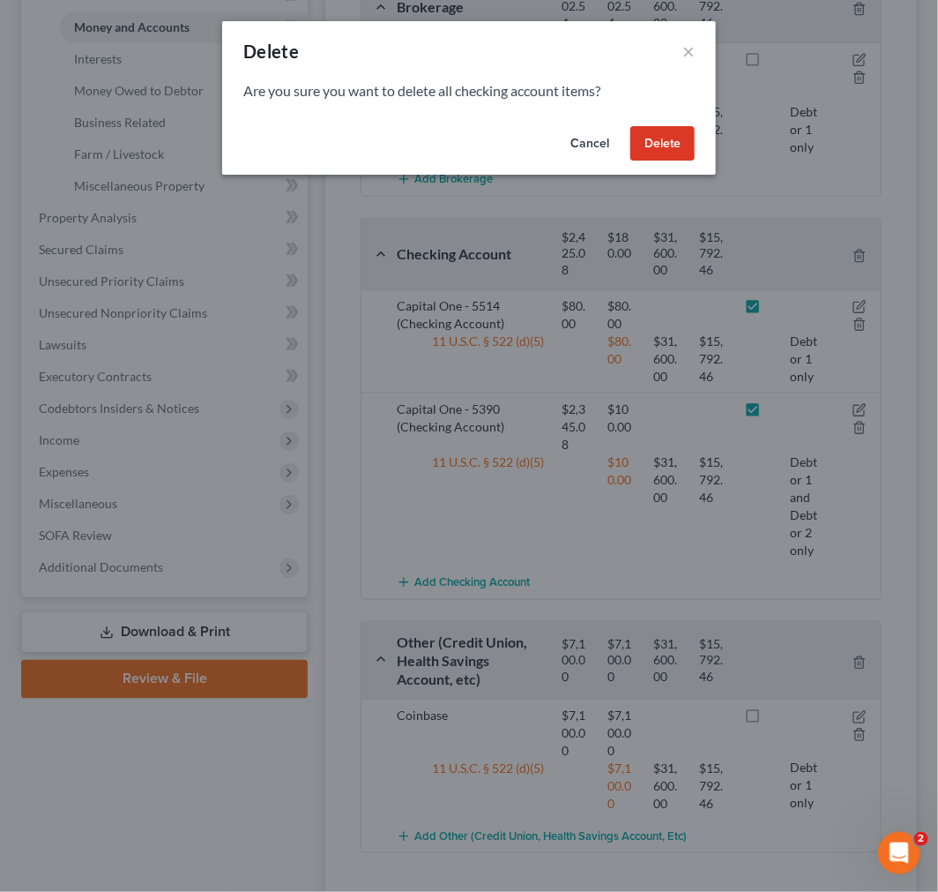
click at [640, 153] on button "Delete" at bounding box center [663, 143] width 64 height 35
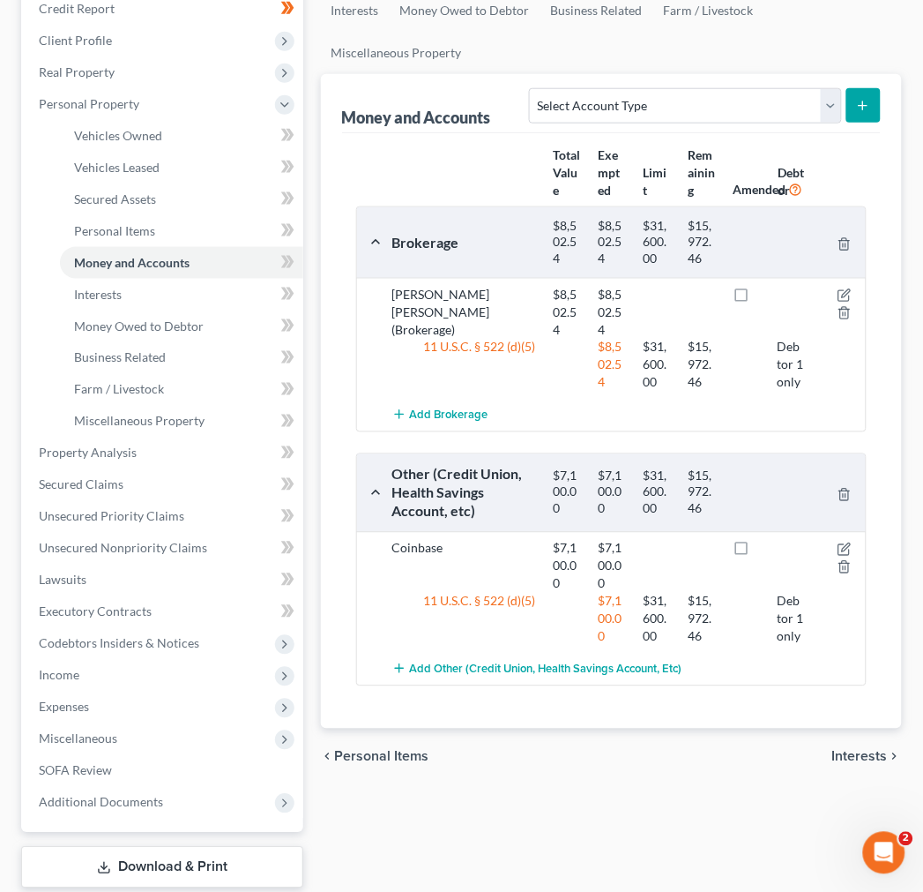
scroll to position [0, 0]
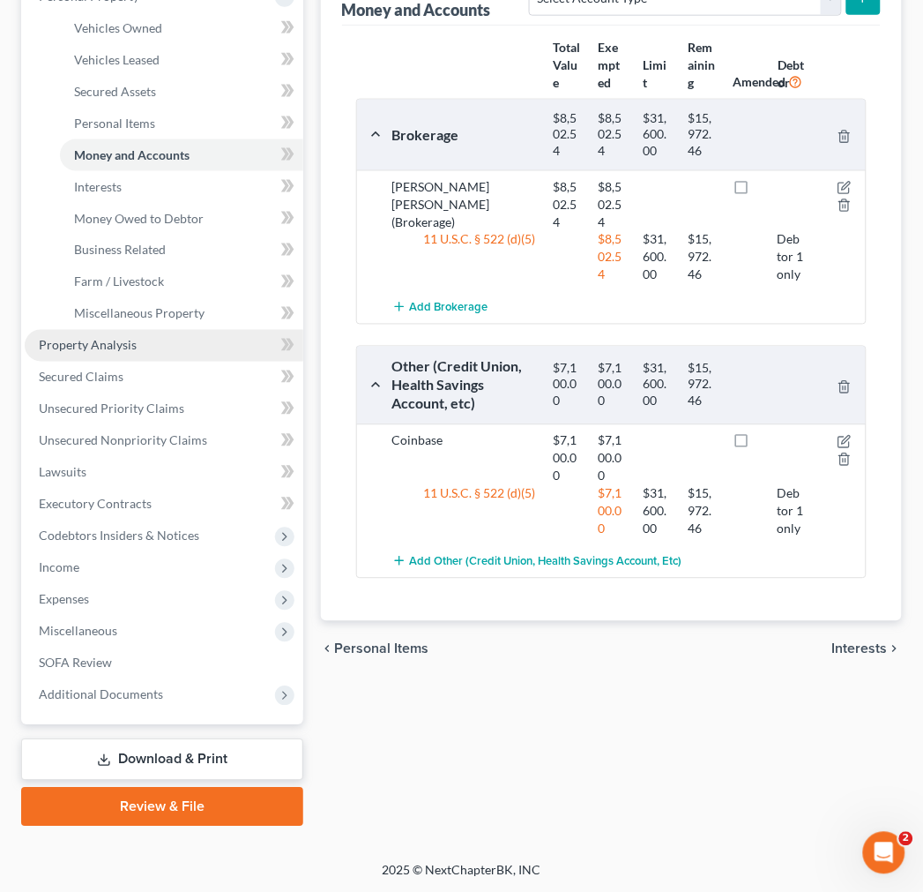
click at [225, 357] on link "Property Analysis" at bounding box center [164, 346] width 279 height 32
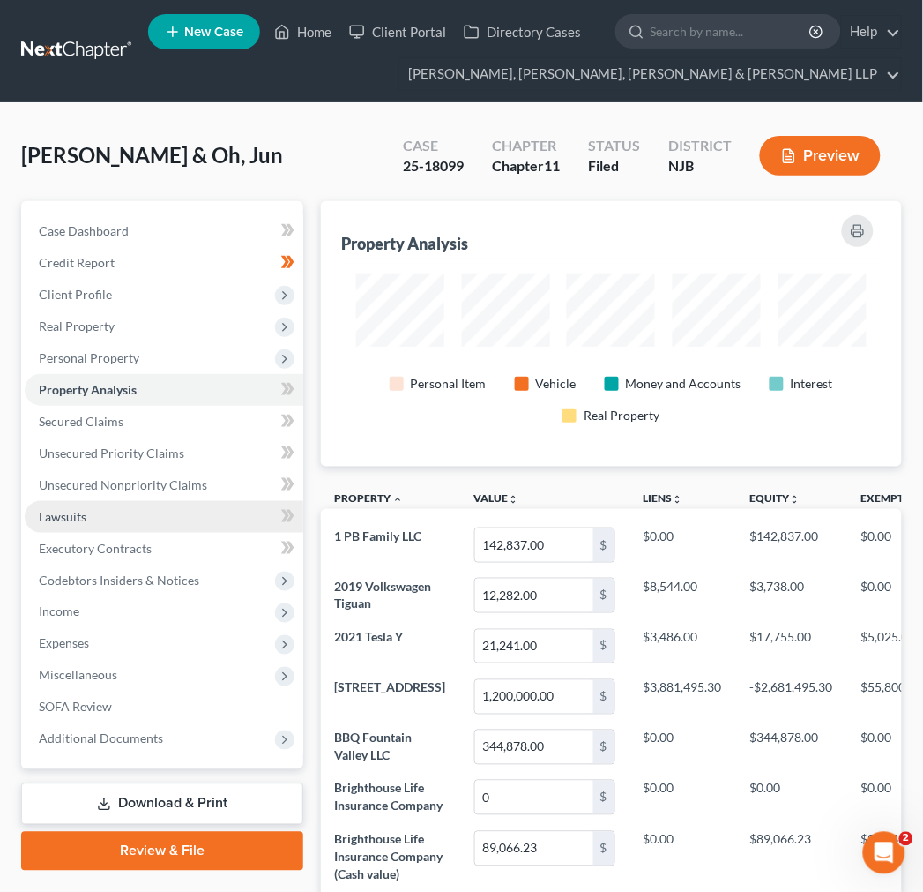
click at [245, 523] on link "Lawsuits" at bounding box center [164, 517] width 279 height 32
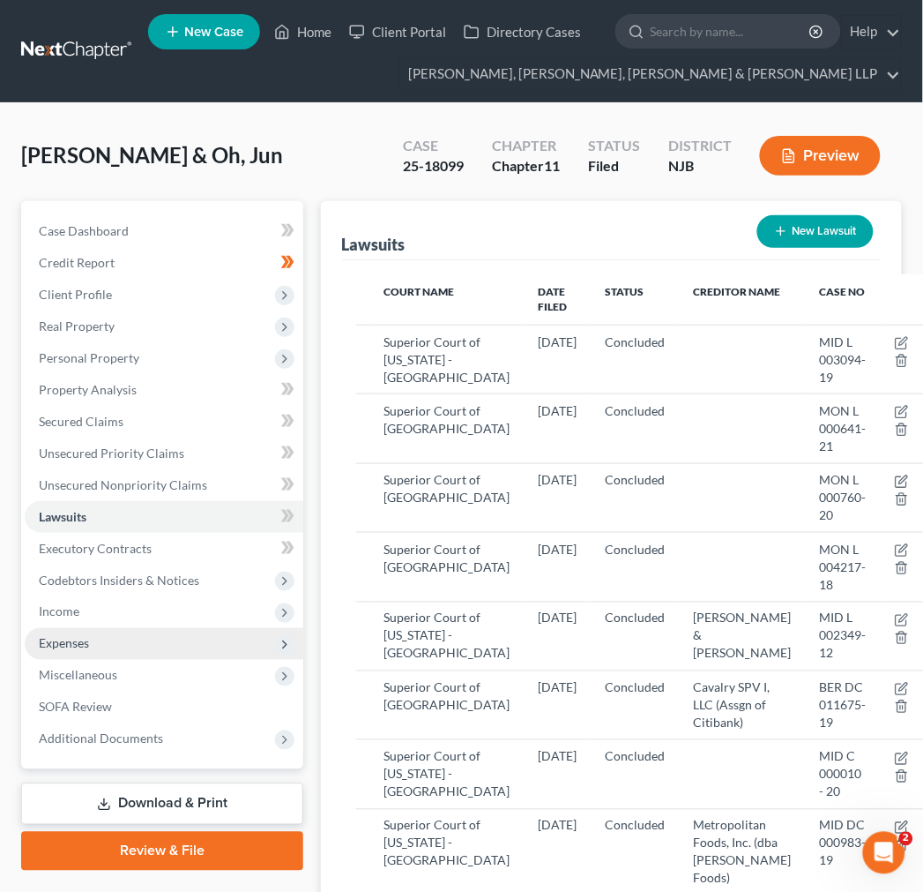
click at [200, 656] on span "Expenses" at bounding box center [164, 644] width 279 height 32
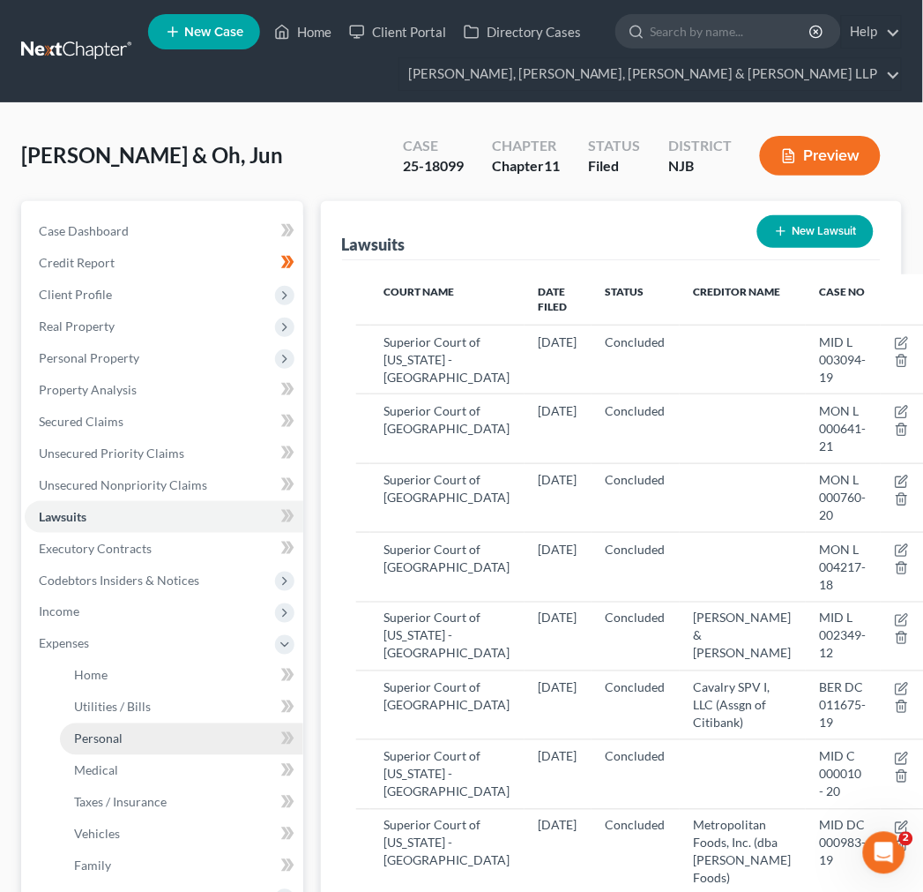
click at [185, 737] on link "Personal" at bounding box center [181, 739] width 243 height 32
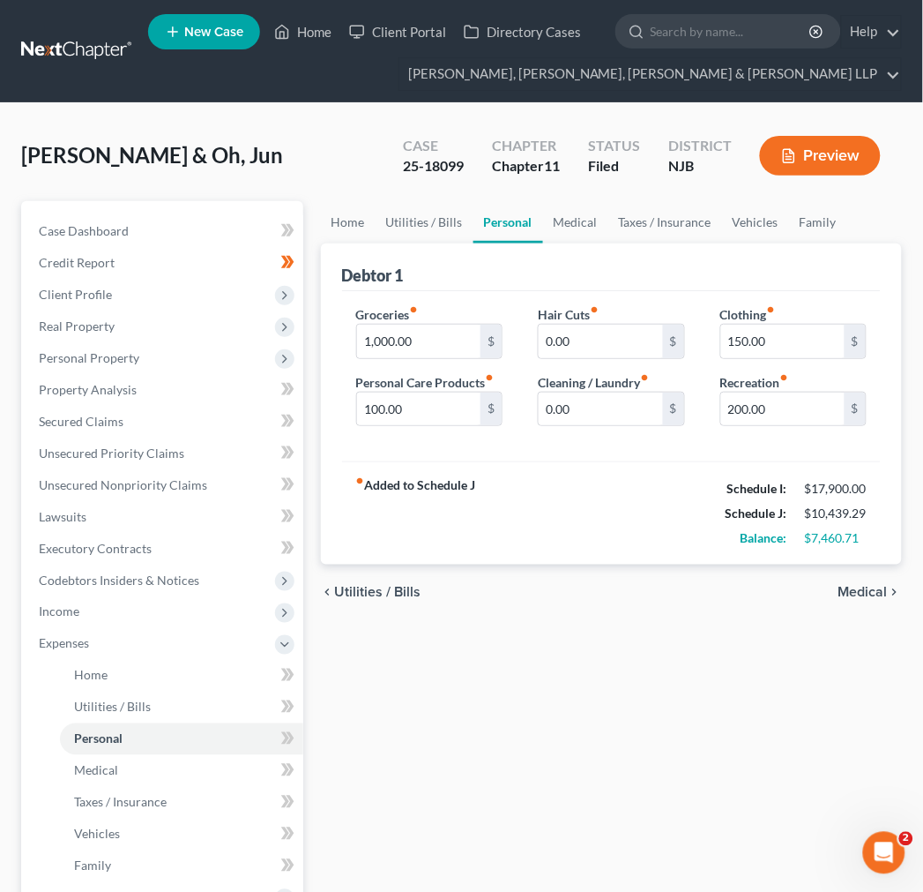
drag, startPoint x: 469, startPoint y: 683, endPoint x: 398, endPoint y: 496, distance: 199.3
click at [469, 683] on div "Home Utilities / Bills Personal Medical Taxes / Insurance Vehicles Family Debto…" at bounding box center [611, 647] width 599 height 892
